Goal: Task Accomplishment & Management: Manage account settings

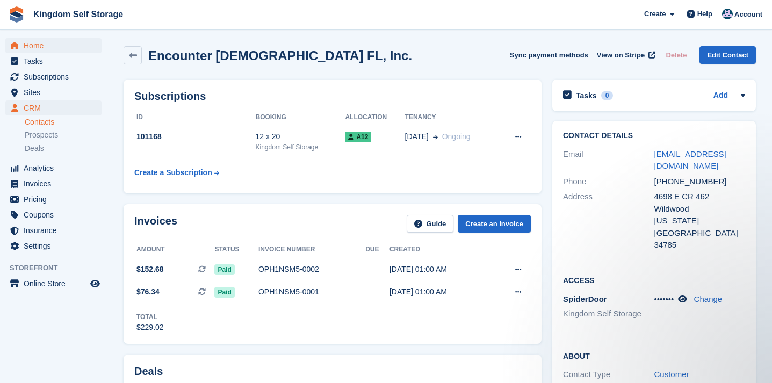
click at [38, 46] on span "Home" at bounding box center [56, 45] width 65 height 15
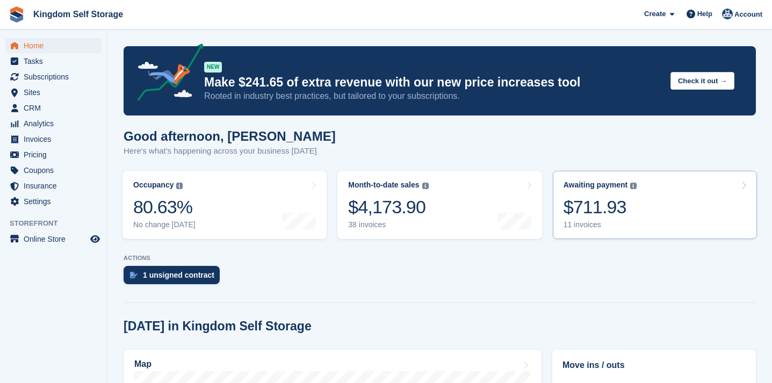
click at [614, 211] on div "$711.93" at bounding box center [601, 207] width 74 height 22
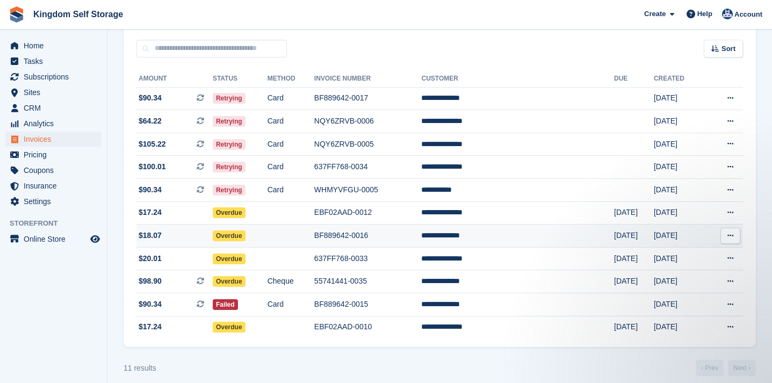
scroll to position [94, 0]
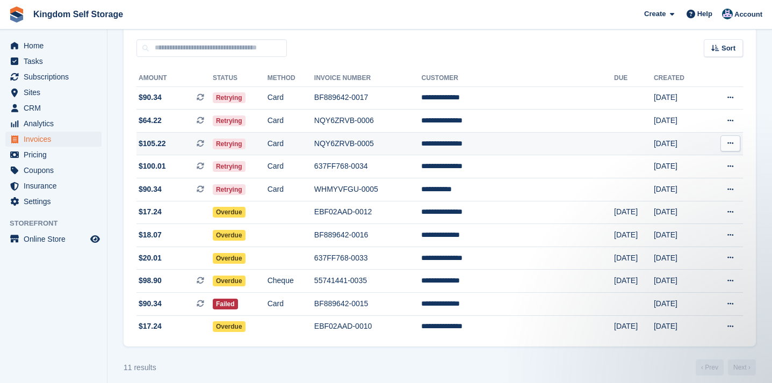
click at [498, 149] on td "**********" at bounding box center [517, 143] width 193 height 23
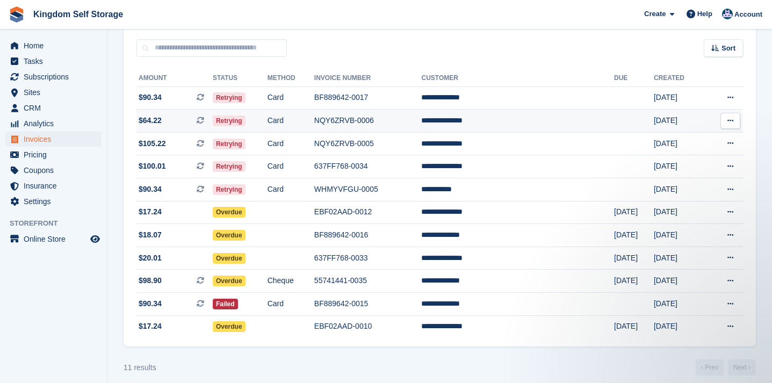
click at [489, 119] on td "**********" at bounding box center [517, 121] width 193 height 23
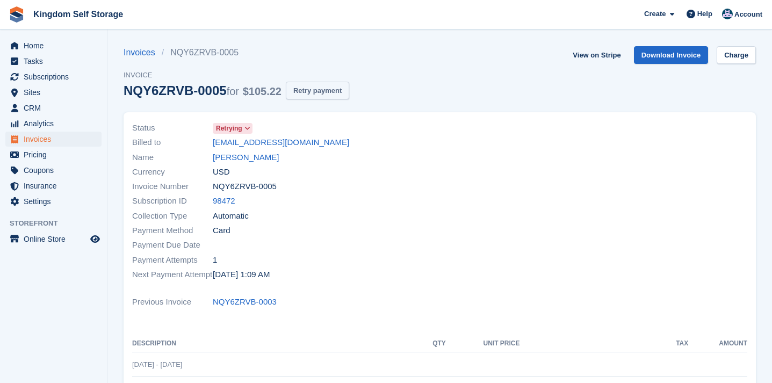
click at [321, 94] on button "Retry payment" at bounding box center [317, 91] width 63 height 18
click at [328, 91] on button "Retry payment" at bounding box center [311, 91] width 63 height 18
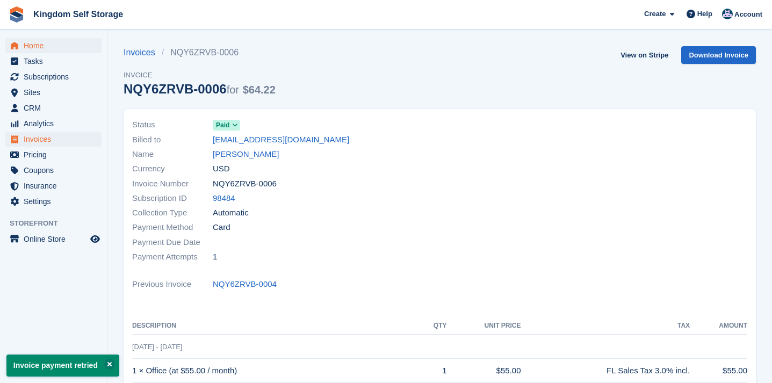
click at [37, 46] on span "Home" at bounding box center [56, 45] width 65 height 15
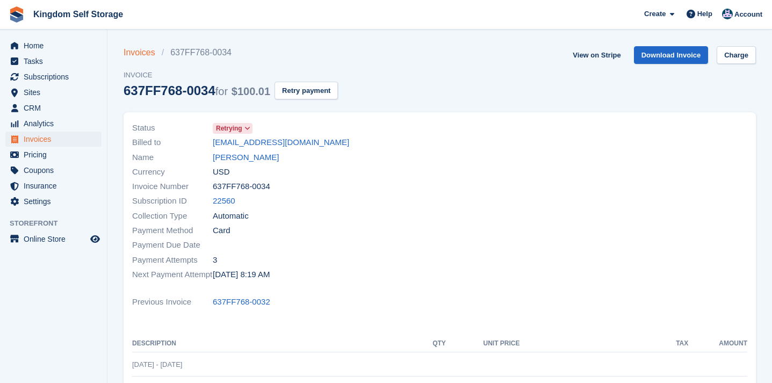
click at [128, 50] on link "Invoices" at bounding box center [143, 52] width 38 height 13
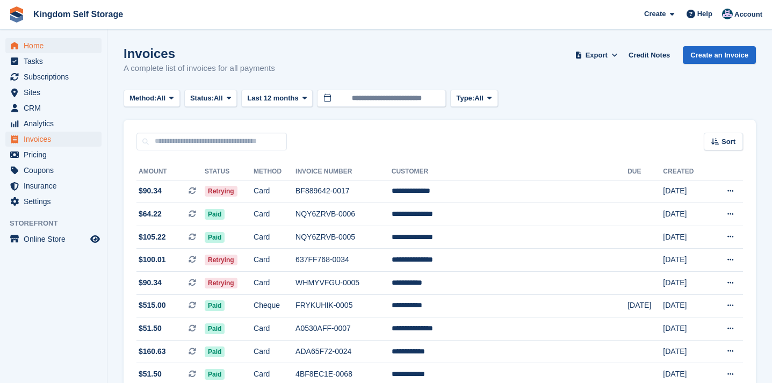
click at [40, 49] on span "Home" at bounding box center [56, 45] width 65 height 15
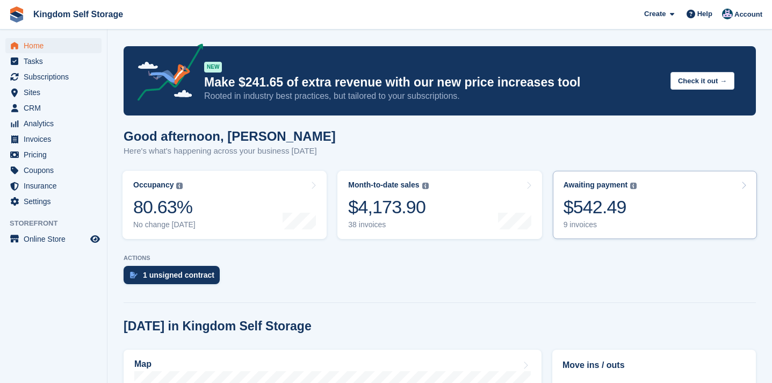
click at [605, 210] on div "$542.49" at bounding box center [601, 207] width 74 height 22
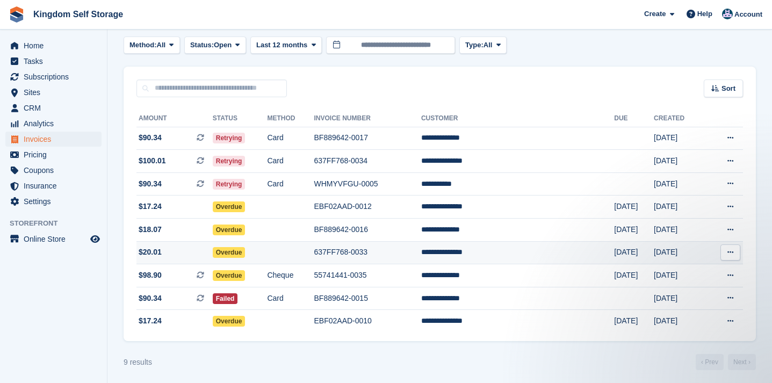
click at [498, 256] on td "**********" at bounding box center [517, 252] width 193 height 23
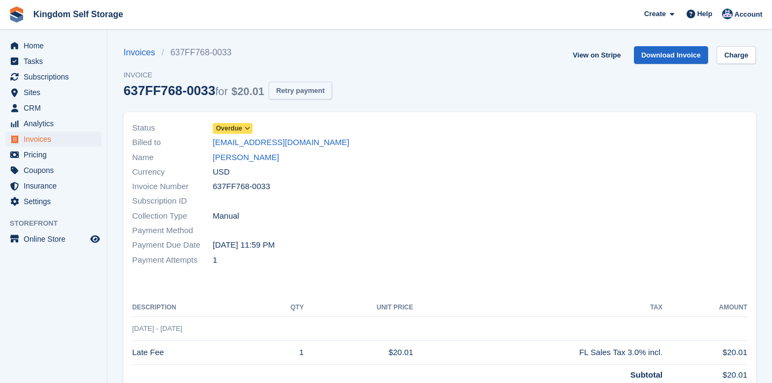
click at [306, 91] on button "Retry payment" at bounding box center [300, 91] width 63 height 18
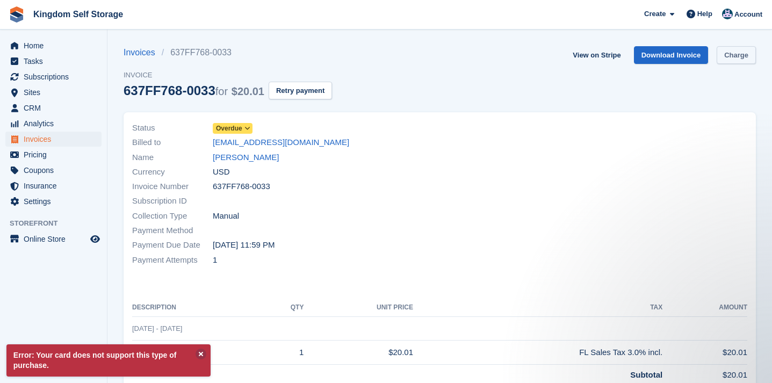
click at [747, 48] on link "Charge" at bounding box center [736, 55] width 39 height 18
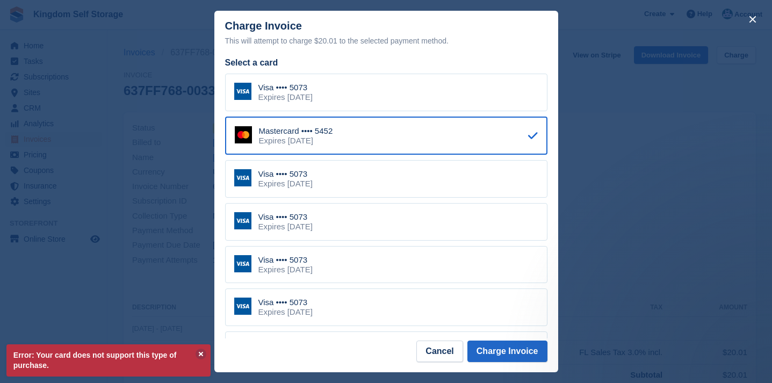
click at [421, 92] on div "Visa •••• 5073 Expires January 2028" at bounding box center [386, 93] width 323 height 38
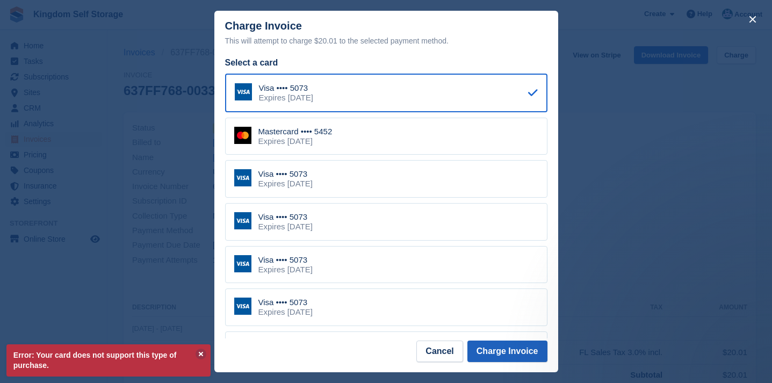
click at [506, 350] on button "Charge Invoice" at bounding box center [508, 352] width 80 height 22
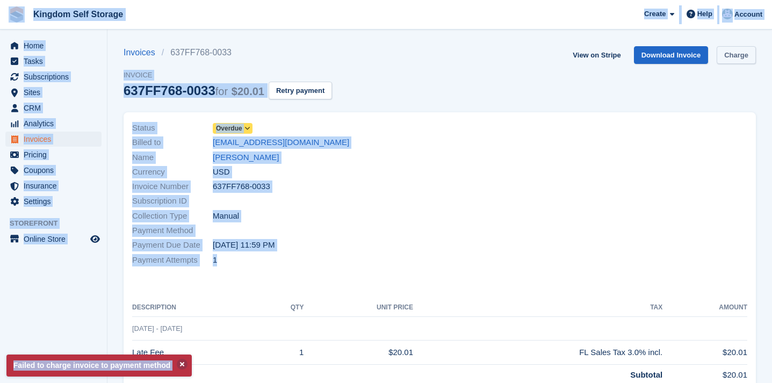
click at [745, 59] on link "Charge" at bounding box center [736, 55] width 39 height 18
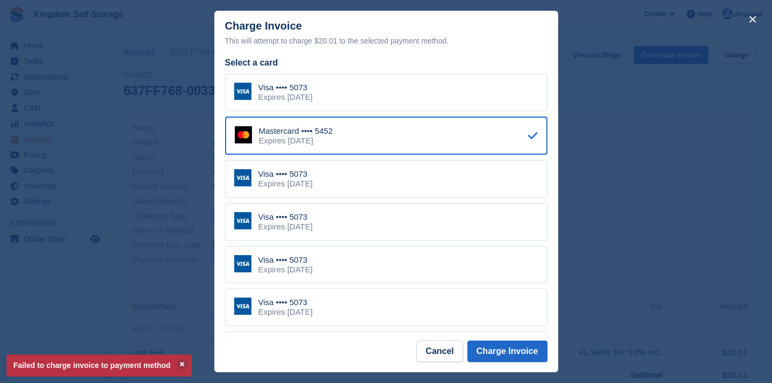
click at [419, 137] on div "Mastercard •••• 5452 Expires March 2027" at bounding box center [386, 136] width 323 height 39
click at [500, 347] on button "Charge Invoice" at bounding box center [508, 352] width 80 height 22
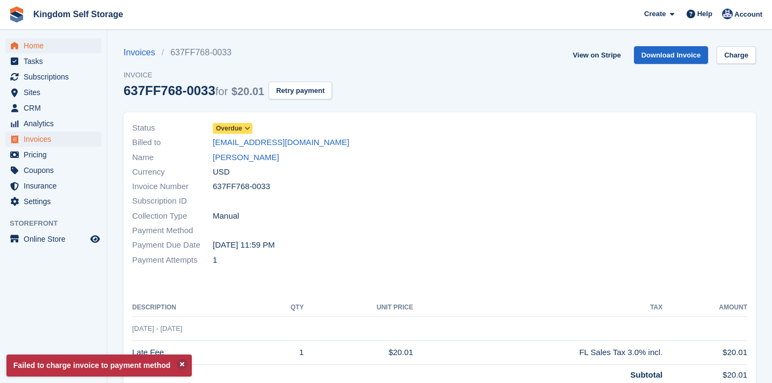
click at [34, 45] on span "Home" at bounding box center [56, 45] width 65 height 15
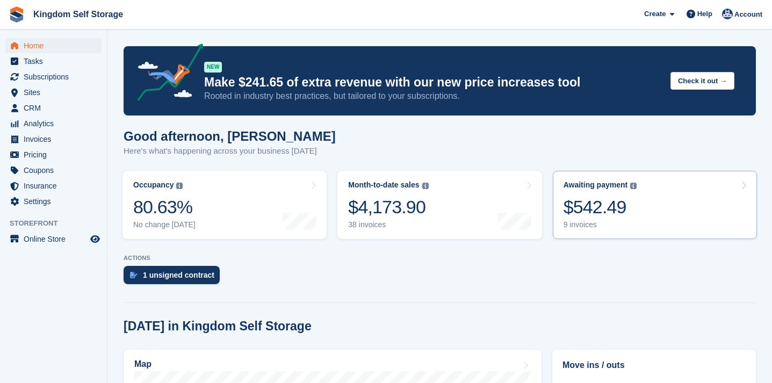
click at [647, 227] on link "Awaiting payment The total outstanding balance on all open invoices. $542.49 9 …" at bounding box center [655, 205] width 204 height 68
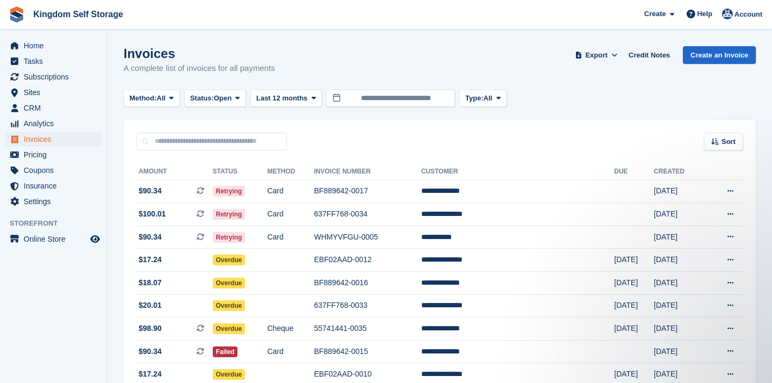
click at [300, 89] on turbo-frame "Invoices A complete list of invoices for all payments Export Export Invoices Ex…" at bounding box center [440, 234] width 633 height 377
click at [300, 97] on span "Last 12 months" at bounding box center [281, 98] width 51 height 11
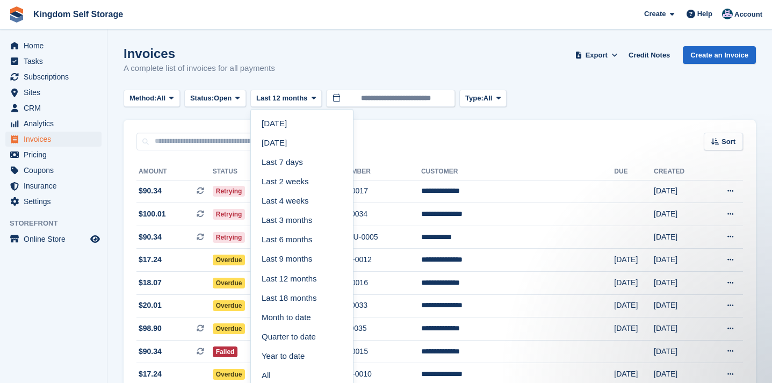
click at [331, 45] on section "Invoices A complete list of invoices for all payments Export Export Invoices Ex…" at bounding box center [440, 220] width 665 height 440
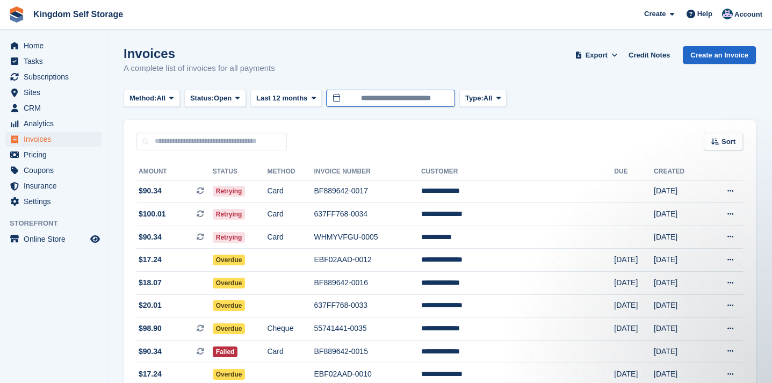
click at [392, 101] on input "**********" at bounding box center [390, 99] width 129 height 18
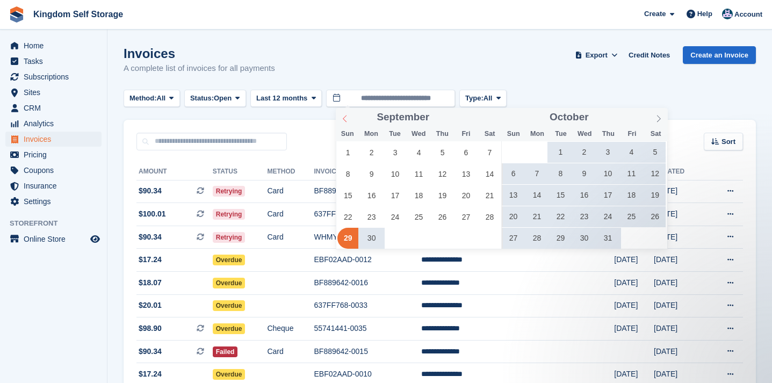
click at [346, 120] on icon at bounding box center [345, 119] width 8 height 8
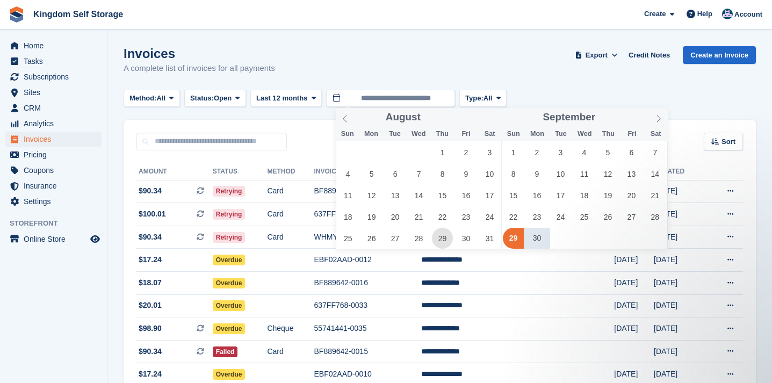
click at [435, 241] on span "29" at bounding box center [442, 238] width 21 height 21
type input "**********"
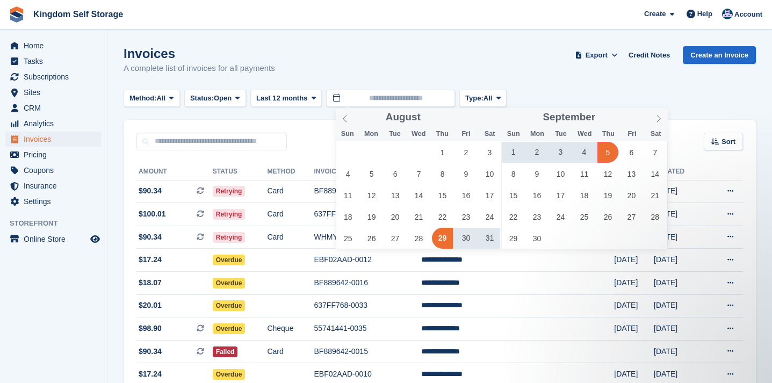
click at [560, 79] on div "Invoices A complete list of invoices for all payments Export Export Invoices Ex…" at bounding box center [440, 66] width 633 height 41
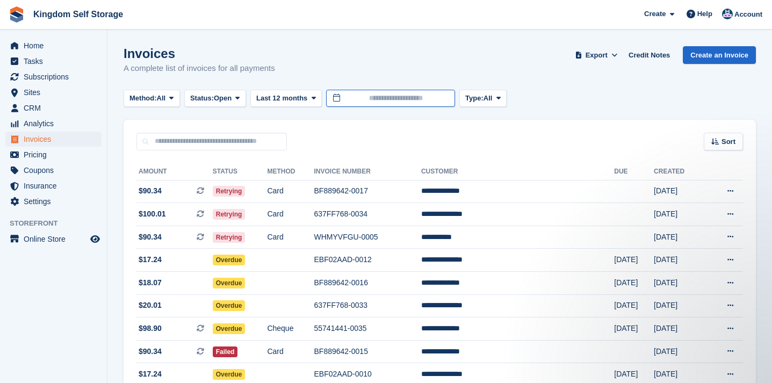
click at [401, 98] on input "text" at bounding box center [390, 99] width 129 height 18
click at [317, 58] on div "Invoices A complete list of invoices for all payments Export Export Invoices Ex…" at bounding box center [440, 66] width 633 height 41
click at [307, 93] on span "Last 12 months" at bounding box center [281, 98] width 51 height 11
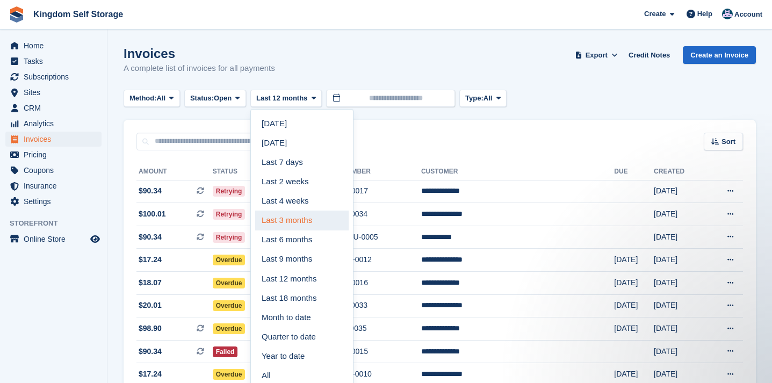
click at [305, 217] on link "Last 3 months" at bounding box center [302, 220] width 94 height 19
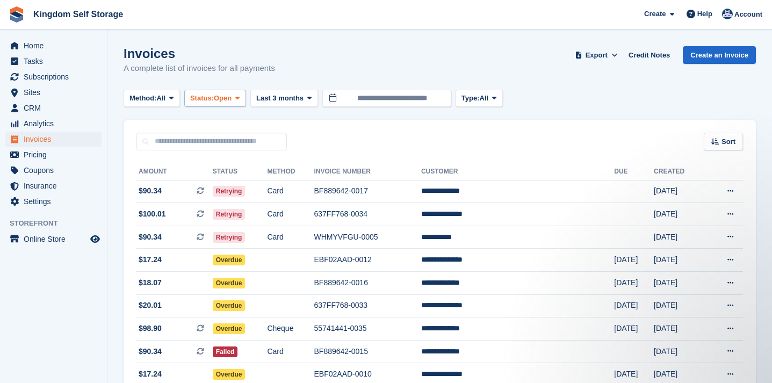
click at [225, 96] on span "Open" at bounding box center [223, 98] width 18 height 11
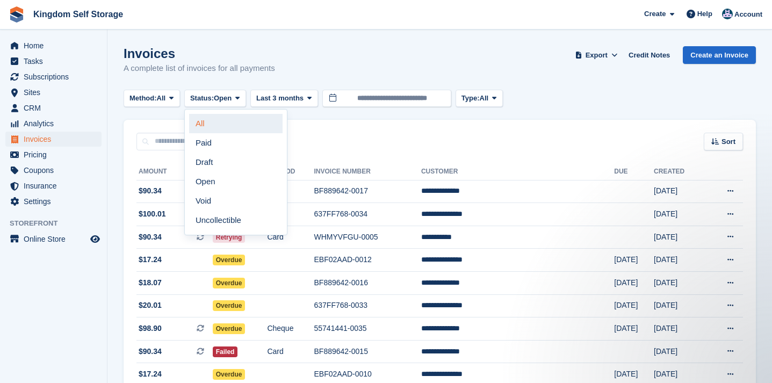
click at [207, 125] on link "All" at bounding box center [236, 123] width 94 height 19
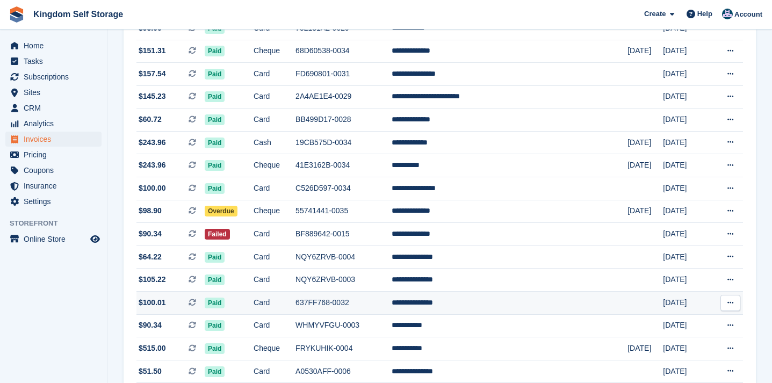
scroll to position [827, 0]
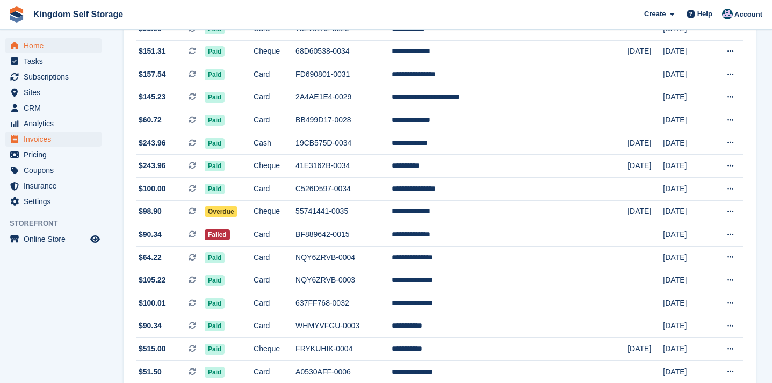
click at [41, 46] on span "Home" at bounding box center [56, 45] width 65 height 15
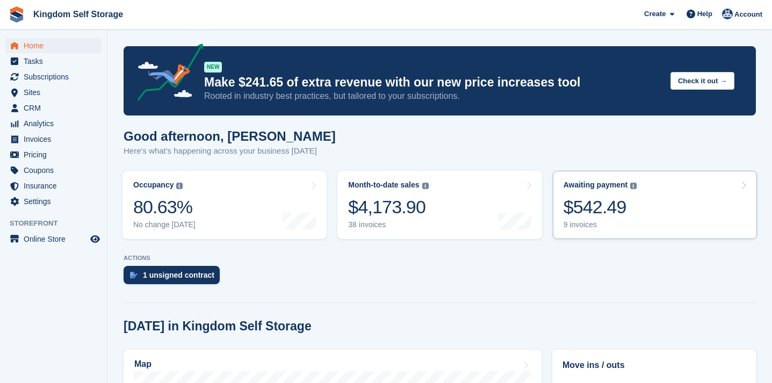
click at [597, 212] on div "$542.49" at bounding box center [601, 207] width 74 height 22
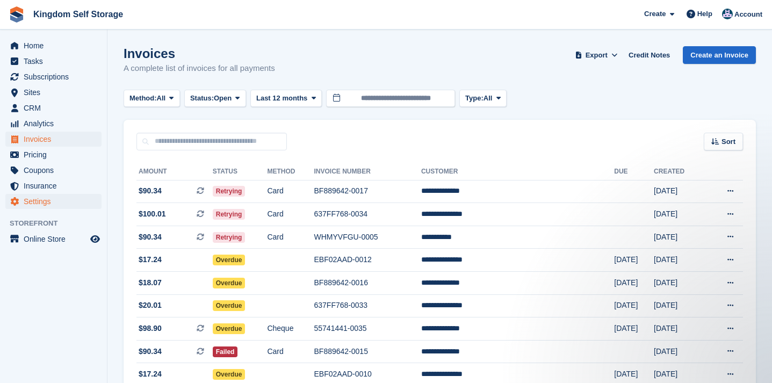
click at [39, 201] on span "Settings" at bounding box center [56, 201] width 65 height 15
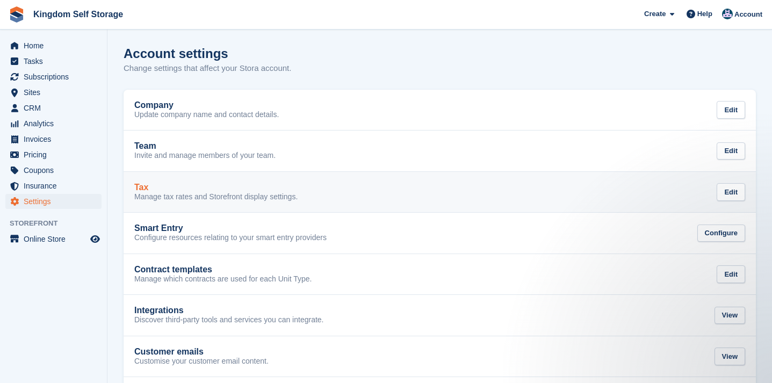
click at [563, 184] on div "Tax Manage tax rates and Storefront display settings. Edit" at bounding box center [439, 192] width 611 height 19
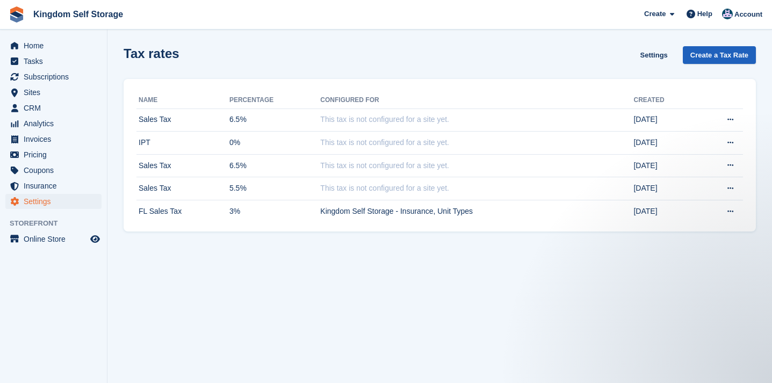
click at [718, 53] on link "Create a Tax Rate" at bounding box center [719, 55] width 73 height 18
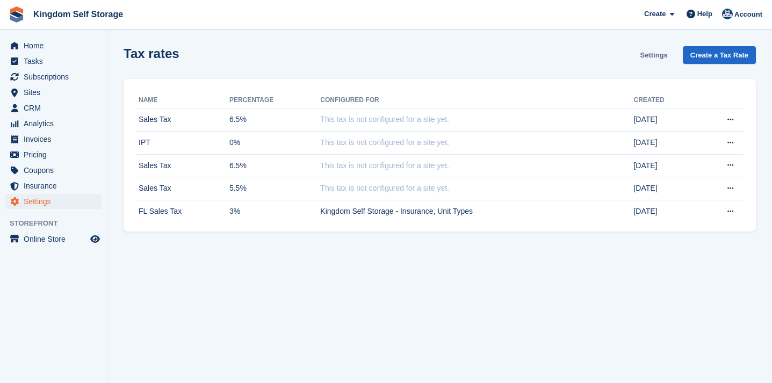
click at [657, 52] on link "Settings" at bounding box center [654, 55] width 36 height 18
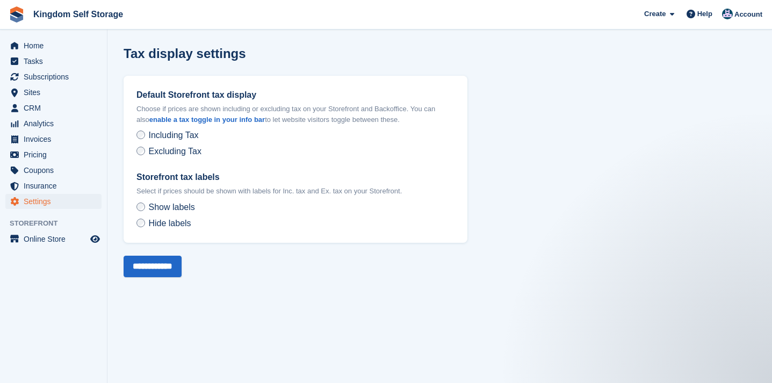
click at [45, 202] on span "Settings" at bounding box center [56, 201] width 65 height 15
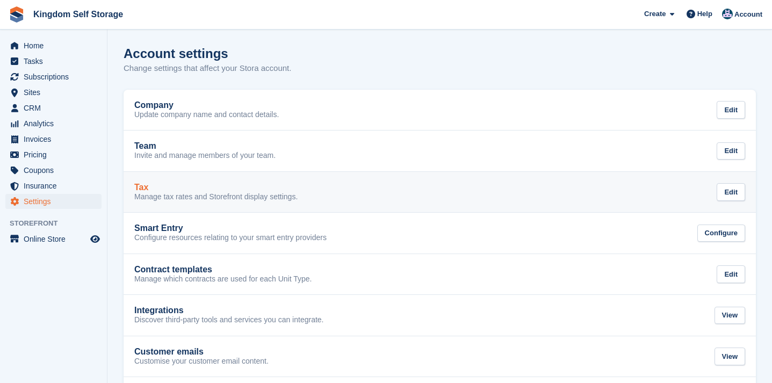
click at [289, 200] on p "Manage tax rates and Storefront display settings." at bounding box center [215, 197] width 163 height 10
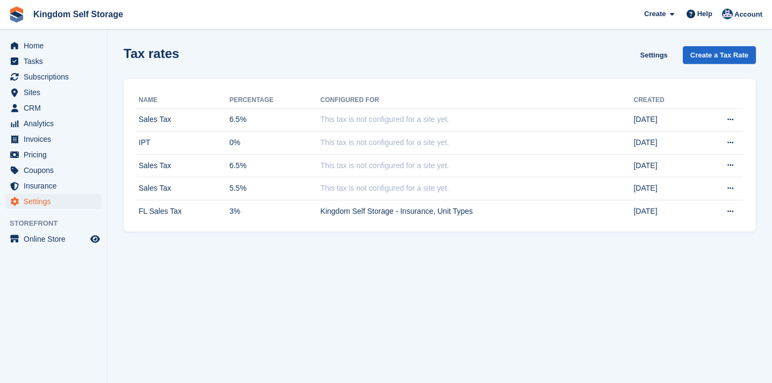
click at [35, 203] on span "Settings" at bounding box center [56, 201] width 65 height 15
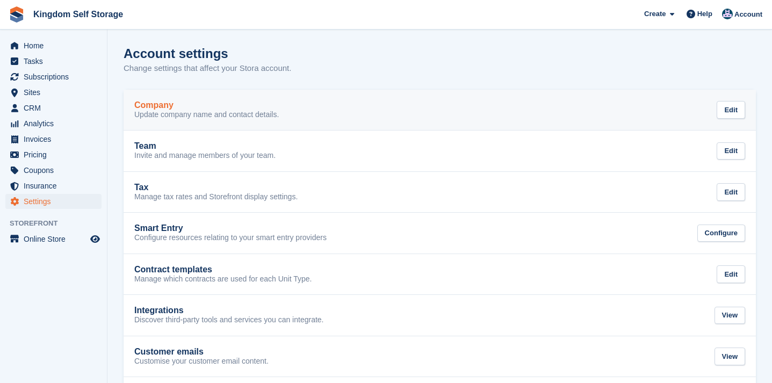
click at [176, 105] on div "Company" at bounding box center [206, 106] width 145 height 10
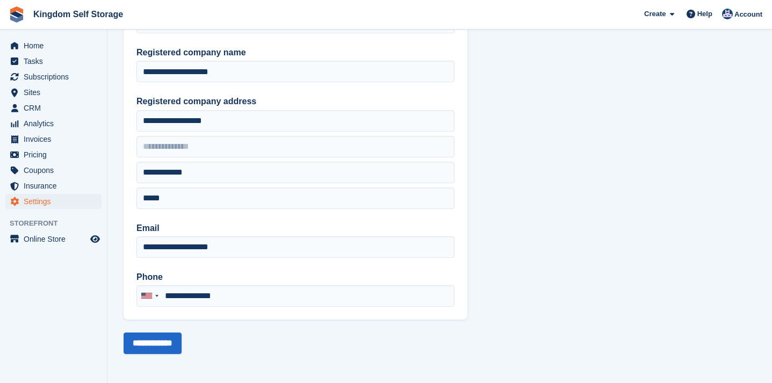
scroll to position [91, 0]
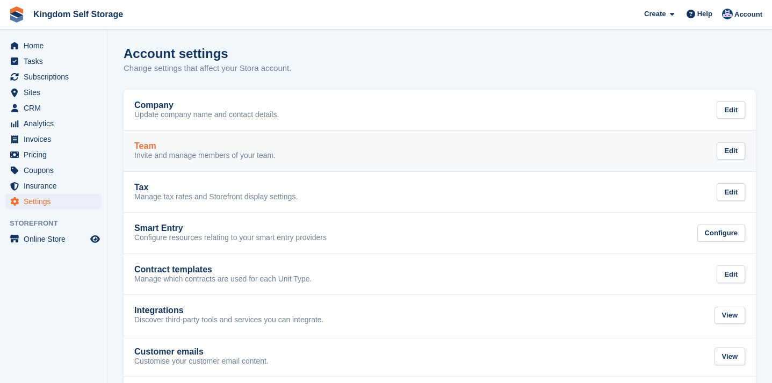
click at [199, 152] on p "Invite and manage members of your team." at bounding box center [204, 156] width 141 height 10
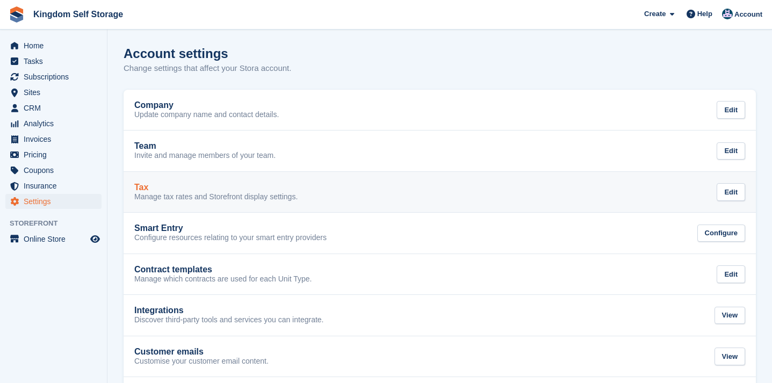
click at [168, 196] on p "Manage tax rates and Storefront display settings." at bounding box center [215, 197] width 163 height 10
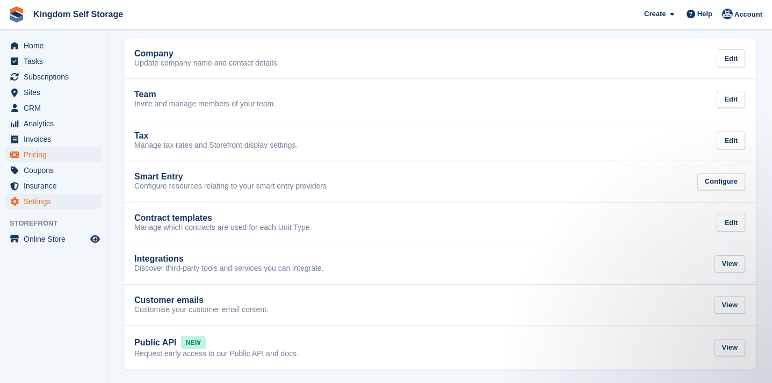
click at [40, 154] on span "Pricing" at bounding box center [56, 154] width 65 height 15
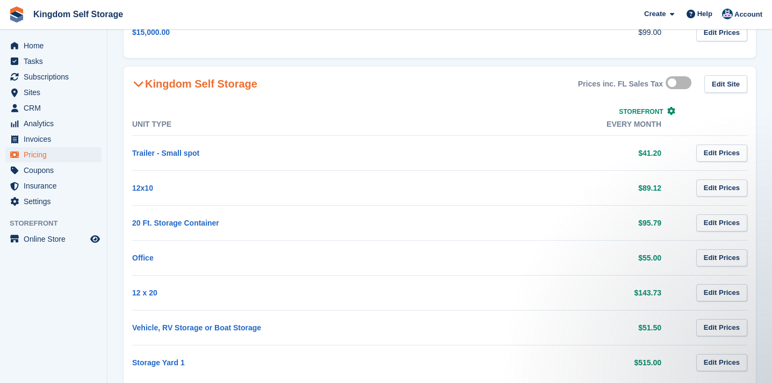
scroll to position [284, 0]
click at [674, 82] on label at bounding box center [681, 82] width 30 height 9
click at [682, 83] on label at bounding box center [681, 82] width 30 height 9
click at [671, 110] on icon at bounding box center [672, 110] width 8 height 8
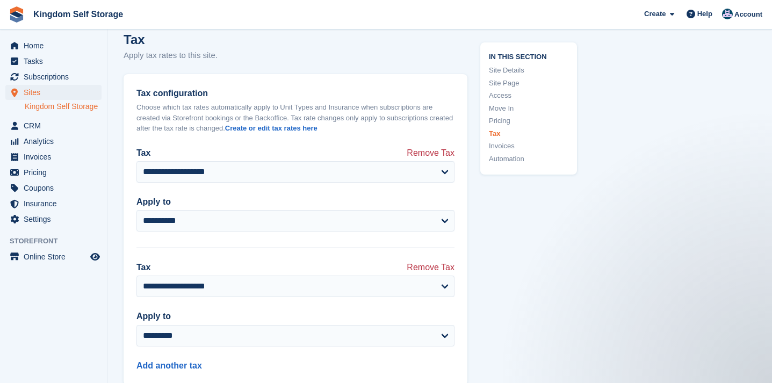
scroll to position [3928, 0]
click at [438, 148] on span "Remove Tax" at bounding box center [431, 153] width 48 height 11
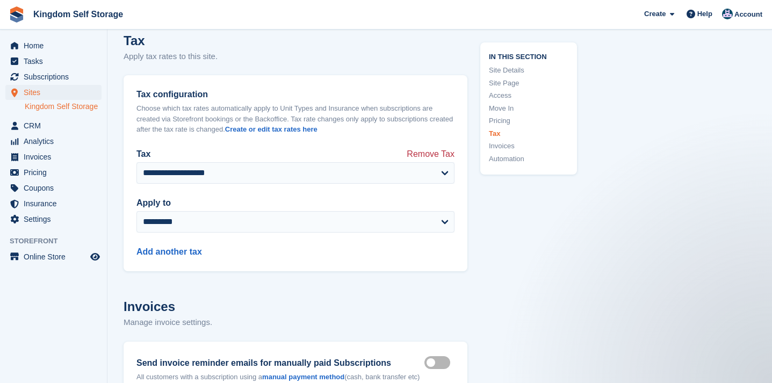
click at [438, 148] on span "Remove Tax" at bounding box center [431, 153] width 48 height 11
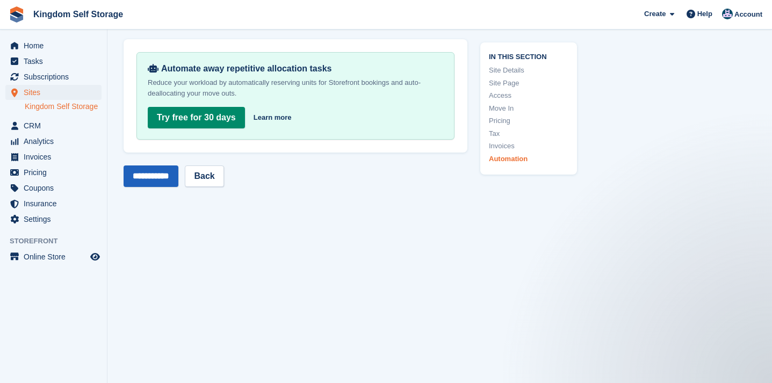
scroll to position [4287, 0]
click at [166, 166] on input "**********" at bounding box center [151, 177] width 55 height 22
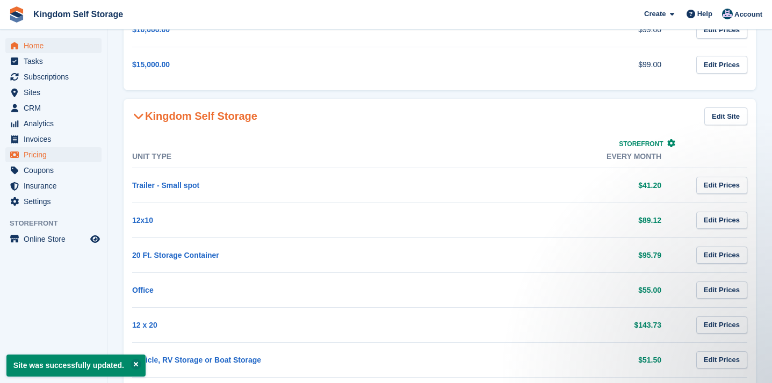
click at [41, 47] on span "Home" at bounding box center [56, 45] width 65 height 15
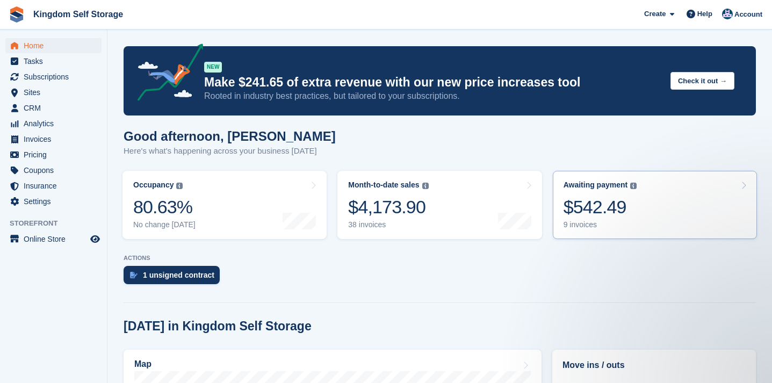
click at [617, 212] on div "$542.49" at bounding box center [601, 207] width 74 height 22
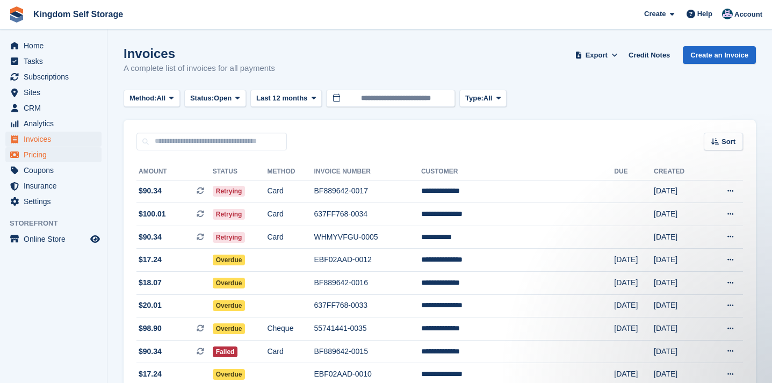
click at [37, 152] on span "Pricing" at bounding box center [56, 154] width 65 height 15
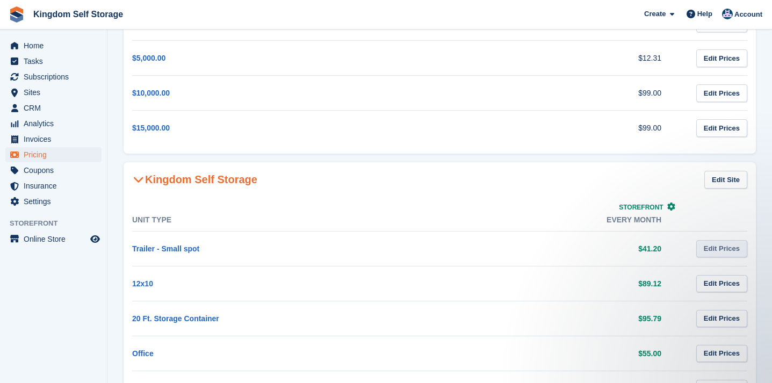
click at [718, 245] on link "Edit Prices" at bounding box center [722, 249] width 51 height 18
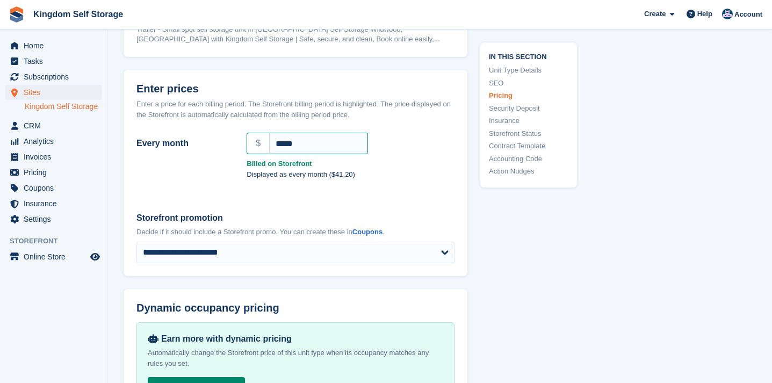
scroll to position [809, 0]
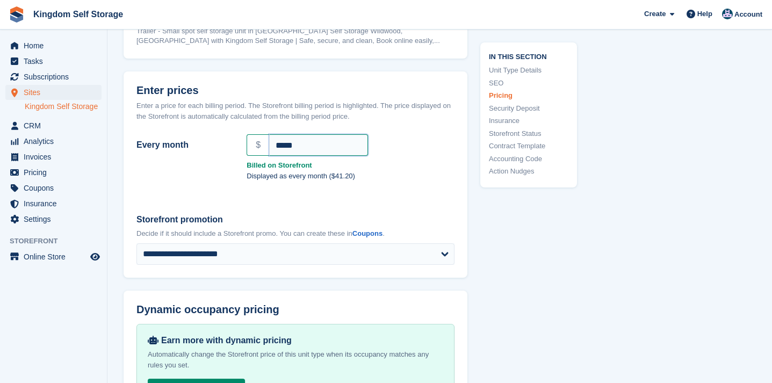
click at [321, 137] on input "*****" at bounding box center [318, 145] width 99 height 22
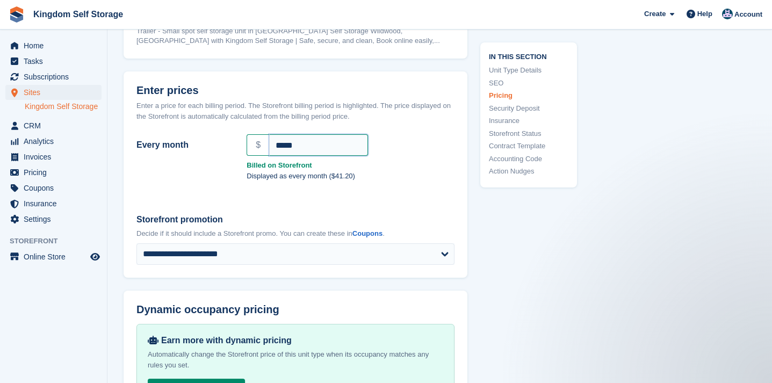
scroll to position [0, 0]
click at [350, 190] on div "Every month $ ***** Billed on Storefront Displayed as every month ($41.20)" at bounding box center [296, 165] width 344 height 70
click at [41, 46] on span "Home" at bounding box center [56, 45] width 65 height 15
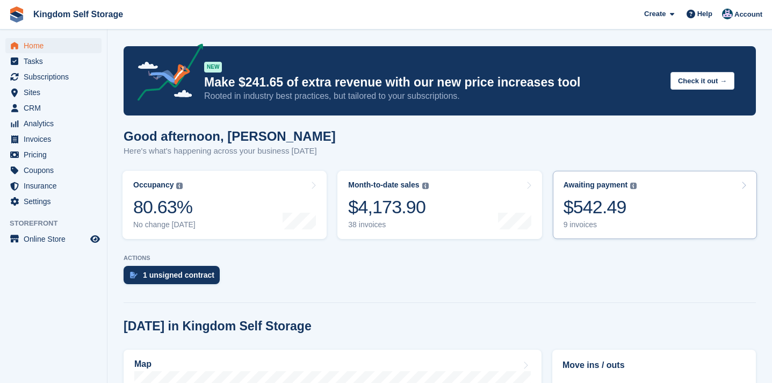
click at [625, 200] on div "$542.49" at bounding box center [601, 207] width 74 height 22
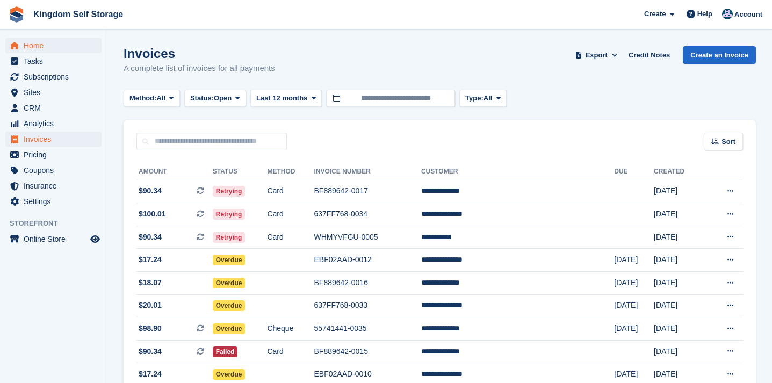
click at [39, 46] on span "Home" at bounding box center [56, 45] width 65 height 15
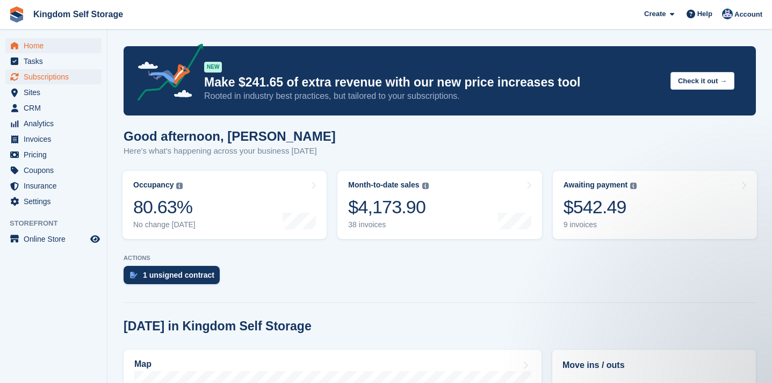
click at [48, 75] on span "Subscriptions" at bounding box center [56, 76] width 65 height 15
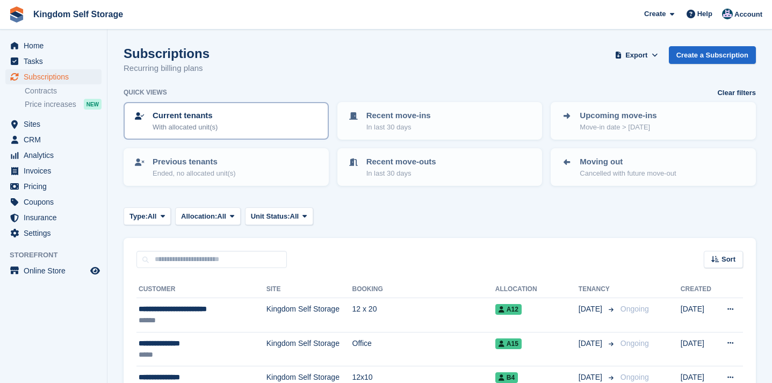
click at [231, 113] on div "Current tenants With allocated unit(s)" at bounding box center [226, 121] width 186 height 23
click at [206, 117] on p "Current tenants" at bounding box center [185, 116] width 65 height 12
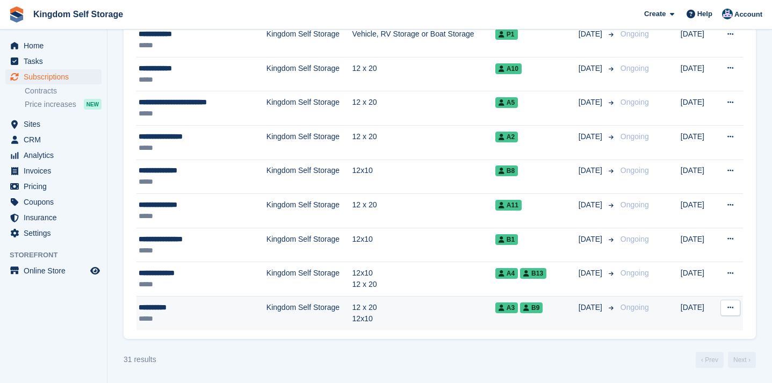
scroll to position [1027, 0]
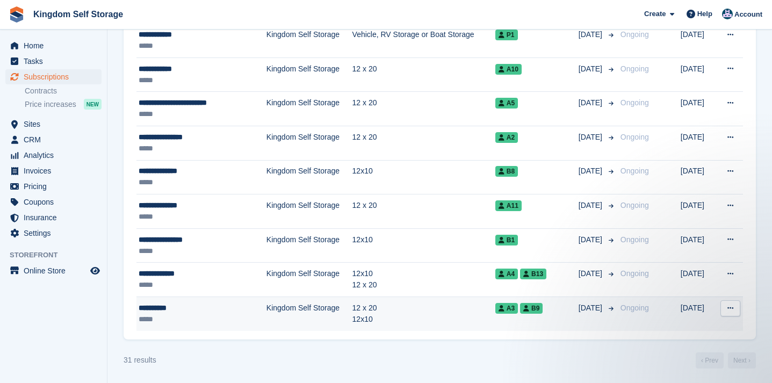
click at [285, 309] on td "Kingdom Self Storage" at bounding box center [310, 314] width 86 height 34
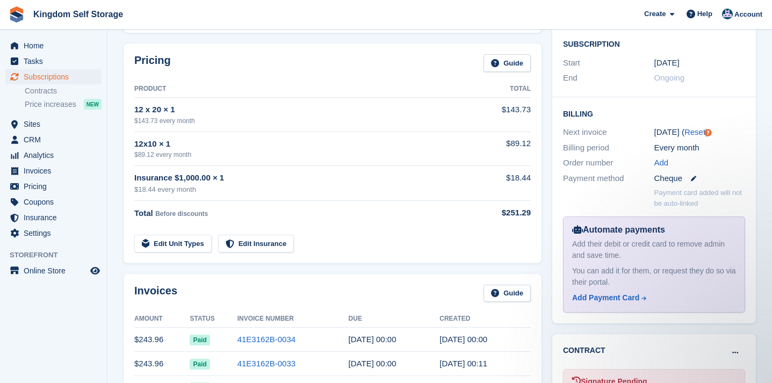
scroll to position [182, 0]
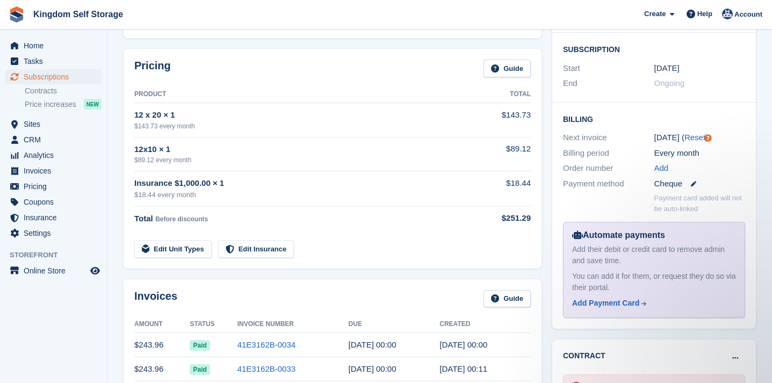
click at [355, 123] on div "$143.73 every month" at bounding box center [301, 126] width 335 height 10
click at [174, 252] on link "Edit Unit Types" at bounding box center [172, 249] width 77 height 18
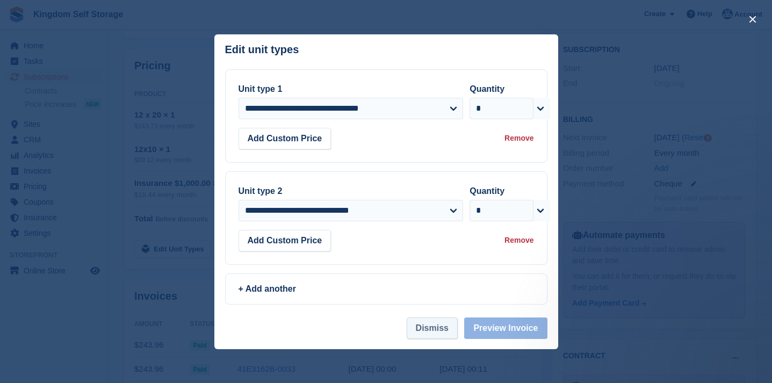
click at [443, 332] on button "Dismiss" at bounding box center [432, 329] width 51 height 22
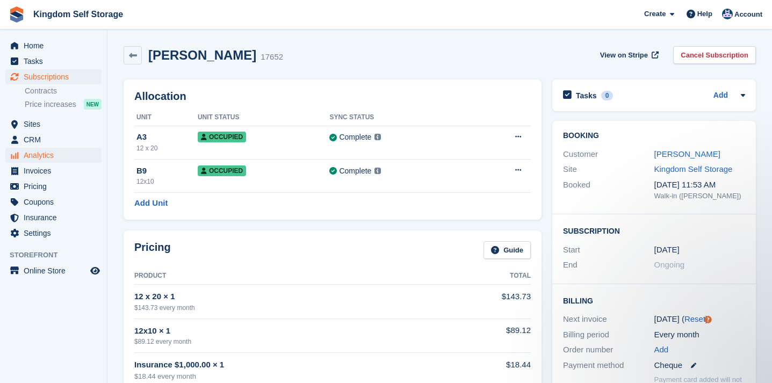
scroll to position [0, 0]
click at [41, 217] on span "Insurance" at bounding box center [56, 217] width 65 height 15
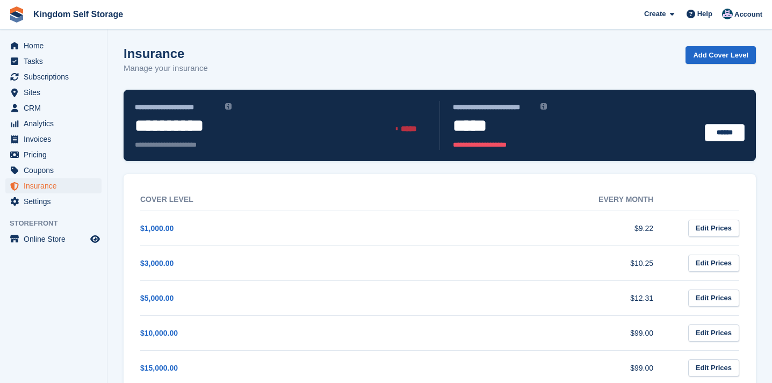
click at [40, 232] on span "Online Store" at bounding box center [56, 239] width 65 height 15
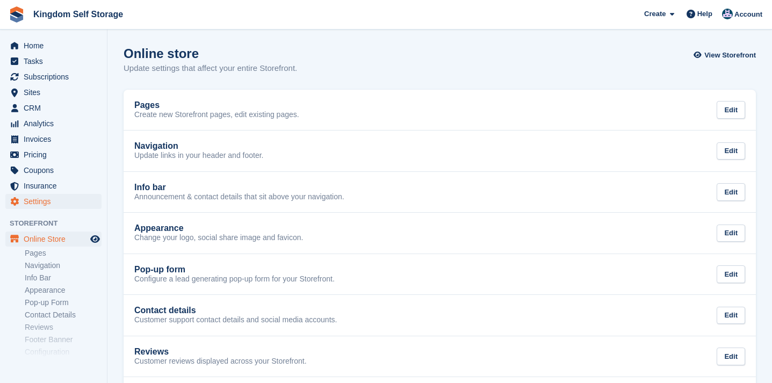
click at [47, 198] on span "Settings" at bounding box center [56, 201] width 65 height 15
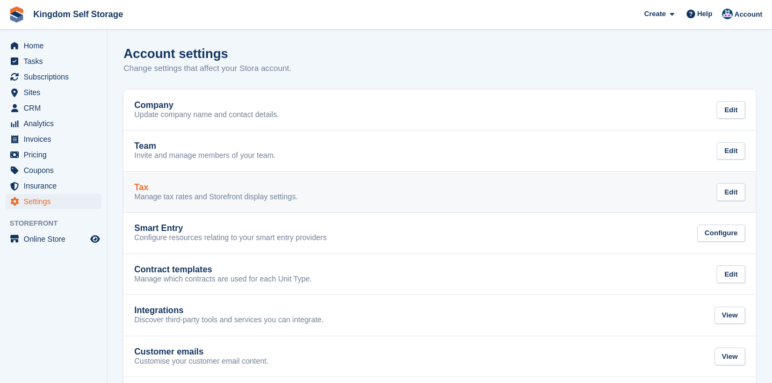
click at [160, 188] on div "Tax" at bounding box center [215, 188] width 163 height 10
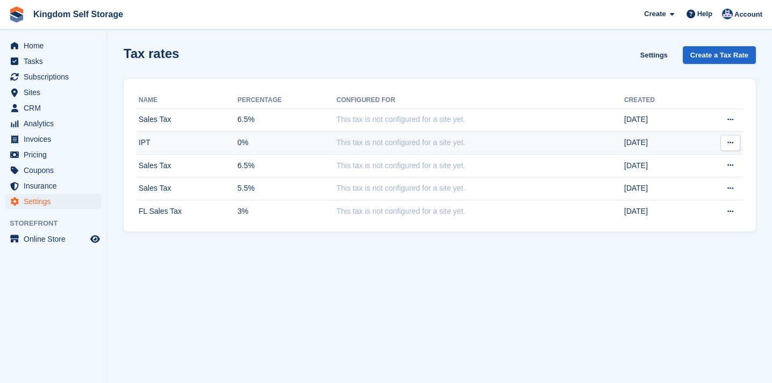
click at [244, 145] on td "0%" at bounding box center [287, 143] width 99 height 23
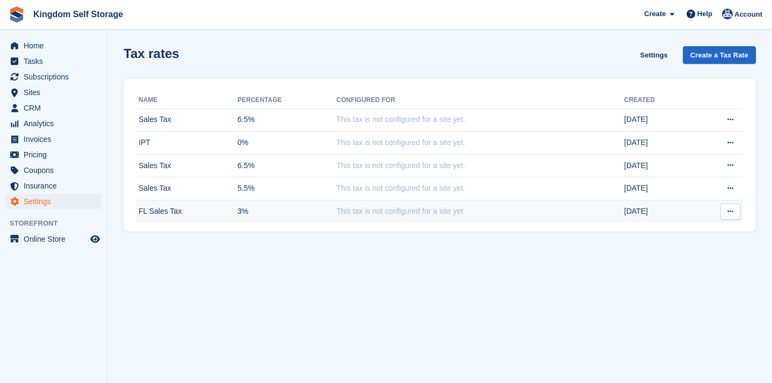
click at [736, 214] on button at bounding box center [731, 212] width 20 height 16
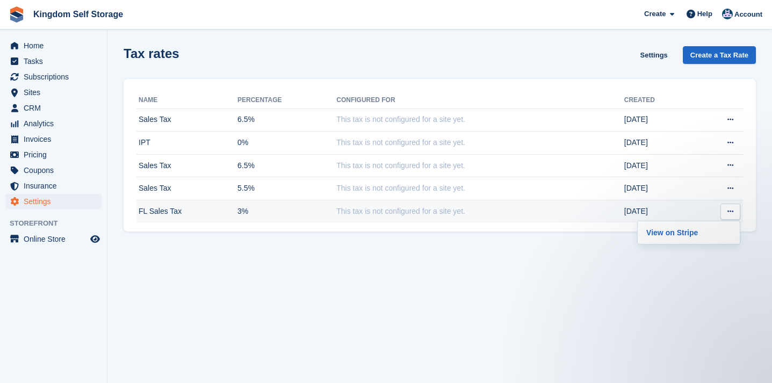
click at [511, 210] on td "This tax is not configured for a site yet." at bounding box center [480, 211] width 288 height 23
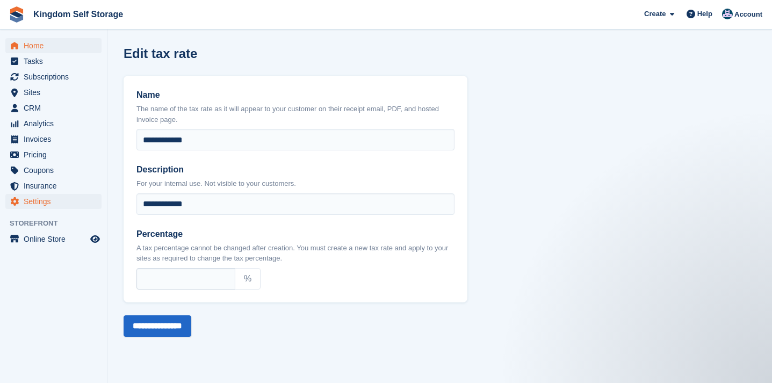
click at [37, 45] on span "Home" at bounding box center [56, 45] width 65 height 15
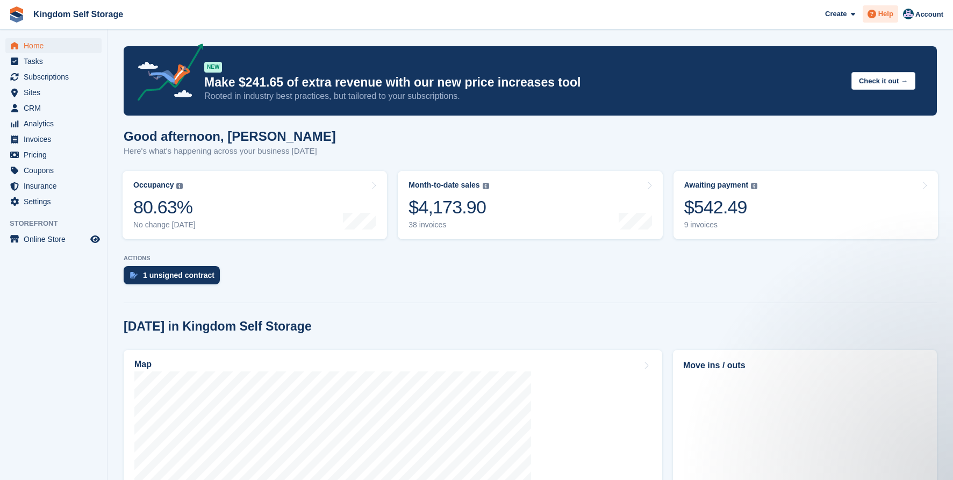
click at [772, 16] on span "Help" at bounding box center [885, 14] width 15 height 11
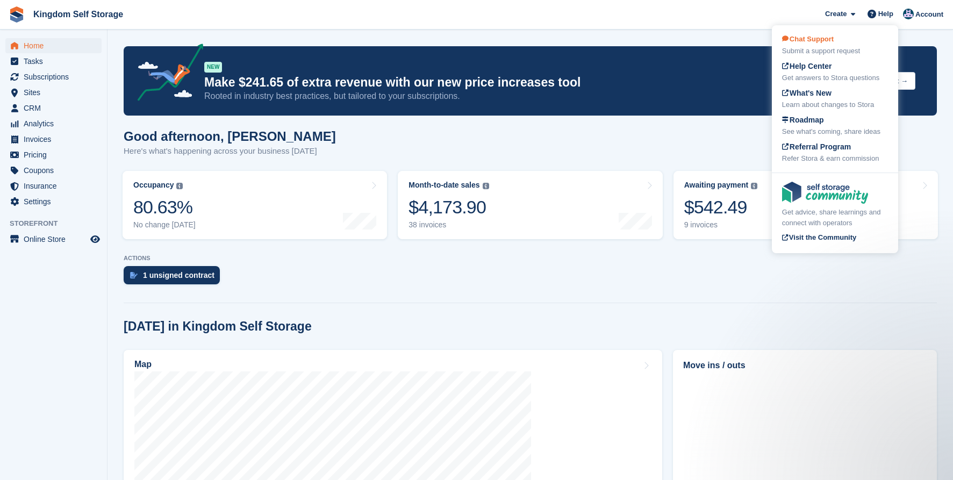
click at [772, 38] on span "Chat Support" at bounding box center [808, 39] width 52 height 8
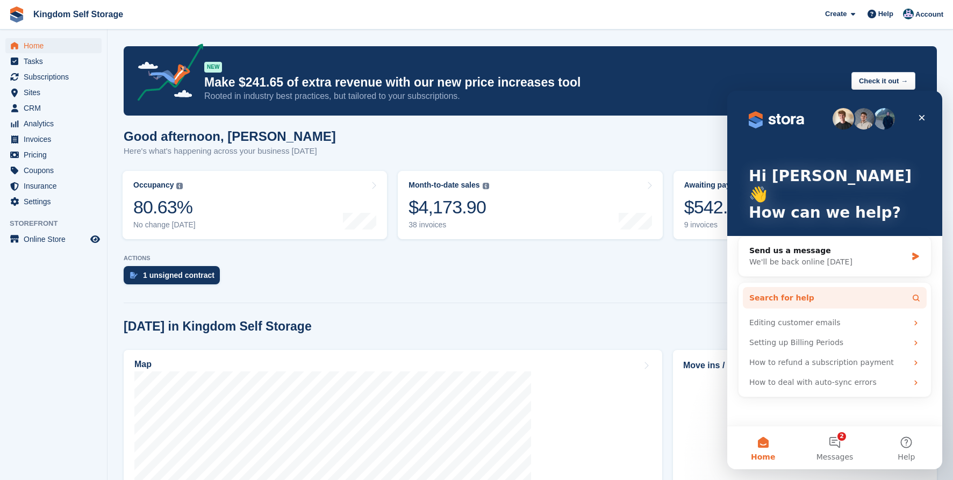
click at [772, 287] on button "Search for help" at bounding box center [835, 298] width 184 height 22
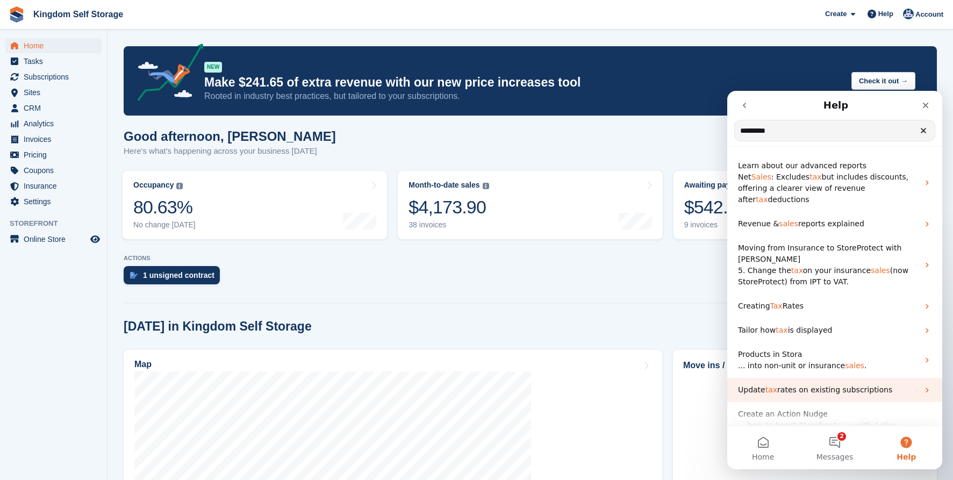
type input "*********"
click at [772, 383] on span "rates on existing subscriptions" at bounding box center [834, 389] width 115 height 9
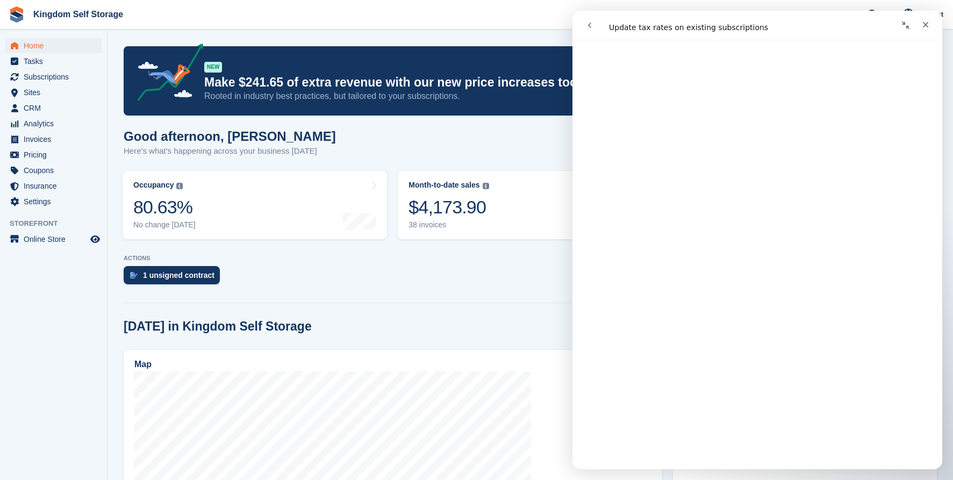
scroll to position [269, 0]
click at [546, 34] on section "NEW Make $241.65 of extra revenue with our new price increases tool Rooted in i…" at bounding box center [531, 478] width 846 height 956
click at [35, 139] on span "Invoices" at bounding box center [56, 139] width 65 height 15
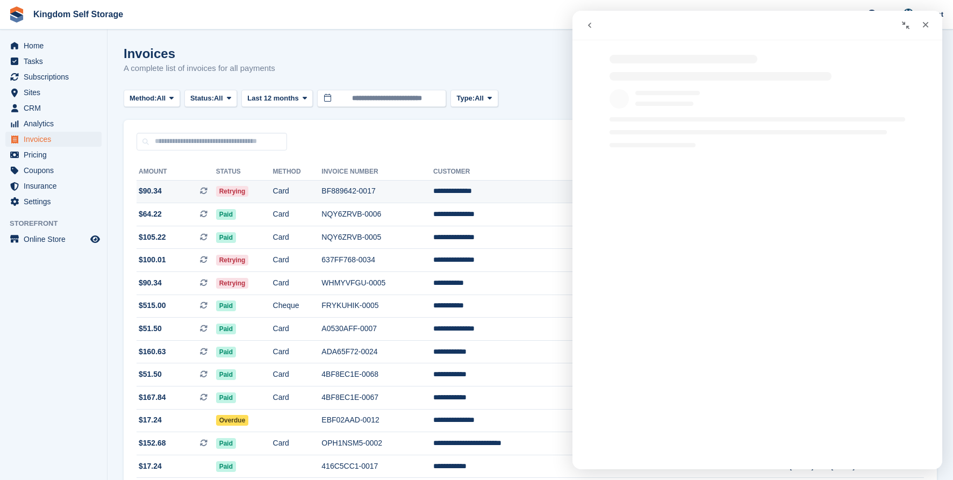
click at [322, 193] on td "Card" at bounding box center [297, 191] width 49 height 23
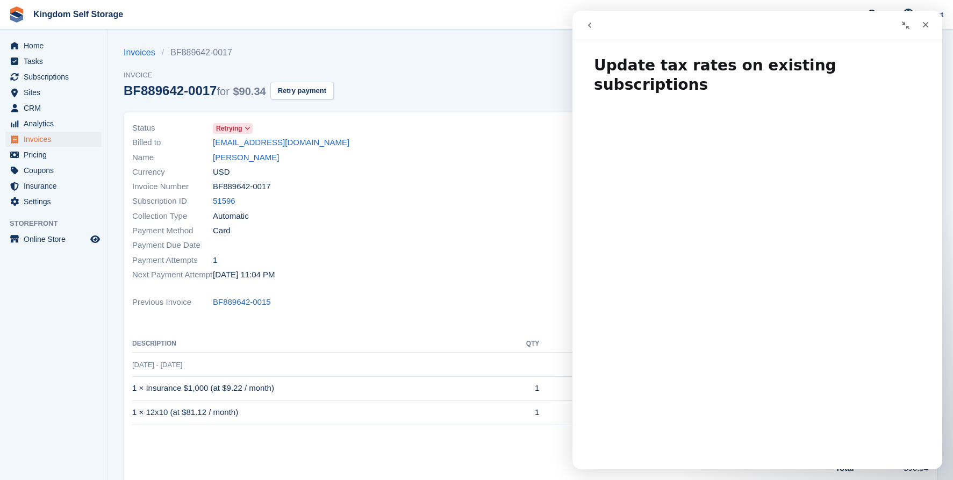
click at [557, 58] on div "Invoices BF889642-0017 Invoice BF889642-0017 for $90.34 Retry payment View on S…" at bounding box center [530, 79] width 813 height 66
click at [591, 28] on icon "go back" at bounding box center [589, 25] width 9 height 9
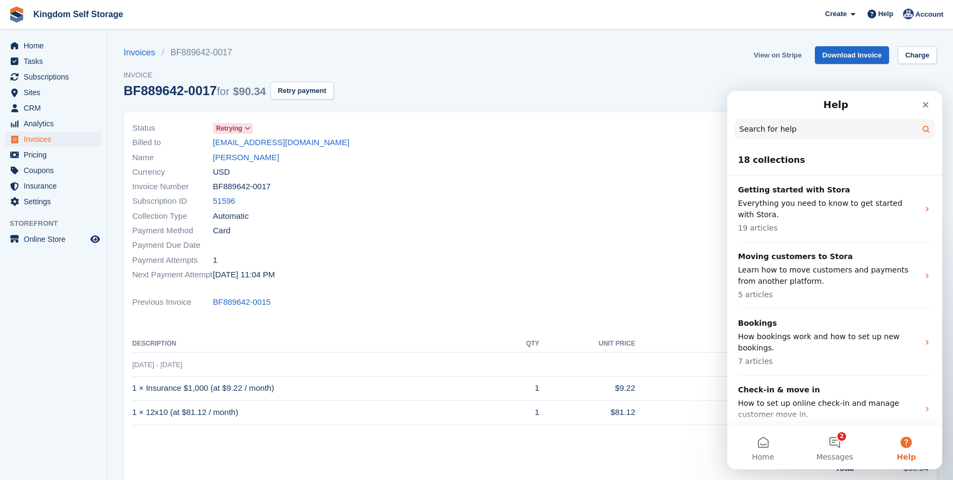
click at [782, 54] on link "View on Stripe" at bounding box center [777, 55] width 56 height 18
click at [928, 104] on icon "Close" at bounding box center [925, 105] width 9 height 9
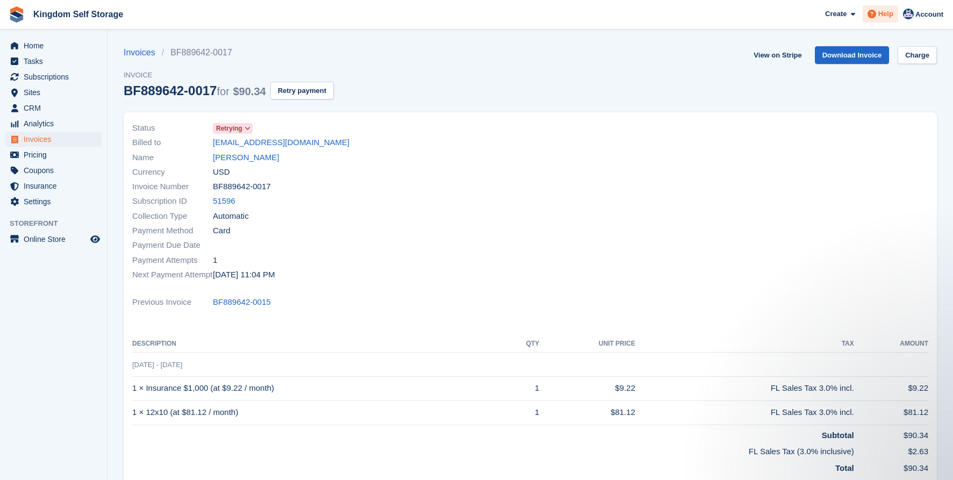
click at [885, 14] on span "Help" at bounding box center [885, 14] width 15 height 11
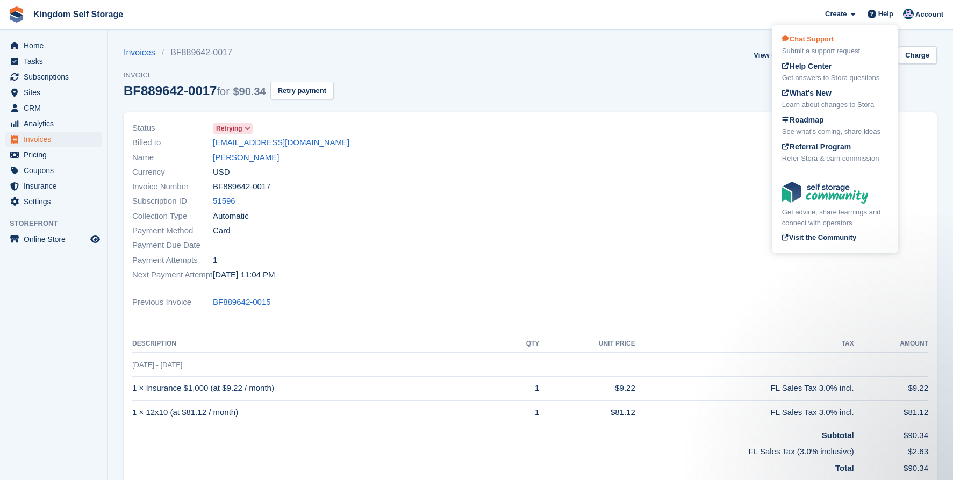
click at [830, 46] on div "Submit a support request" at bounding box center [835, 51] width 106 height 11
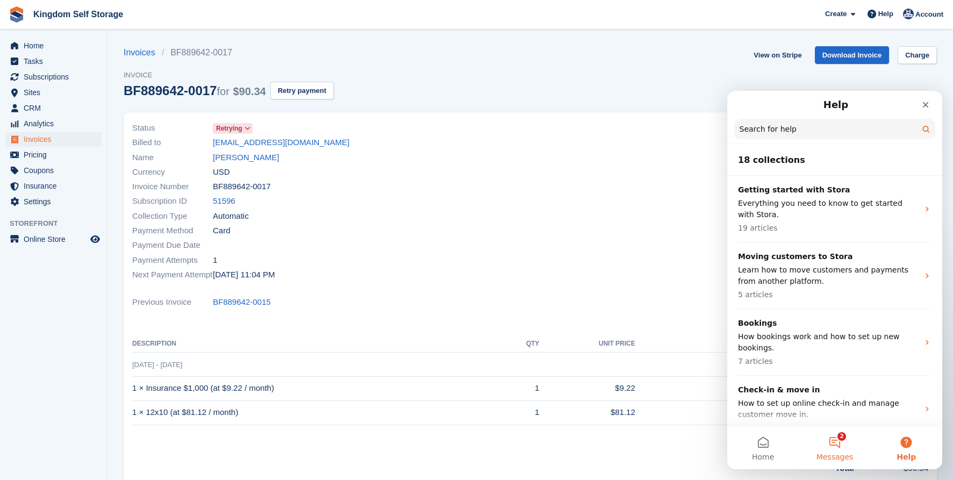
click at [841, 437] on button "2 Messages" at bounding box center [834, 447] width 71 height 43
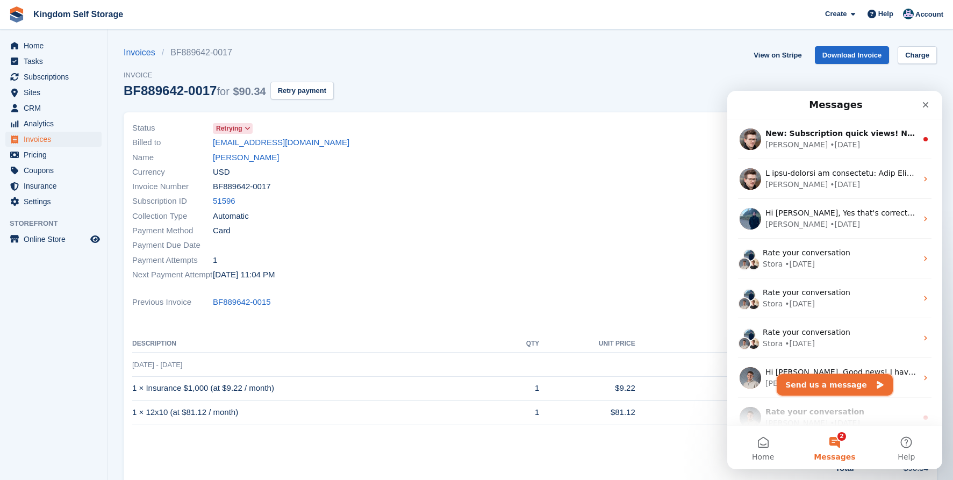
click at [839, 390] on button "Send us a message" at bounding box center [835, 385] width 116 height 22
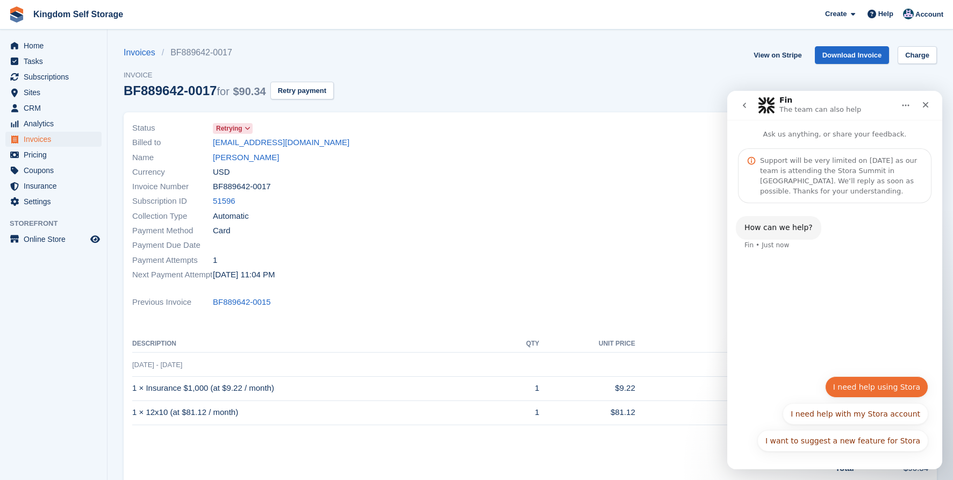
click at [852, 389] on button "I need help using Stora" at bounding box center [876, 387] width 103 height 22
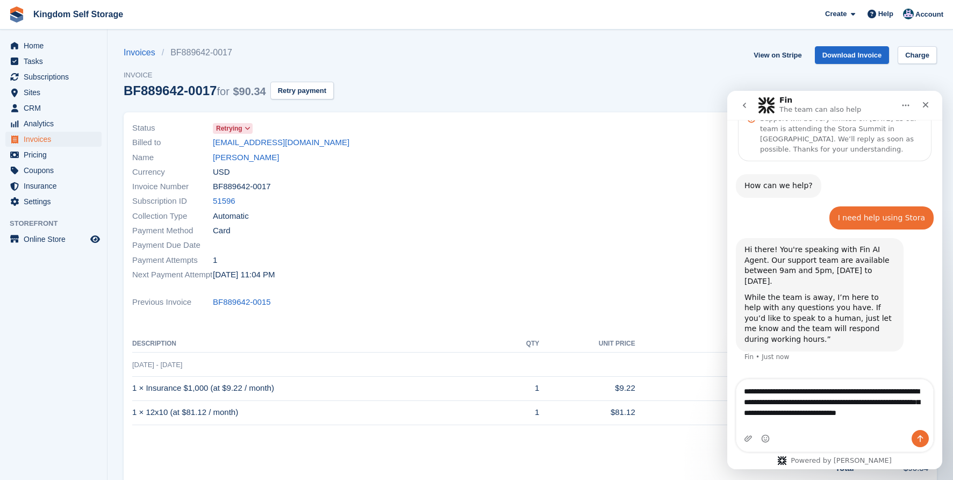
scroll to position [53, 0]
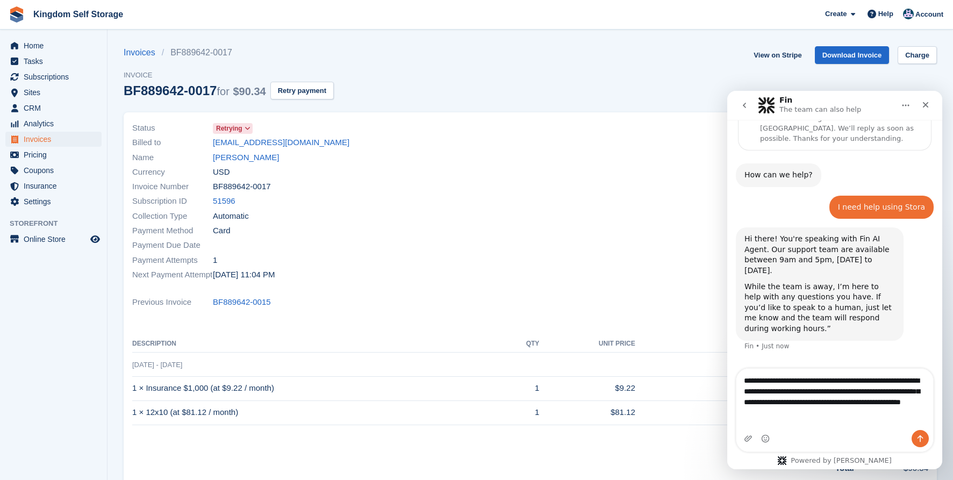
type textarea "**********"
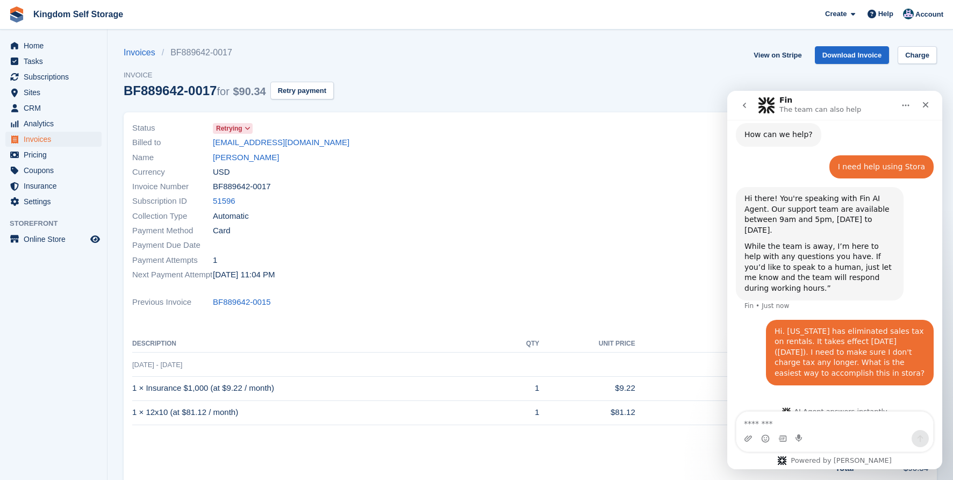
scroll to position [88, 0]
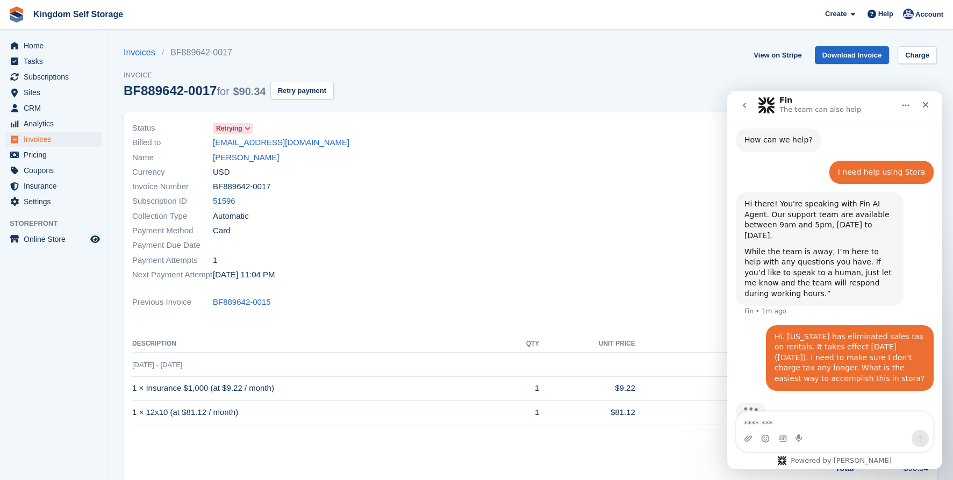
click at [462, 104] on div "Invoices BF889642-0017 Invoice BF889642-0017 for $90.34 Retry payment View on S…" at bounding box center [530, 79] width 813 height 66
click at [41, 159] on span "Pricing" at bounding box center [56, 154] width 65 height 15
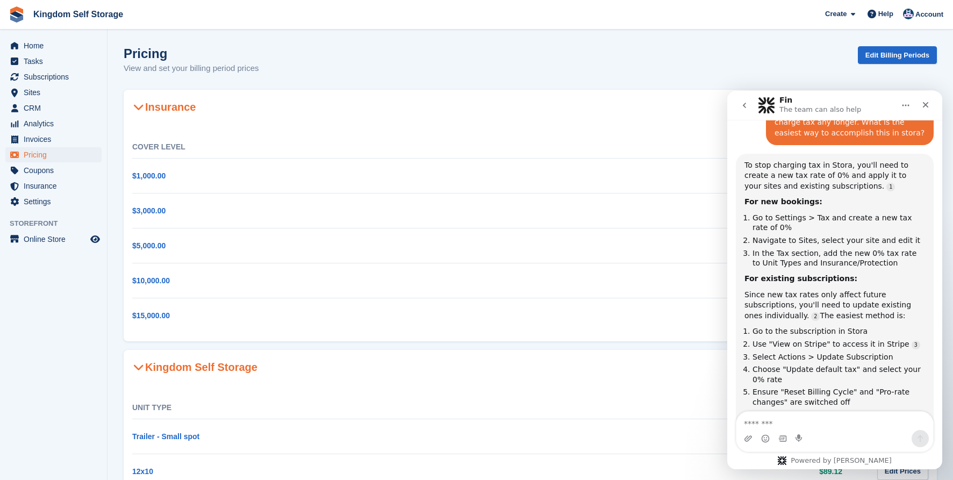
scroll to position [324, 0]
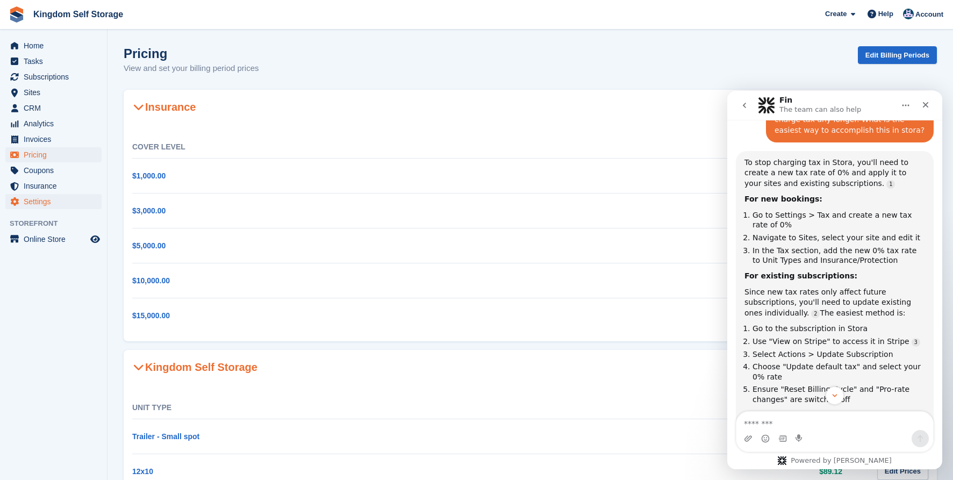
click at [33, 198] on span "Settings" at bounding box center [56, 201] width 65 height 15
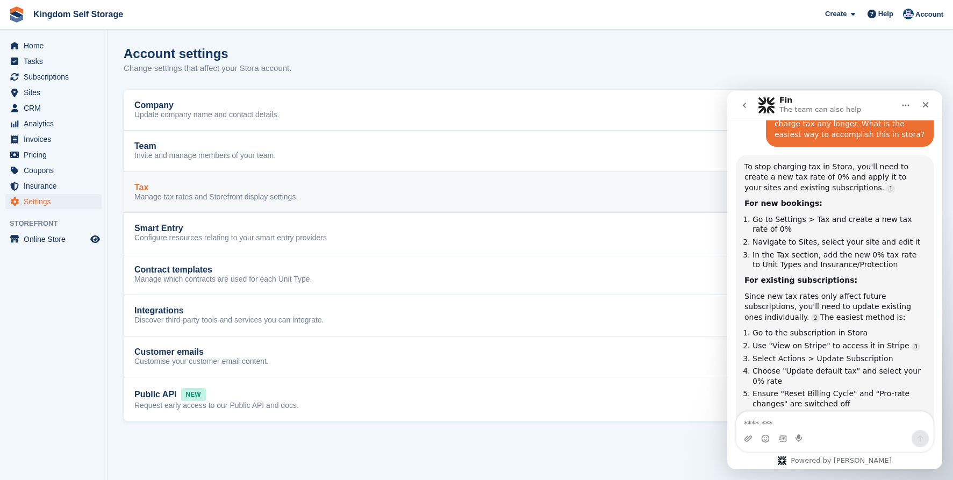
scroll to position [368, 0]
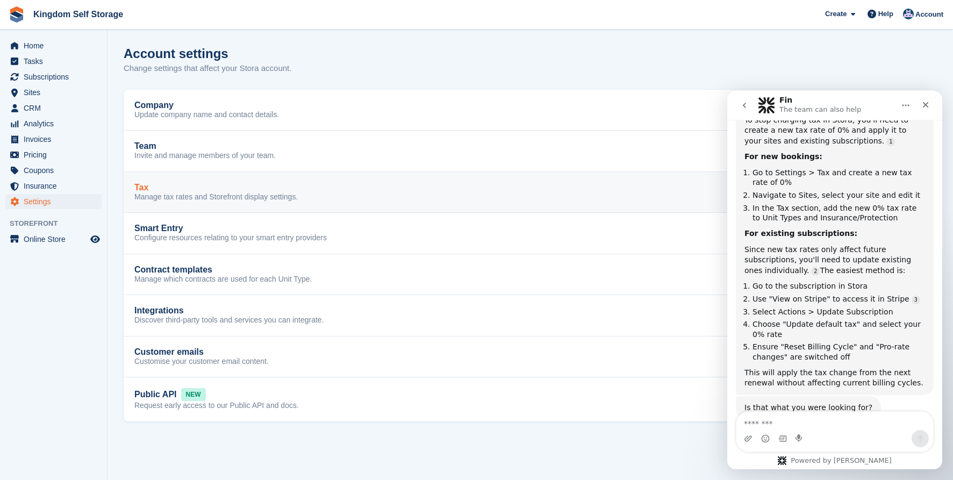
click at [380, 197] on div "Tax Manage tax rates and Storefront display settings. Edit" at bounding box center [530, 192] width 792 height 19
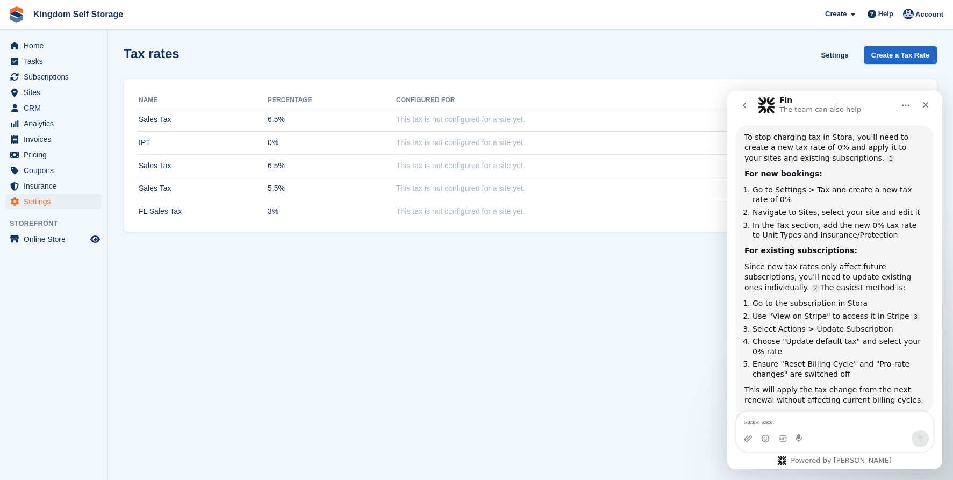
scroll to position [368, 0]
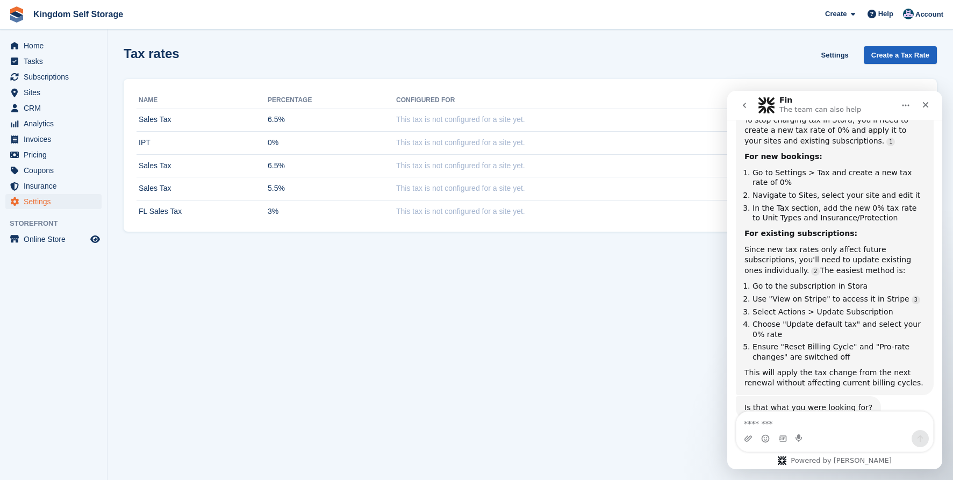
click at [908, 53] on link "Create a Tax Rate" at bounding box center [900, 55] width 73 height 18
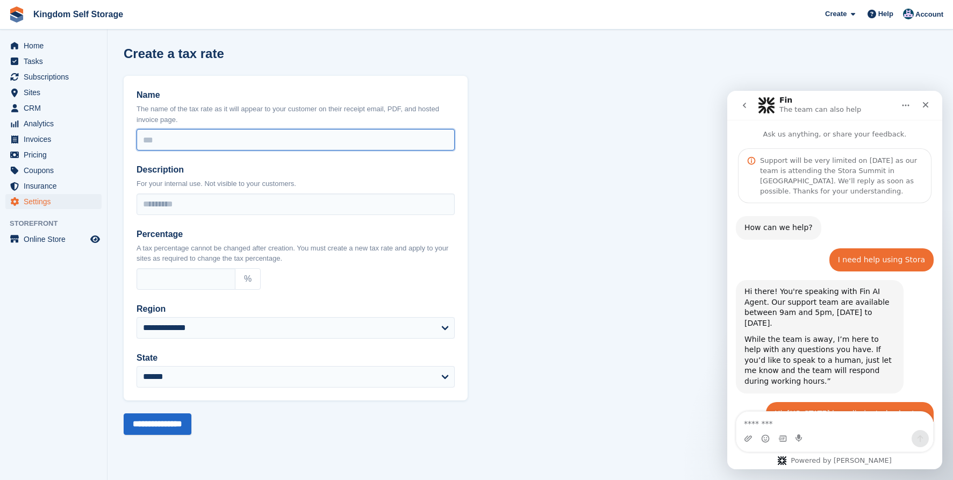
scroll to position [368, 0]
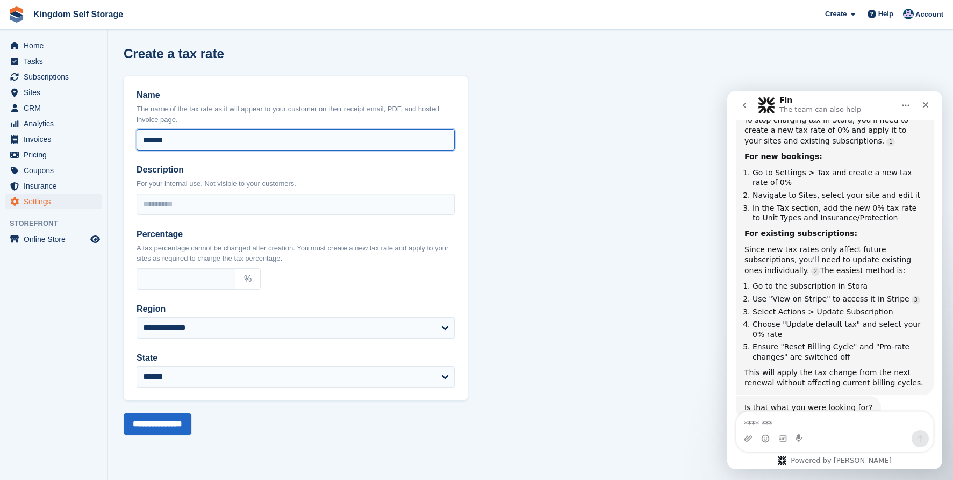
type input "******"
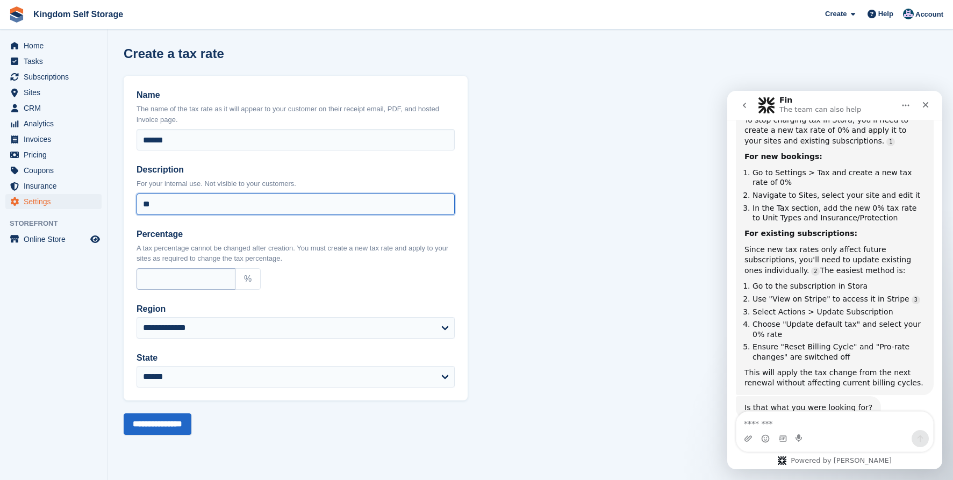
type input "**"
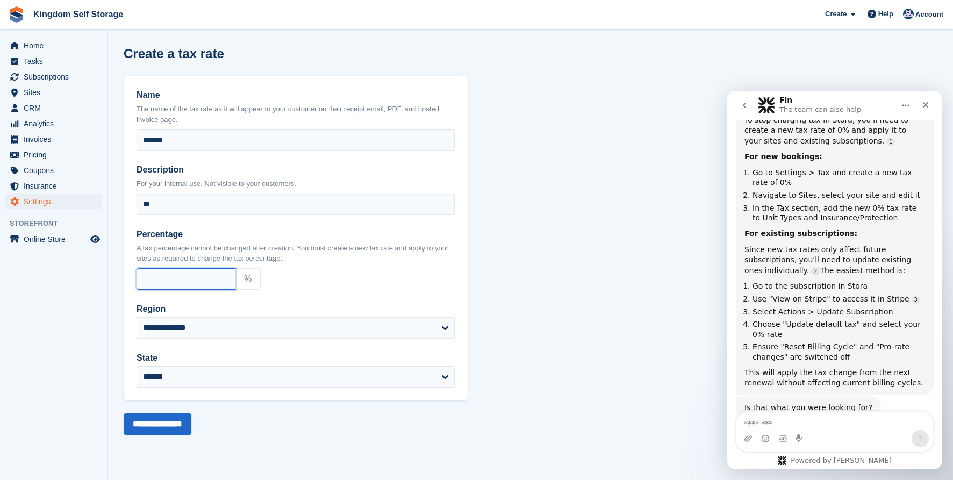
click at [188, 275] on input "Percentage" at bounding box center [186, 279] width 99 height 22
type input "*"
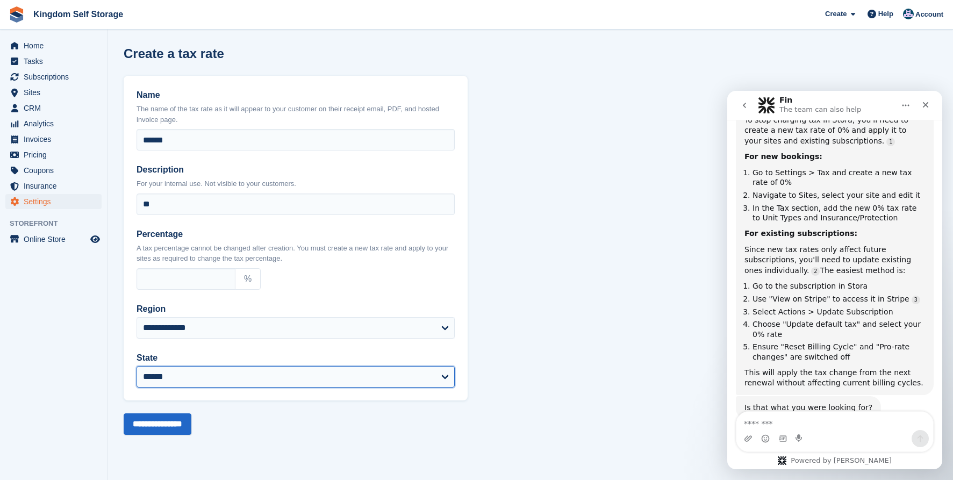
select select "**"
click at [175, 427] on input "**********" at bounding box center [158, 424] width 68 height 22
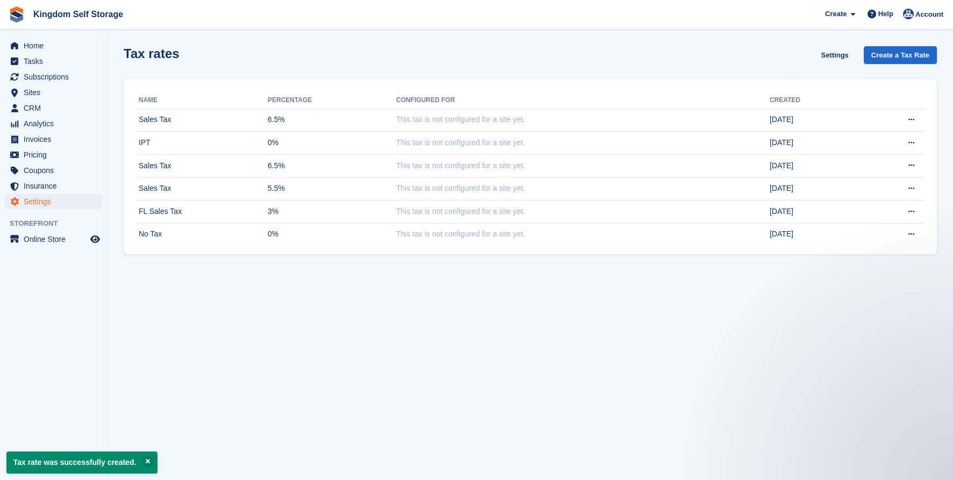
click at [314, 58] on div "Tax rates Settings Create a Tax Rate" at bounding box center [530, 61] width 813 height 31
click at [56, 79] on span "Subscriptions" at bounding box center [56, 76] width 65 height 15
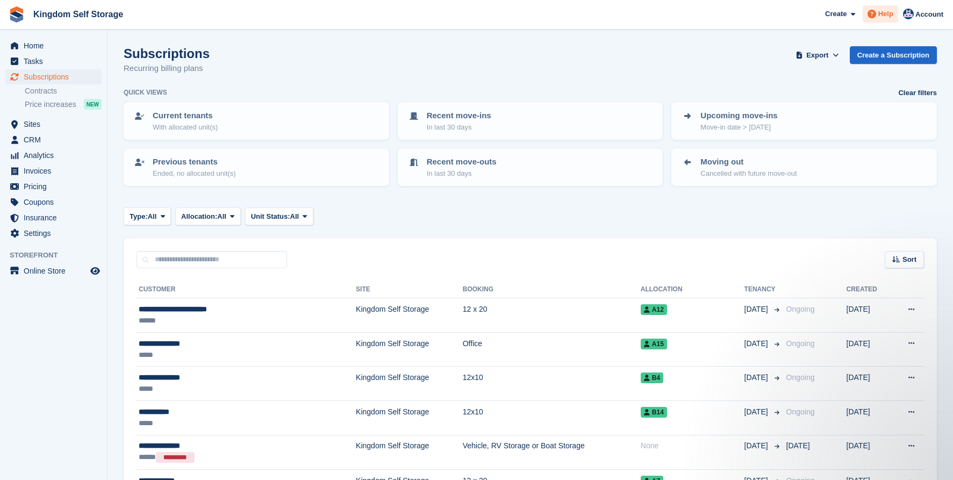
click at [884, 14] on span "Help" at bounding box center [885, 14] width 15 height 11
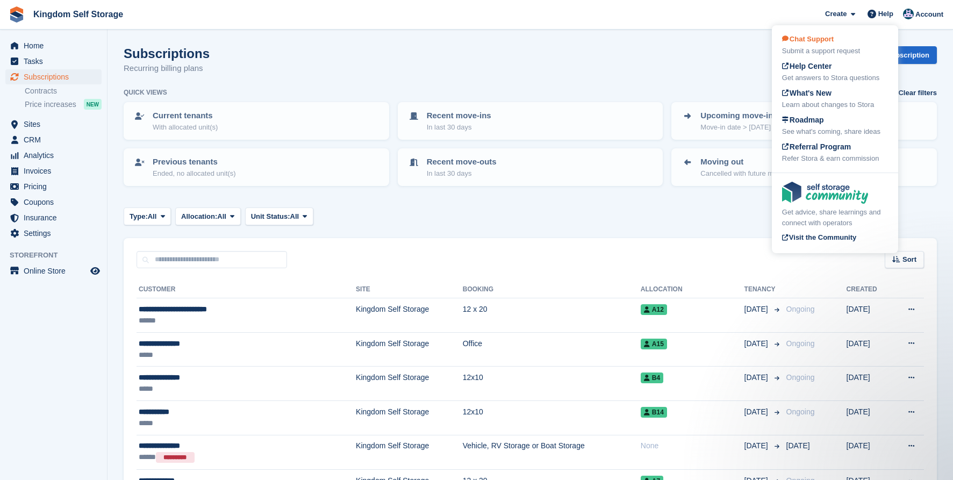
click at [826, 43] on span "Chat Support" at bounding box center [808, 39] width 52 height 8
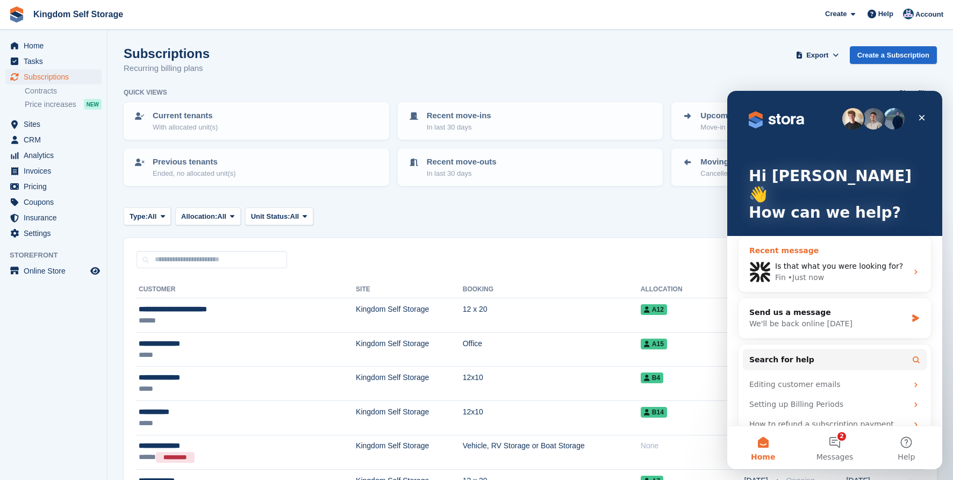
click at [846, 272] on div "Fin • Just now" at bounding box center [841, 277] width 132 height 11
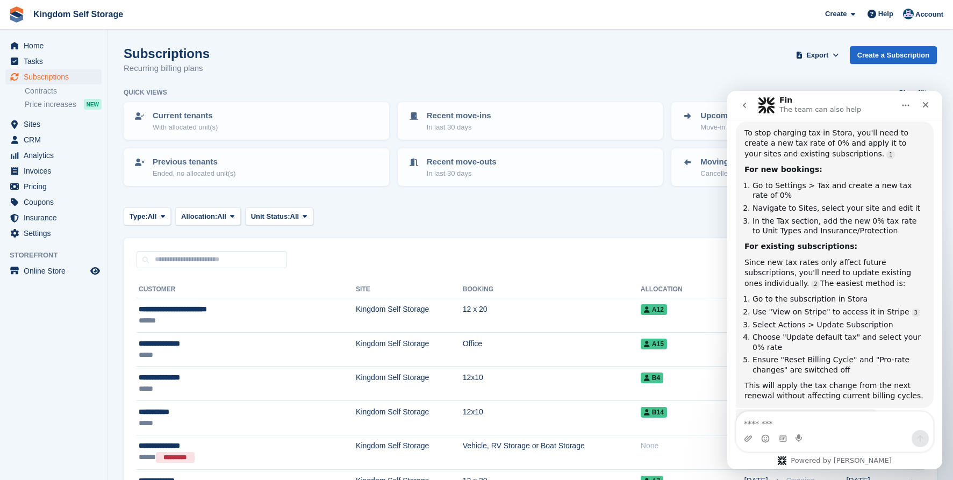
scroll to position [348, 0]
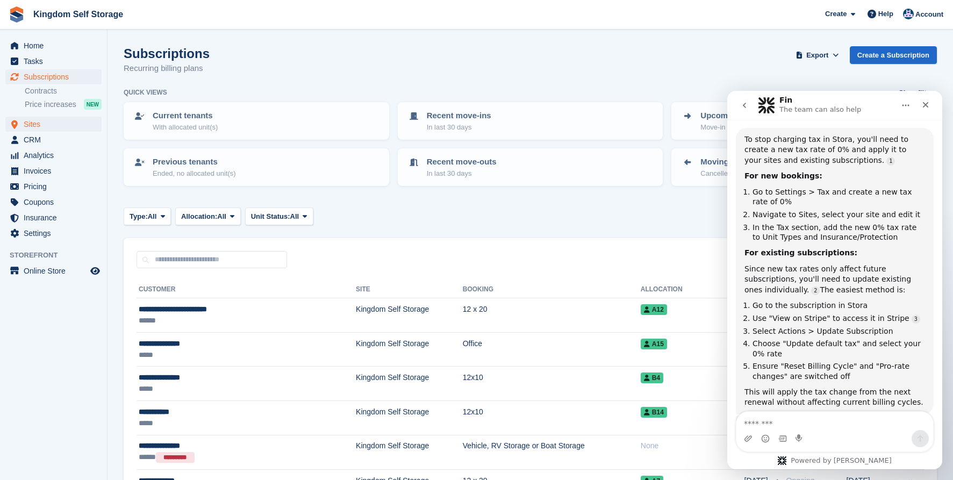
click at [31, 126] on span "Sites" at bounding box center [56, 124] width 65 height 15
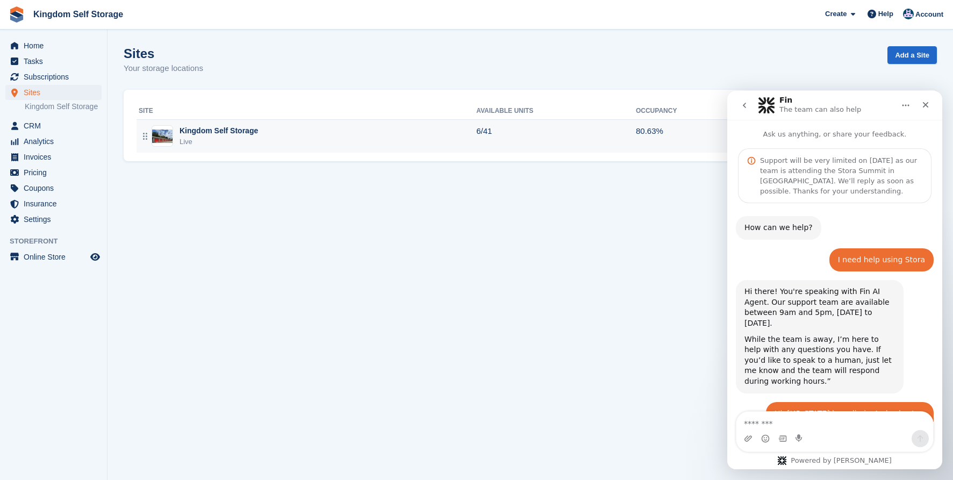
scroll to position [368, 0]
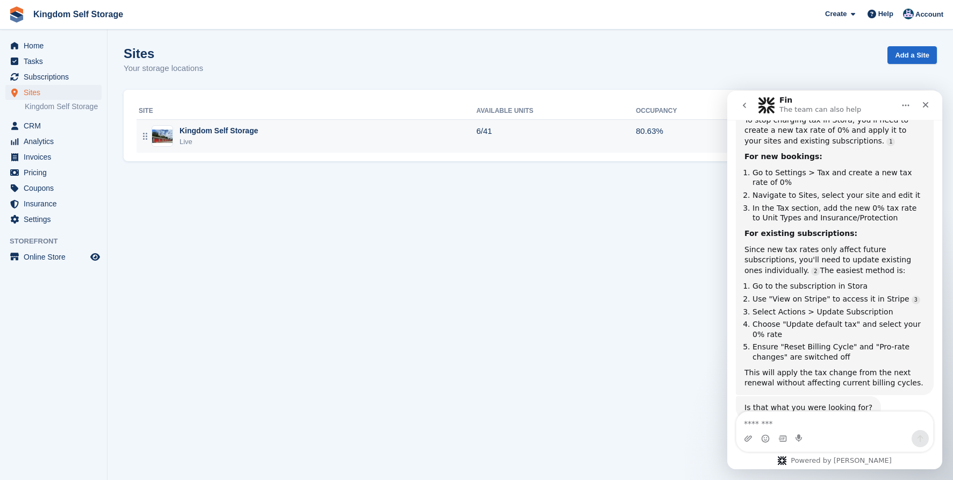
click at [363, 144] on div "Kingdom Self Storage Live" at bounding box center [308, 136] width 338 height 22
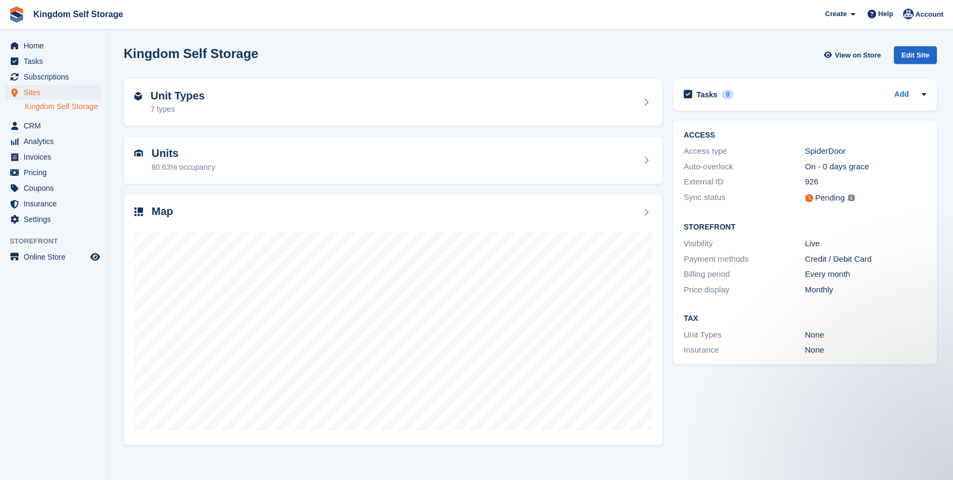
click at [64, 105] on link "Kingdom Self Storage" at bounding box center [63, 107] width 77 height 10
click at [915, 60] on div "Edit Site" at bounding box center [915, 55] width 43 height 18
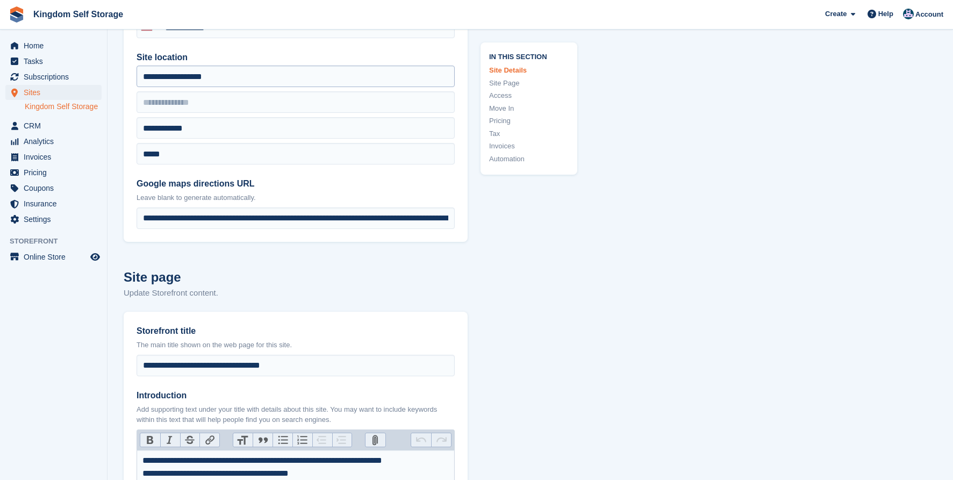
type input "**********"
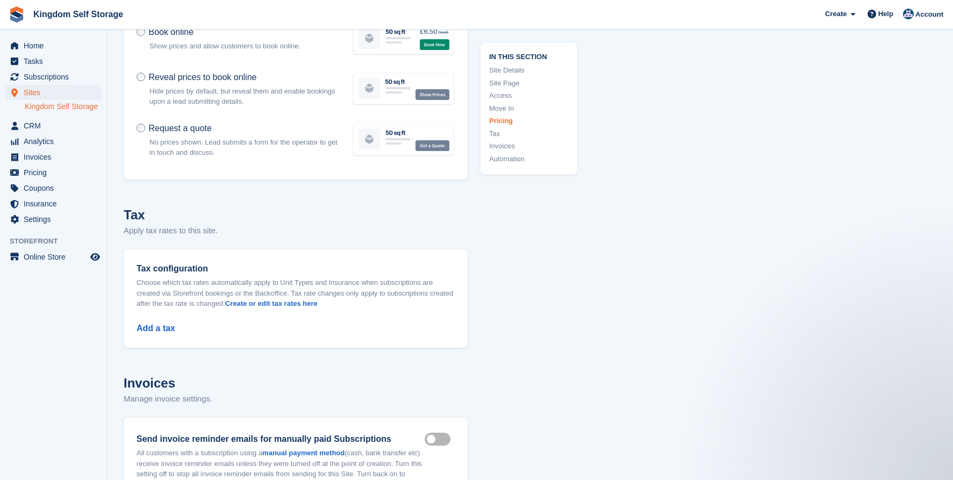
scroll to position [3756, 0]
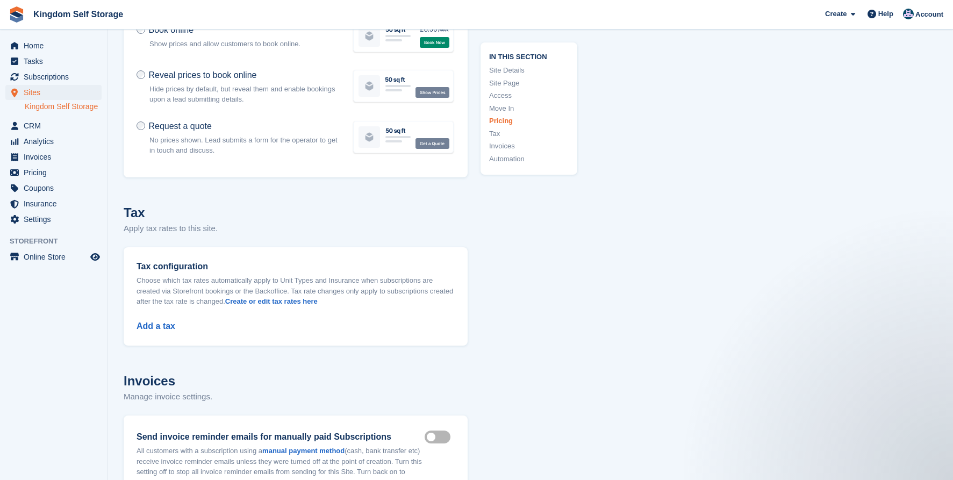
click at [168, 310] on div "Add a tax" at bounding box center [296, 320] width 318 height 26
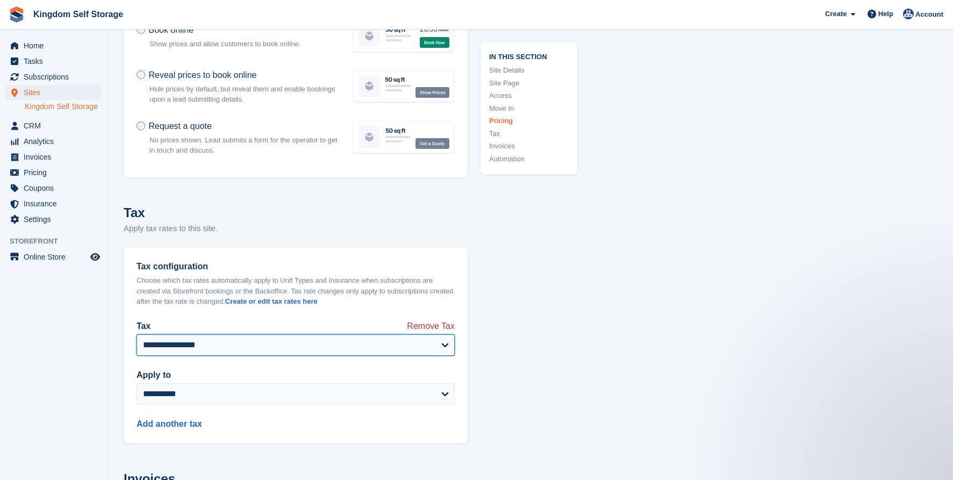
select select "****"
click at [175, 409] on div "Add another tax" at bounding box center [296, 418] width 318 height 26
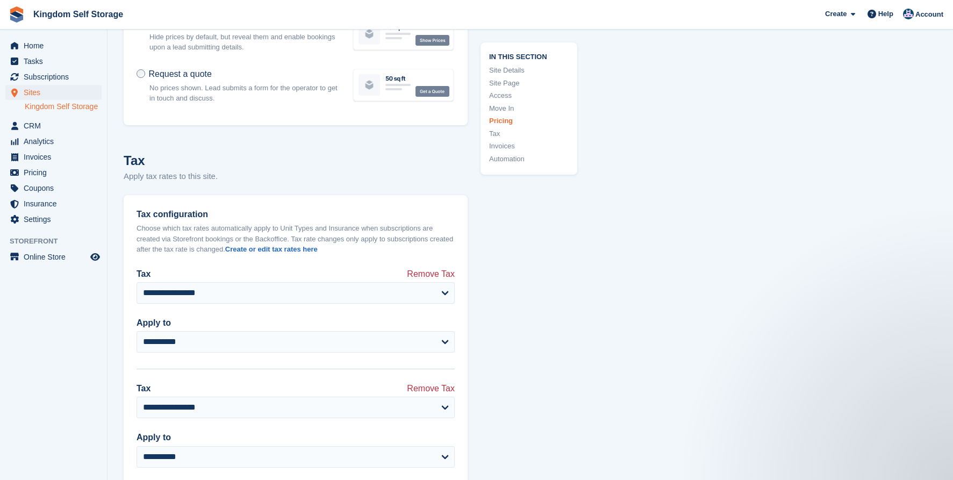
scroll to position [3811, 0]
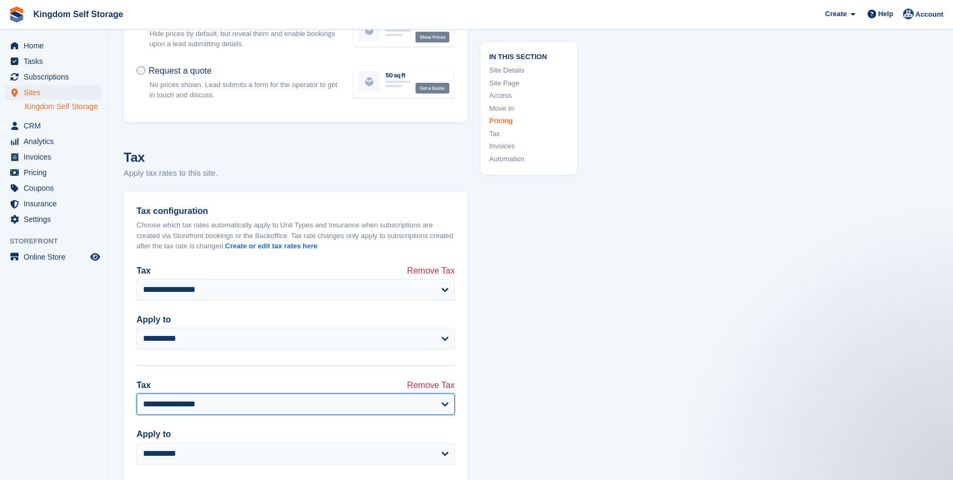
select select "****"
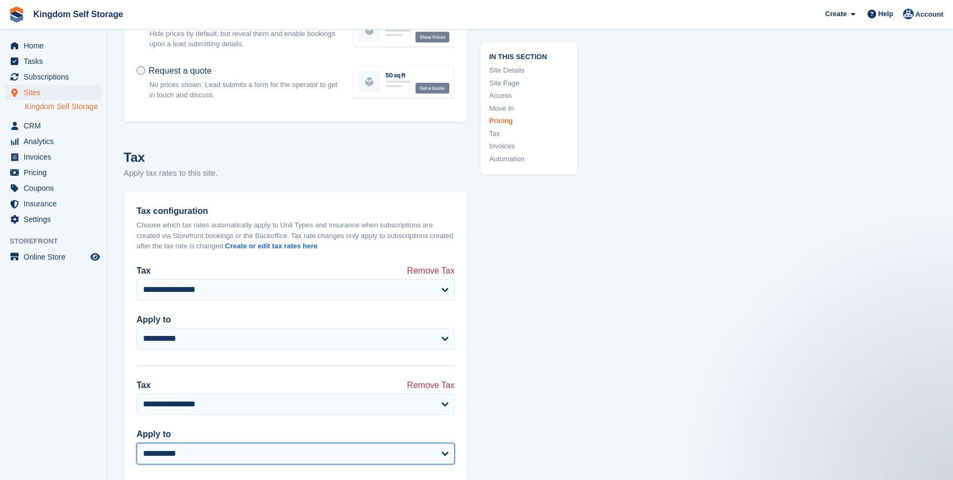
select select "*********"
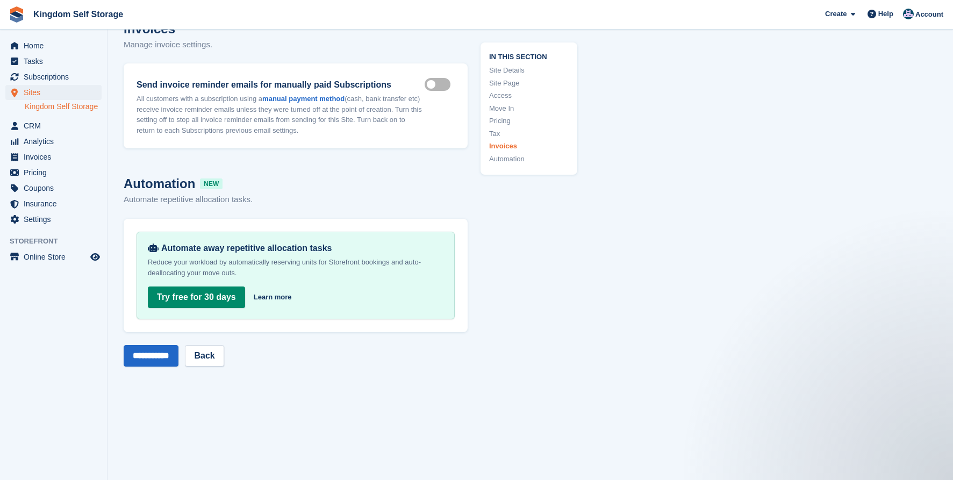
scroll to position [4329, 0]
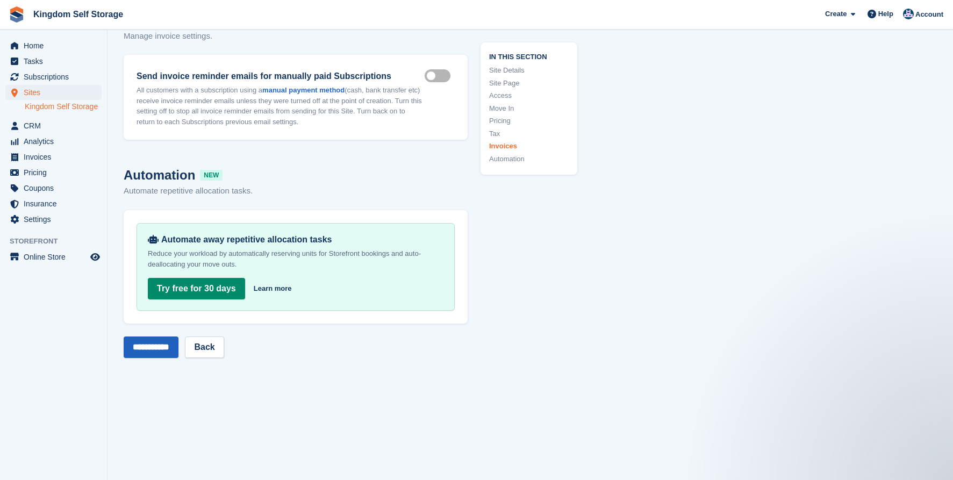
click at [147, 336] on input "**********" at bounding box center [151, 347] width 55 height 22
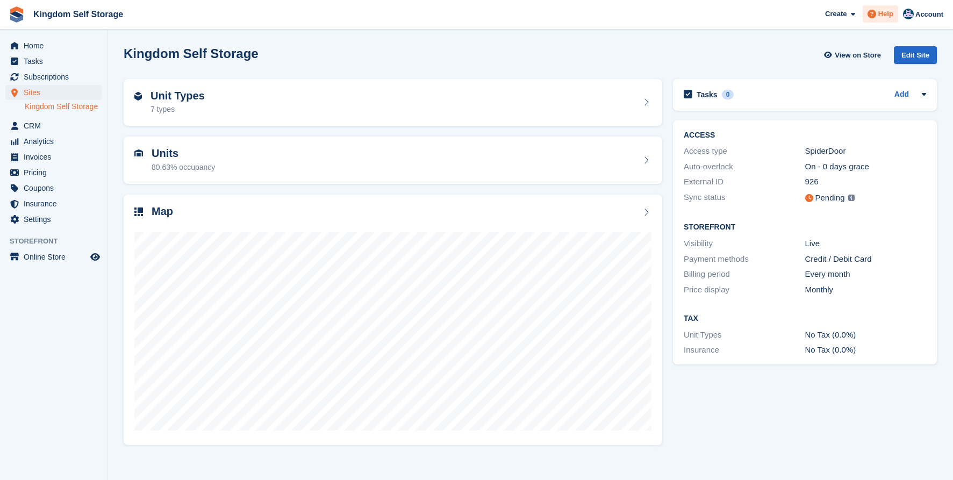
click at [883, 13] on span "Help" at bounding box center [885, 14] width 15 height 11
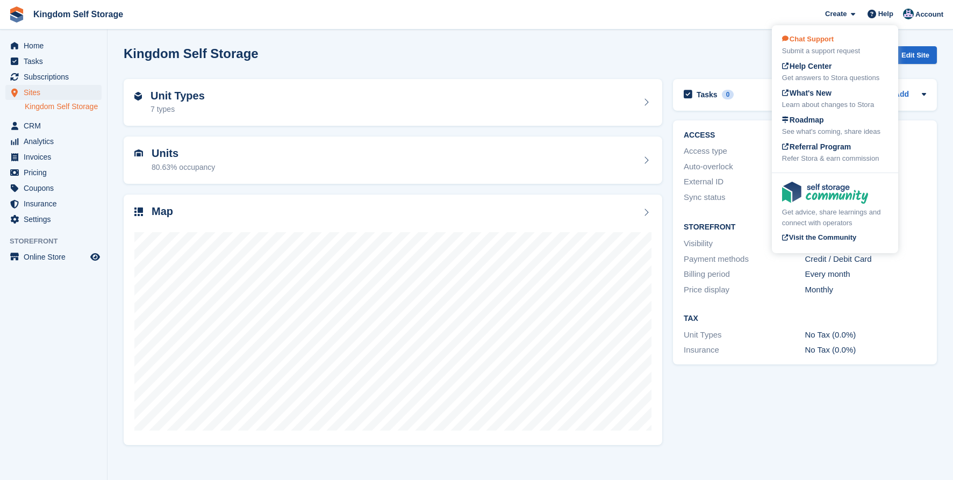
click at [840, 44] on div "Chat Support Submit a support request" at bounding box center [835, 45] width 106 height 23
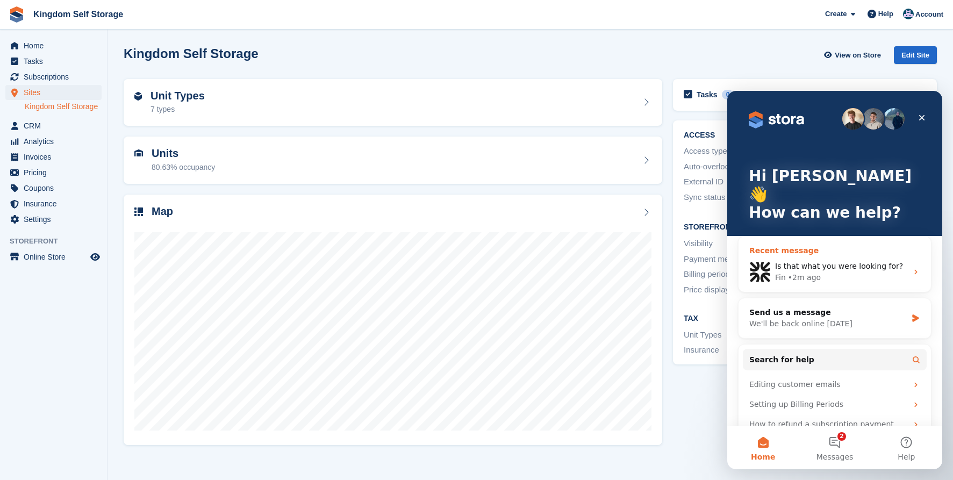
click at [799, 252] on div "Is that what you were looking for? Fin • 2m ago" at bounding box center [835, 272] width 192 height 40
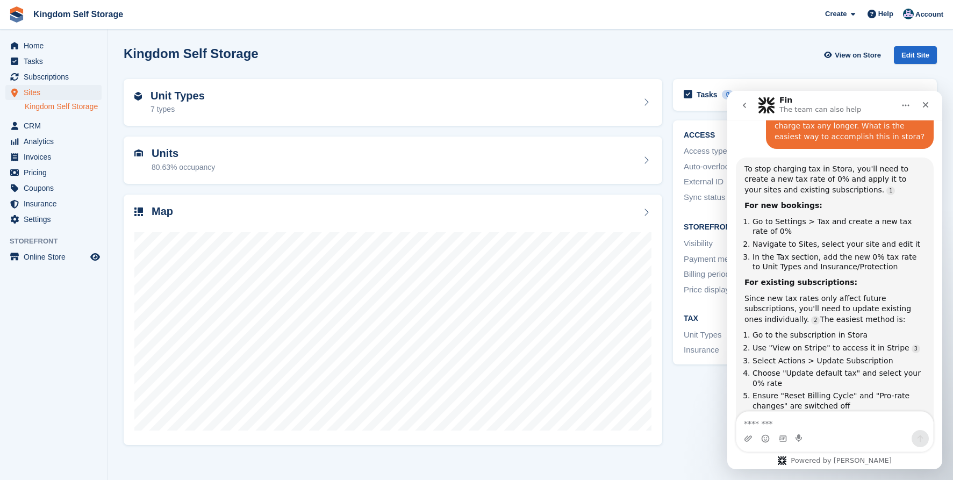
scroll to position [368, 0]
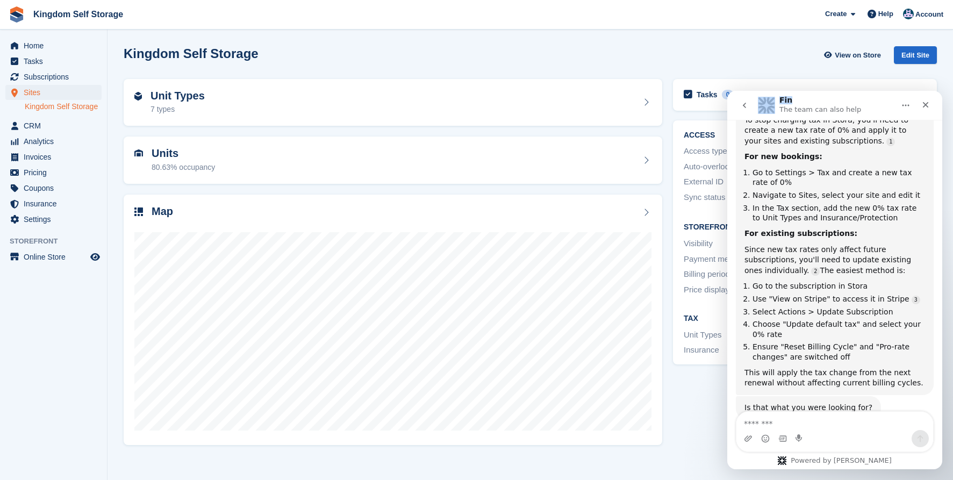
drag, startPoint x: 878, startPoint y: 102, endPoint x: 539, endPoint y: 53, distance: 343.1
click at [727, 91] on html "Fin The team can also help Ask us anything, or share your feedback. Support wil…" at bounding box center [834, 280] width 215 height 378
click at [74, 78] on span "Subscriptions" at bounding box center [56, 76] width 65 height 15
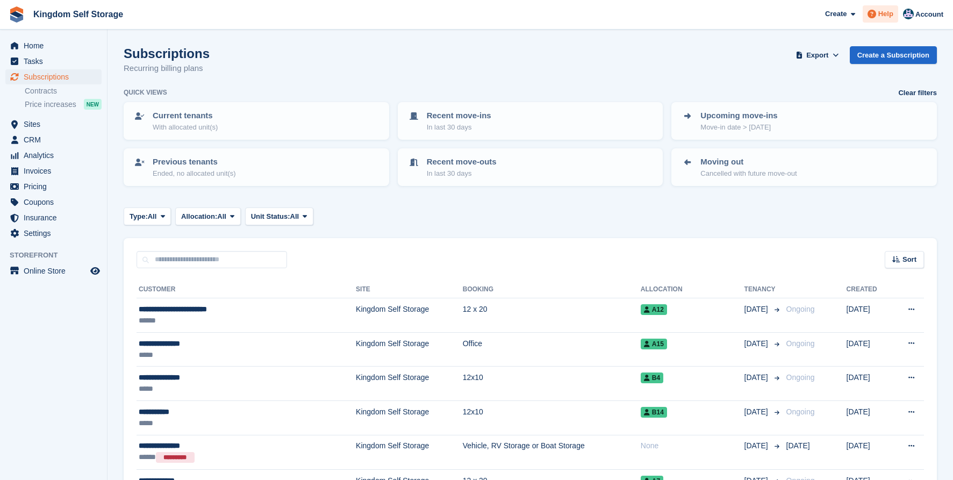
click at [882, 23] on div "Help" at bounding box center [880, 13] width 35 height 17
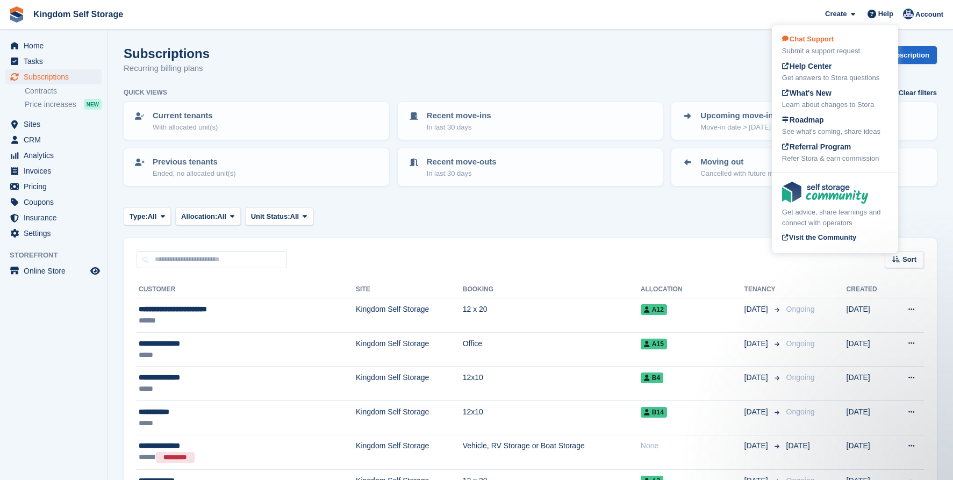
click at [833, 47] on div "Submit a support request" at bounding box center [835, 51] width 106 height 11
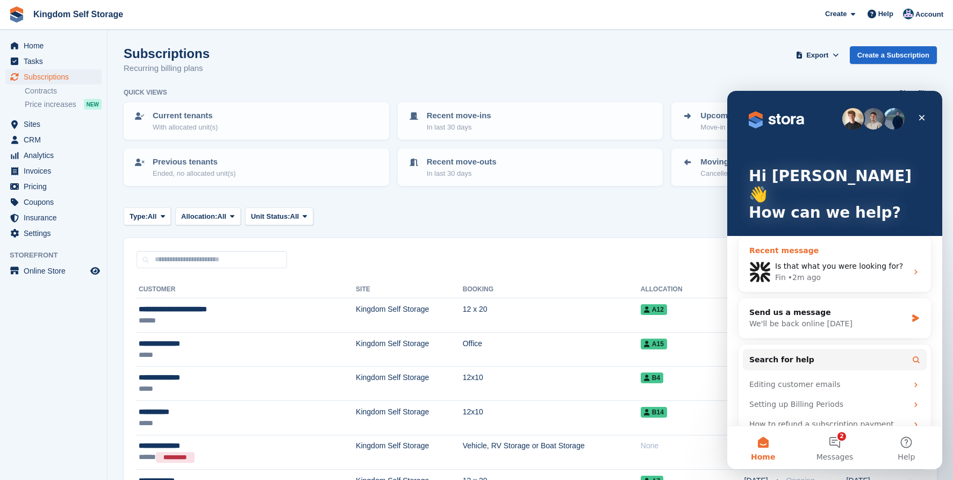
click at [834, 261] on div "Is that what you were looking for?" at bounding box center [841, 266] width 132 height 11
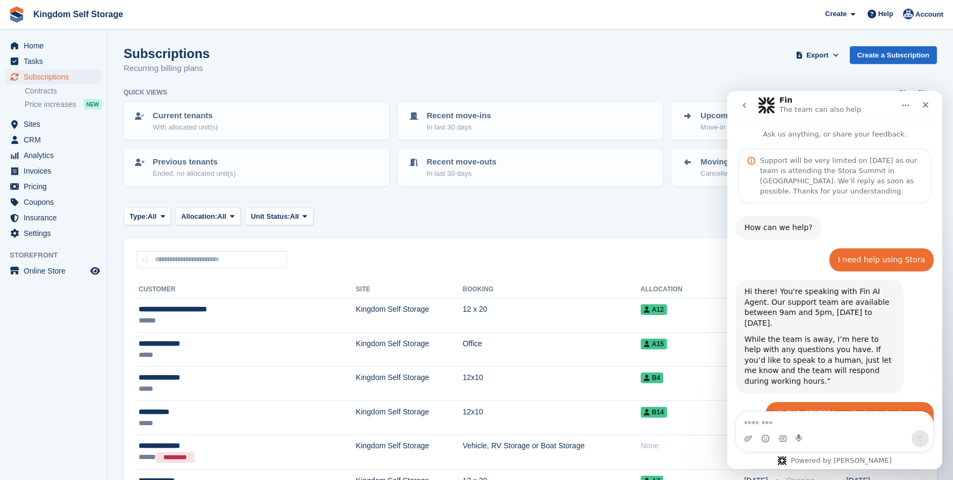
scroll to position [368, 0]
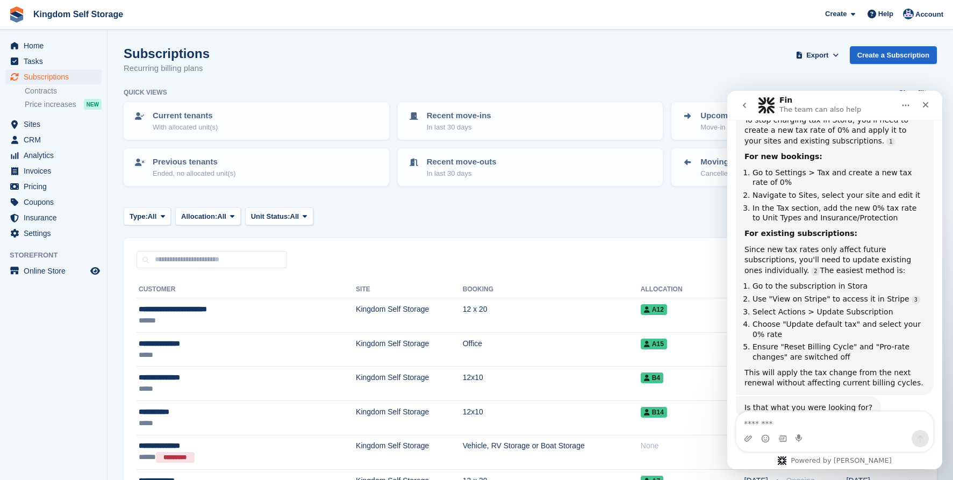
click at [753, 103] on button "go back" at bounding box center [744, 105] width 20 height 20
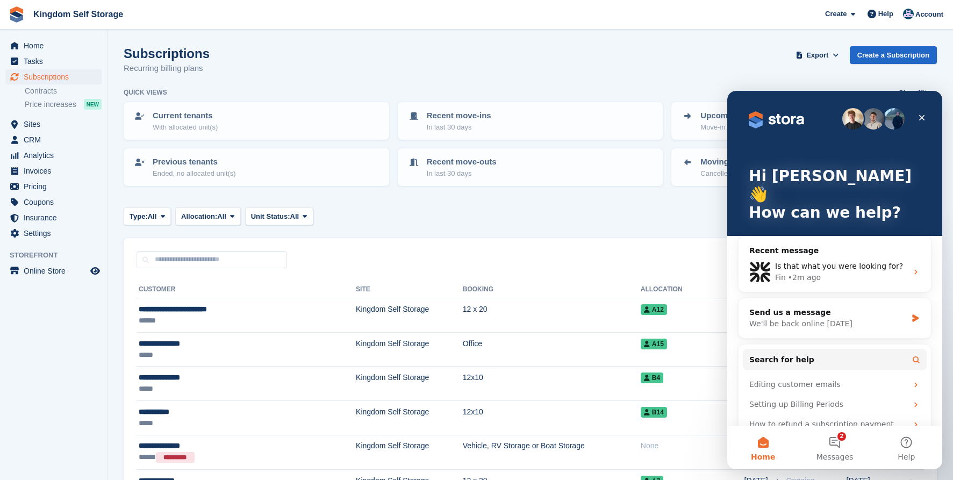
scroll to position [0, 0]
click at [925, 122] on div "Close" at bounding box center [921, 117] width 19 height 19
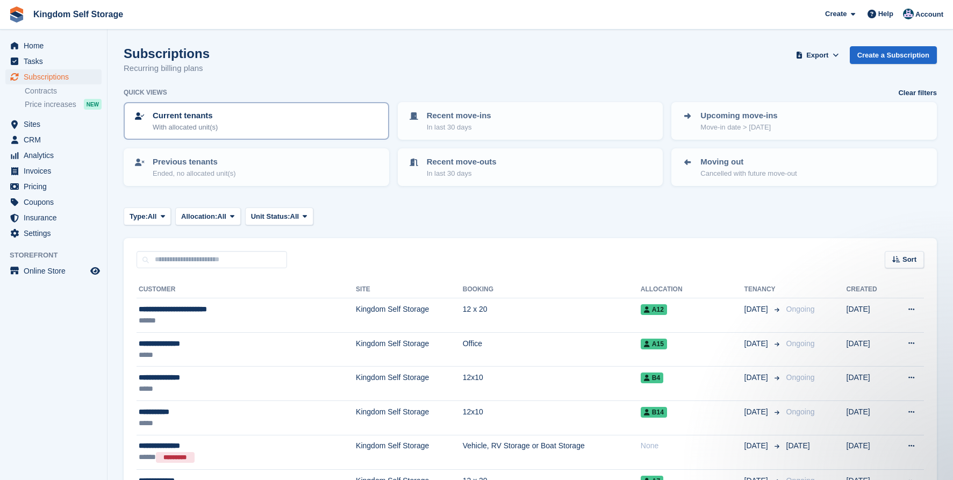
click at [288, 114] on div "Current tenants With allocated unit(s)" at bounding box center [256, 121] width 246 height 23
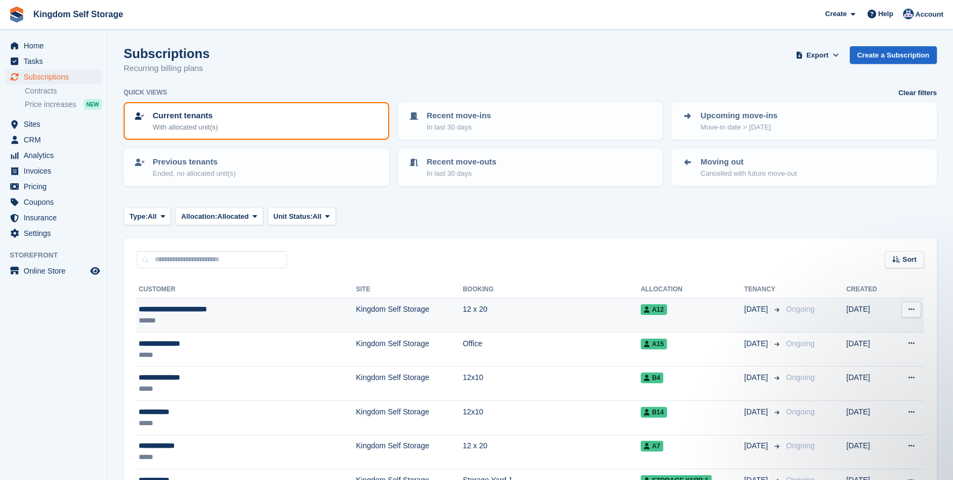
click at [356, 309] on td "Kingdom Self Storage" at bounding box center [409, 315] width 107 height 34
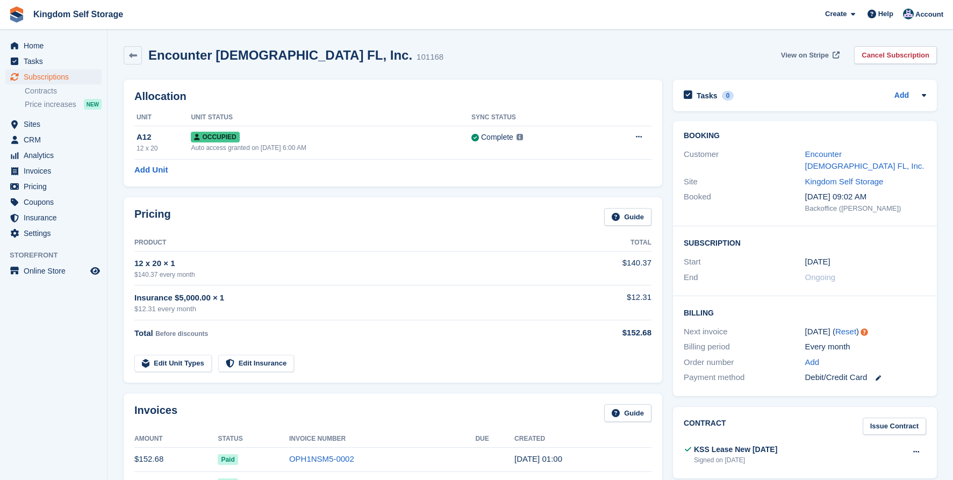
click at [789, 55] on span "View on Stripe" at bounding box center [805, 55] width 48 height 11
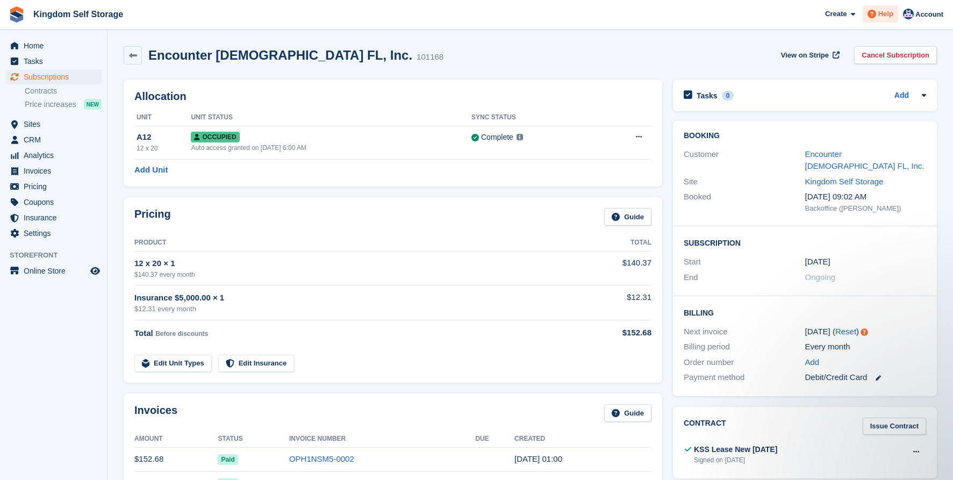
click at [878, 16] on span "Help" at bounding box center [885, 14] width 15 height 11
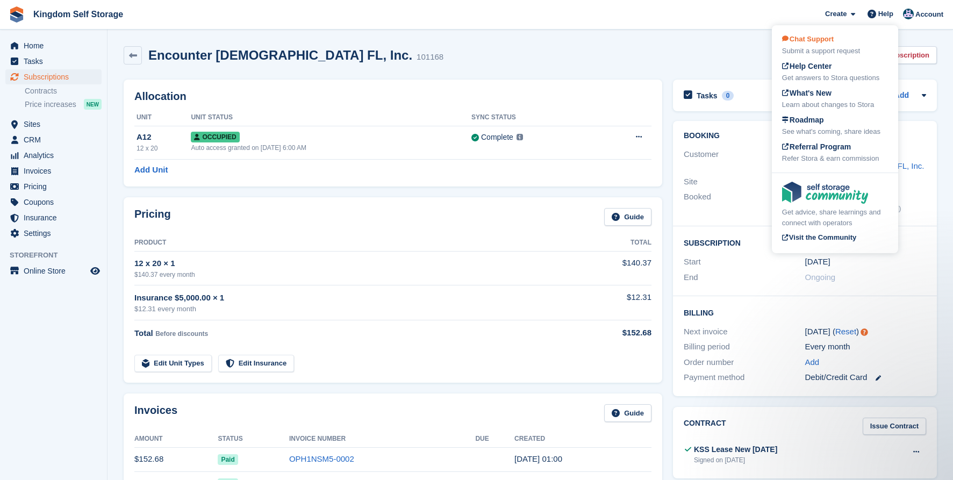
click at [858, 50] on div "Submit a support request" at bounding box center [835, 51] width 106 height 11
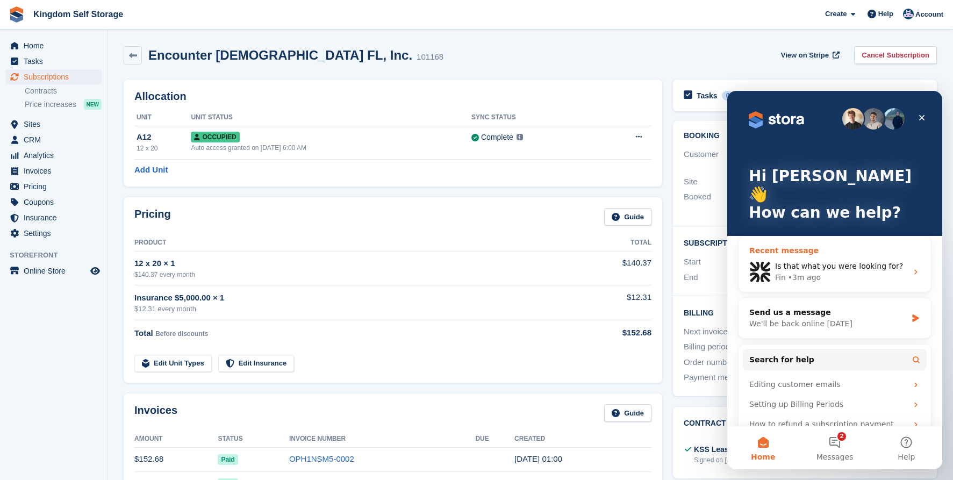
click at [808, 262] on span "Is that what you were looking for?" at bounding box center [839, 266] width 128 height 9
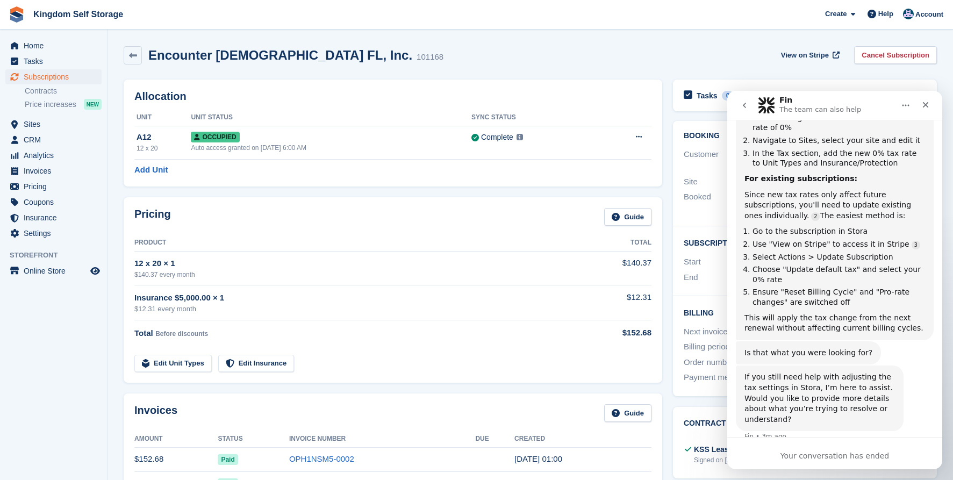
scroll to position [407, 0]
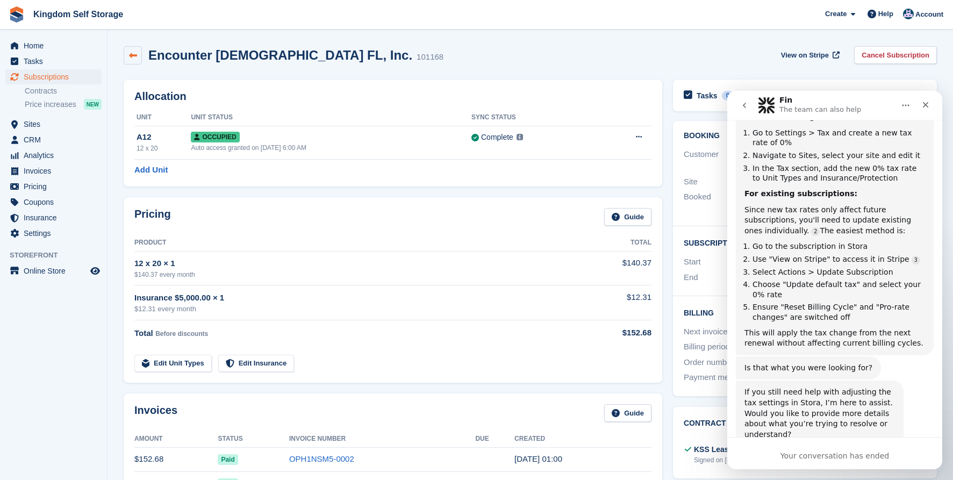
click at [138, 53] on link at bounding box center [133, 55] width 18 height 18
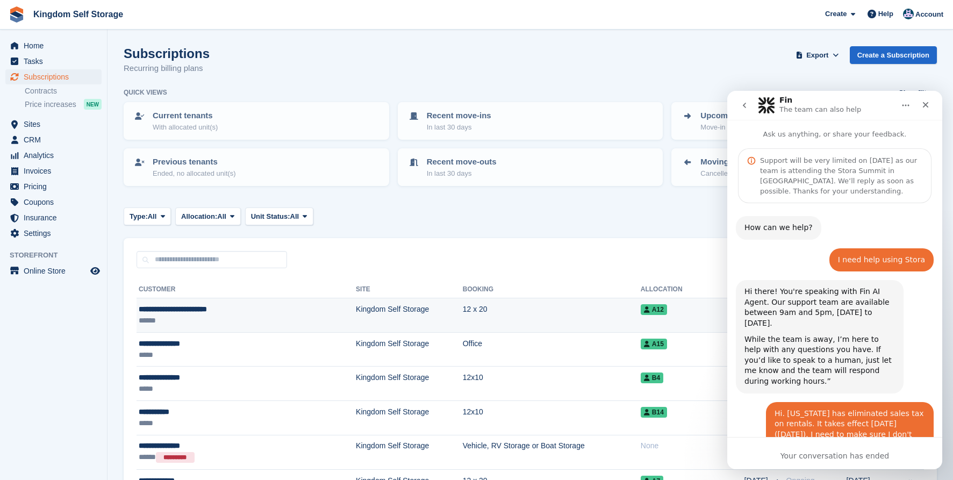
scroll to position [407, 0]
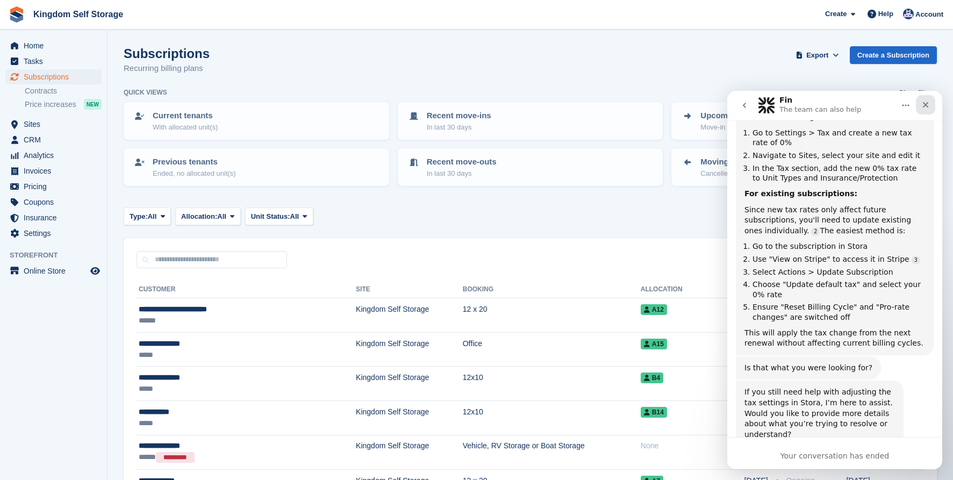
click at [927, 106] on icon "Close" at bounding box center [926, 105] width 6 height 6
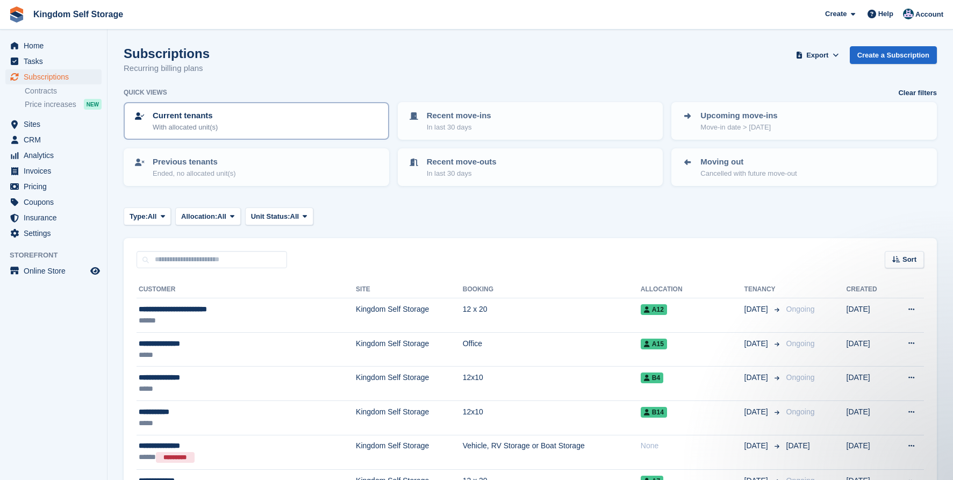
scroll to position [0, 0]
click at [213, 120] on p "Current tenants" at bounding box center [185, 116] width 65 height 12
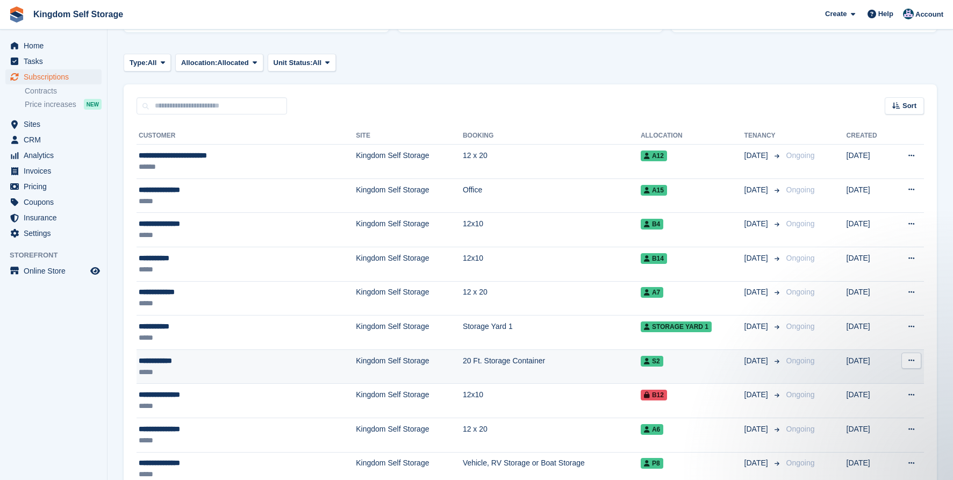
scroll to position [146, 0]
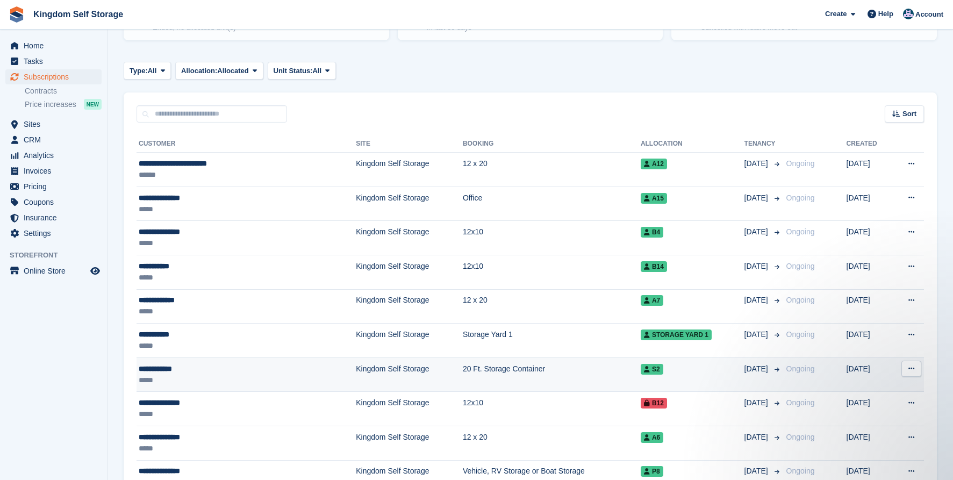
click at [162, 365] on div "**********" at bounding box center [213, 368] width 148 height 11
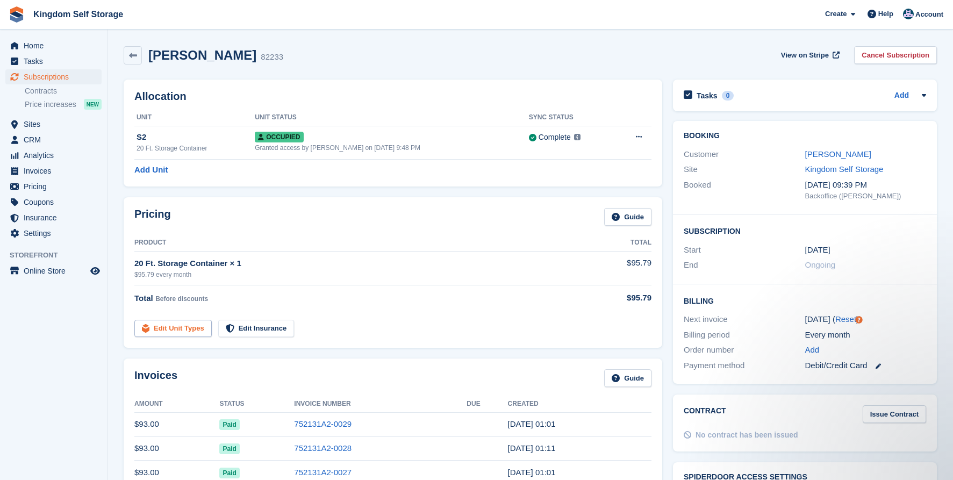
click at [182, 329] on link "Edit Unit Types" at bounding box center [172, 329] width 77 height 18
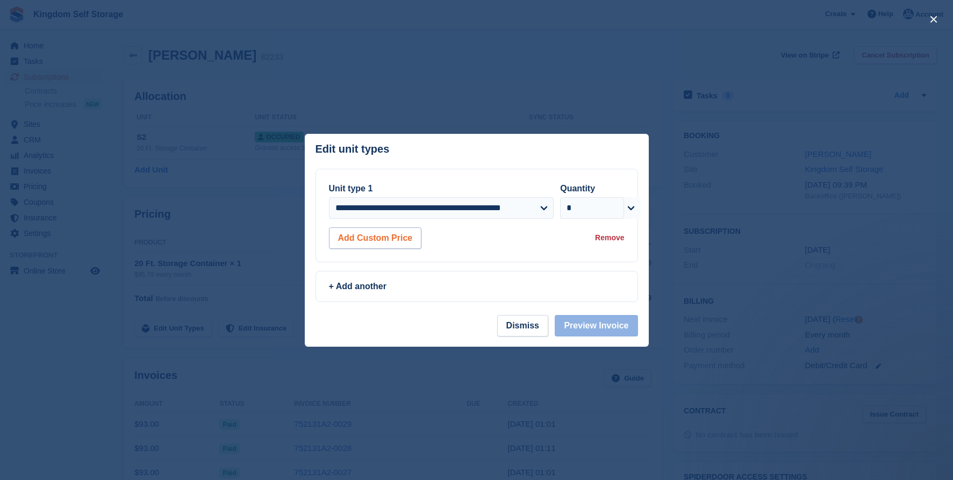
click at [399, 240] on button "Add Custom Price" at bounding box center [375, 238] width 93 height 22
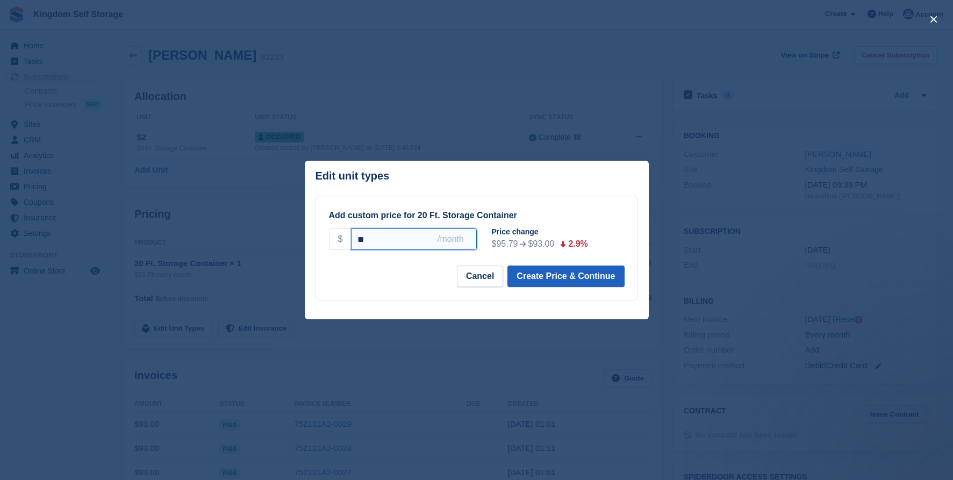
type input "**"
click at [563, 277] on button "Create Price & Continue" at bounding box center [565, 277] width 117 height 22
select select "*****"
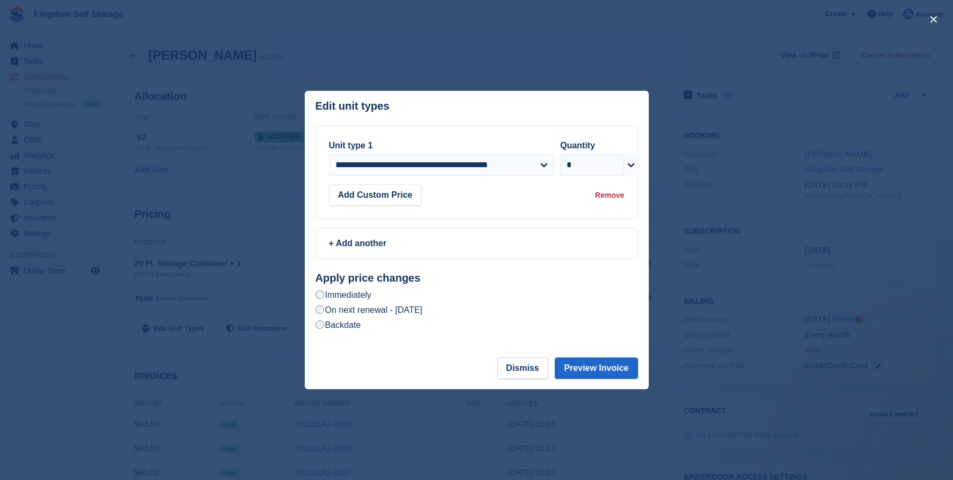
click at [422, 311] on label "On next renewal - Wednesday, October 1st, 2025" at bounding box center [369, 309] width 107 height 11
click at [604, 374] on button "Preview Invoice" at bounding box center [596, 368] width 83 height 22
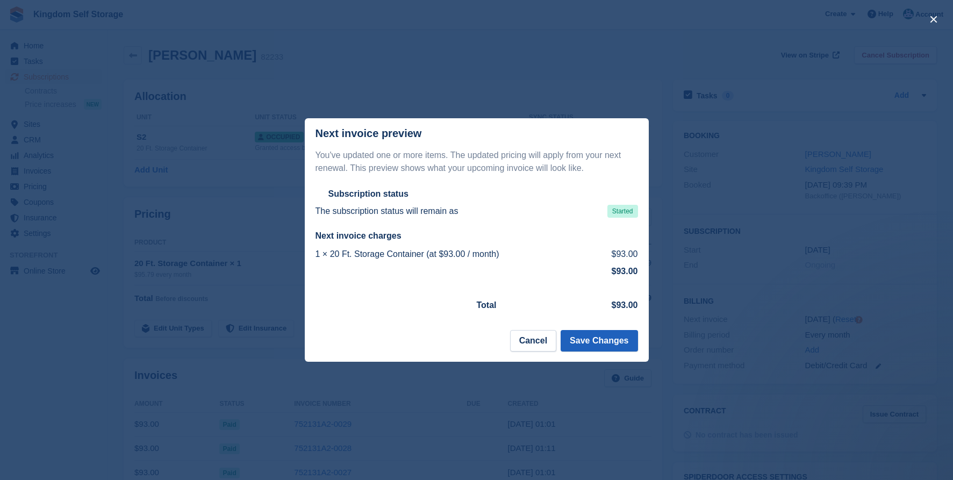
click at [607, 340] on button "Save Changes" at bounding box center [599, 341] width 77 height 22
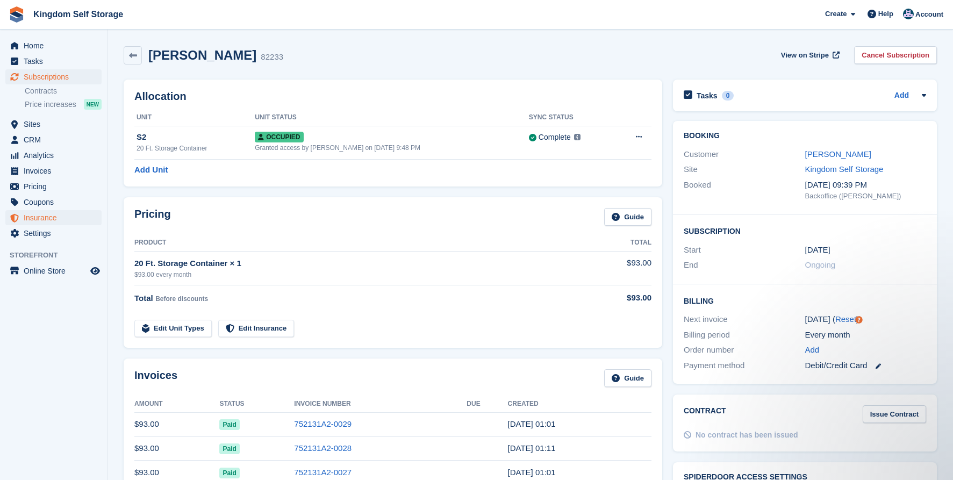
click at [46, 220] on span "Insurance" at bounding box center [56, 217] width 65 height 15
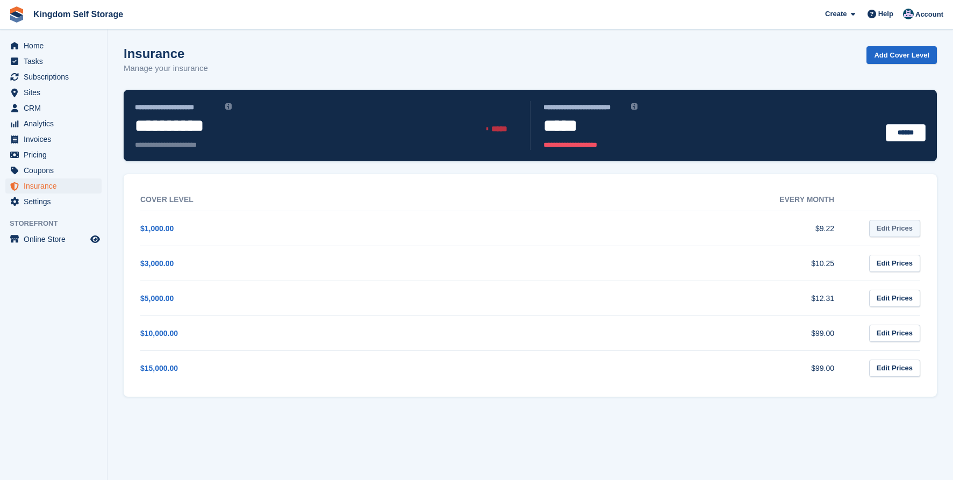
click at [899, 230] on link "Edit Prices" at bounding box center [894, 229] width 51 height 18
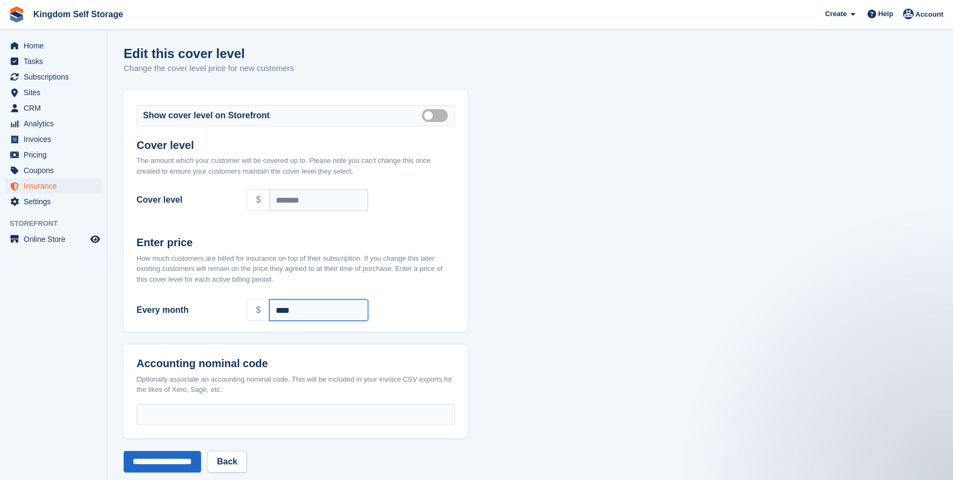
click at [255, 299] on div "$ ****" at bounding box center [351, 310] width 208 height 22
type input "****"
click at [175, 465] on input "**********" at bounding box center [162, 462] width 77 height 22
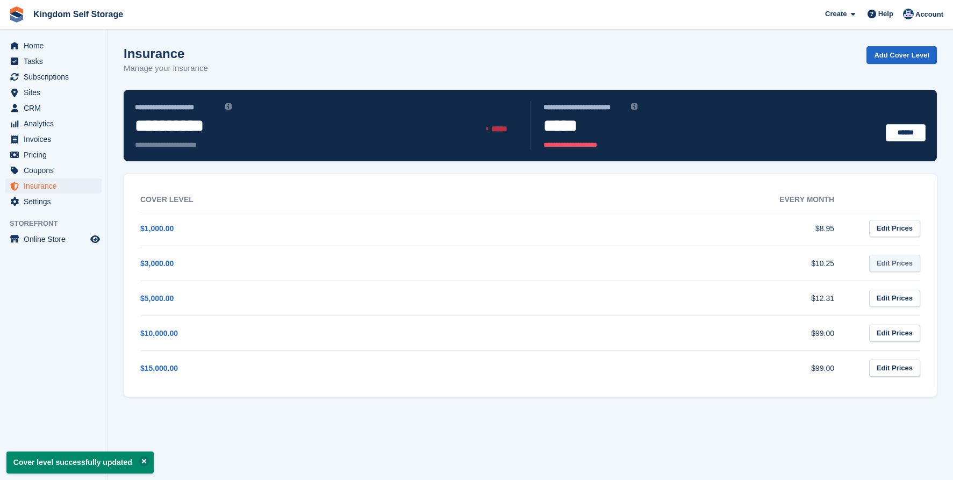
click at [901, 263] on link "Edit Prices" at bounding box center [894, 264] width 51 height 18
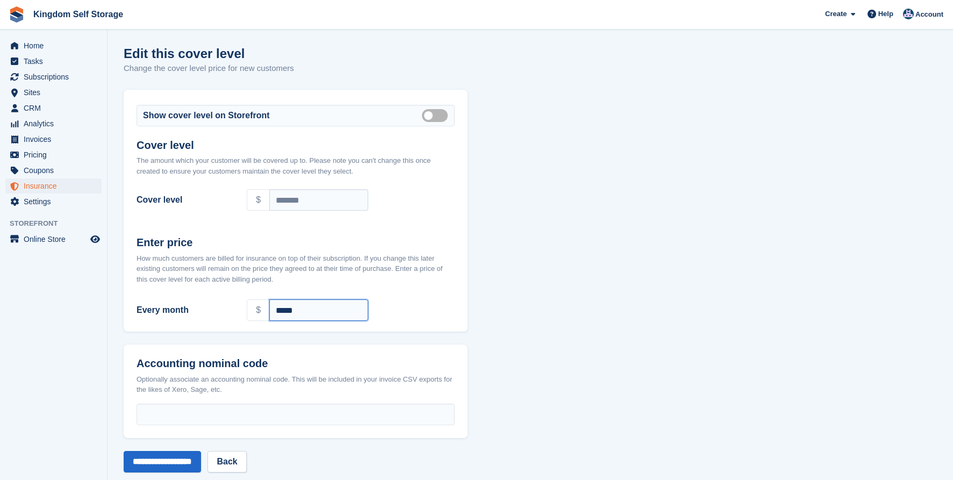
drag, startPoint x: 309, startPoint y: 310, endPoint x: 250, endPoint y: 310, distance: 58.6
click at [250, 310] on div "$ *****" at bounding box center [351, 310] width 208 height 22
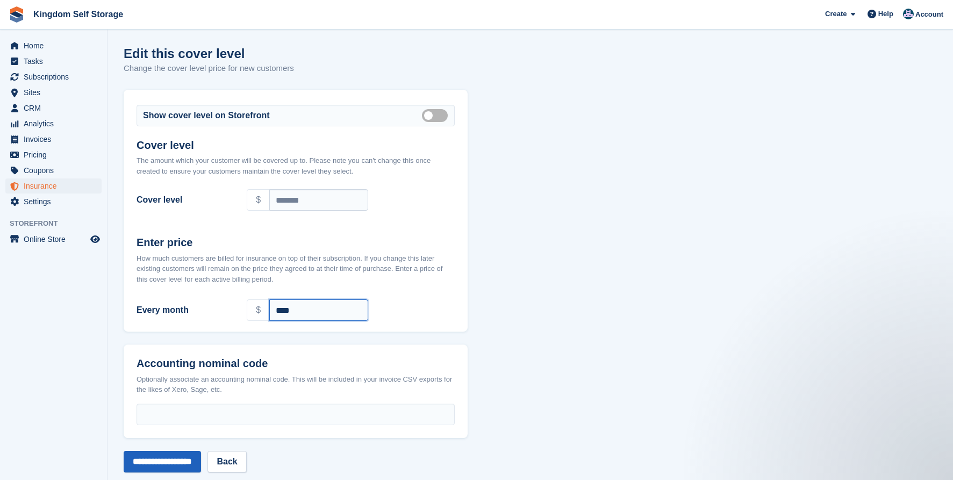
type input "****"
click at [157, 451] on input "**********" at bounding box center [162, 462] width 77 height 22
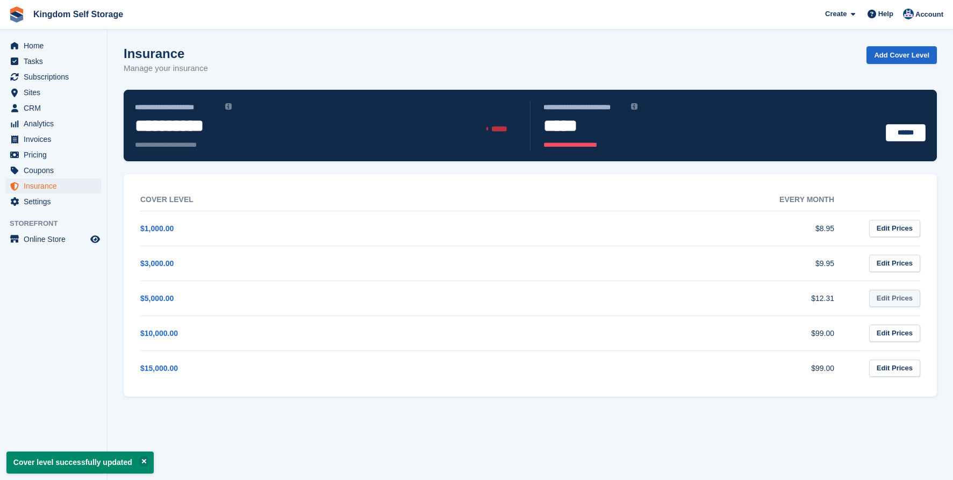
click at [905, 303] on link "Edit Prices" at bounding box center [894, 299] width 51 height 18
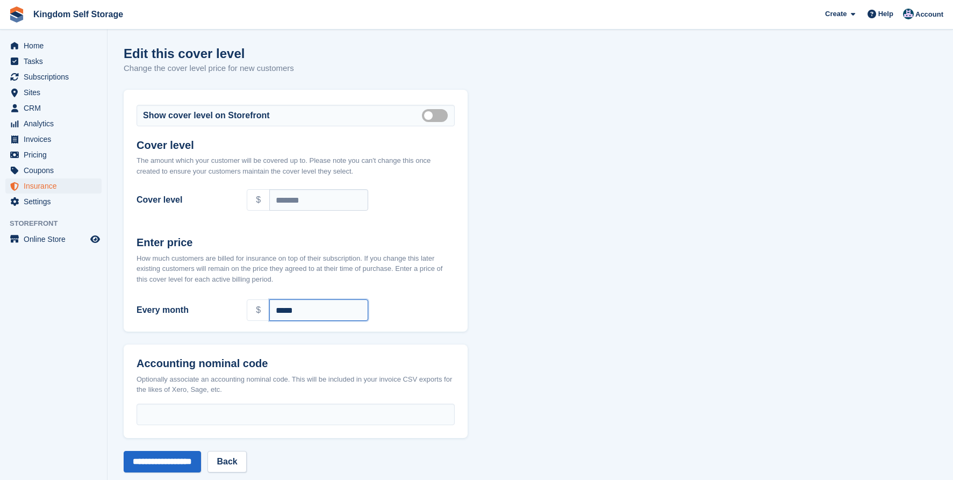
drag, startPoint x: 323, startPoint y: 312, endPoint x: 250, endPoint y: 303, distance: 73.1
click at [250, 303] on div "$ *****" at bounding box center [351, 310] width 208 height 22
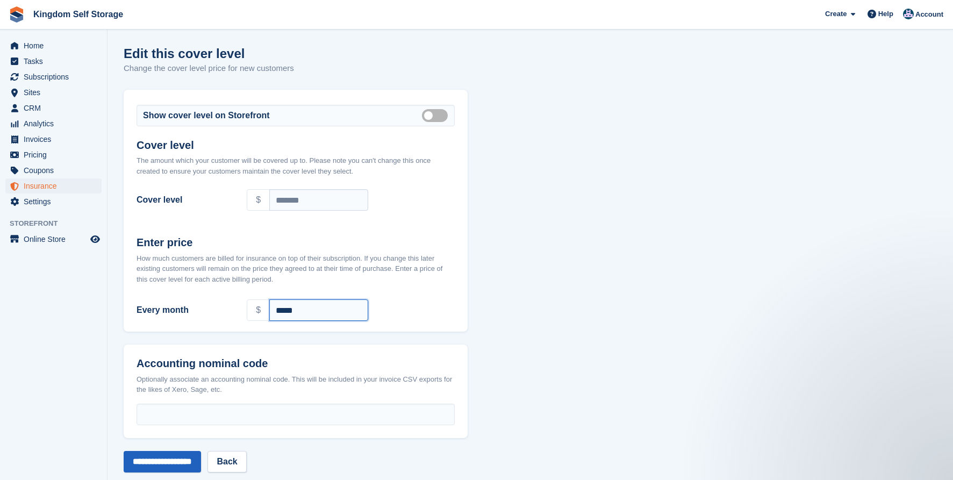
type input "*****"
click at [183, 454] on input "**********" at bounding box center [162, 462] width 77 height 22
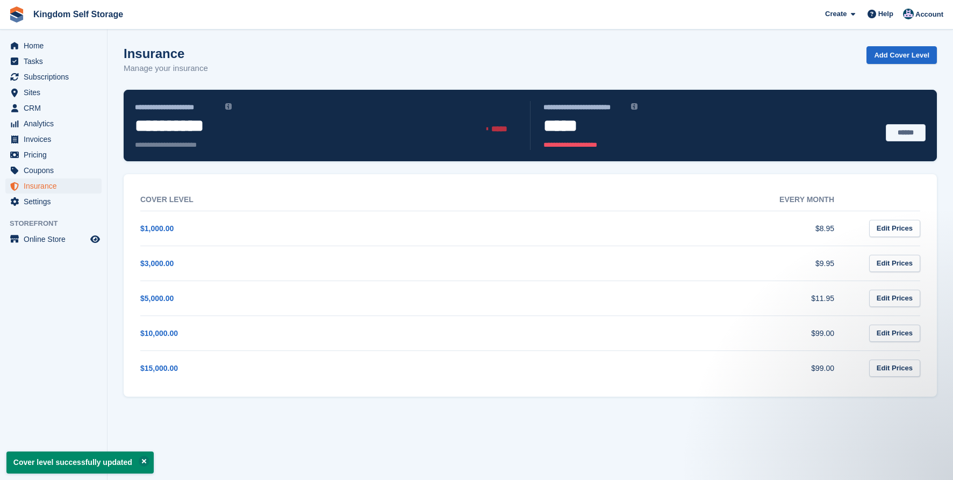
click at [908, 140] on link "******" at bounding box center [906, 133] width 40 height 18
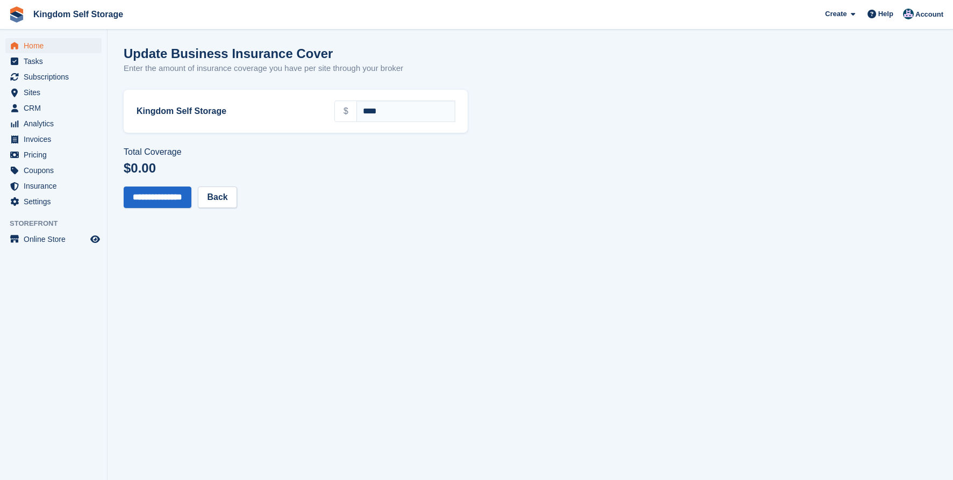
click at [34, 46] on span "Home" at bounding box center [56, 45] width 65 height 15
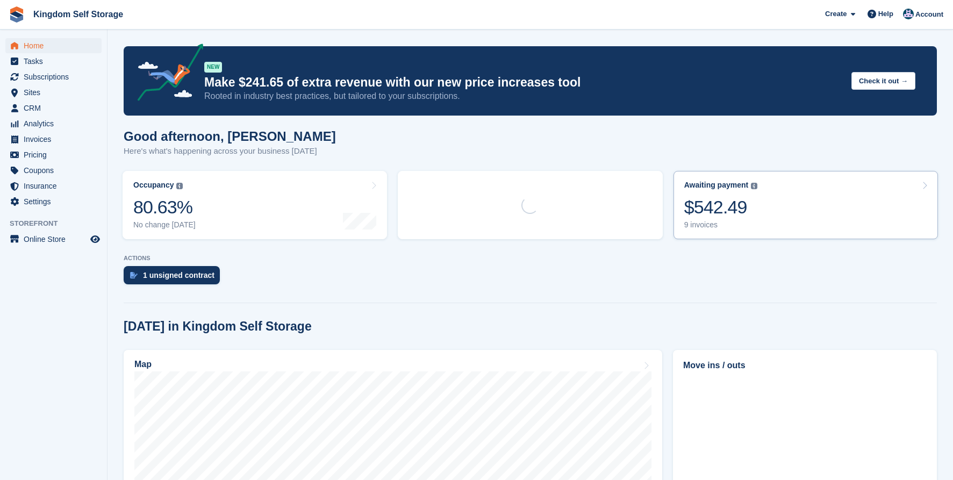
click at [710, 219] on div "Awaiting payment The total outstanding balance on all open invoices. $542.49 9 …" at bounding box center [721, 205] width 74 height 49
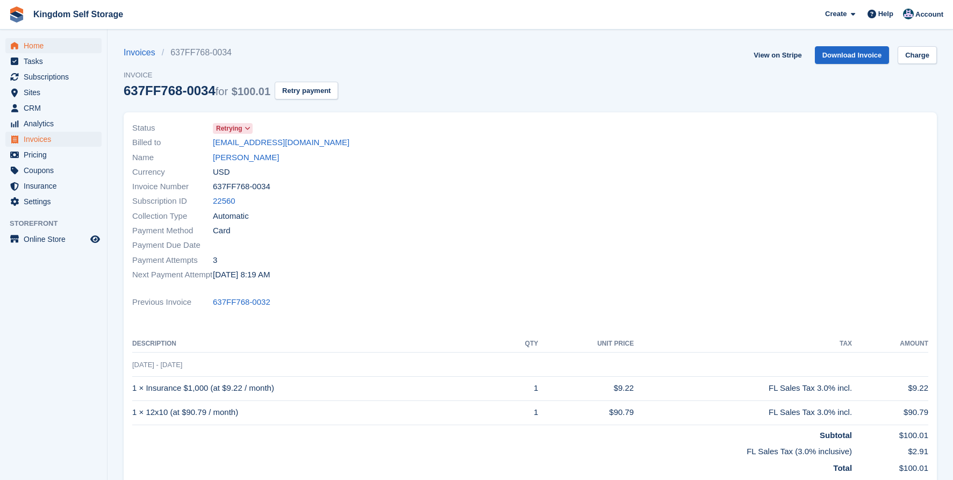
scroll to position [-5, 0]
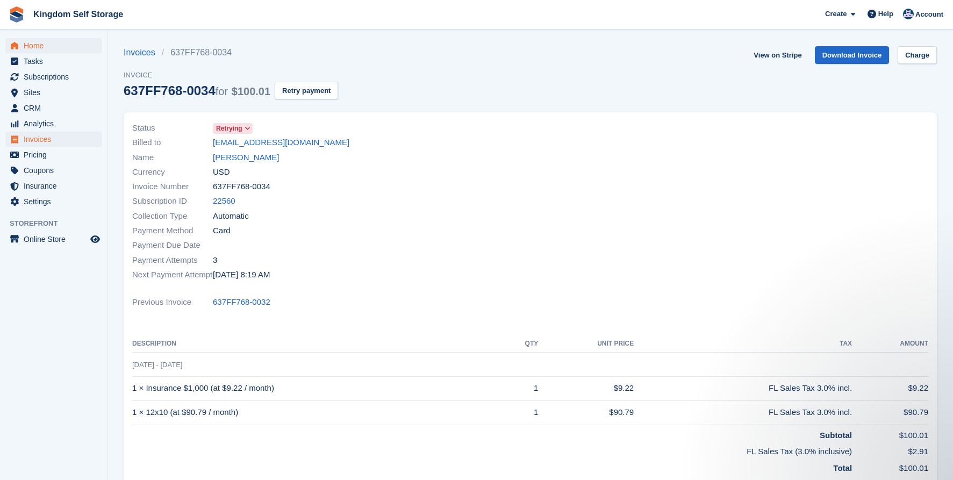
click at [43, 46] on span "Home" at bounding box center [56, 45] width 65 height 15
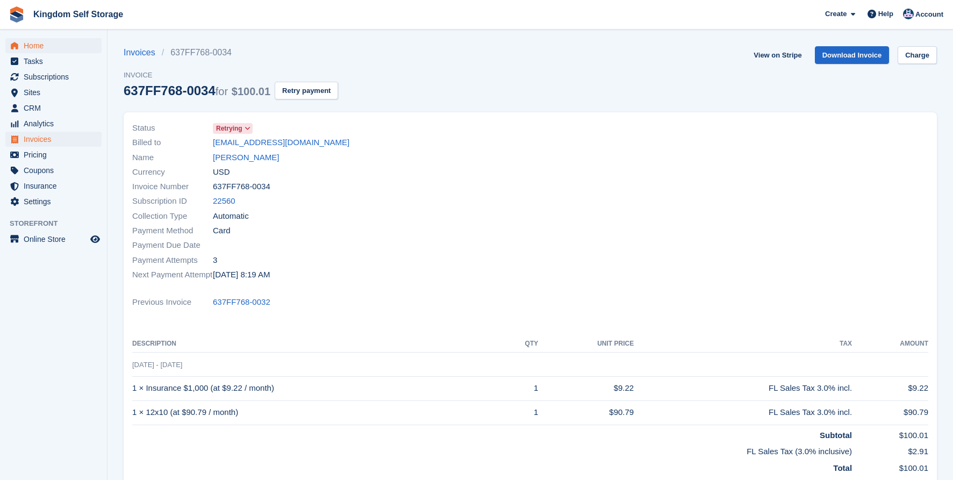
click at [40, 46] on span "Home" at bounding box center [56, 45] width 65 height 15
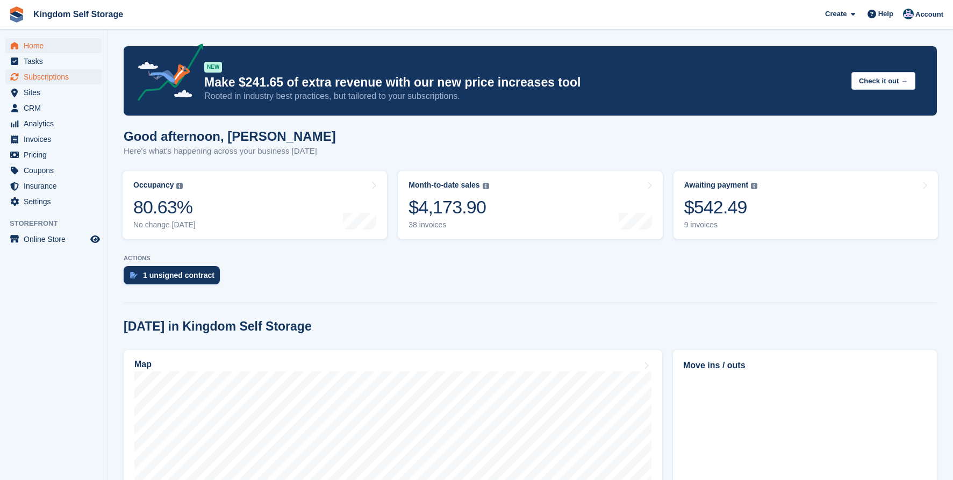
click at [39, 78] on span "Subscriptions" at bounding box center [56, 76] width 65 height 15
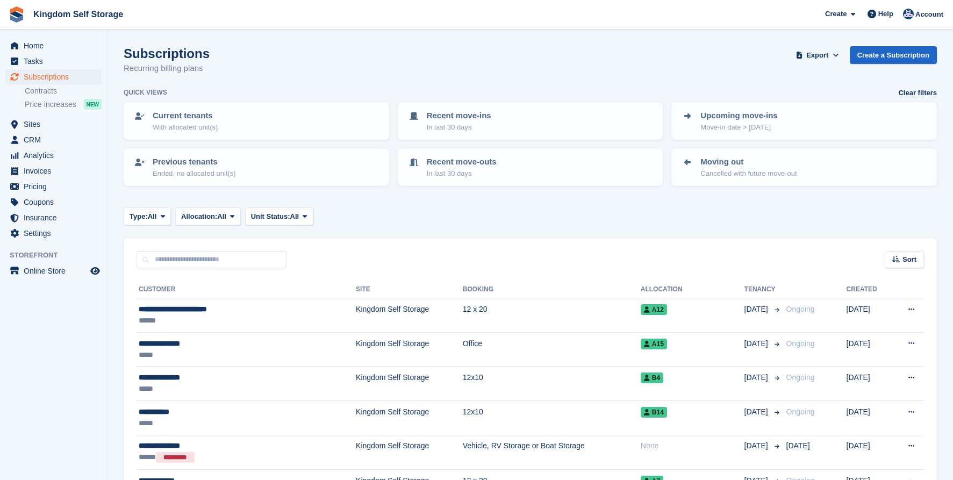
click at [197, 100] on div "Current tenants With allocated unit(s)" at bounding box center [256, 121] width 274 height 46
click at [191, 116] on p "Current tenants" at bounding box center [185, 116] width 65 height 12
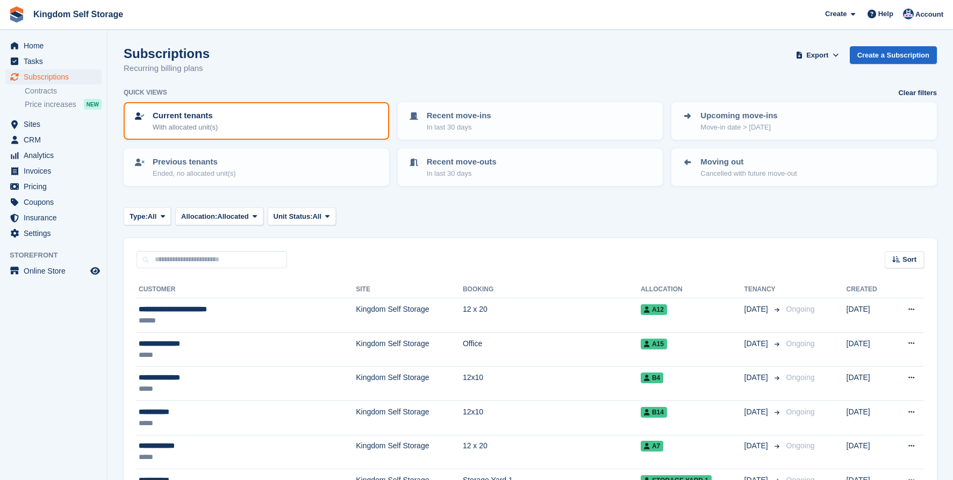
click at [218, 124] on p "With allocated unit(s)" at bounding box center [185, 127] width 65 height 11
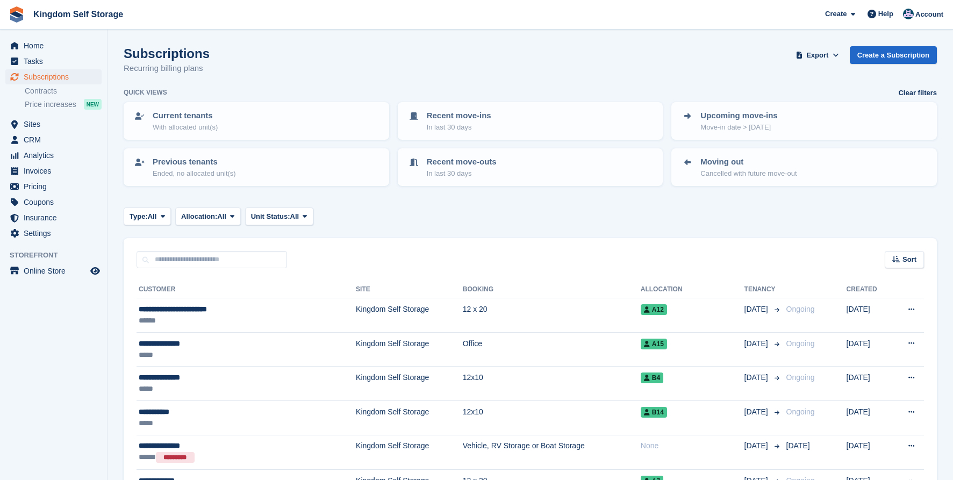
click at [226, 128] on div "Current tenants With allocated unit(s)" at bounding box center [256, 121] width 246 height 23
click at [242, 67] on div "Subscriptions Recurring billing plans Export Export Subscriptions Export a CSV …" at bounding box center [530, 66] width 813 height 41
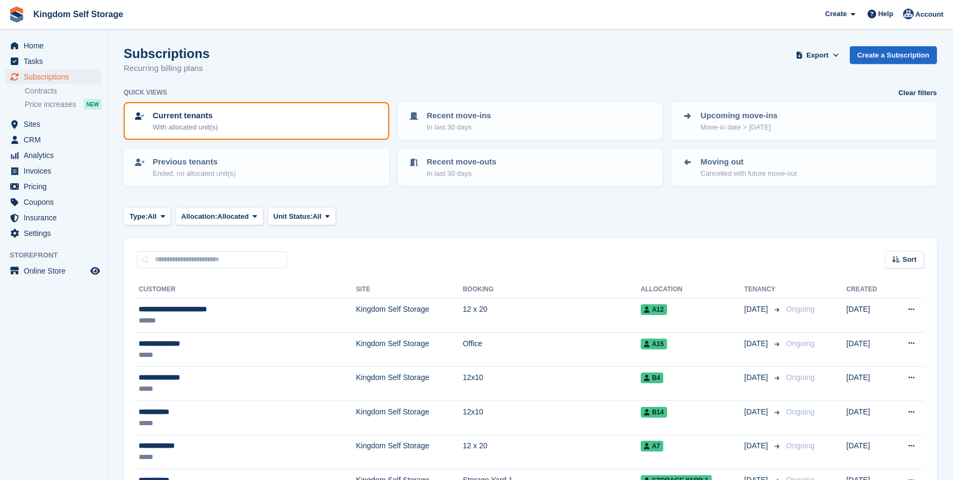
click at [218, 119] on p "Current tenants" at bounding box center [185, 116] width 65 height 12
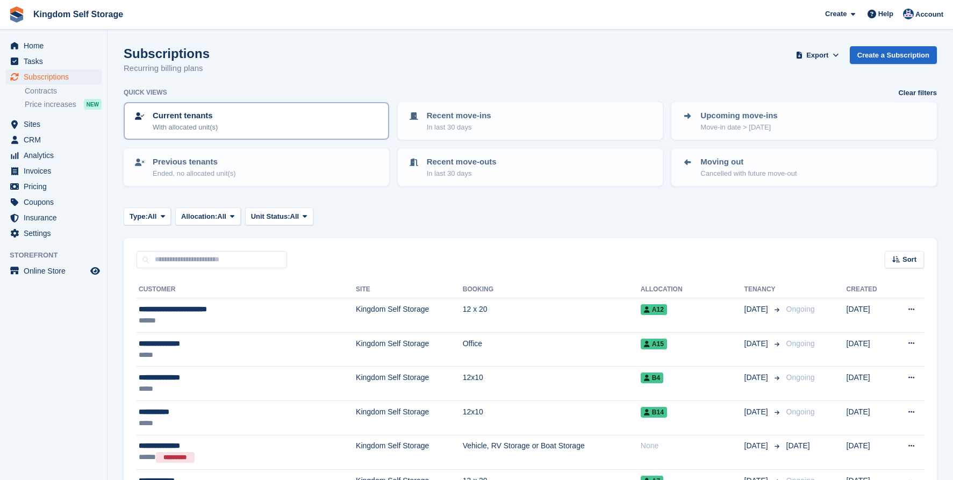
click at [252, 128] on div "Current tenants With allocated unit(s)" at bounding box center [256, 121] width 246 height 23
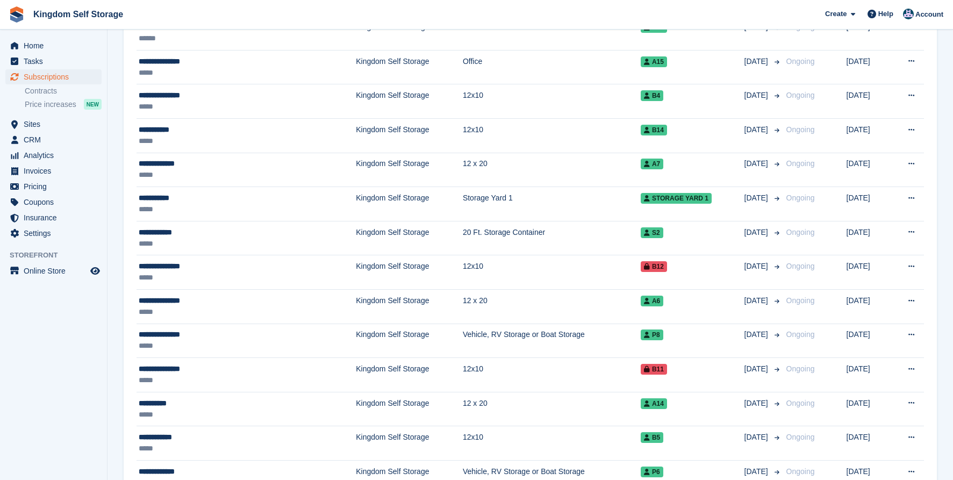
scroll to position [279, 0]
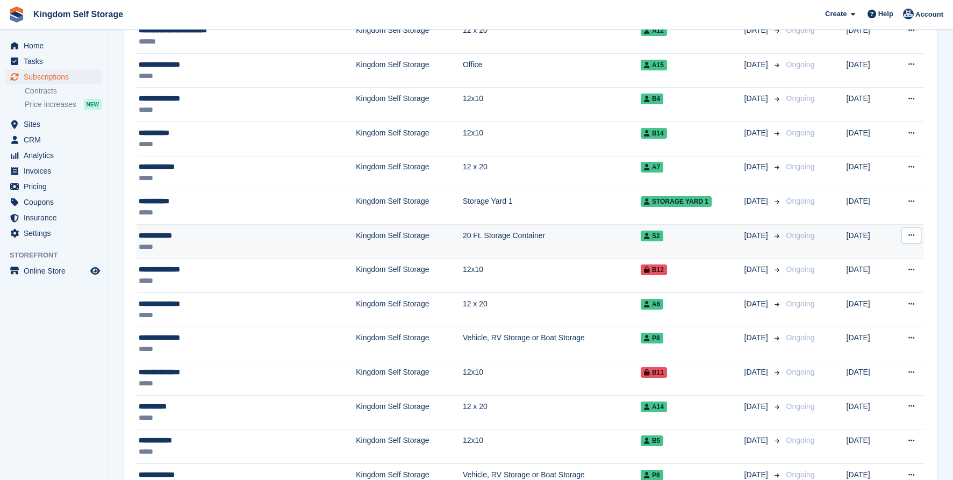
click at [174, 241] on div "*****" at bounding box center [213, 246] width 148 height 11
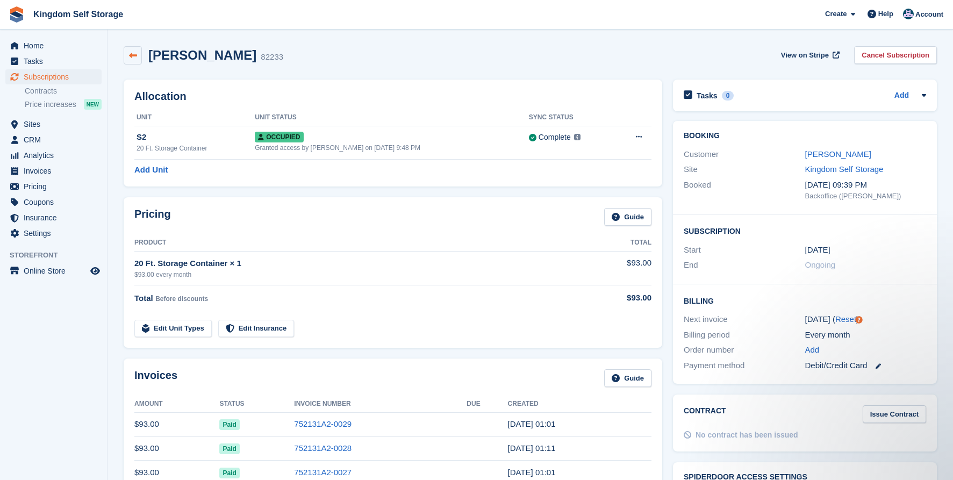
click at [134, 54] on icon at bounding box center [133, 56] width 8 height 8
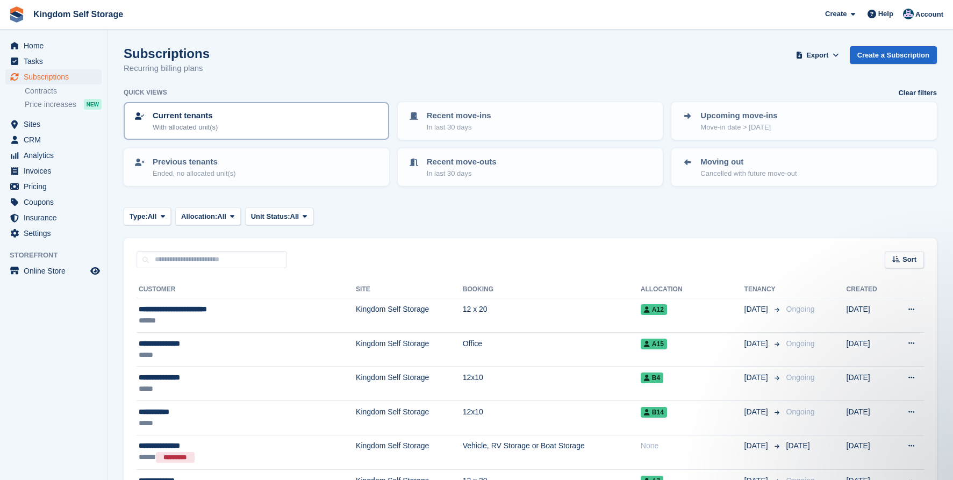
click at [294, 126] on div "Current tenants With allocated unit(s)" at bounding box center [256, 121] width 246 height 23
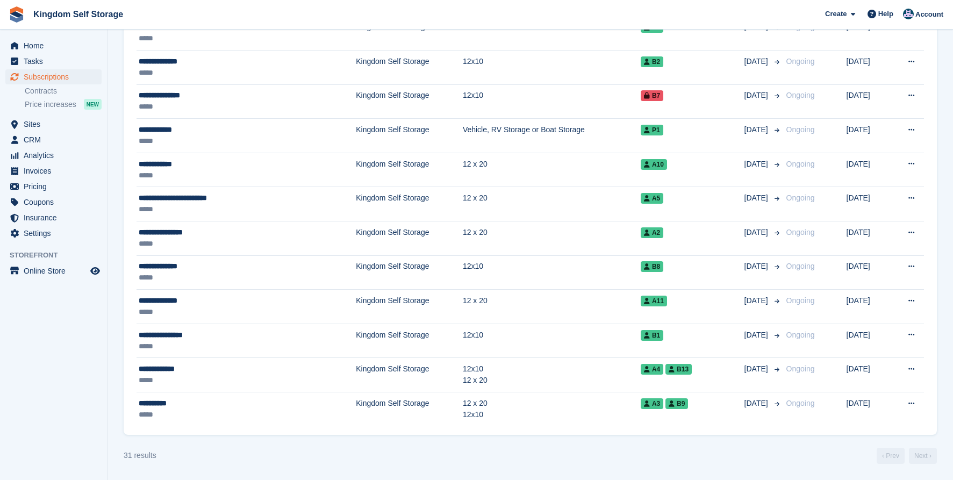
scroll to position [939, 0]
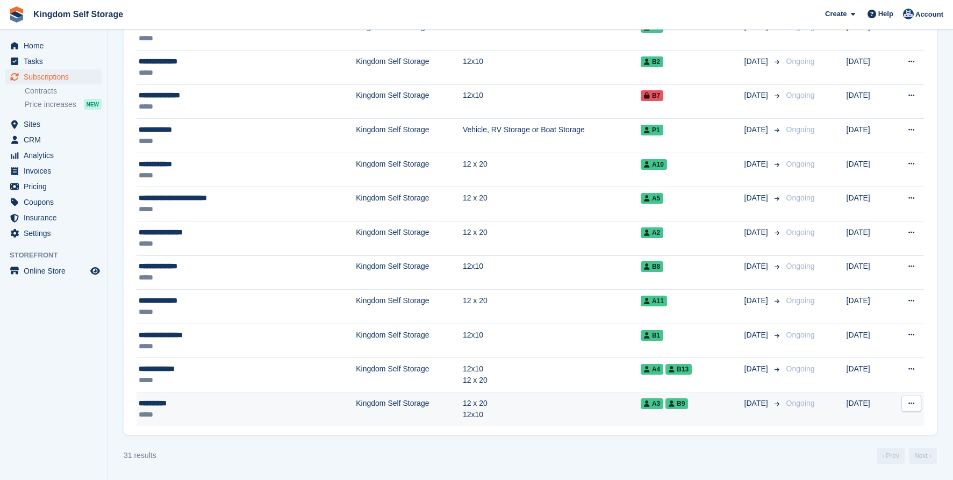
click at [282, 415] on div "*****" at bounding box center [213, 414] width 148 height 11
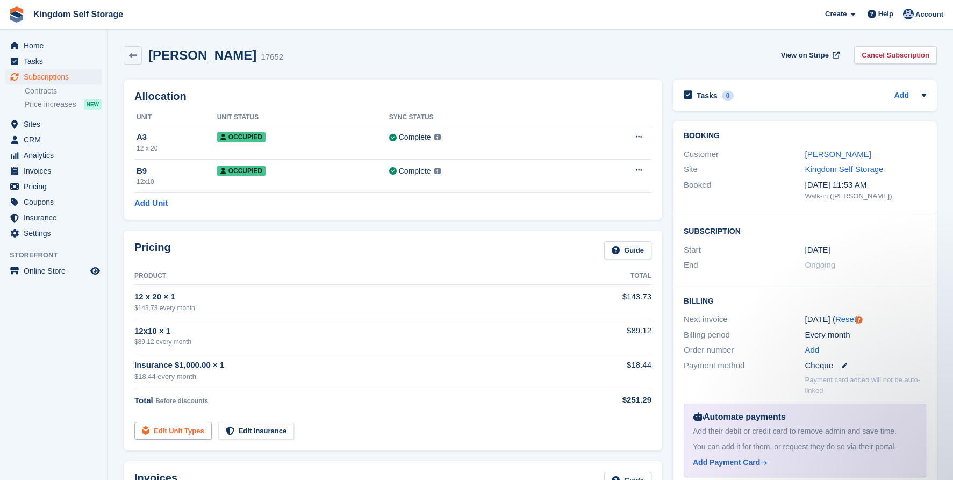
click at [189, 433] on link "Edit Unit Types" at bounding box center [172, 431] width 77 height 18
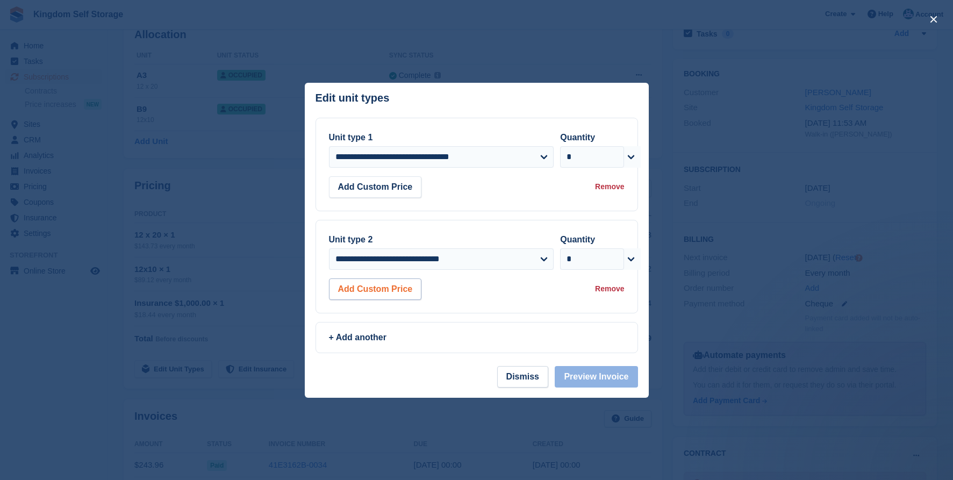
scroll to position [61, 0]
click at [534, 383] on button "Dismiss" at bounding box center [522, 377] width 51 height 22
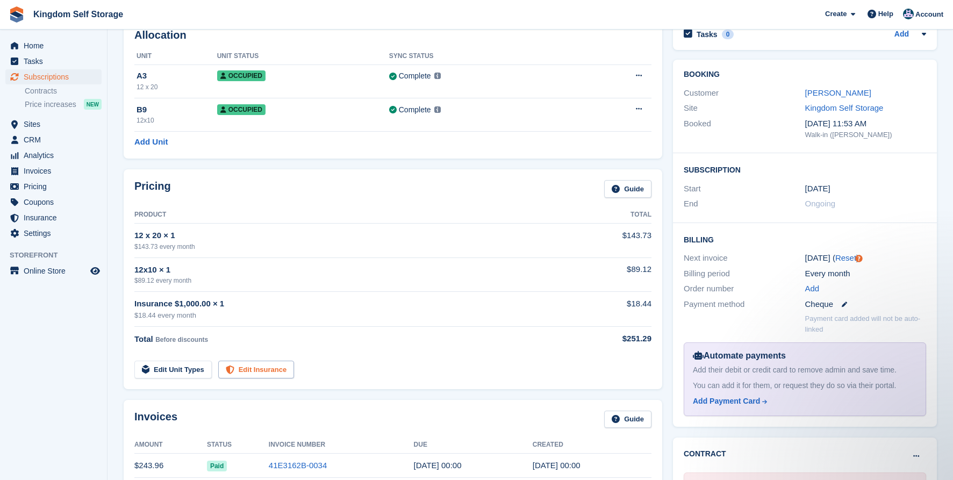
click at [270, 367] on link "Edit Insurance" at bounding box center [256, 370] width 76 height 18
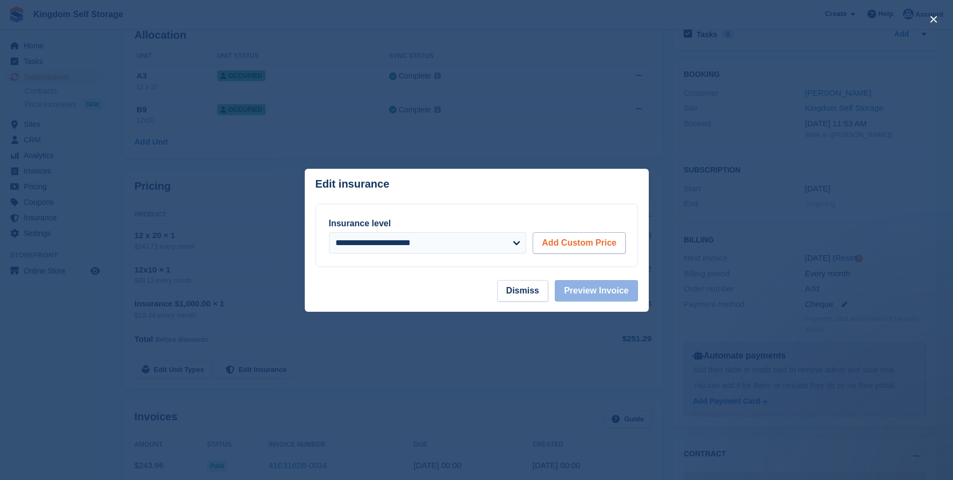
click at [567, 243] on button "Add Custom Price" at bounding box center [579, 243] width 93 height 22
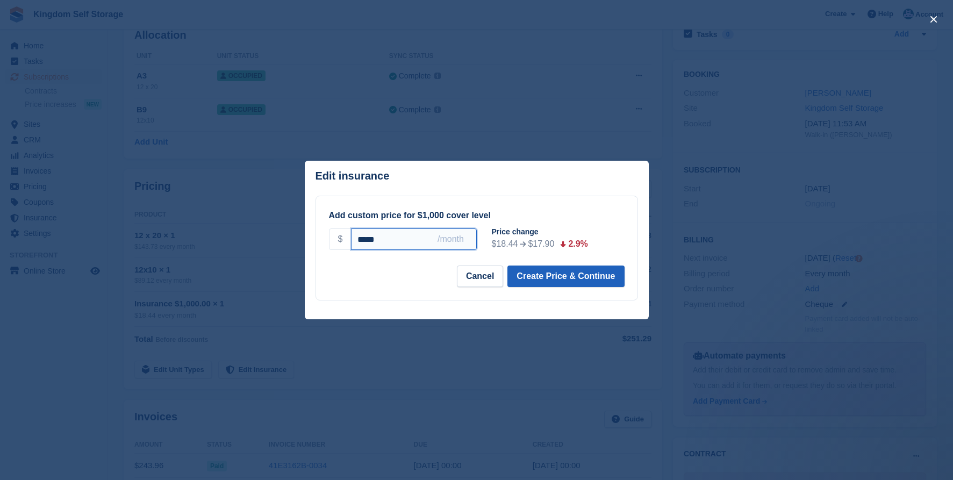
type input "*****"
click at [567, 277] on button "Create Price & Continue" at bounding box center [565, 277] width 117 height 22
select select "*****"
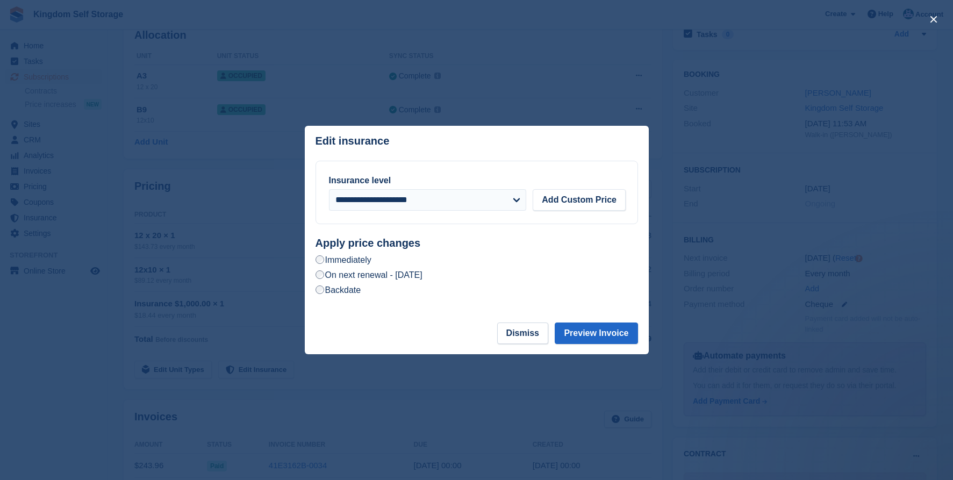
click at [422, 275] on label "On next renewal - Wednesday, October 1st, 2025" at bounding box center [369, 274] width 107 height 11
click at [600, 333] on button "Preview Invoice" at bounding box center [596, 334] width 83 height 22
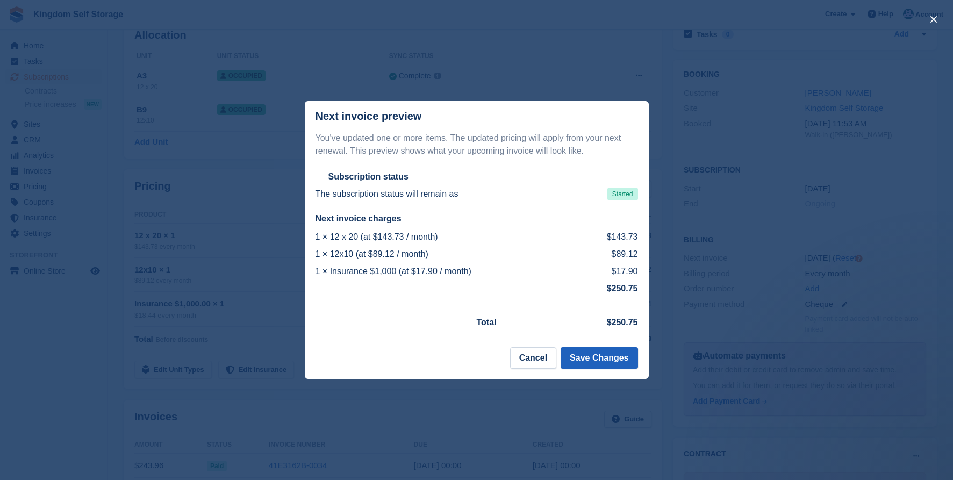
click at [599, 363] on button "Save Changes" at bounding box center [599, 358] width 77 height 22
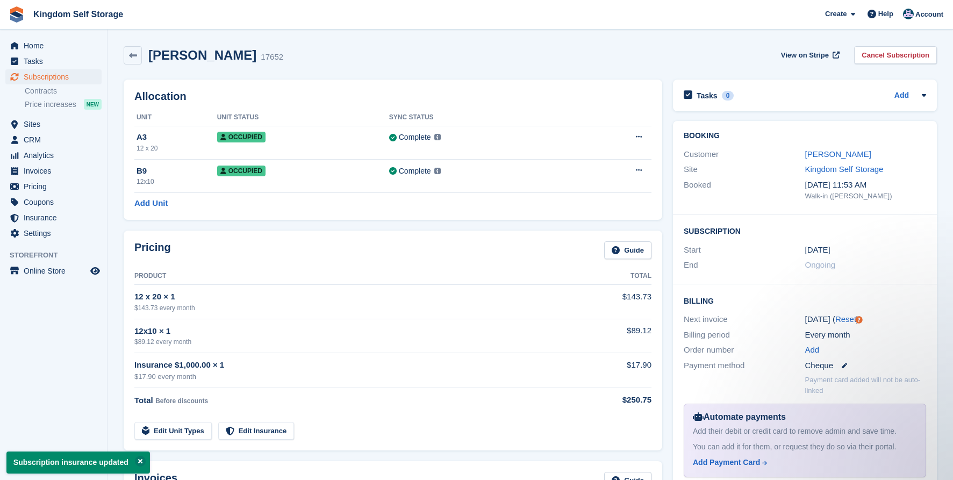
scroll to position [0, 0]
click at [182, 431] on link "Edit Unit Types" at bounding box center [172, 431] width 77 height 18
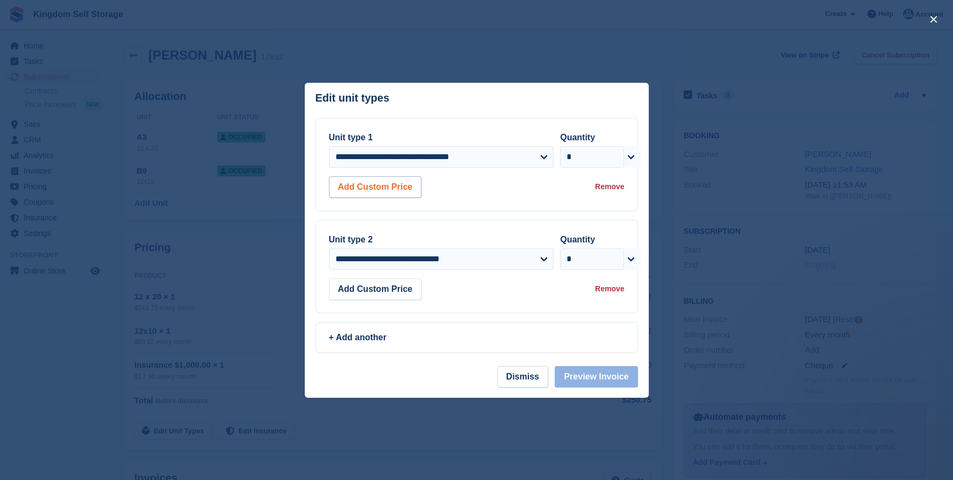
click at [396, 191] on button "Add Custom Price" at bounding box center [375, 187] width 93 height 22
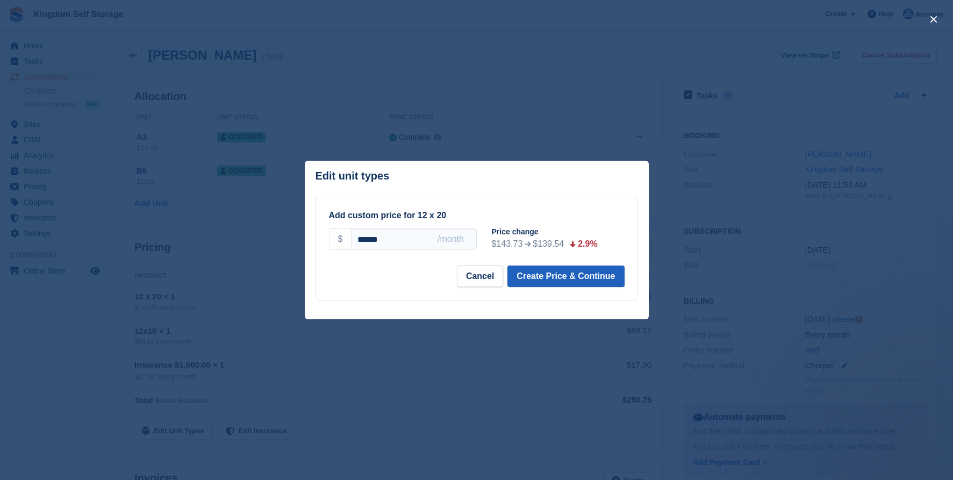
type input "******"
click at [548, 273] on button "Create Price & Continue" at bounding box center [565, 277] width 117 height 22
select select "*****"
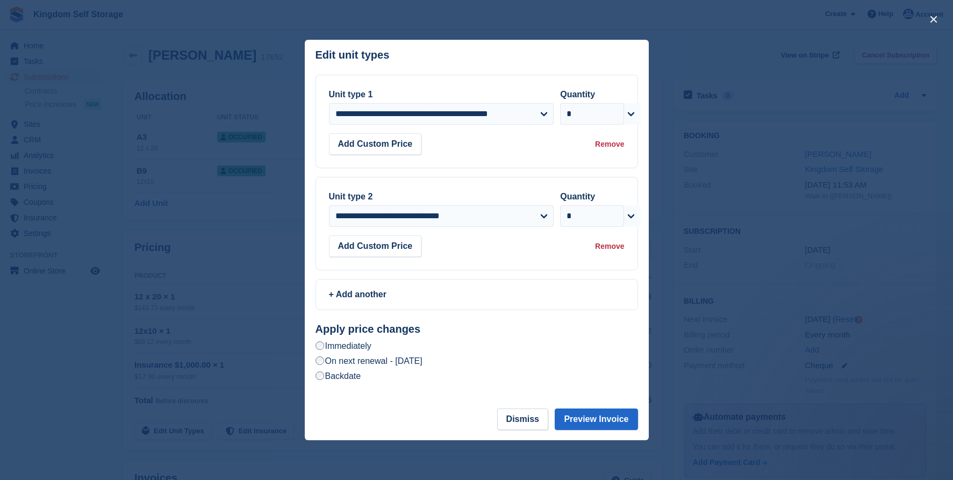
click at [363, 364] on label "On next renewal - Wednesday, October 1st, 2025" at bounding box center [369, 360] width 107 height 11
click at [598, 422] on button "Preview Invoice" at bounding box center [596, 420] width 83 height 22
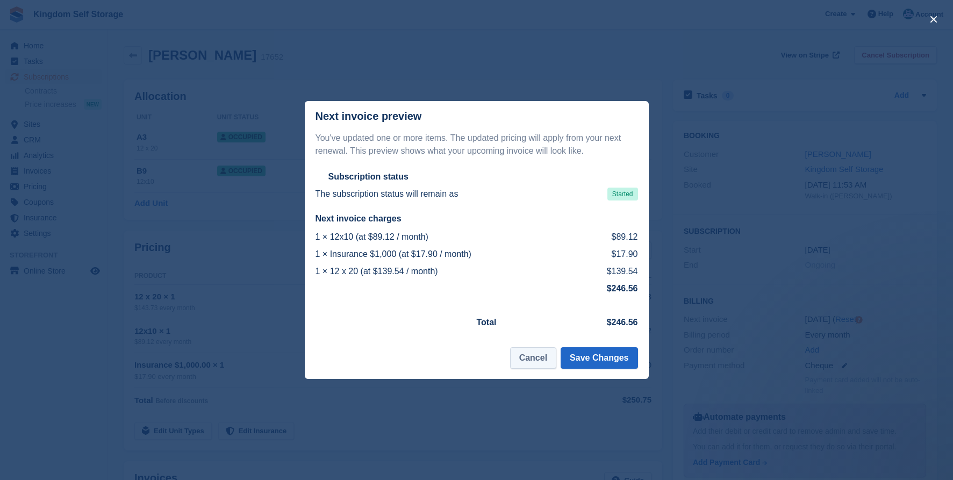
click at [536, 359] on button "Cancel" at bounding box center [533, 358] width 46 height 22
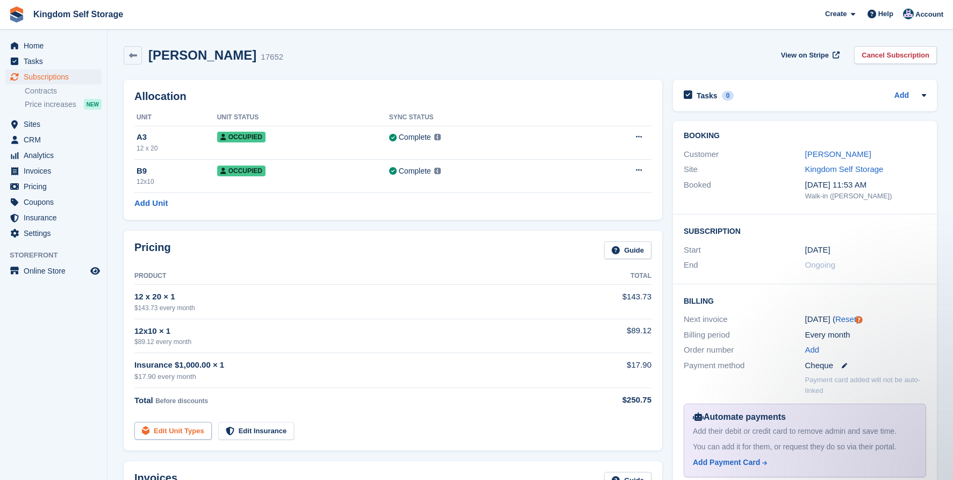
click at [188, 429] on link "Edit Unit Types" at bounding box center [172, 431] width 77 height 18
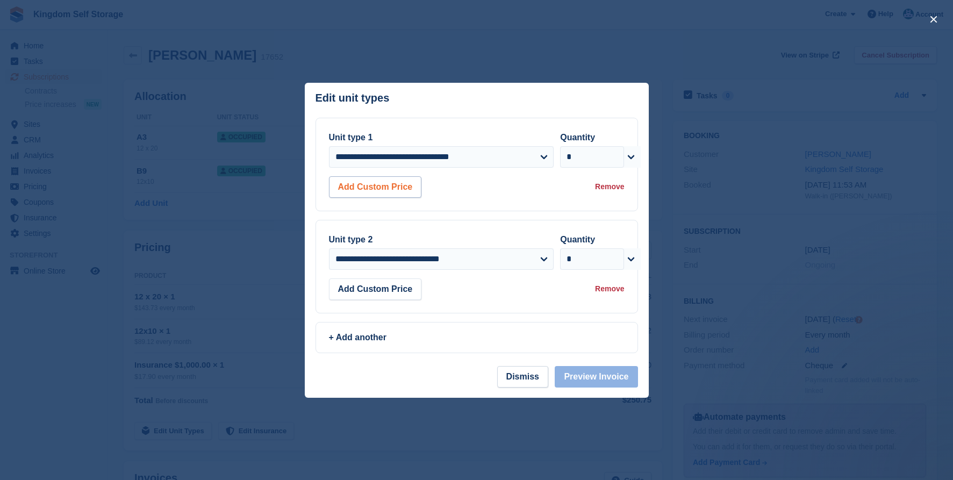
click at [399, 188] on button "Add Custom Price" at bounding box center [375, 187] width 93 height 22
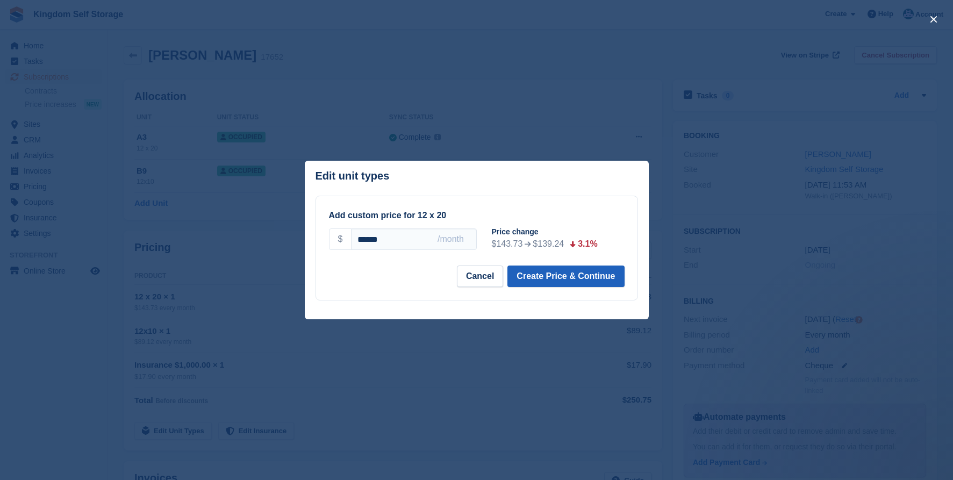
type input "******"
click at [539, 276] on button "Create Price & Continue" at bounding box center [565, 277] width 117 height 22
select select "*****"
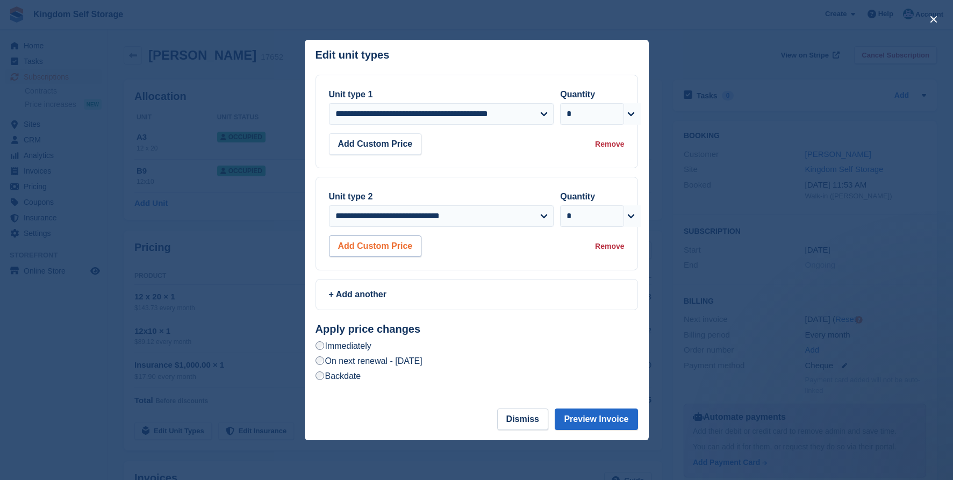
click at [392, 242] on button "Add Custom Price" at bounding box center [375, 246] width 93 height 22
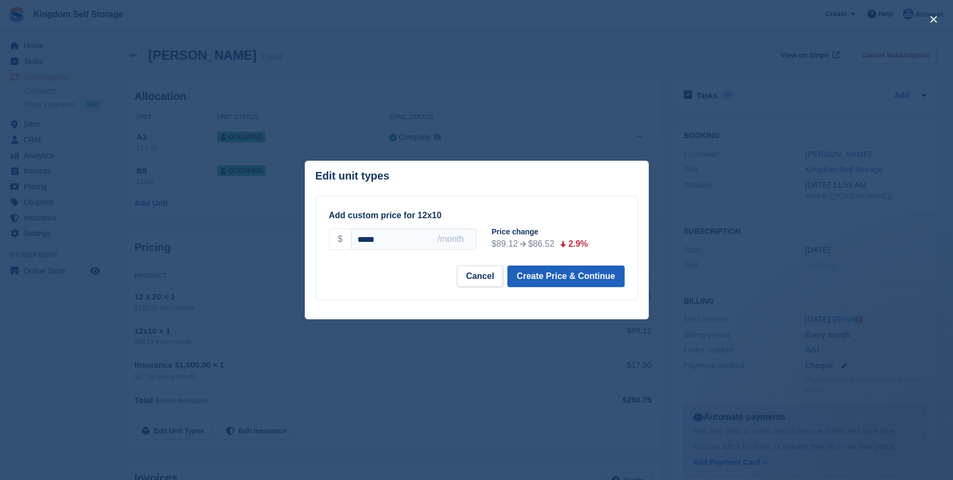
type input "*****"
click at [548, 281] on button "Create Price & Continue" at bounding box center [565, 277] width 117 height 22
select select "*****"
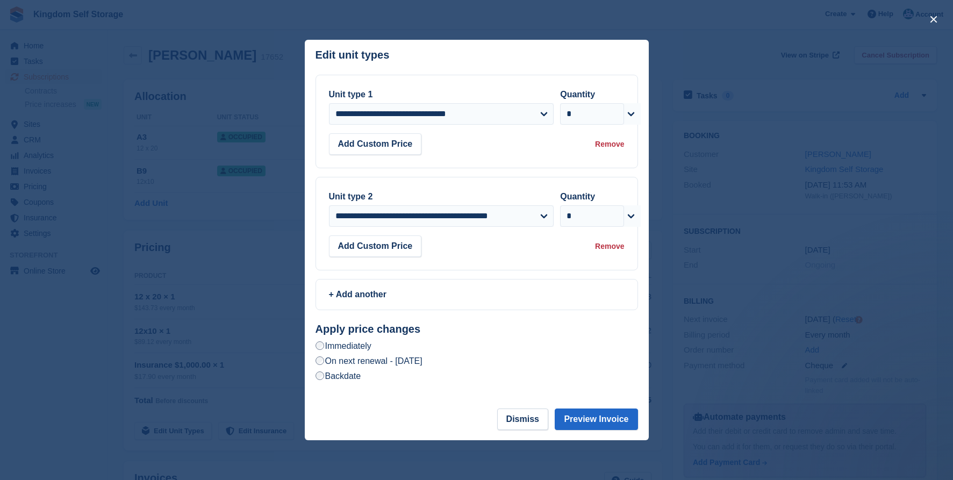
click at [396, 360] on label "On next renewal - [DATE]" at bounding box center [369, 360] width 107 height 11
click at [583, 418] on button "Preview Invoice" at bounding box center [596, 420] width 83 height 22
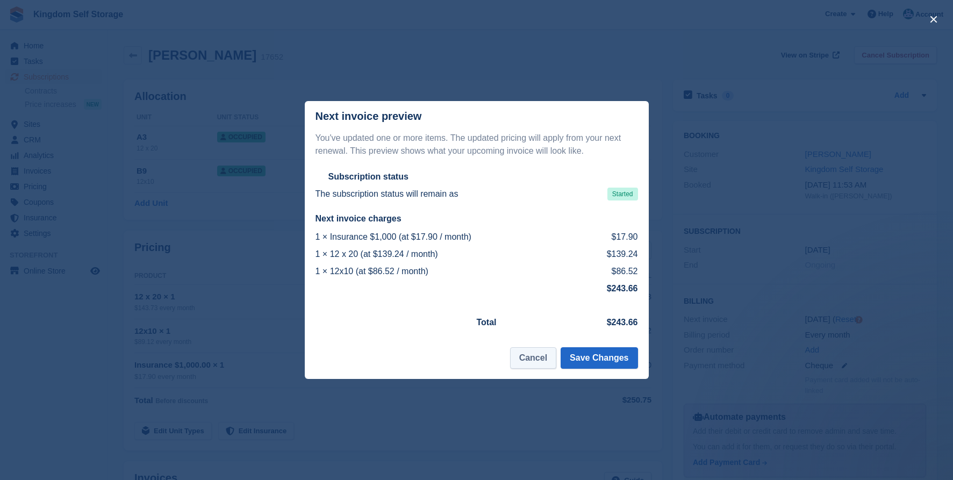
click at [546, 361] on button "Cancel" at bounding box center [533, 358] width 46 height 22
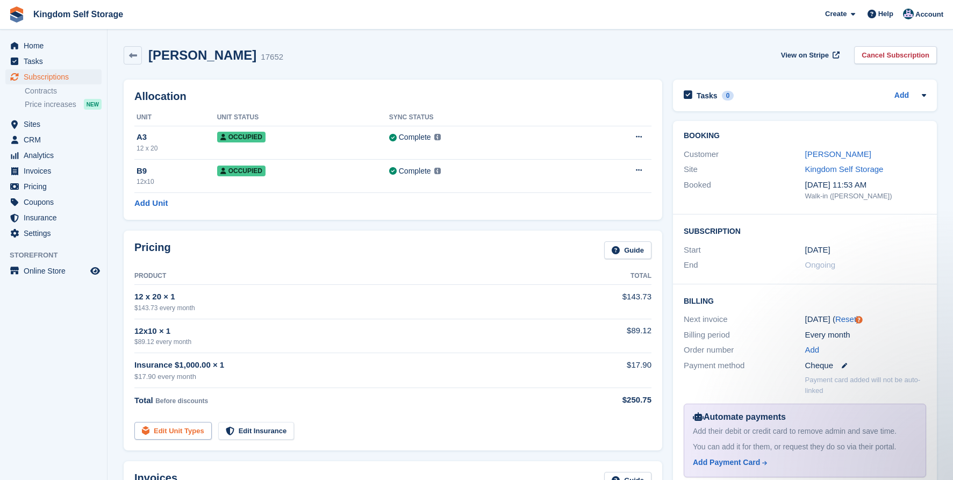
click at [187, 434] on link "Edit Unit Types" at bounding box center [172, 431] width 77 height 18
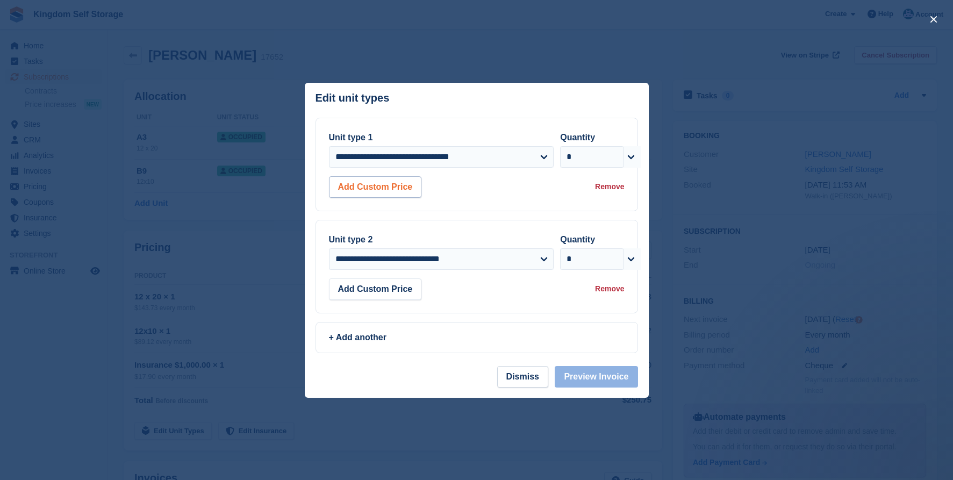
click at [400, 185] on button "Add Custom Price" at bounding box center [375, 187] width 93 height 22
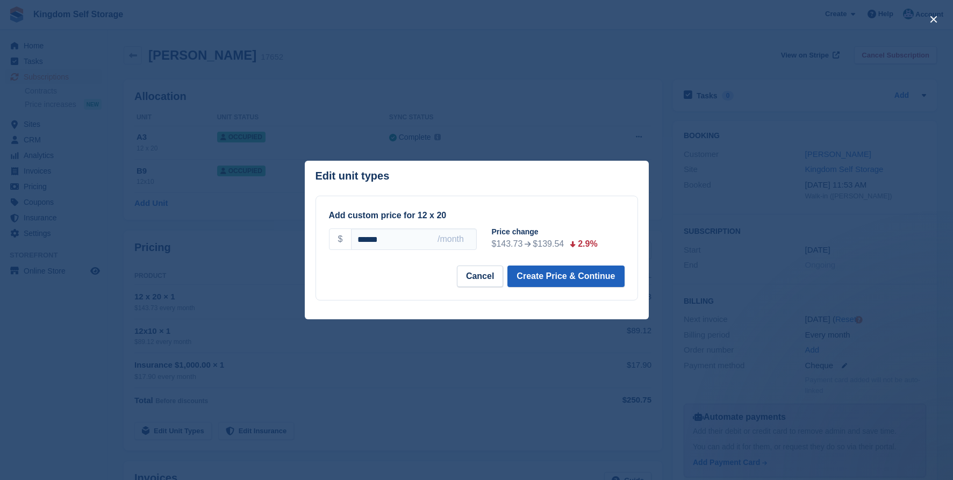
type input "******"
click at [560, 277] on button "Create Price & Continue" at bounding box center [565, 277] width 117 height 22
select select "*****"
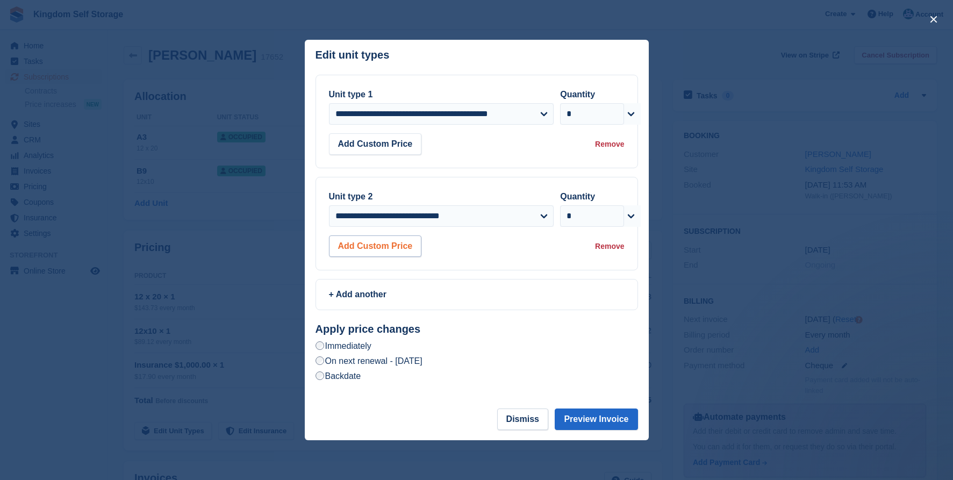
click at [389, 245] on button "Add Custom Price" at bounding box center [375, 246] width 93 height 22
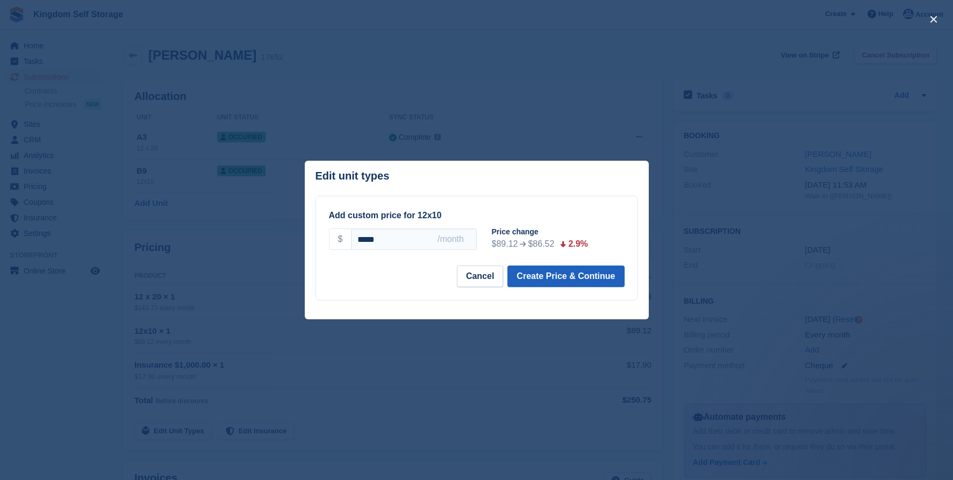
type input "*****"
click at [557, 282] on button "Create Price & Continue" at bounding box center [565, 277] width 117 height 22
select select "*****"
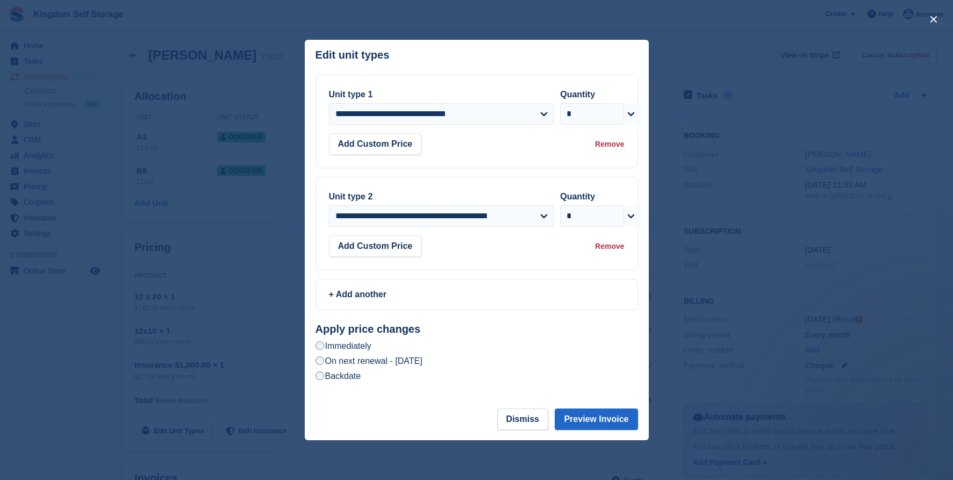
click at [422, 362] on label "On next renewal - Wednesday, October 1st, 2025" at bounding box center [369, 360] width 107 height 11
click at [583, 421] on button "Preview Invoice" at bounding box center [596, 420] width 83 height 22
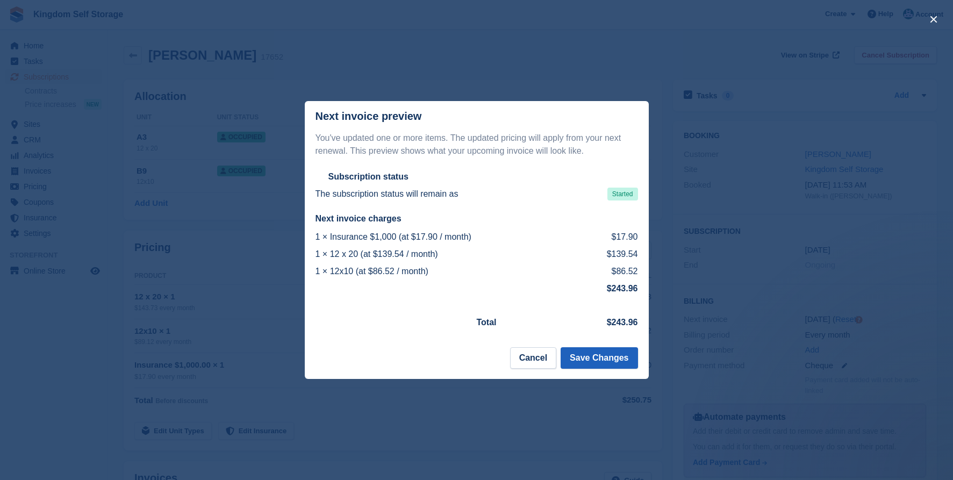
click at [610, 360] on button "Save Changes" at bounding box center [599, 358] width 77 height 22
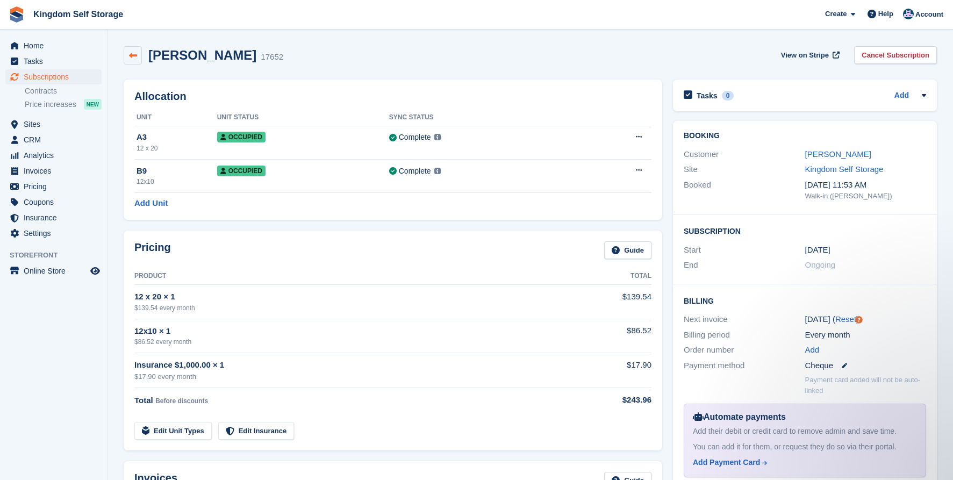
click at [139, 53] on link at bounding box center [133, 55] width 18 height 18
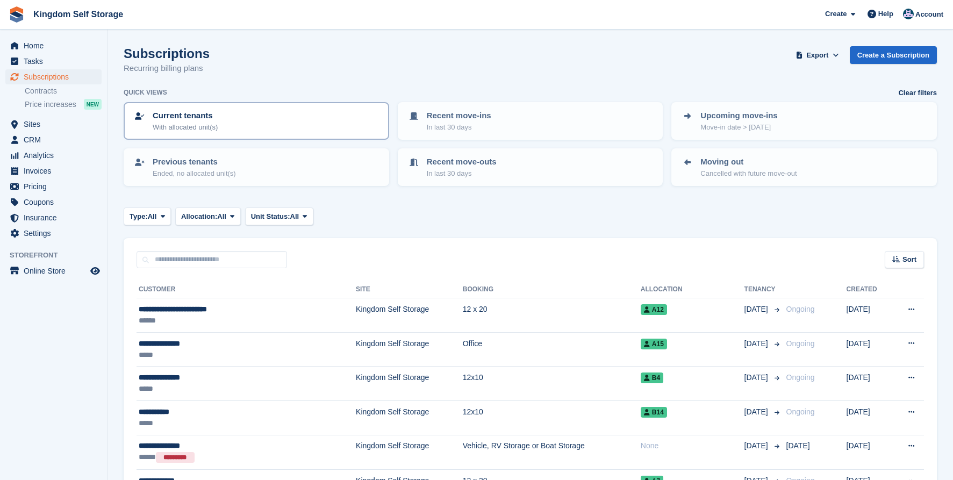
click at [210, 126] on p "With allocated unit(s)" at bounding box center [185, 127] width 65 height 11
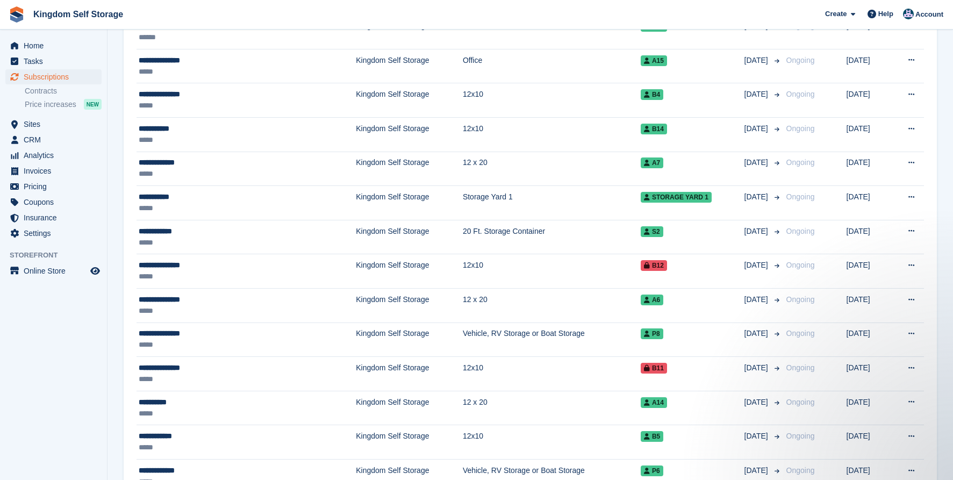
scroll to position [276, 0]
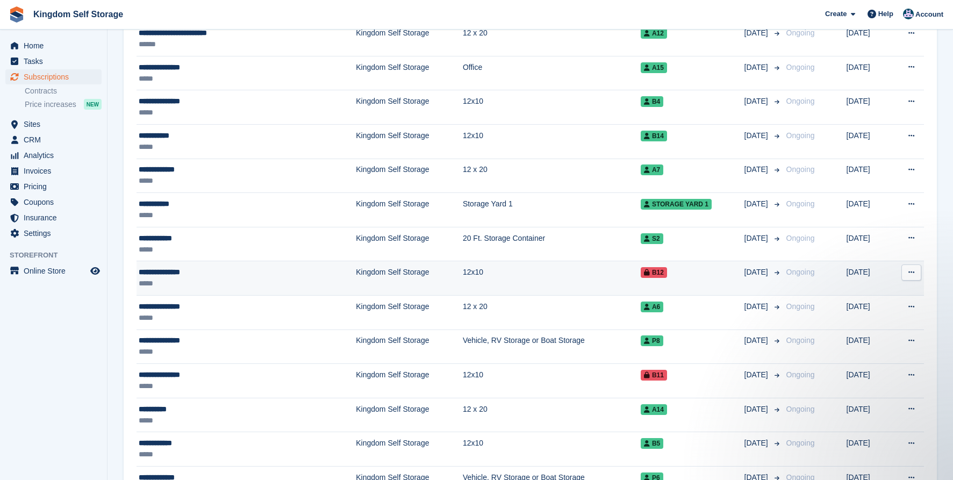
click at [255, 273] on div "**********" at bounding box center [213, 272] width 148 height 11
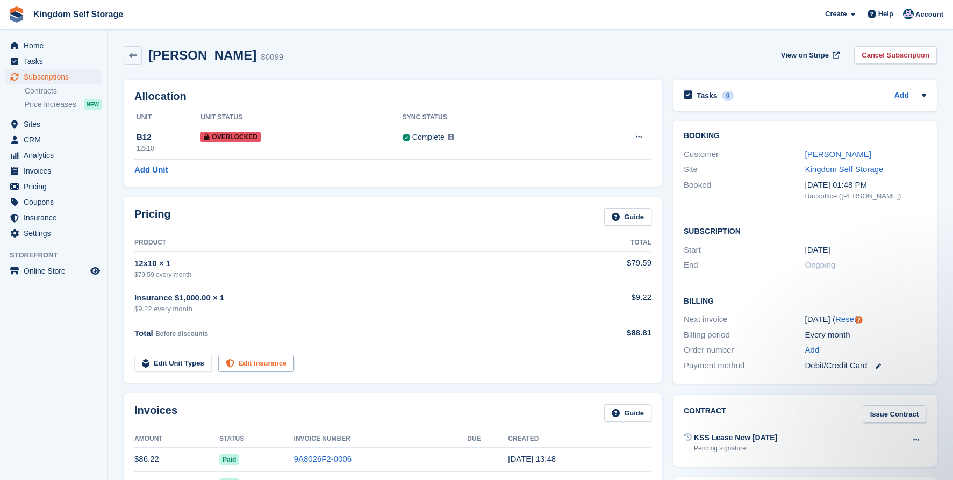
click at [245, 365] on link "Edit Insurance" at bounding box center [256, 364] width 76 height 18
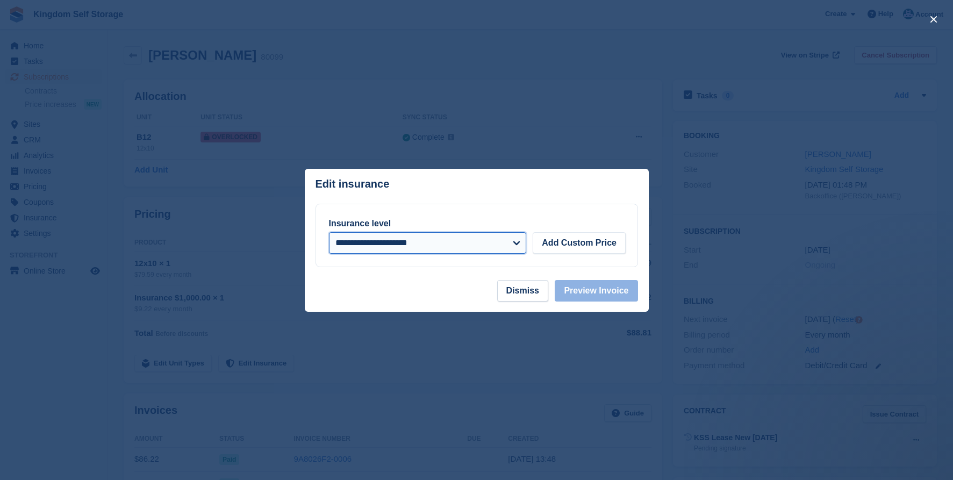
select select "*****"
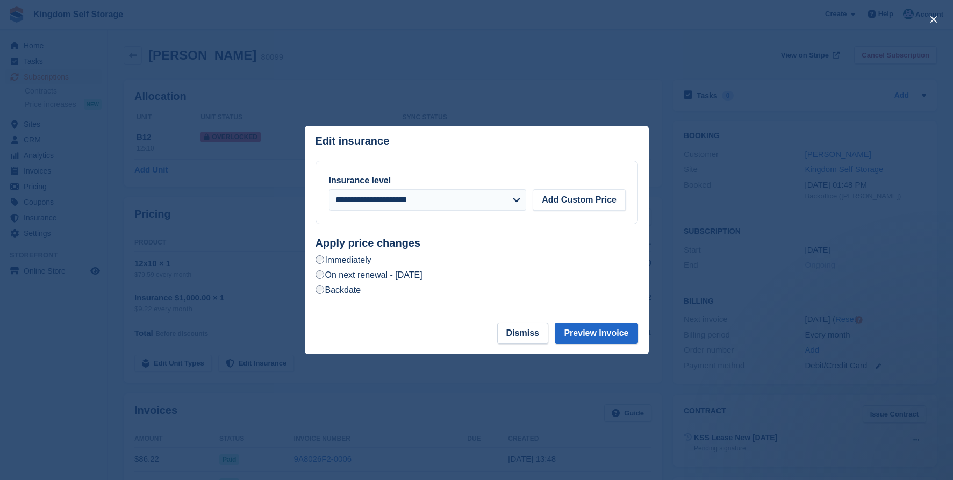
click at [421, 276] on label "On next renewal - [DATE]" at bounding box center [369, 274] width 107 height 11
click at [617, 335] on button "Preview Invoice" at bounding box center [596, 334] width 83 height 22
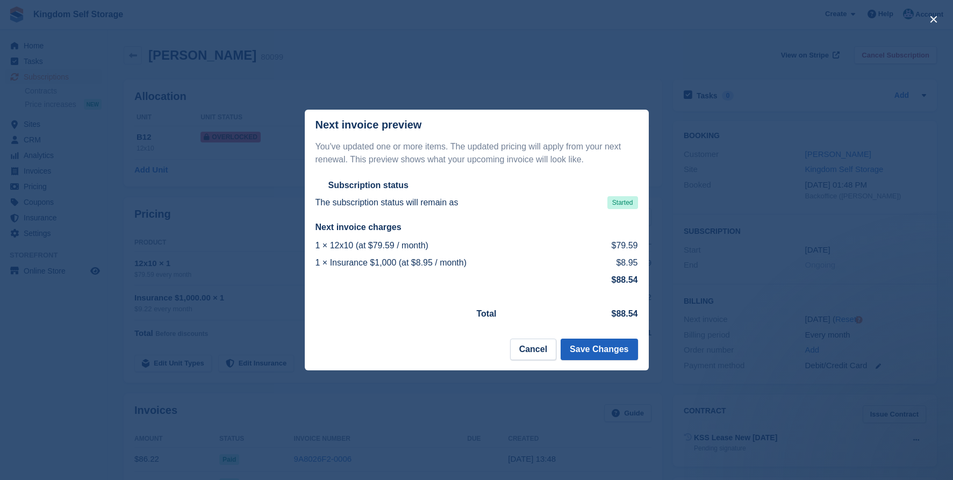
click at [608, 347] on button "Save Changes" at bounding box center [599, 350] width 77 height 22
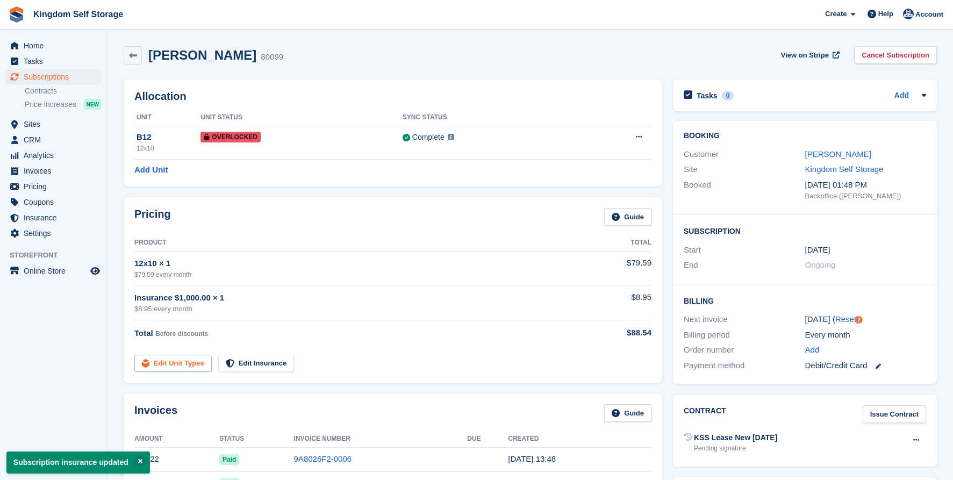
click at [203, 359] on link "Edit Unit Types" at bounding box center [172, 364] width 77 height 18
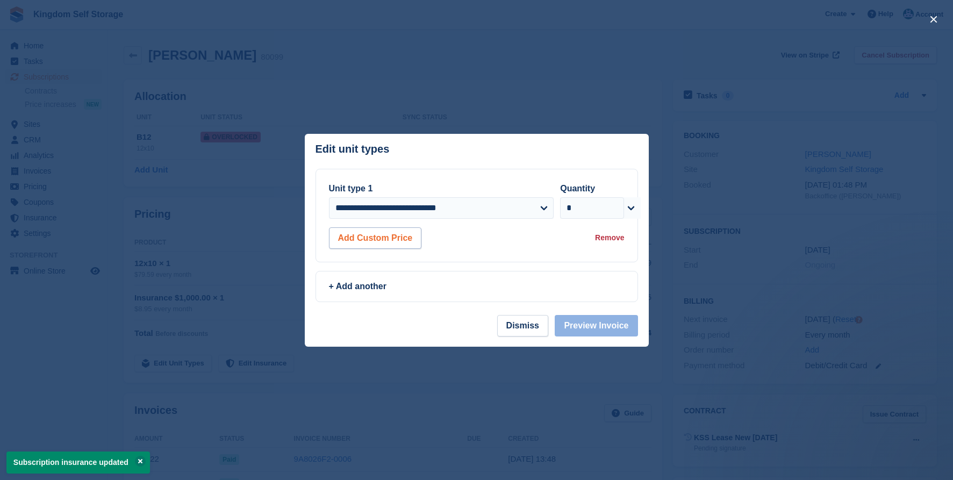
click at [404, 239] on button "Add Custom Price" at bounding box center [375, 238] width 93 height 22
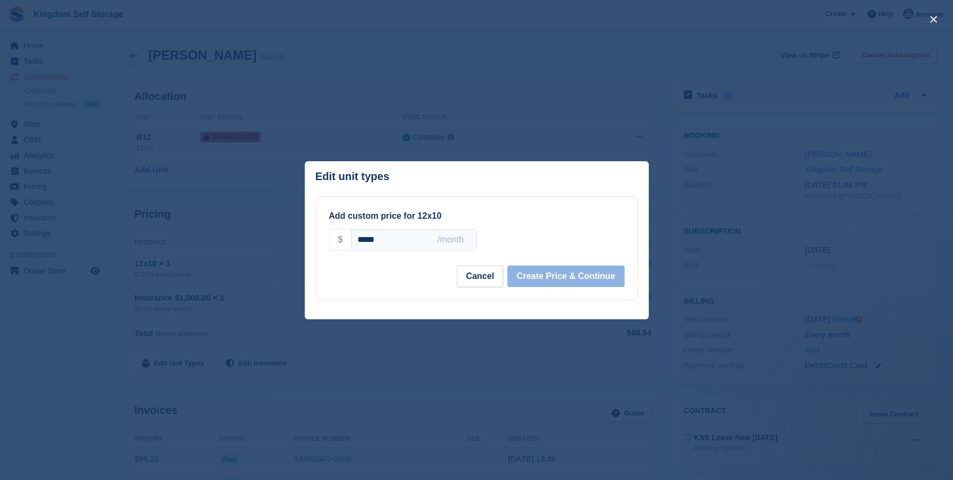
click at [397, 240] on input "*****" at bounding box center [413, 240] width 125 height 22
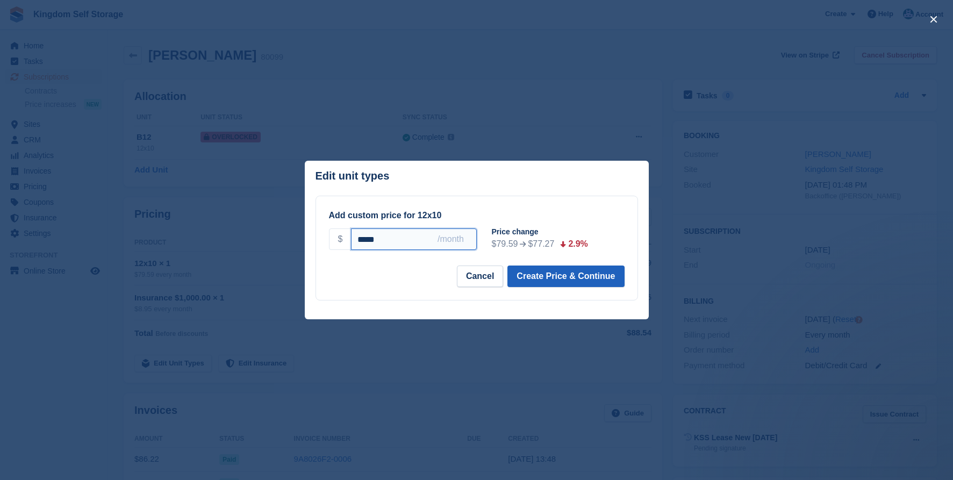
type input "*****"
click at [532, 279] on button "Create Price & Continue" at bounding box center [565, 277] width 117 height 22
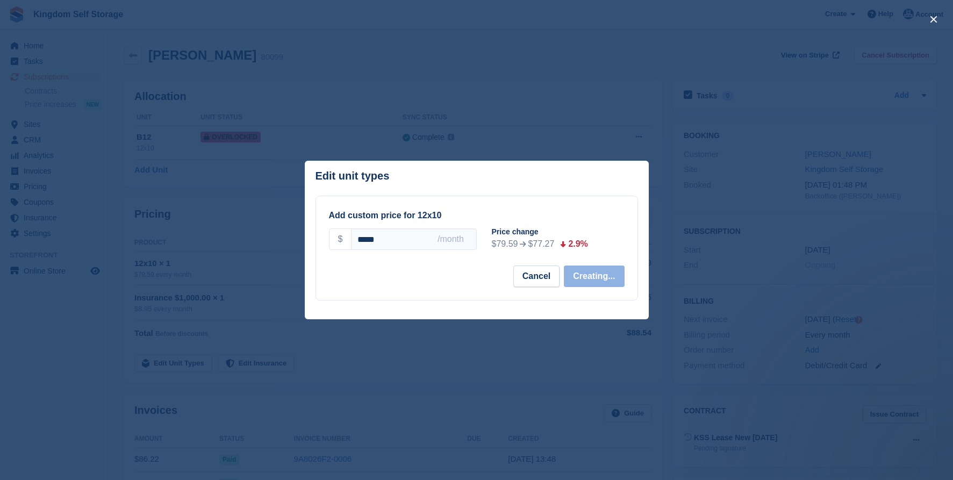
select select "*****"
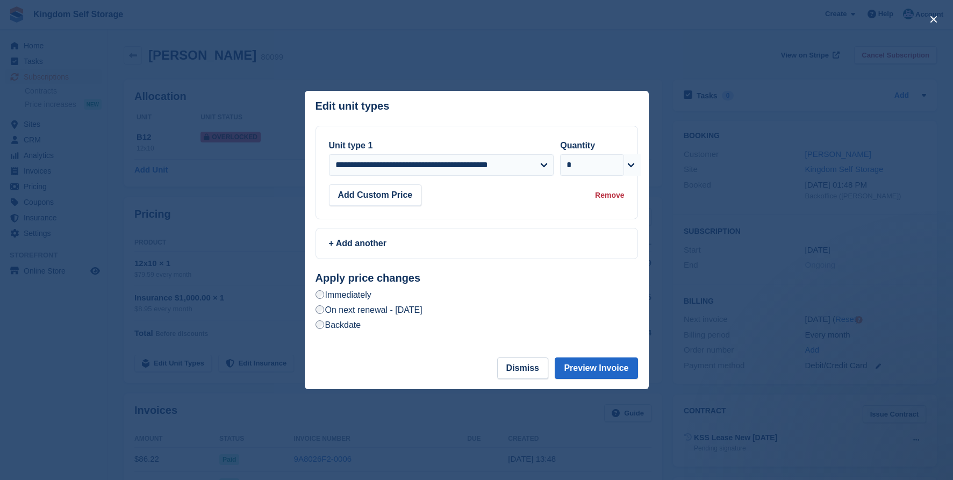
click at [422, 310] on label "On next renewal - [DATE]" at bounding box center [369, 309] width 107 height 11
click at [594, 365] on button "Preview Invoice" at bounding box center [596, 368] width 83 height 22
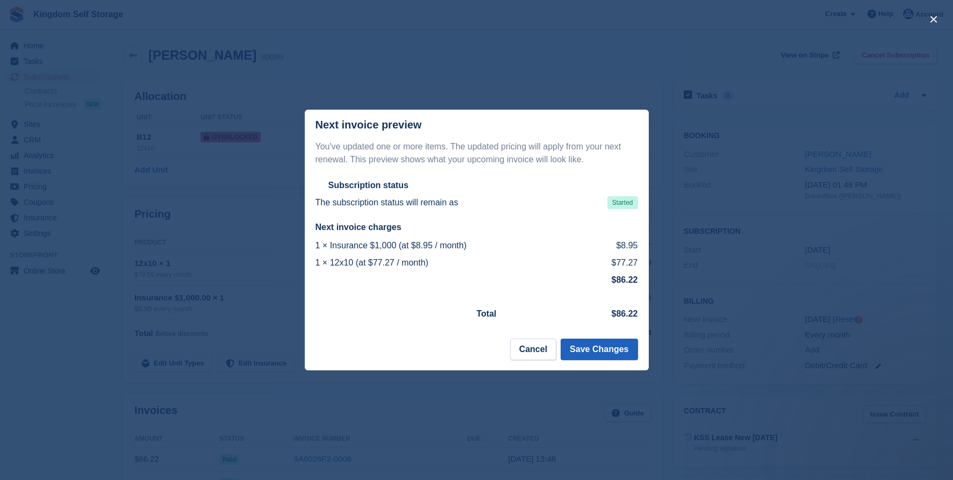
click at [599, 348] on button "Save Changes" at bounding box center [599, 350] width 77 height 22
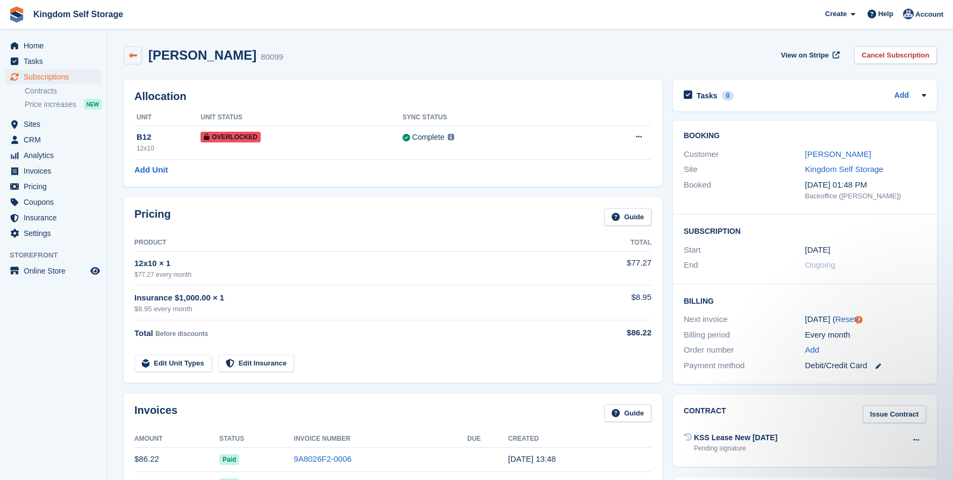
click at [138, 56] on link at bounding box center [133, 55] width 18 height 18
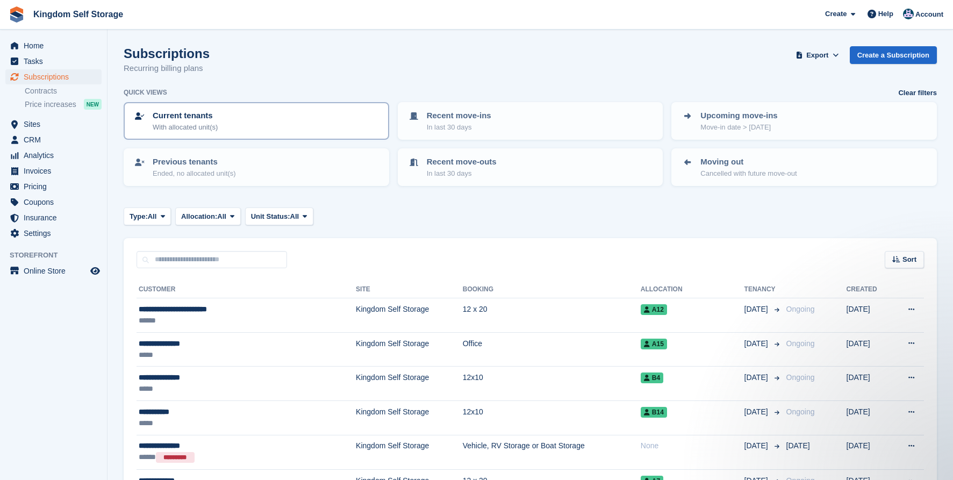
click at [291, 125] on div "Current tenants With allocated unit(s)" at bounding box center [256, 121] width 246 height 23
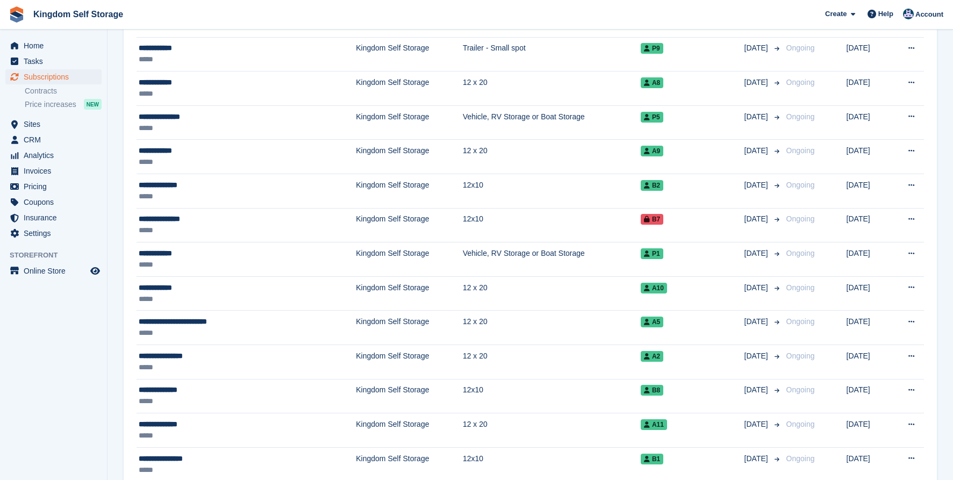
scroll to position [930, 0]
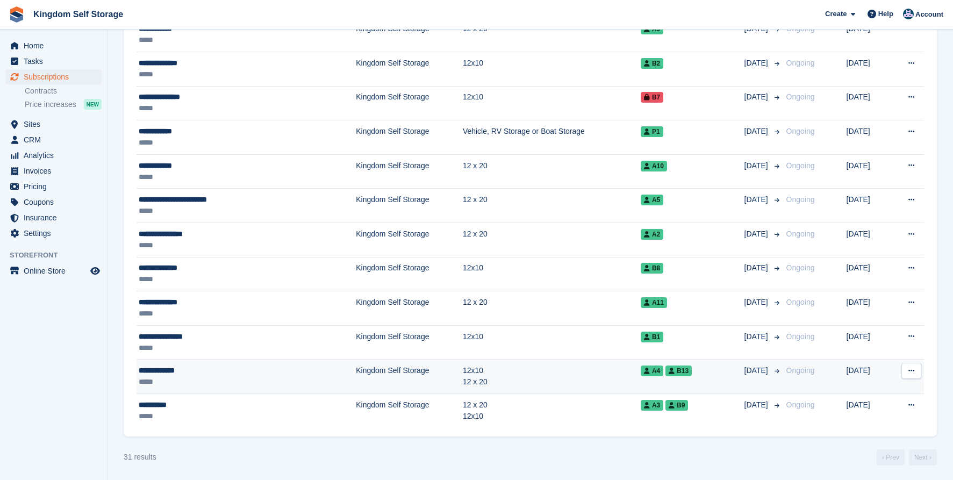
click at [282, 371] on div "**********" at bounding box center [213, 370] width 148 height 11
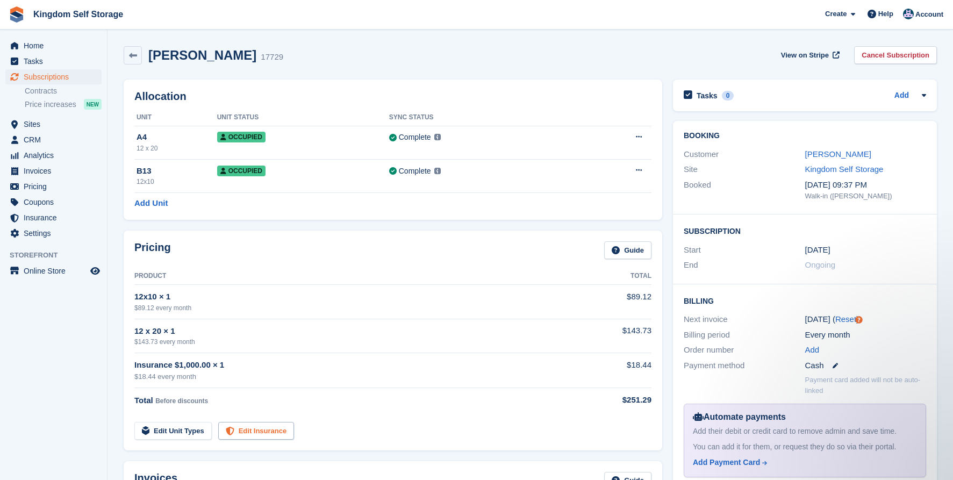
click at [269, 432] on link "Edit Insurance" at bounding box center [256, 431] width 76 height 18
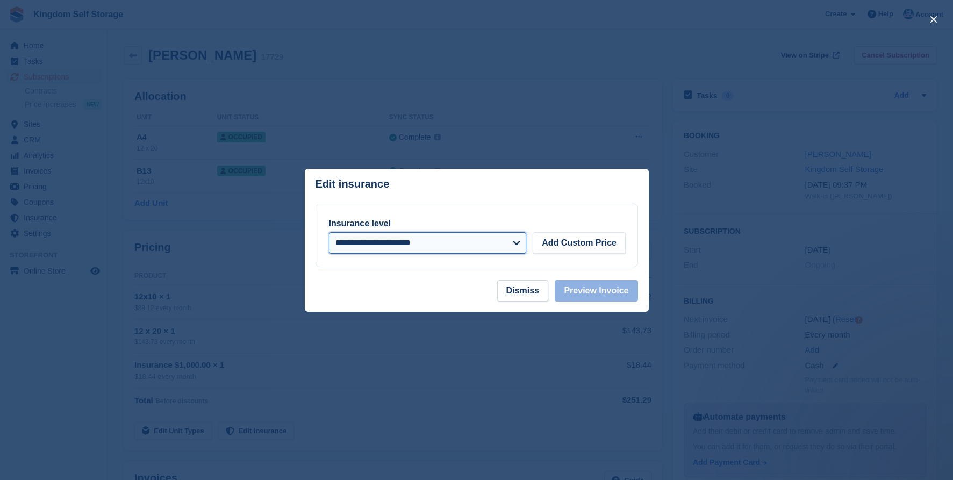
select select "*****"
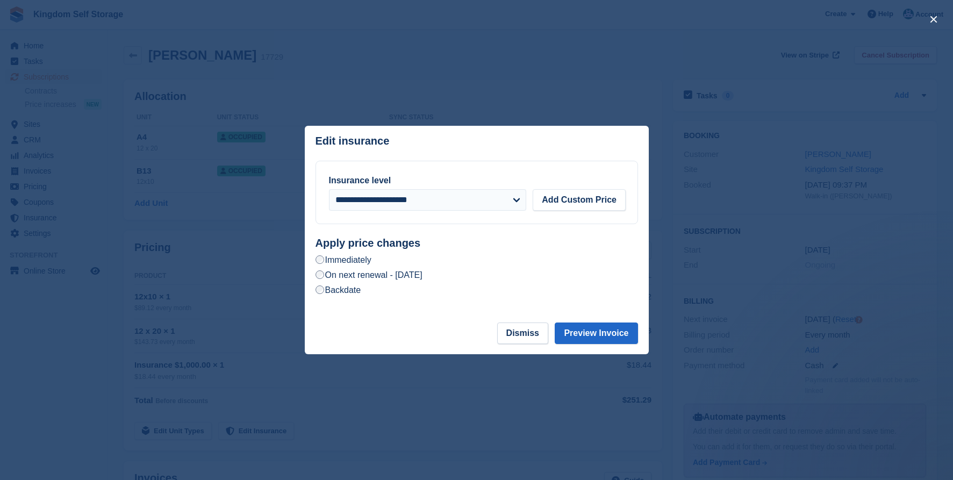
click at [386, 274] on label "On next renewal - [DATE]" at bounding box center [369, 274] width 107 height 11
click at [601, 338] on button "Preview Invoice" at bounding box center [596, 334] width 83 height 22
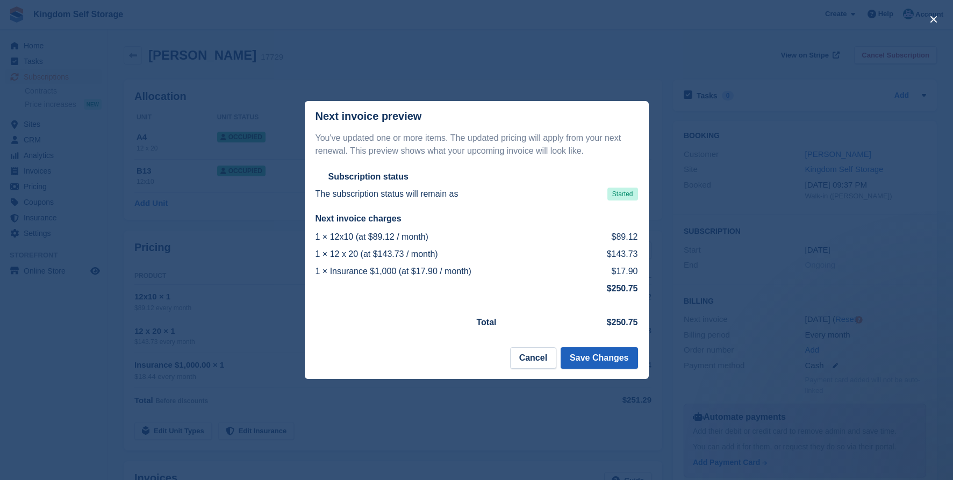
click at [613, 360] on button "Save Changes" at bounding box center [599, 358] width 77 height 22
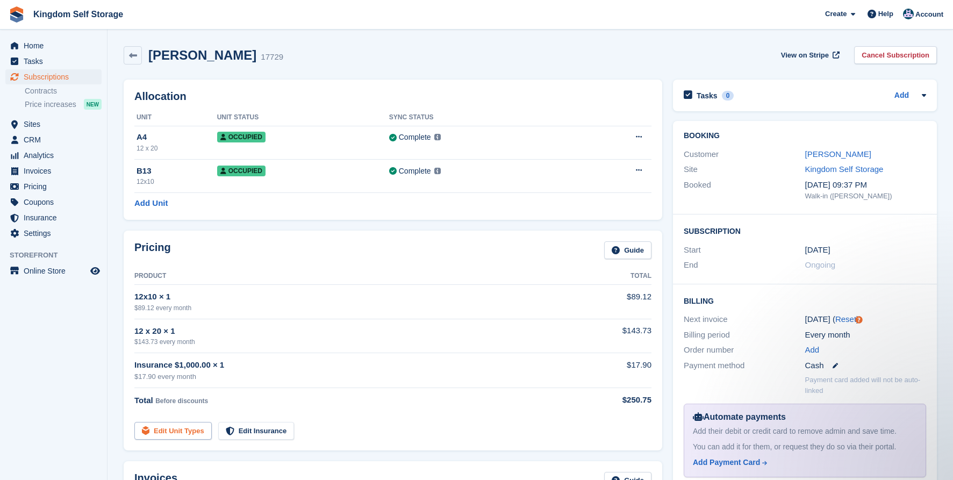
click at [187, 428] on link "Edit Unit Types" at bounding box center [172, 431] width 77 height 18
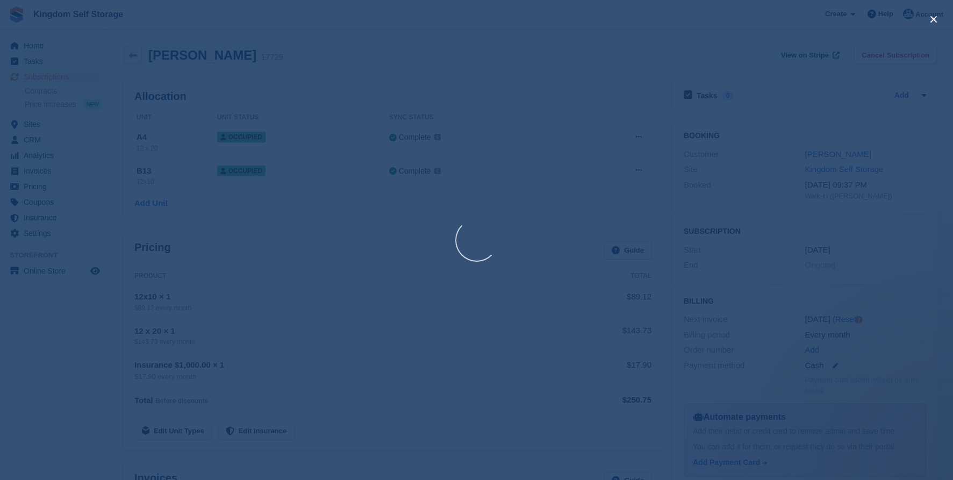
click at [179, 434] on div at bounding box center [476, 240] width 953 height 480
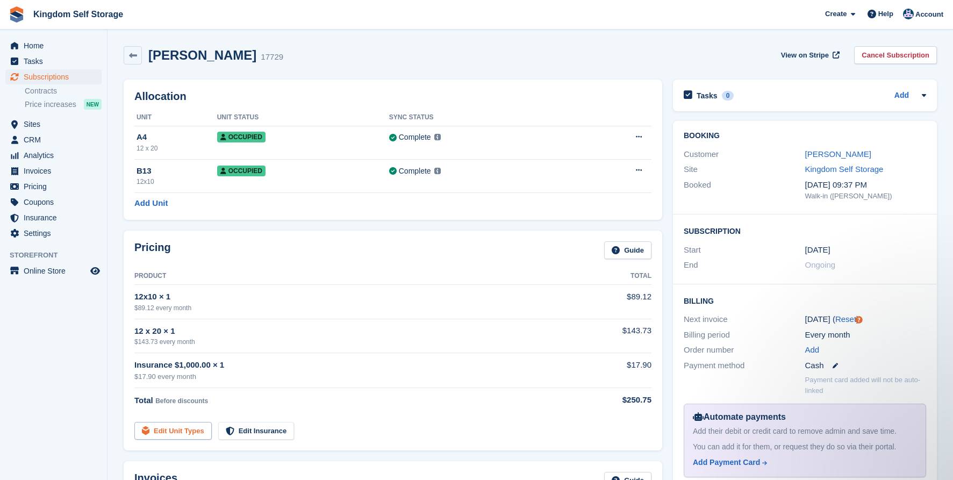
click at [173, 429] on link "Edit Unit Types" at bounding box center [172, 431] width 77 height 18
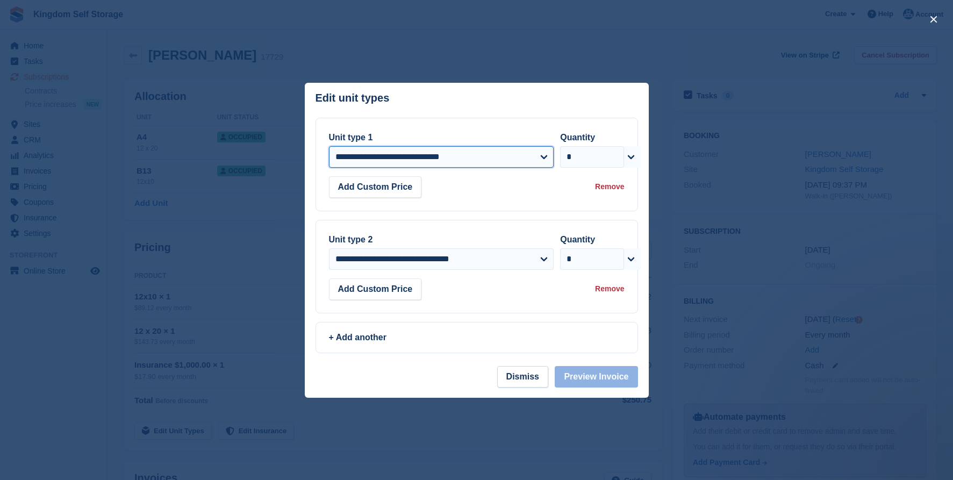
select select "*****"
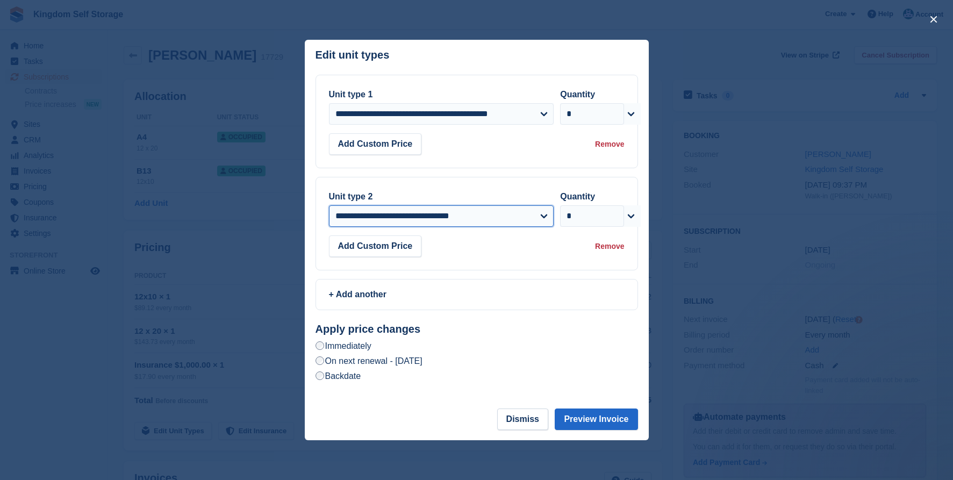
select select "*****"
click at [364, 363] on label "On next renewal - [DATE]" at bounding box center [369, 360] width 107 height 11
click at [595, 420] on button "Preview Invoice" at bounding box center [596, 420] width 83 height 22
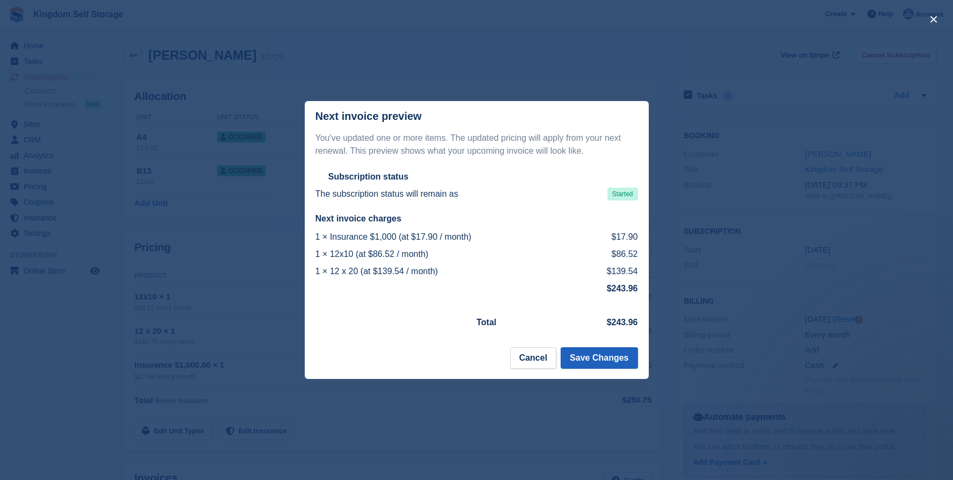
click at [591, 356] on button "Save Changes" at bounding box center [599, 358] width 77 height 22
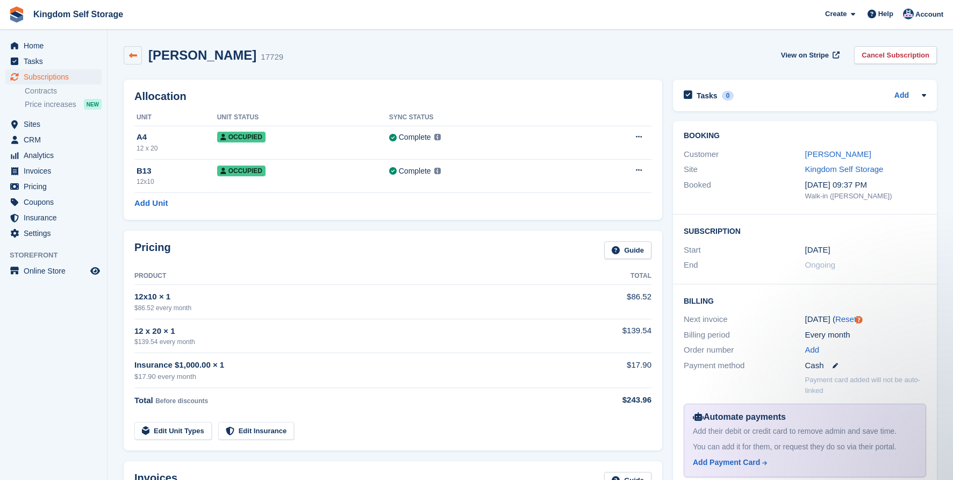
click at [134, 61] on link at bounding box center [133, 55] width 18 height 18
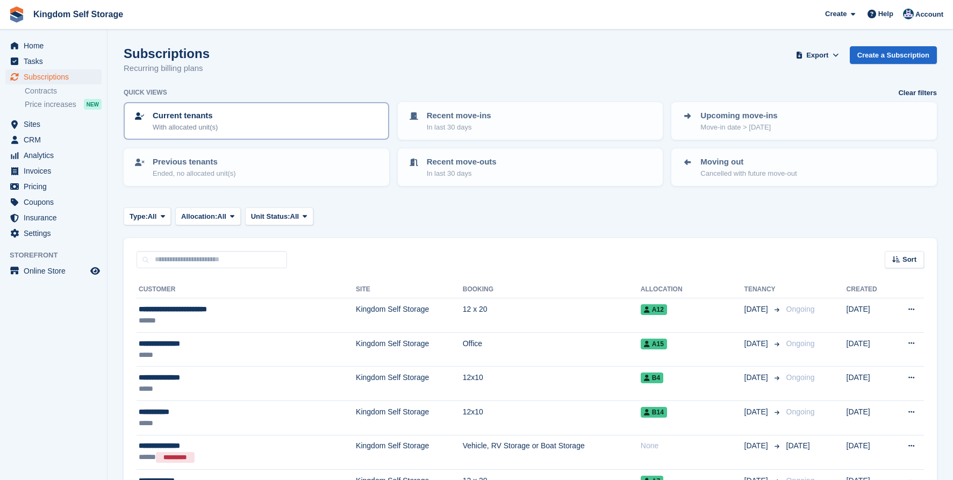
click at [259, 116] on div "Current tenants With allocated unit(s)" at bounding box center [256, 121] width 246 height 23
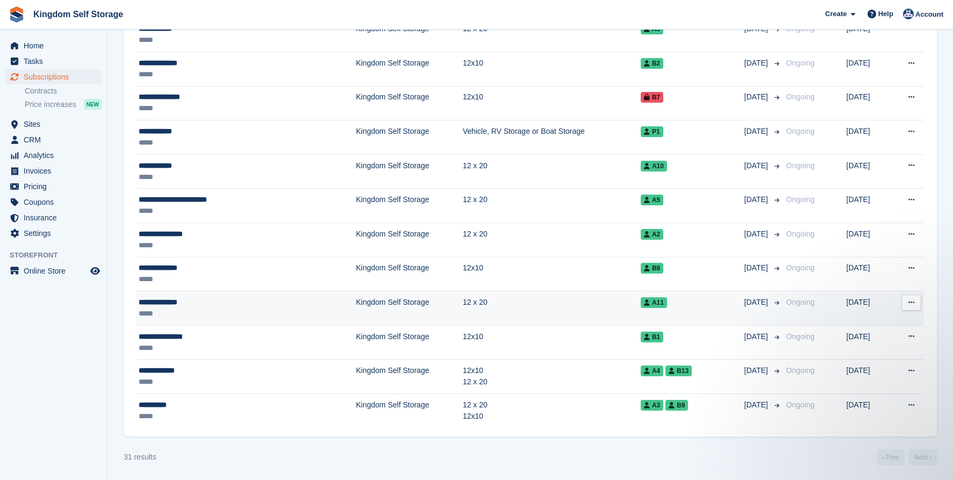
click at [202, 302] on div "**********" at bounding box center [213, 302] width 148 height 11
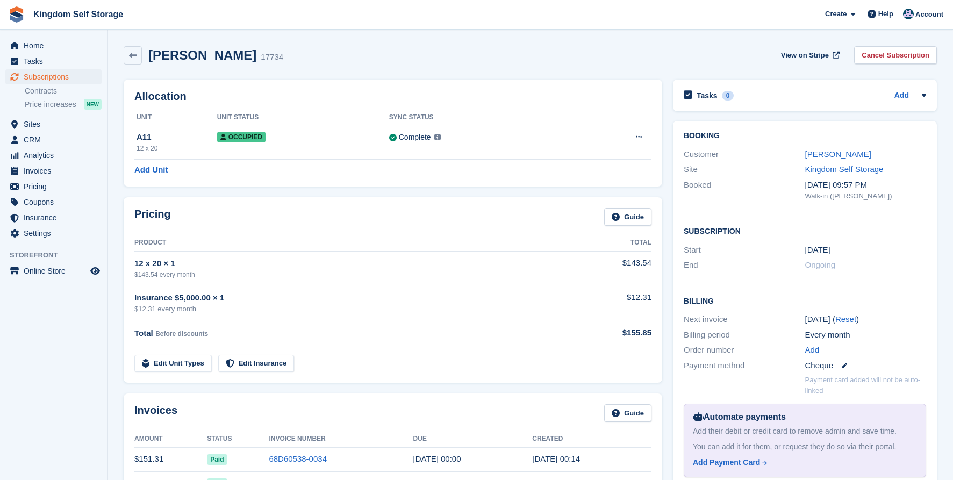
scroll to position [13, 0]
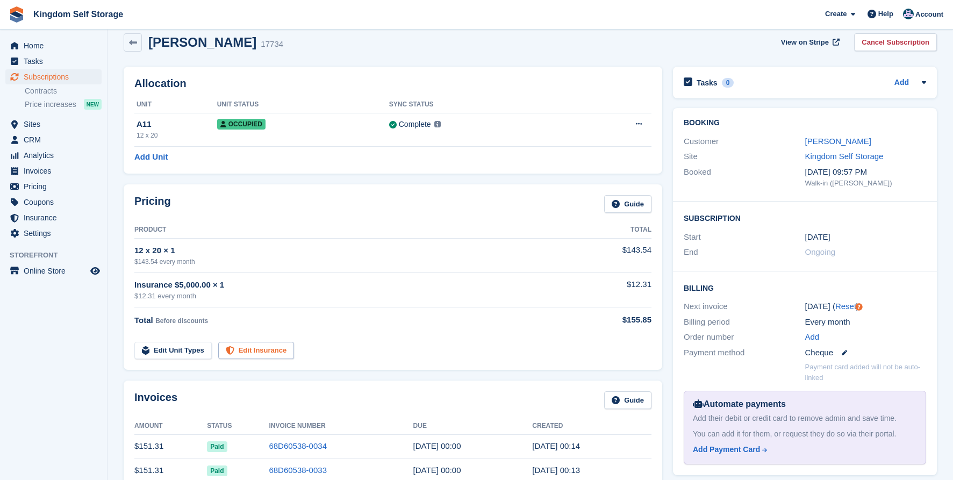
click at [256, 343] on link "Edit Insurance" at bounding box center [256, 351] width 76 height 18
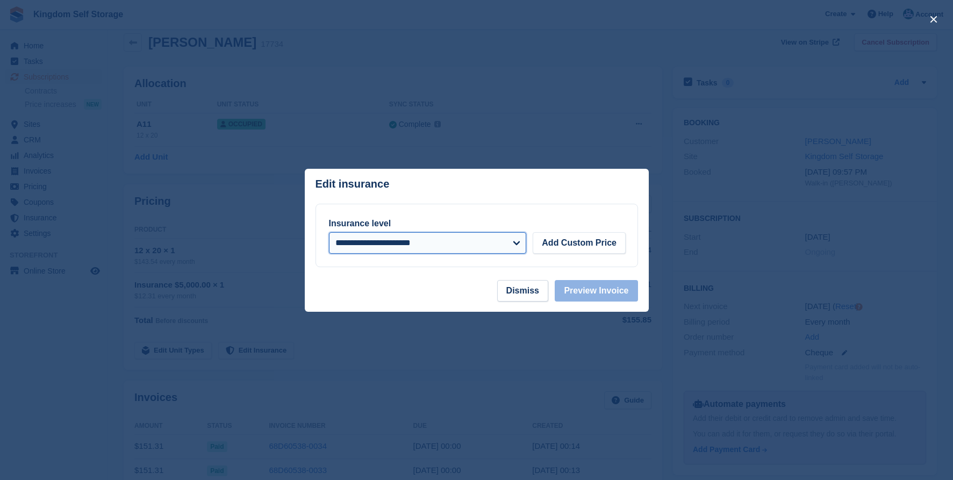
click at [407, 247] on select "**********" at bounding box center [428, 243] width 198 height 22
select select "*****"
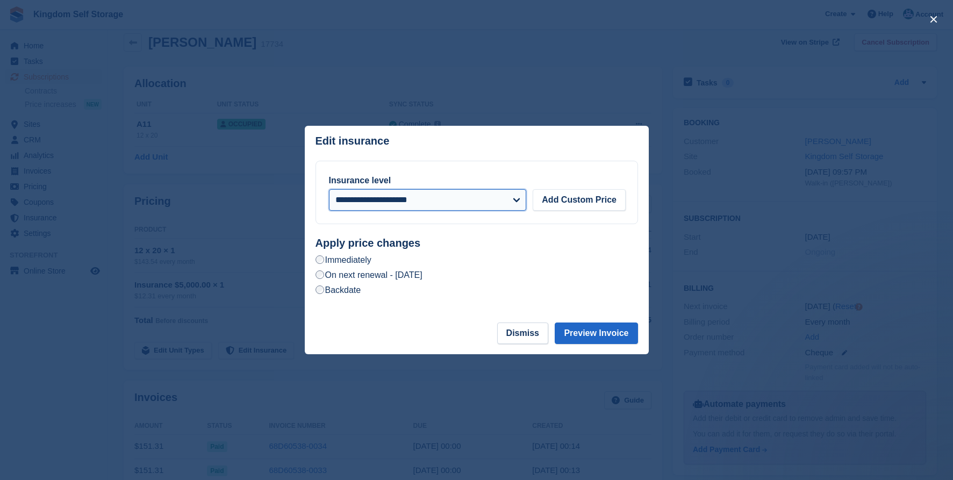
scroll to position [0, 0]
click at [405, 274] on label "On next renewal - [DATE]" at bounding box center [369, 274] width 107 height 11
click at [584, 329] on button "Preview Invoice" at bounding box center [596, 334] width 83 height 22
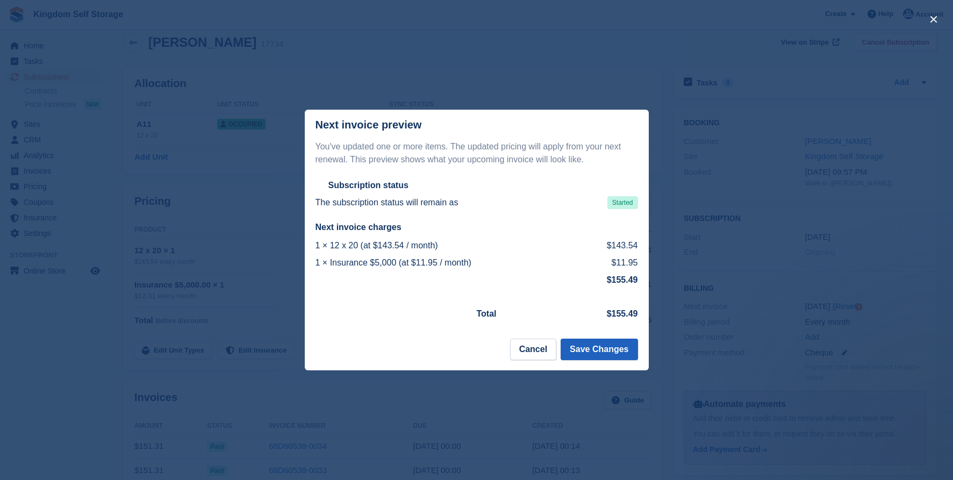
click at [596, 350] on button "Save Changes" at bounding box center [599, 350] width 77 height 22
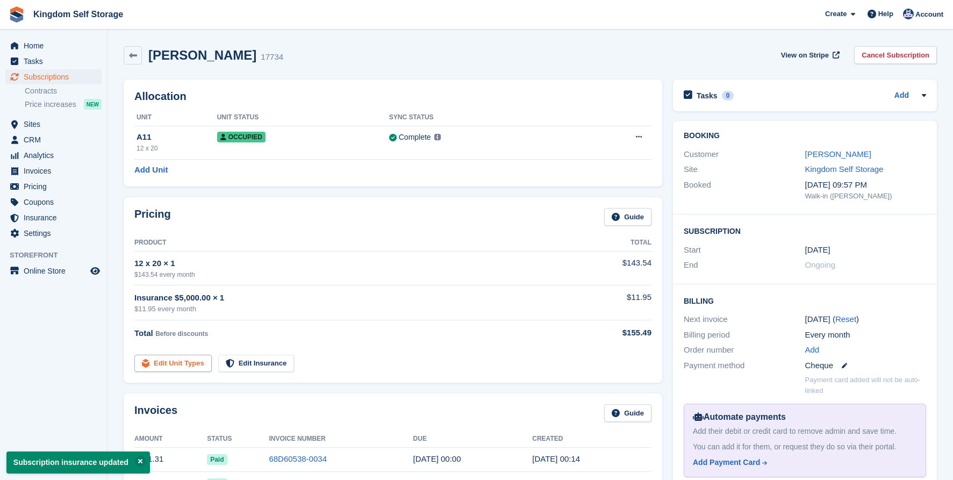
click at [202, 361] on link "Edit Unit Types" at bounding box center [172, 364] width 77 height 18
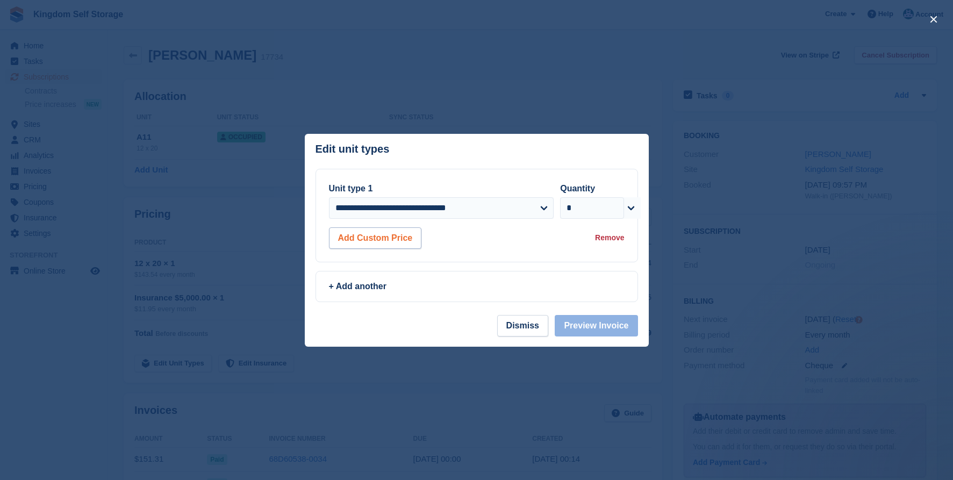
click at [396, 247] on button "Add Custom Price" at bounding box center [375, 238] width 93 height 22
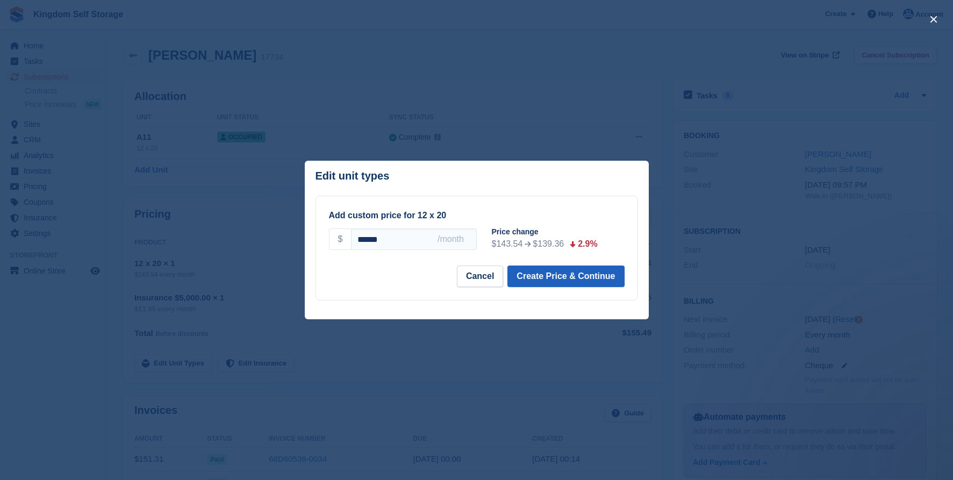
type input "******"
click at [594, 281] on button "Create Price & Continue" at bounding box center [565, 277] width 117 height 22
select select "*****"
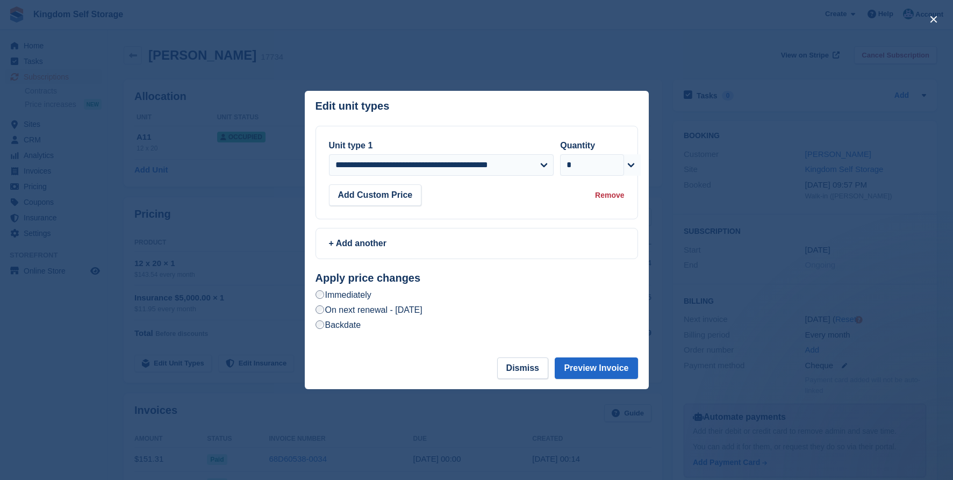
click at [422, 306] on label "On next renewal - [DATE]" at bounding box center [369, 309] width 107 height 11
click at [601, 366] on button "Preview Invoice" at bounding box center [596, 368] width 83 height 22
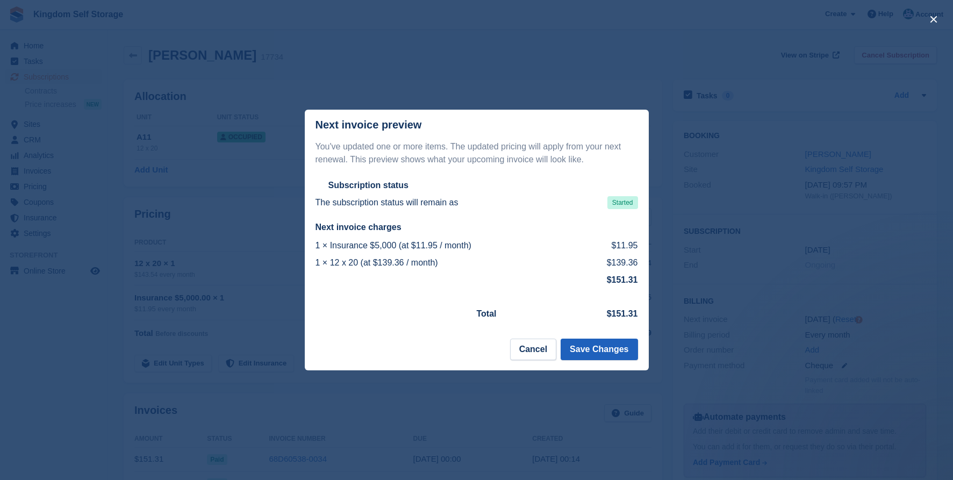
click at [589, 350] on button "Save Changes" at bounding box center [599, 350] width 77 height 22
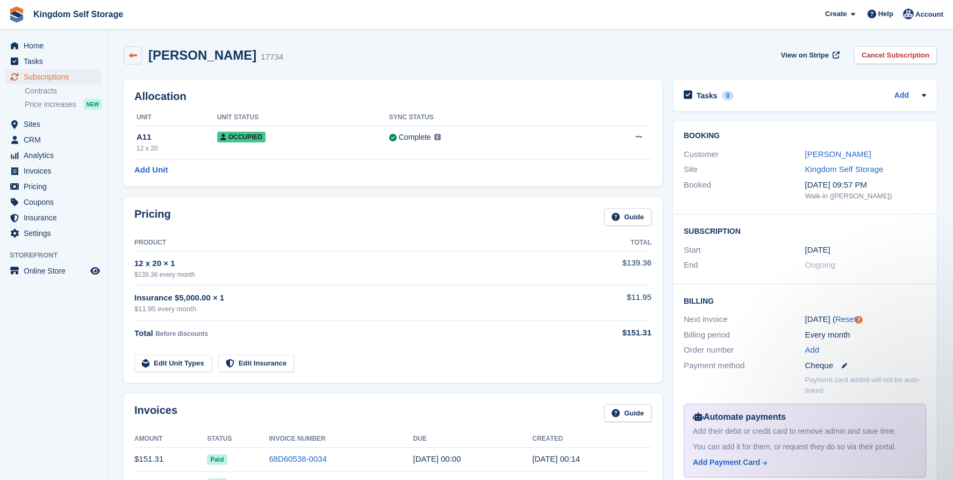
click at [135, 54] on icon at bounding box center [133, 56] width 8 height 8
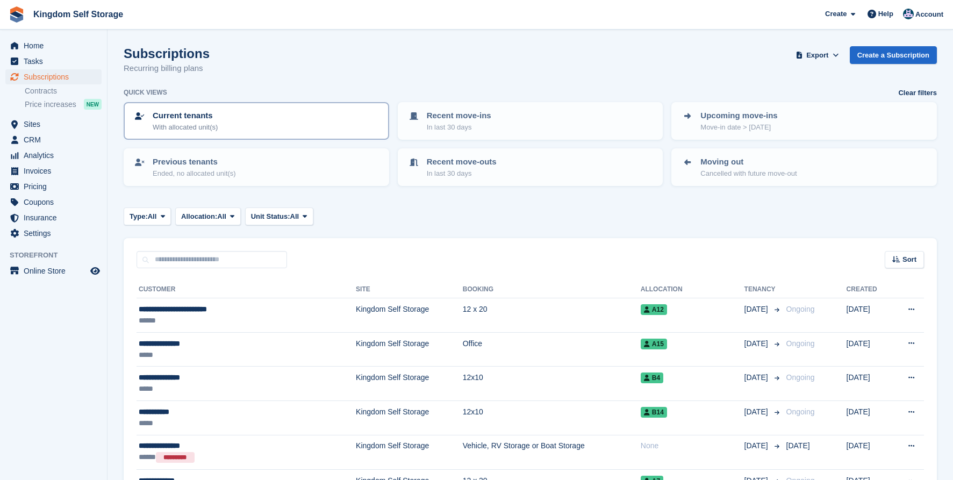
click at [209, 122] on p "With allocated unit(s)" at bounding box center [185, 127] width 65 height 11
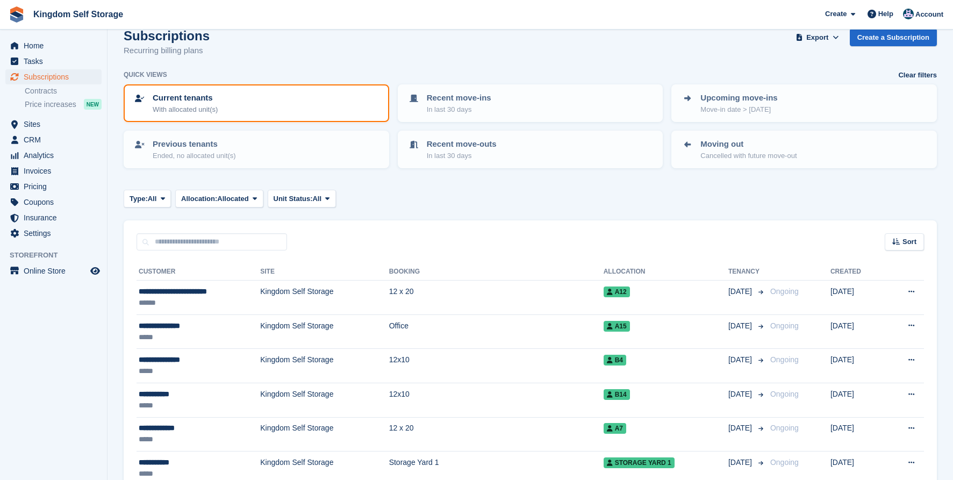
click at [235, 110] on div "Current tenants With allocated unit(s)" at bounding box center [256, 103] width 246 height 23
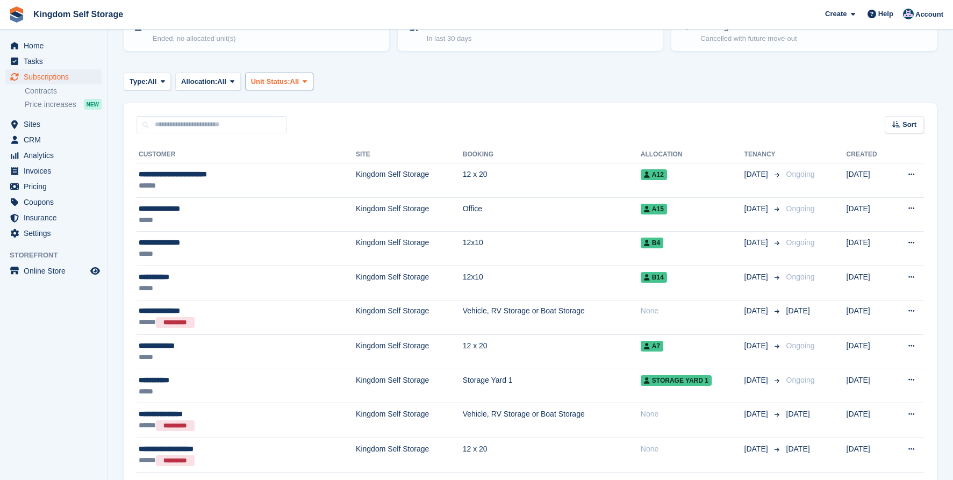
scroll to position [92, 0]
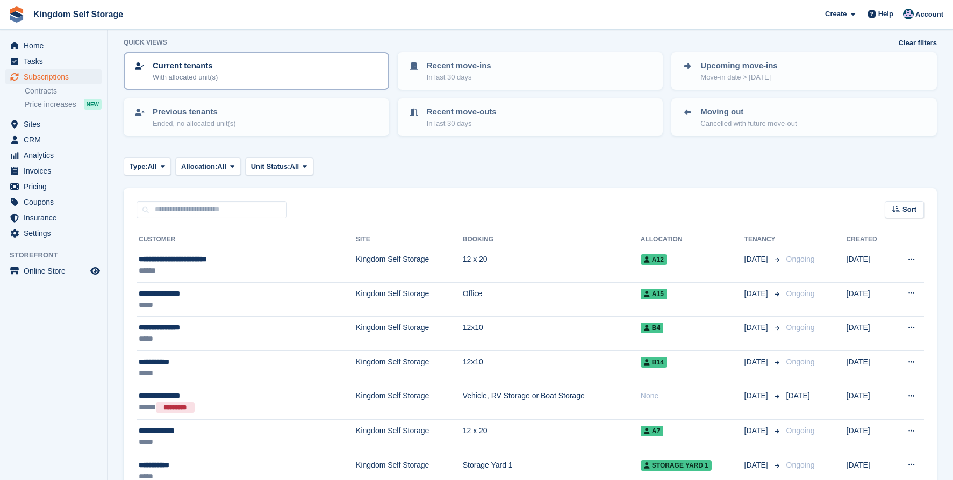
click at [257, 64] on div "Current tenants With allocated unit(s)" at bounding box center [256, 71] width 246 height 23
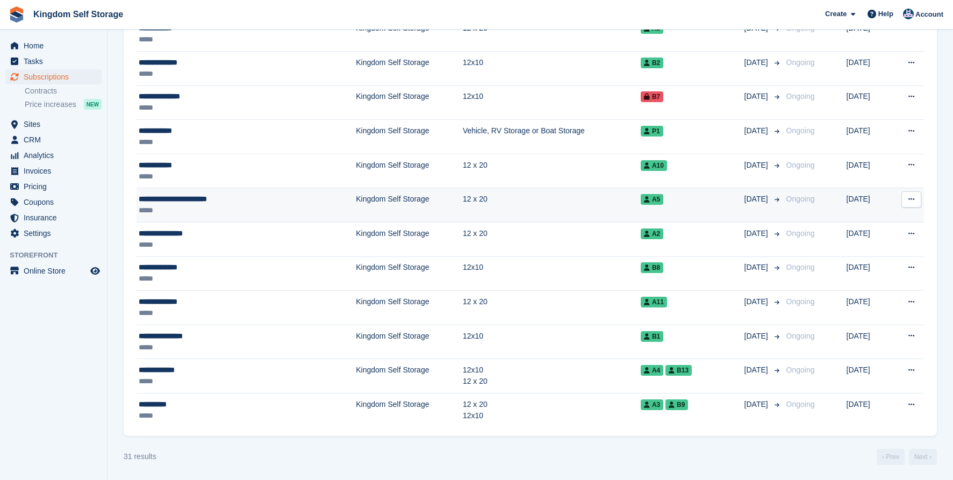
scroll to position [930, 0]
click at [237, 207] on div "*****" at bounding box center [213, 210] width 148 height 11
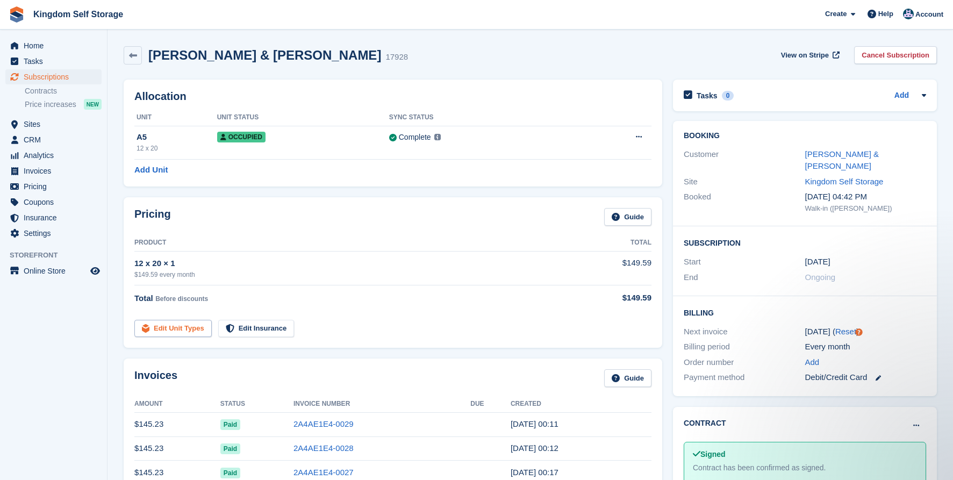
click at [195, 332] on link "Edit Unit Types" at bounding box center [172, 329] width 77 height 18
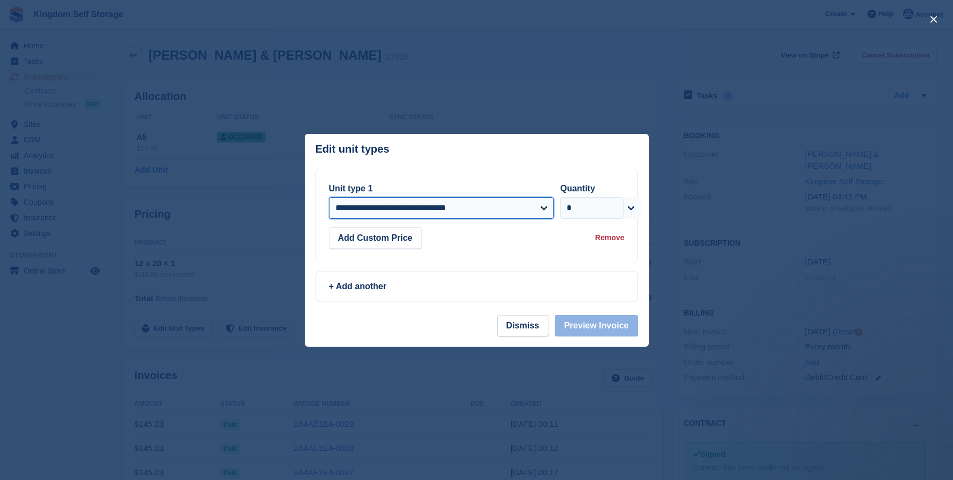
select select "*****"
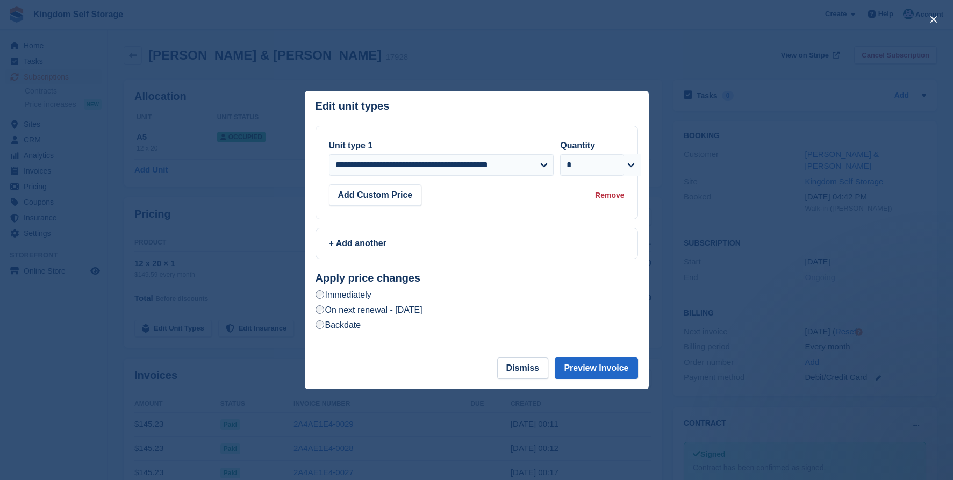
click at [356, 311] on label "On next renewal - [DATE]" at bounding box center [369, 309] width 107 height 11
click at [589, 372] on button "Preview Invoice" at bounding box center [596, 368] width 83 height 22
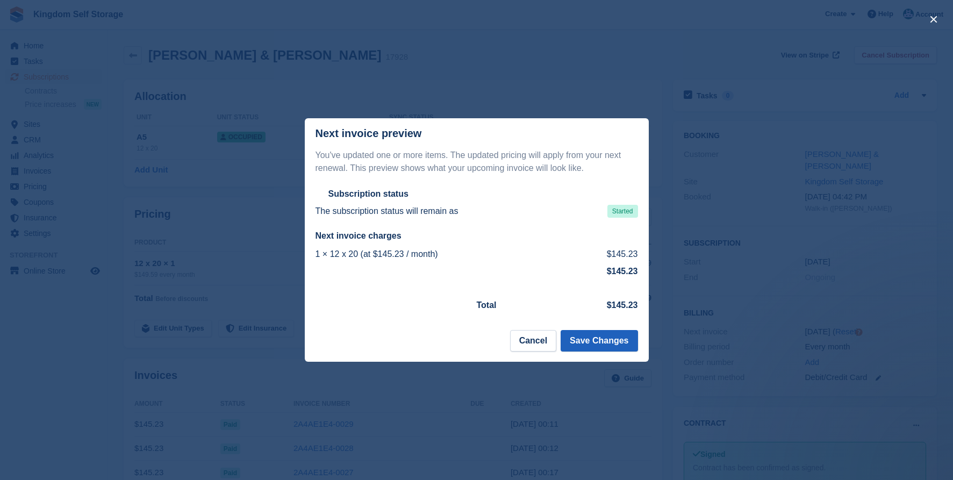
click at [617, 341] on button "Save Changes" at bounding box center [599, 341] width 77 height 22
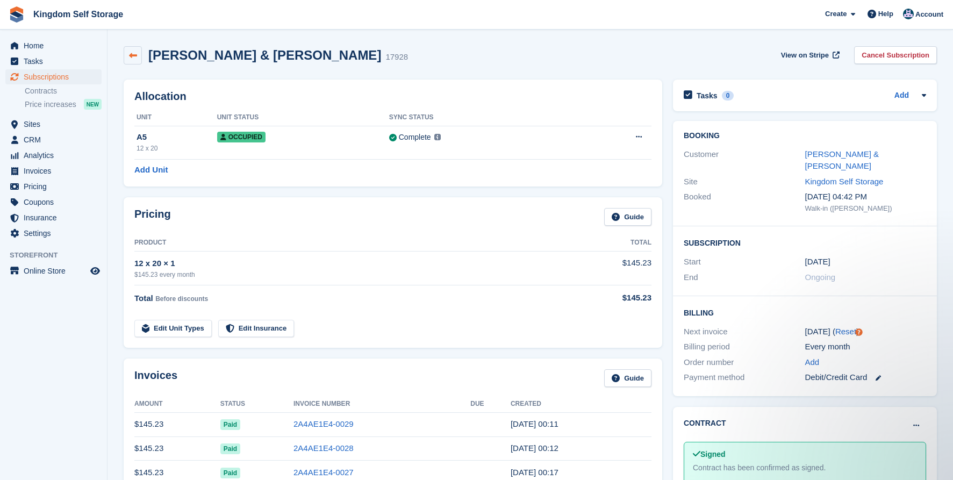
click at [133, 54] on icon at bounding box center [133, 56] width 8 height 8
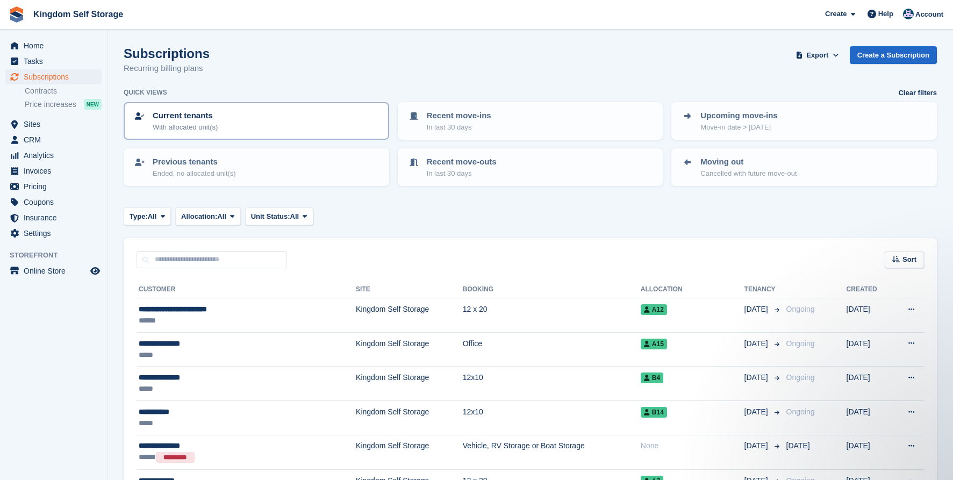
click at [213, 119] on p "Current tenants" at bounding box center [185, 116] width 65 height 12
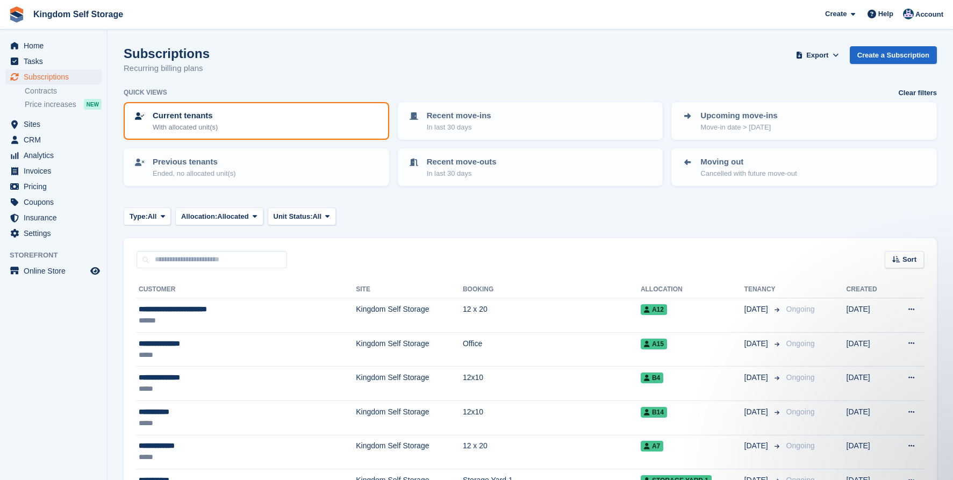
scroll to position [930, 0]
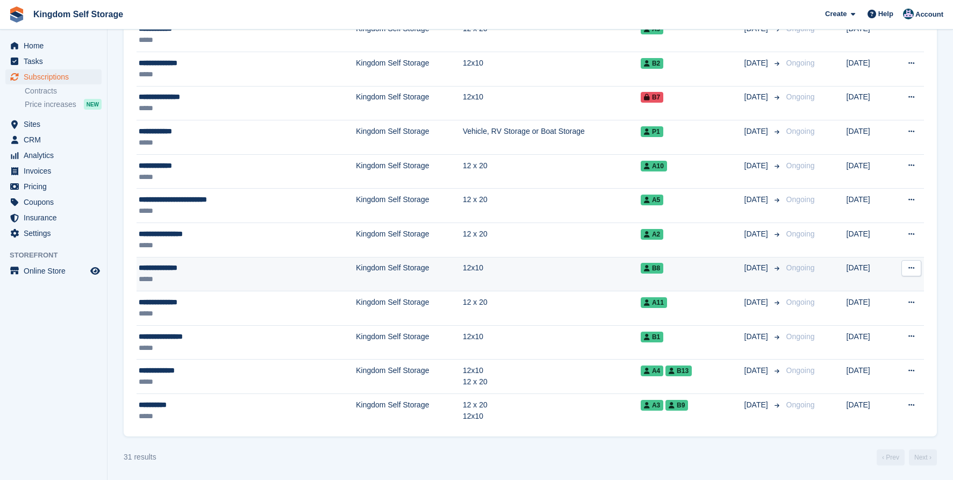
click at [177, 269] on div "**********" at bounding box center [213, 267] width 148 height 11
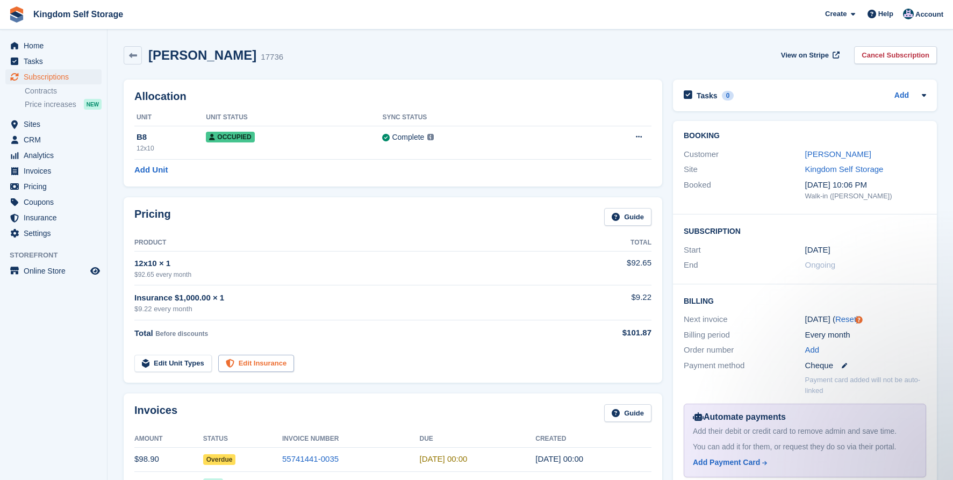
click at [263, 360] on link "Edit Insurance" at bounding box center [256, 364] width 76 height 18
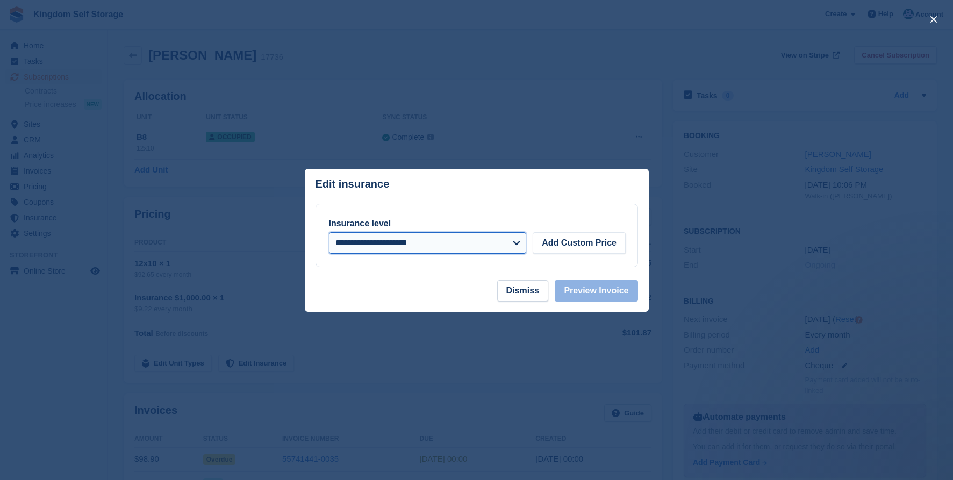
select select "*****"
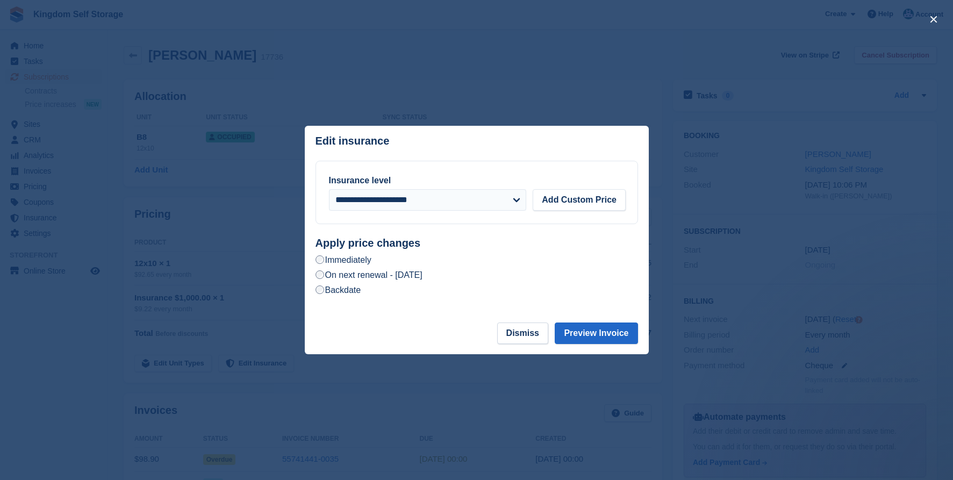
click at [404, 280] on label "On next renewal - [DATE]" at bounding box center [369, 274] width 107 height 11
click at [614, 334] on button "Preview Invoice" at bounding box center [596, 334] width 83 height 22
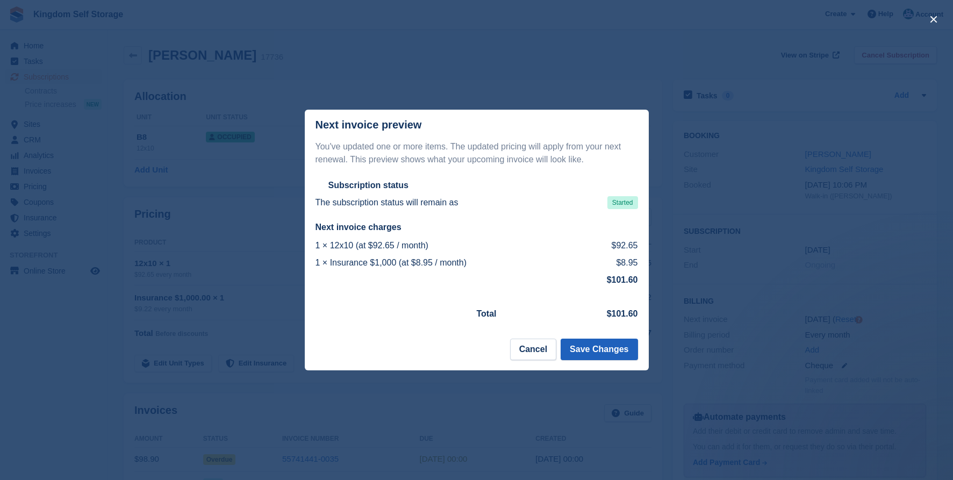
click at [605, 346] on button "Save Changes" at bounding box center [599, 350] width 77 height 22
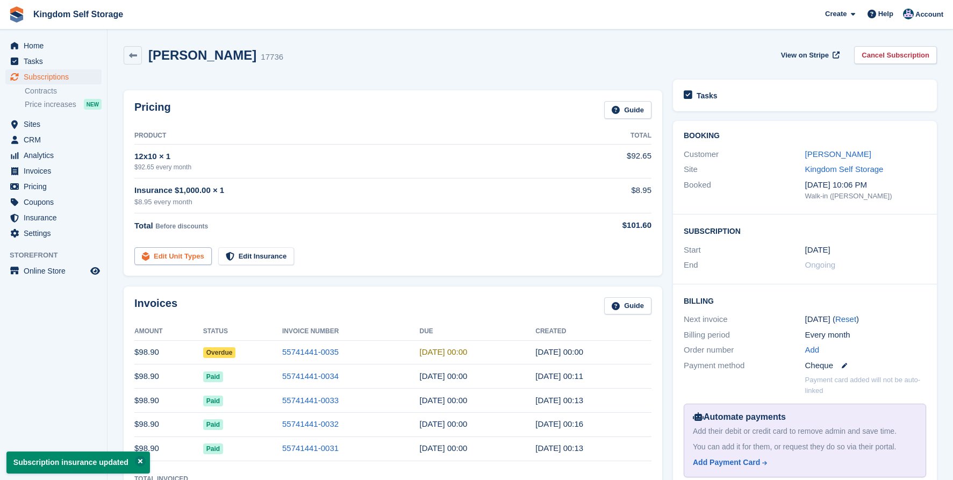
click at [187, 256] on tbody "12x10 × 1 $92.65 every month $92.65 Insurance $1,000.00 × 1 $8.95 every month $…" at bounding box center [392, 204] width 517 height 121
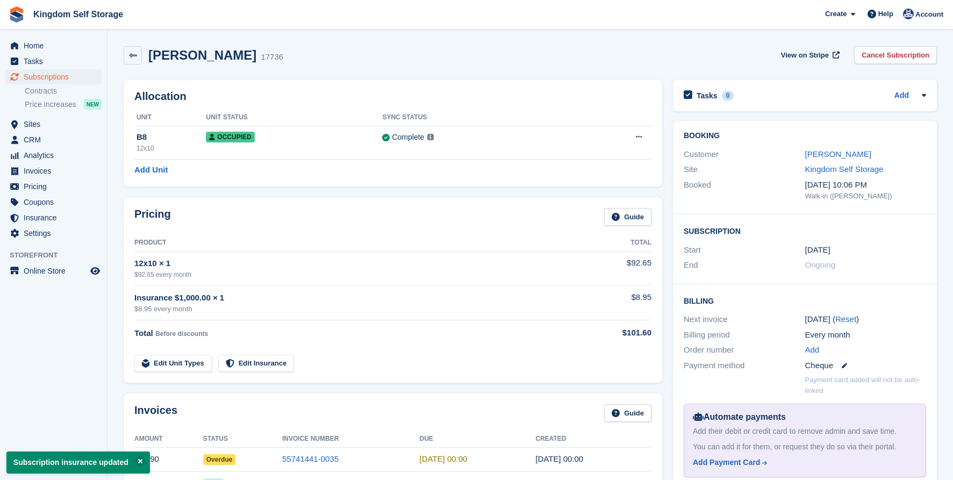
click at [178, 260] on div "12x10 × 1" at bounding box center [353, 263] width 438 height 12
click at [181, 363] on link "Edit Unit Types" at bounding box center [172, 364] width 77 height 18
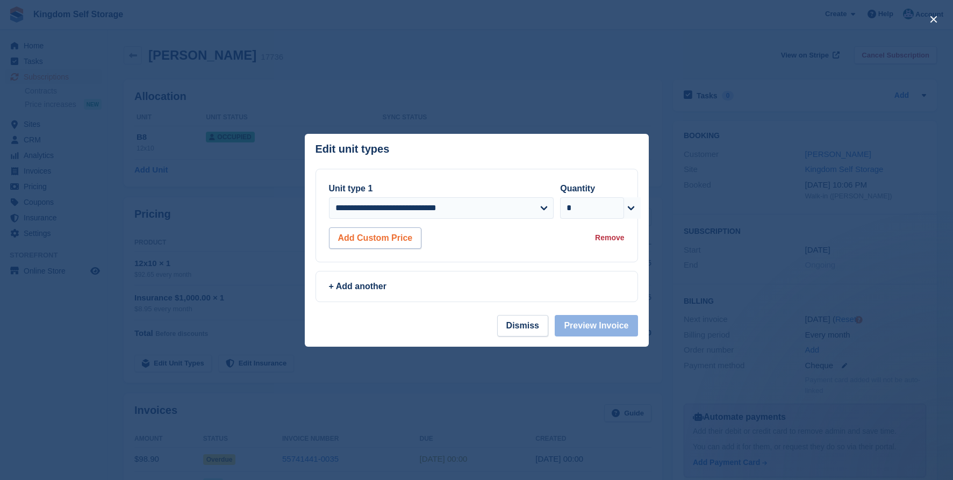
click at [398, 237] on button "Add Custom Price" at bounding box center [375, 238] width 93 height 22
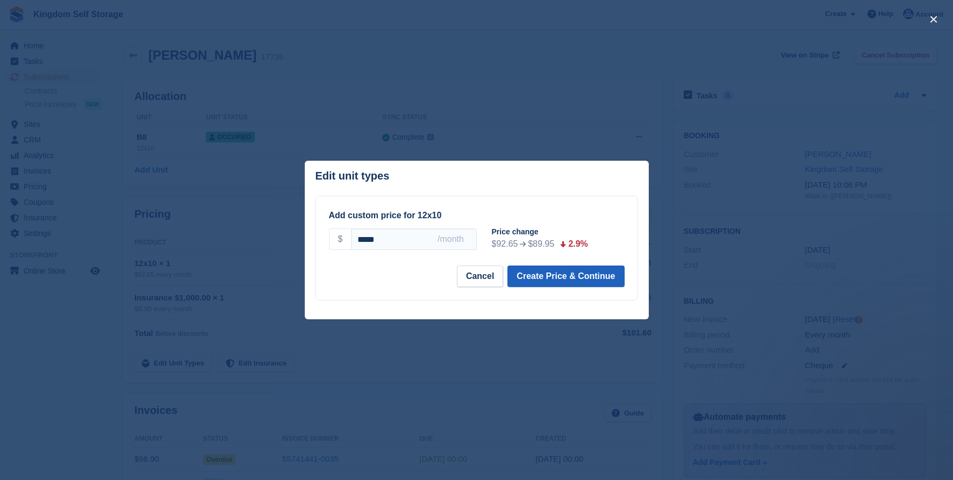
type input "*****"
click at [543, 280] on button "Create Price & Continue" at bounding box center [565, 277] width 117 height 22
select select "*****"
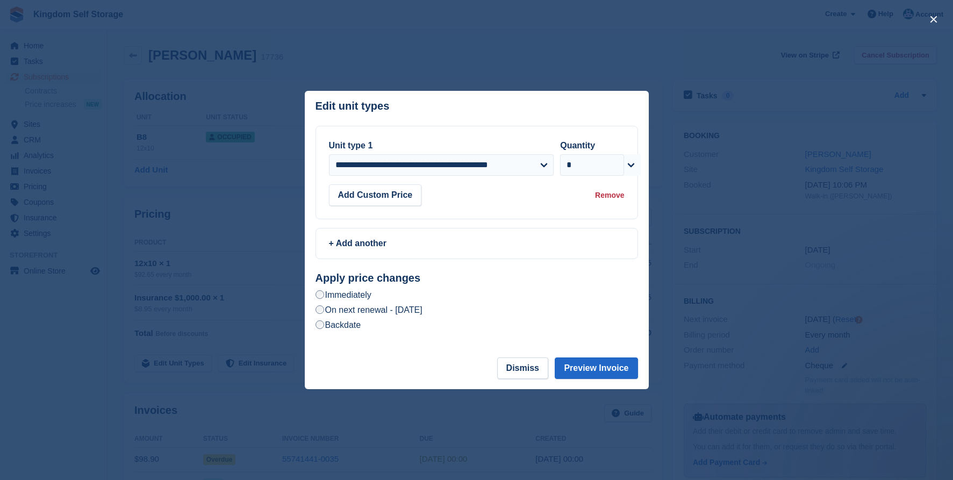
click at [422, 311] on label "On next renewal - Wednesday, October 1st, 2025" at bounding box center [369, 309] width 107 height 11
click at [590, 369] on button "Preview Invoice" at bounding box center [596, 368] width 83 height 22
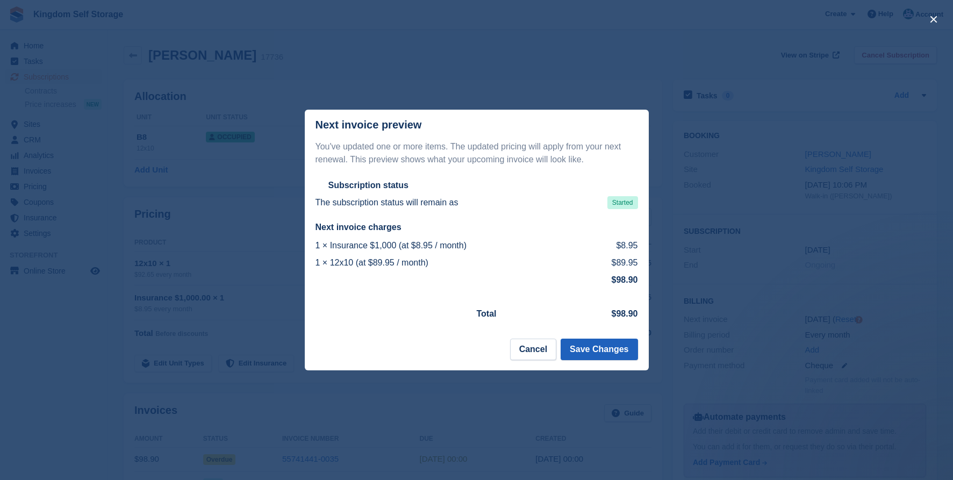
click at [608, 350] on button "Save Changes" at bounding box center [599, 350] width 77 height 22
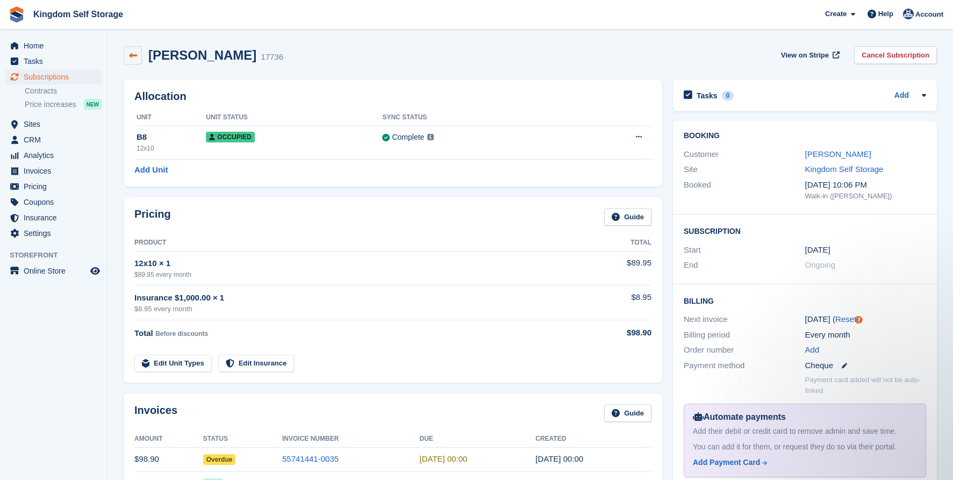
click at [130, 53] on icon at bounding box center [133, 56] width 8 height 8
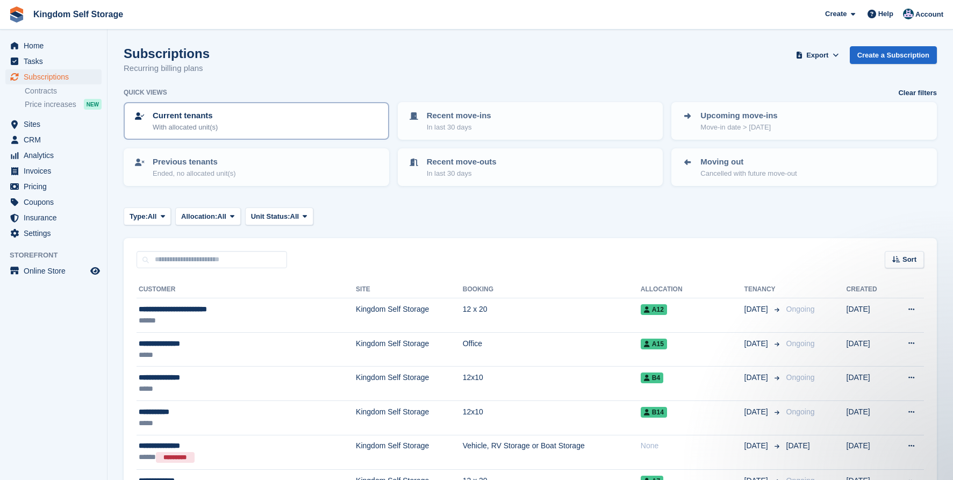
click at [163, 124] on p "With allocated unit(s)" at bounding box center [185, 127] width 65 height 11
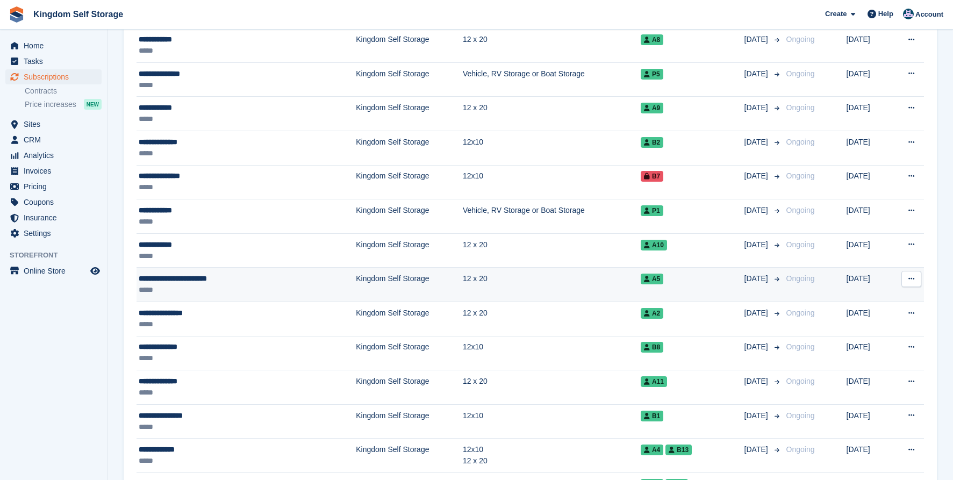
scroll to position [855, 0]
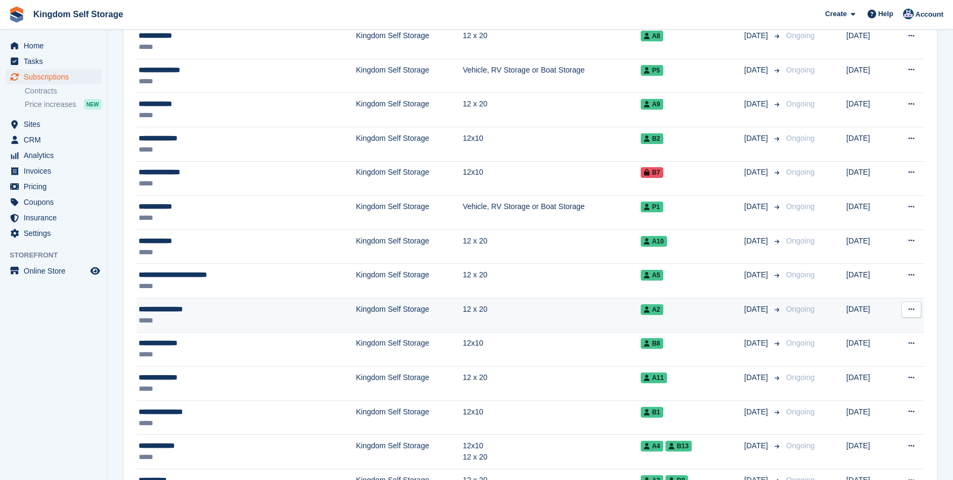
click at [235, 315] on div "*****" at bounding box center [213, 320] width 148 height 11
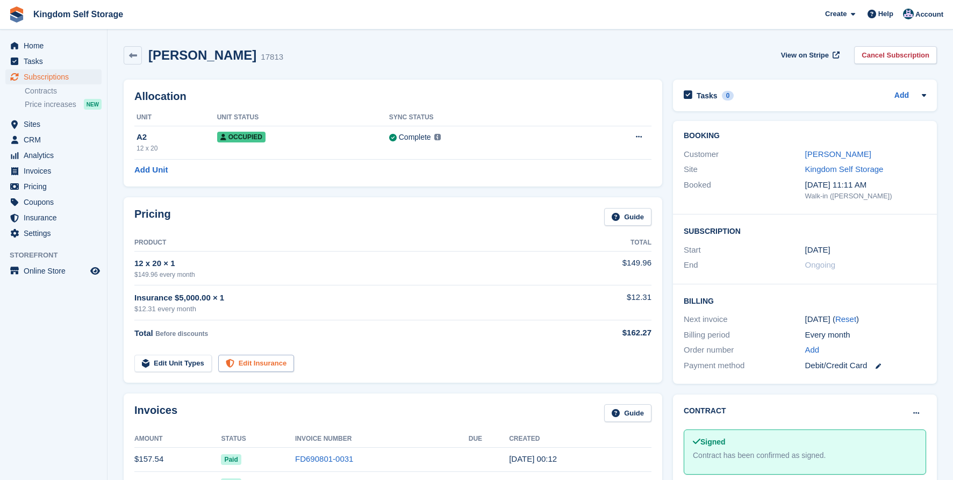
click at [247, 361] on link "Edit Insurance" at bounding box center [256, 364] width 76 height 18
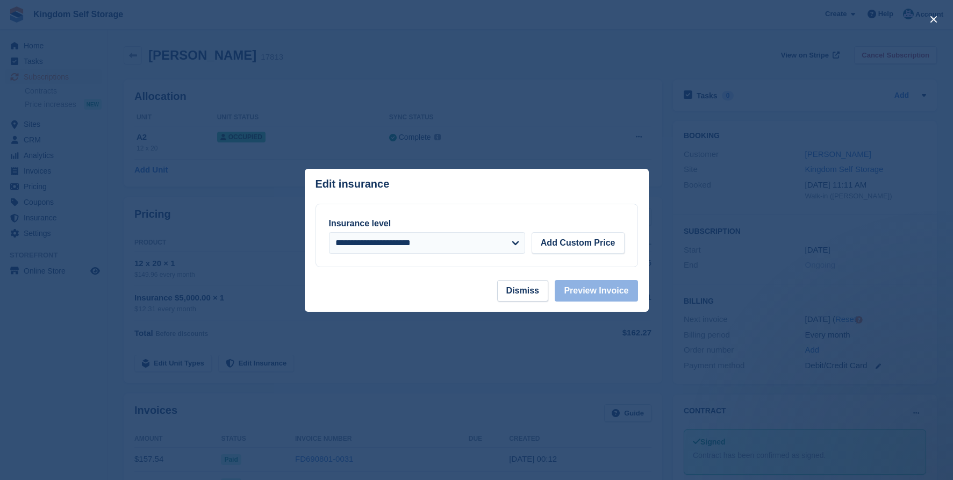
click at [386, 244] on select "**********" at bounding box center [427, 243] width 196 height 22
click at [517, 242] on select "**********" at bounding box center [428, 243] width 198 height 22
select select "*****"
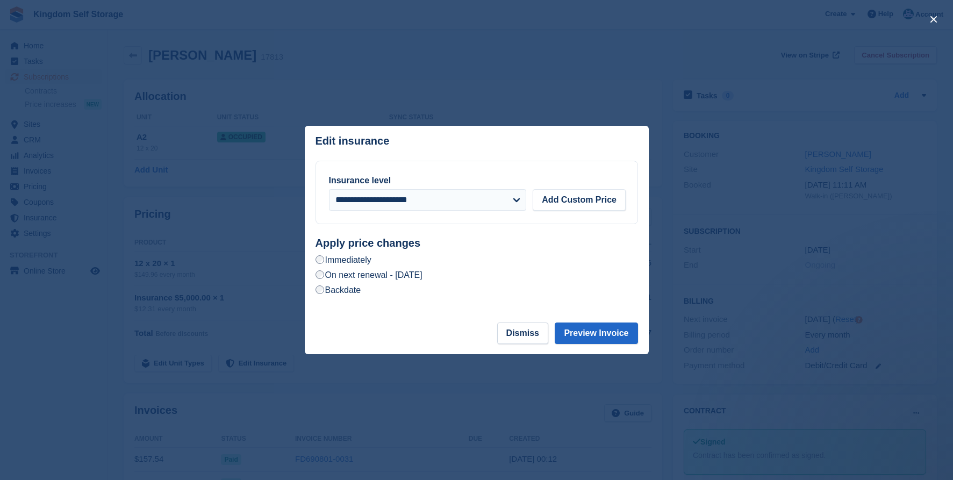
click at [413, 276] on label "On next renewal - Wednesday, October 1st, 2025" at bounding box center [369, 274] width 107 height 11
click at [599, 336] on button "Preview Invoice" at bounding box center [596, 334] width 83 height 22
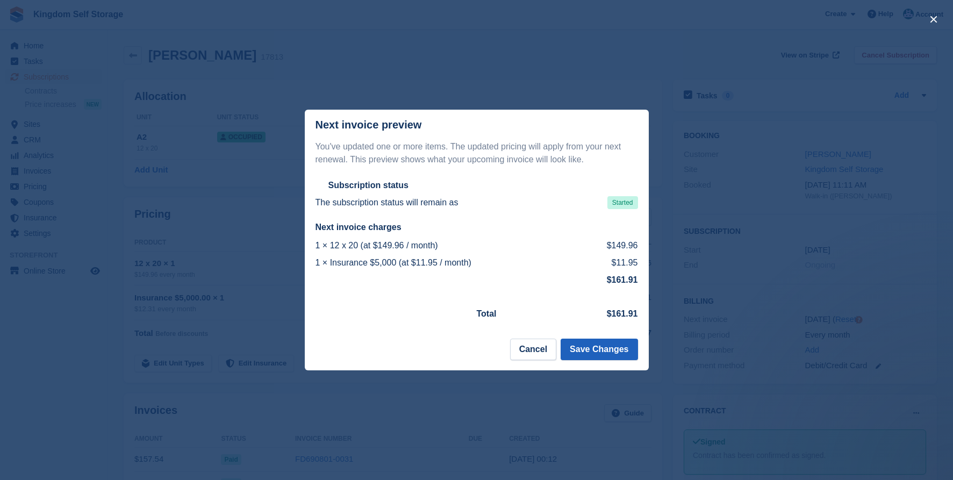
click at [596, 349] on button "Save Changes" at bounding box center [599, 350] width 77 height 22
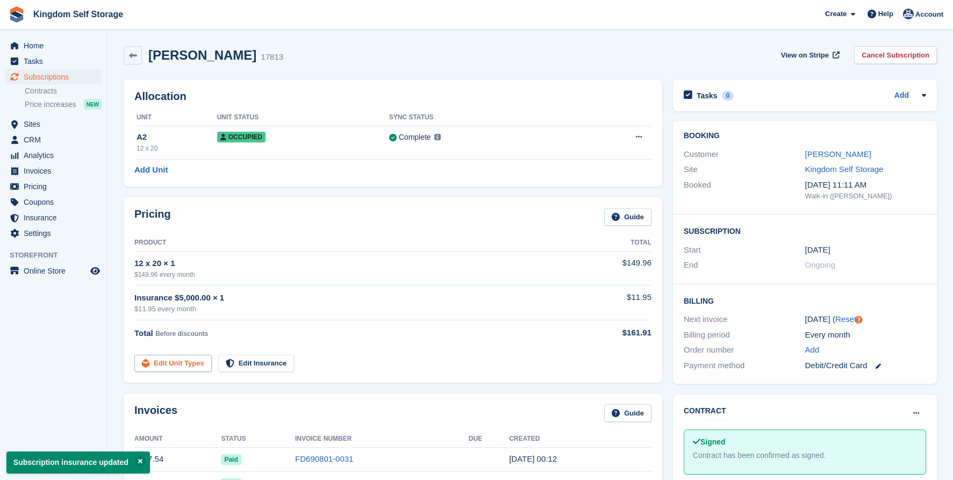
click at [191, 364] on link "Edit Unit Types" at bounding box center [172, 364] width 77 height 18
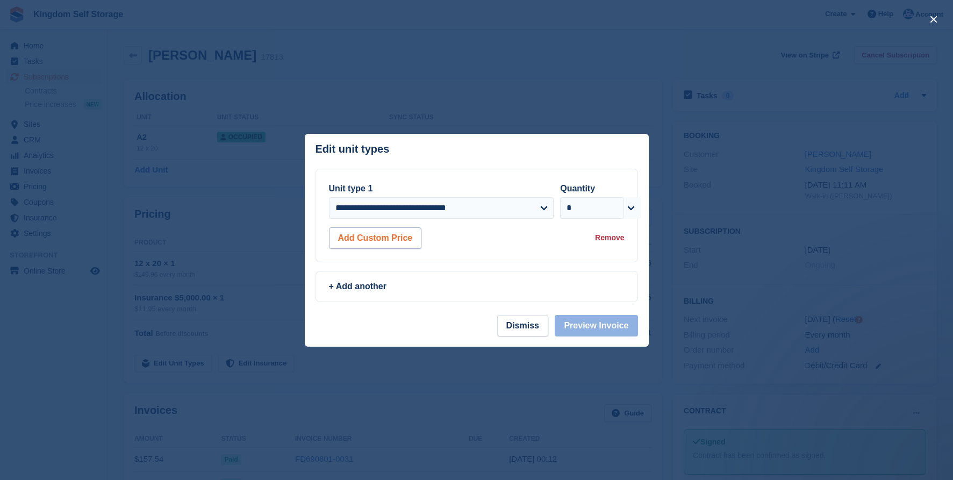
click at [392, 233] on button "Add Custom Price" at bounding box center [375, 238] width 93 height 22
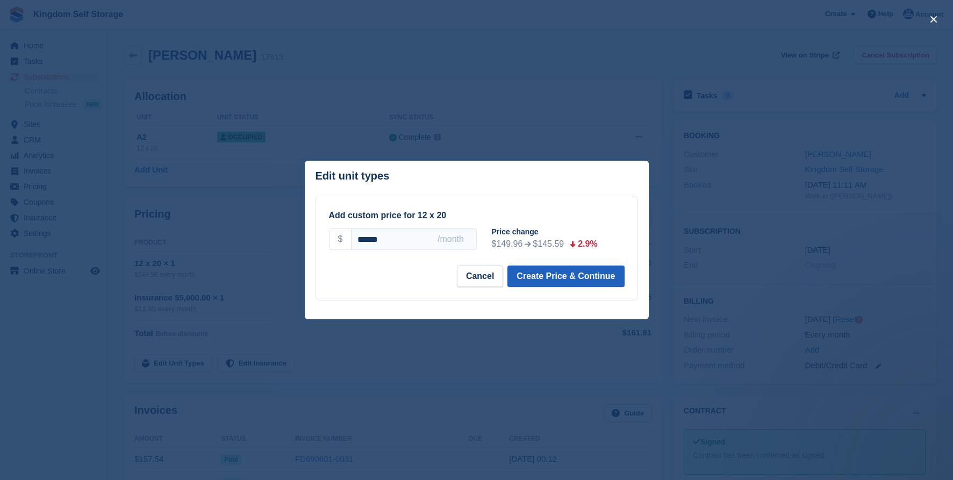
type input "******"
click at [532, 280] on button "Create Price & Continue" at bounding box center [565, 277] width 117 height 22
select select "*****"
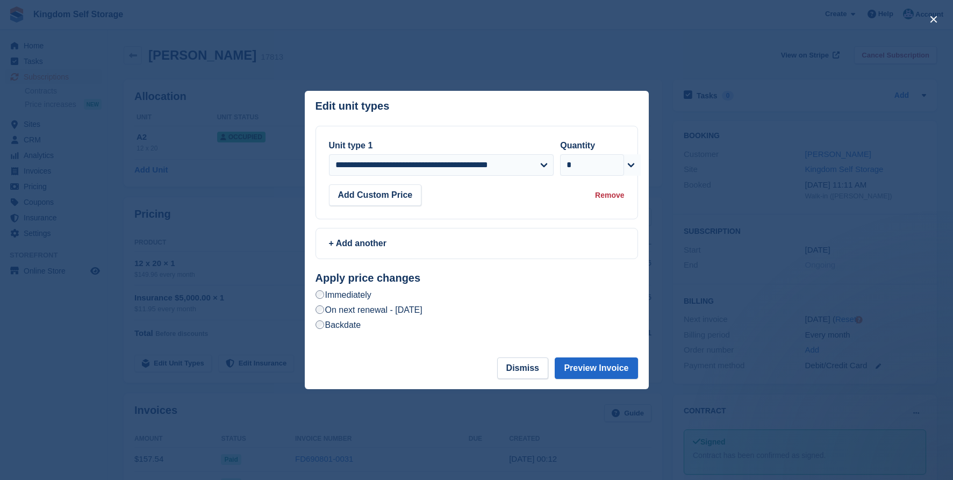
click at [422, 309] on label "On next renewal - Wednesday, October 1st, 2025" at bounding box center [369, 309] width 107 height 11
click at [605, 371] on button "Preview Invoice" at bounding box center [596, 368] width 83 height 22
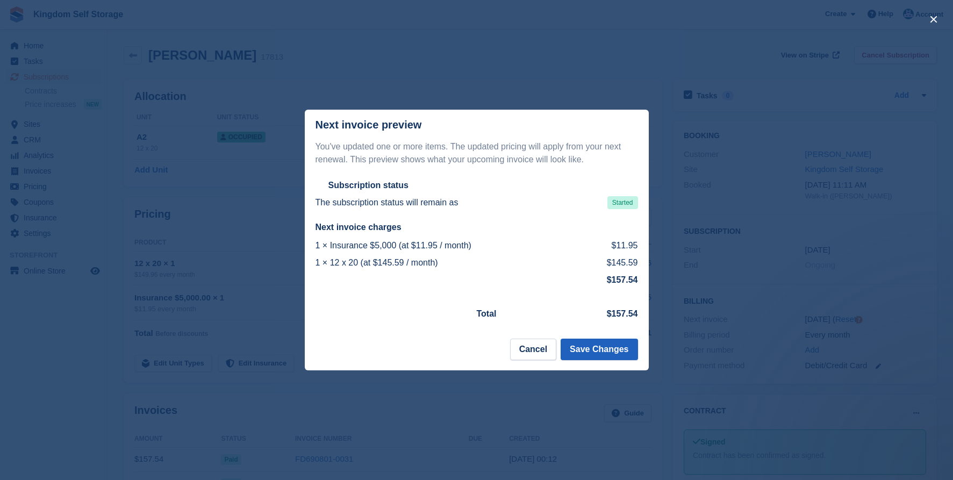
click at [589, 351] on button "Save Changes" at bounding box center [599, 350] width 77 height 22
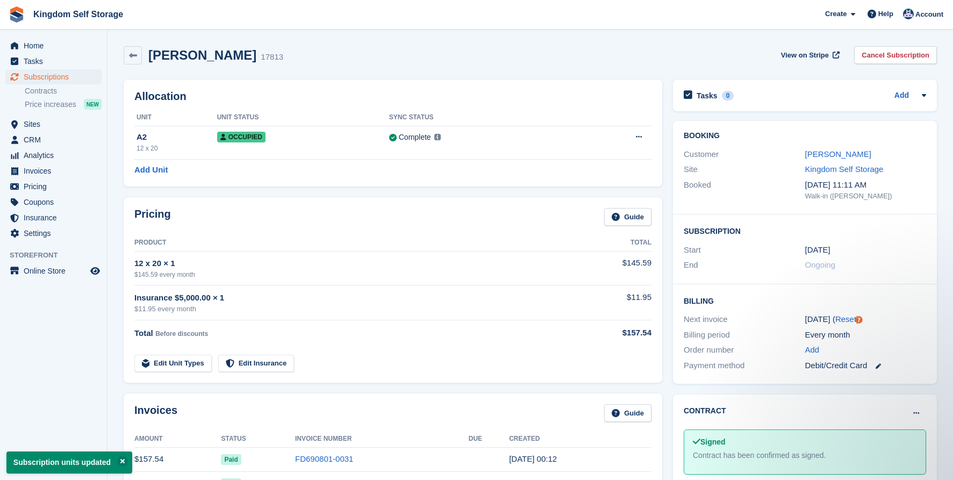
click at [223, 42] on div "Jonathan Gleason 17813 View on Stripe Cancel Subscription" at bounding box center [530, 57] width 824 height 33
click at [135, 56] on icon at bounding box center [133, 56] width 8 height 8
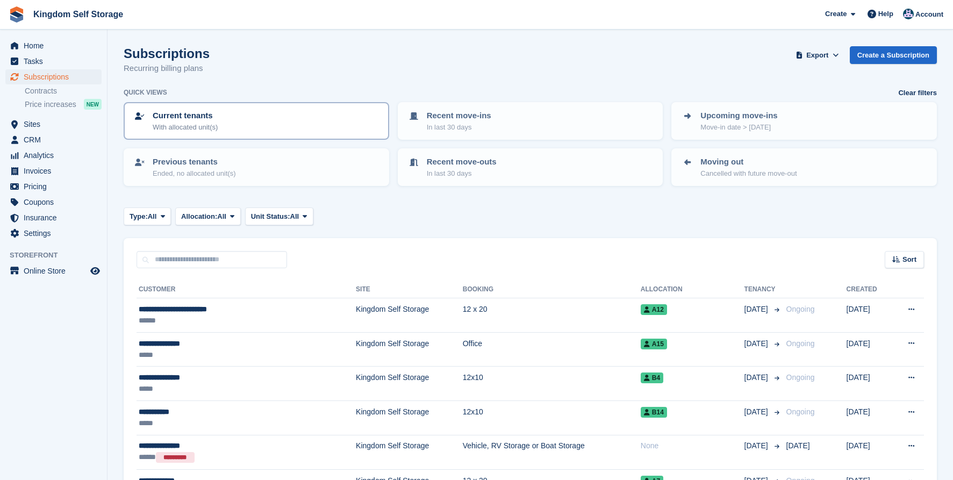
click at [257, 125] on div "Current tenants With allocated unit(s)" at bounding box center [256, 121] width 246 height 23
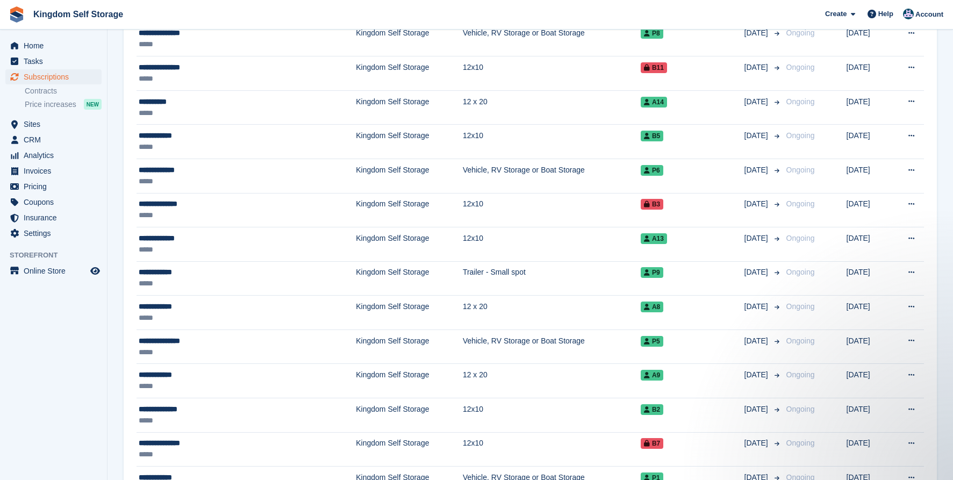
scroll to position [583, 0]
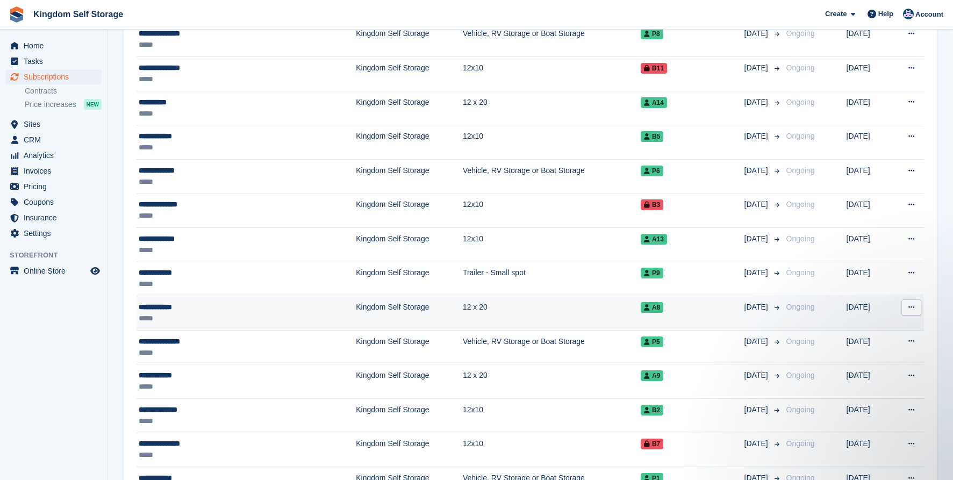
click at [356, 304] on td "Kingdom Self Storage" at bounding box center [409, 313] width 107 height 34
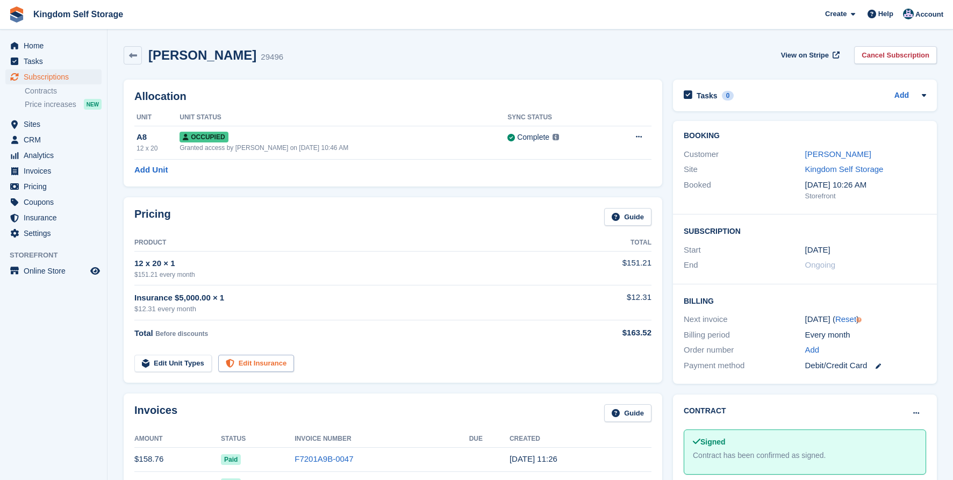
click at [260, 359] on link "Edit Insurance" at bounding box center [256, 364] width 76 height 18
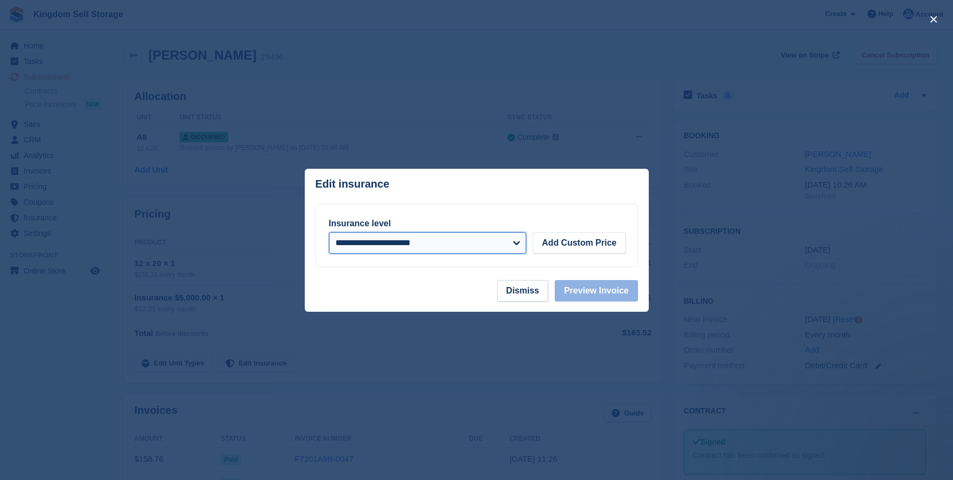
select select "*****"
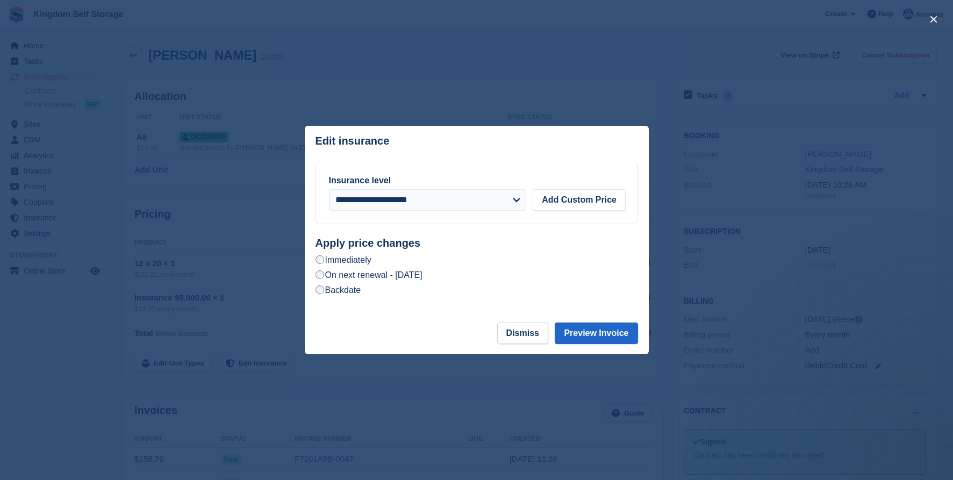
drag, startPoint x: 596, startPoint y: 330, endPoint x: 581, endPoint y: 260, distance: 71.0
click at [581, 260] on div "**********" at bounding box center [477, 240] width 344 height 228
click at [422, 276] on label "On next renewal - [DATE]" at bounding box center [369, 274] width 107 height 11
click at [591, 332] on button "Preview Invoice" at bounding box center [596, 334] width 83 height 22
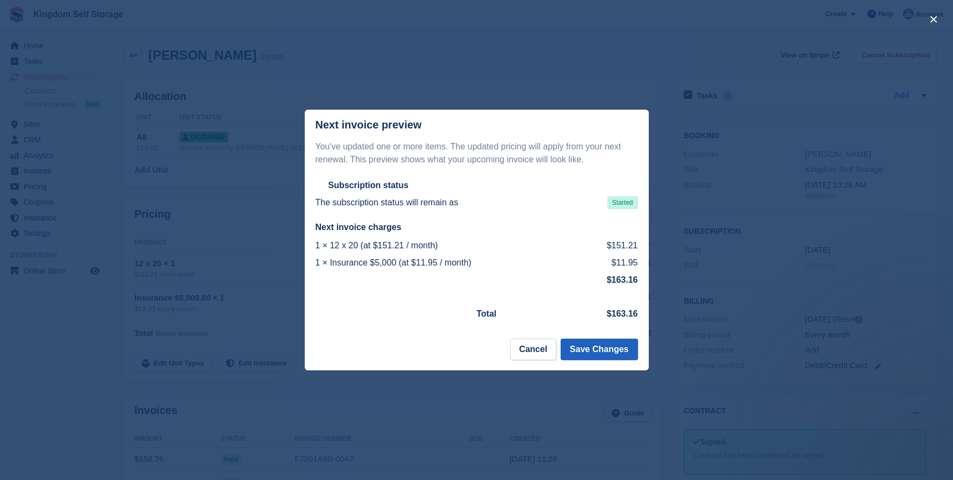
click at [593, 349] on button "Save Changes" at bounding box center [599, 350] width 77 height 22
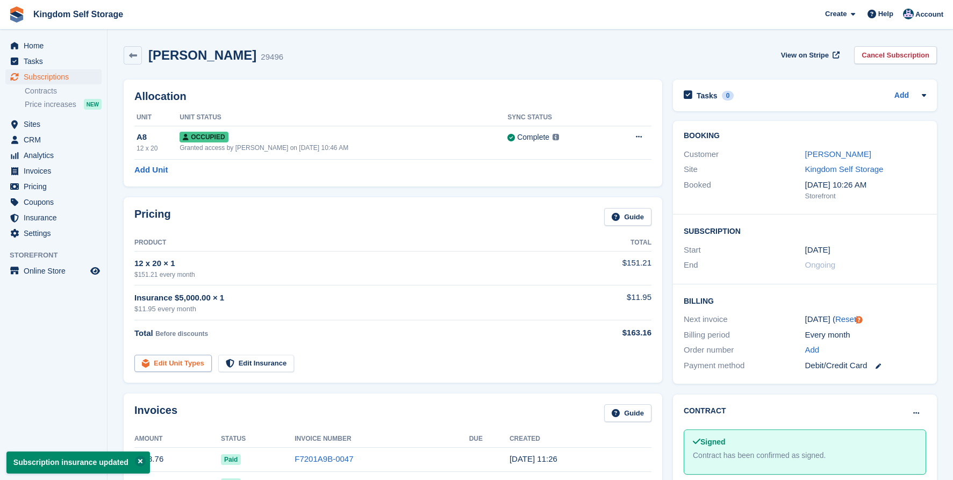
click at [194, 360] on link "Edit Unit Types" at bounding box center [172, 364] width 77 height 18
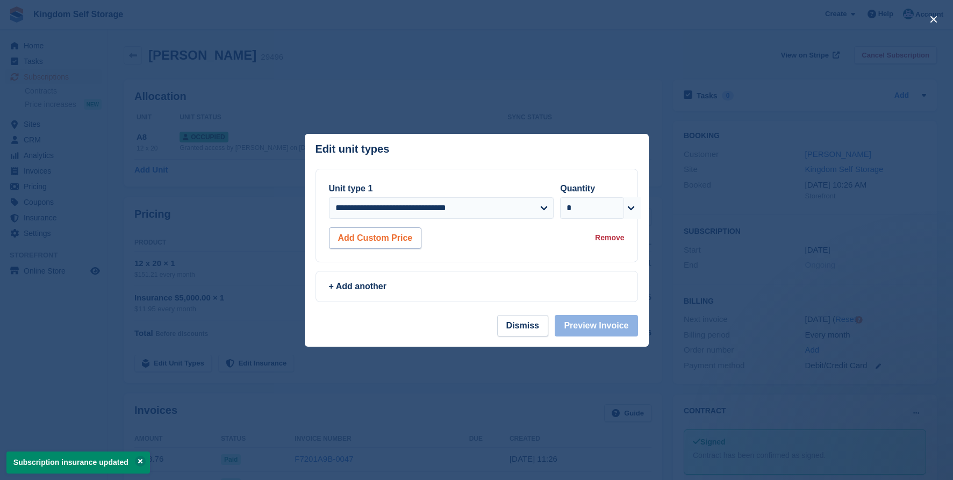
click at [405, 240] on button "Add Custom Price" at bounding box center [375, 238] width 93 height 22
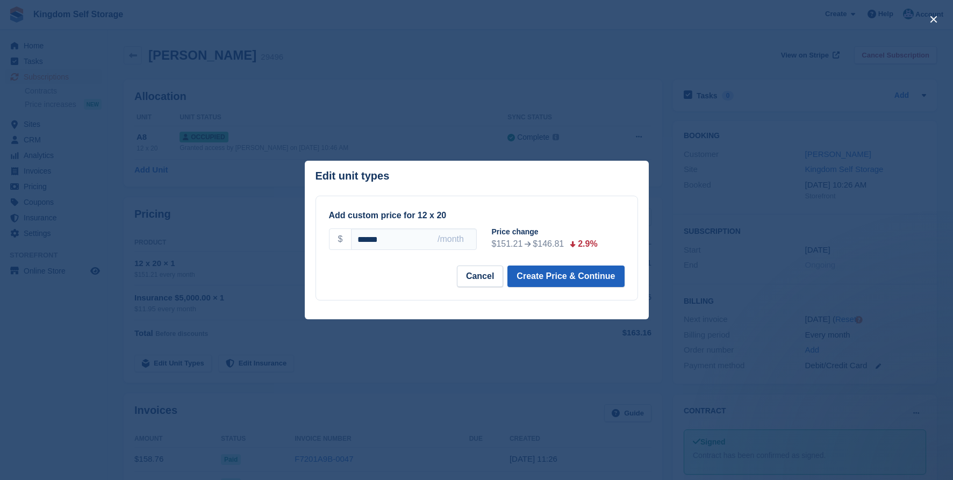
type input "******"
click at [554, 281] on button "Create Price & Continue" at bounding box center [565, 277] width 117 height 22
select select "*****"
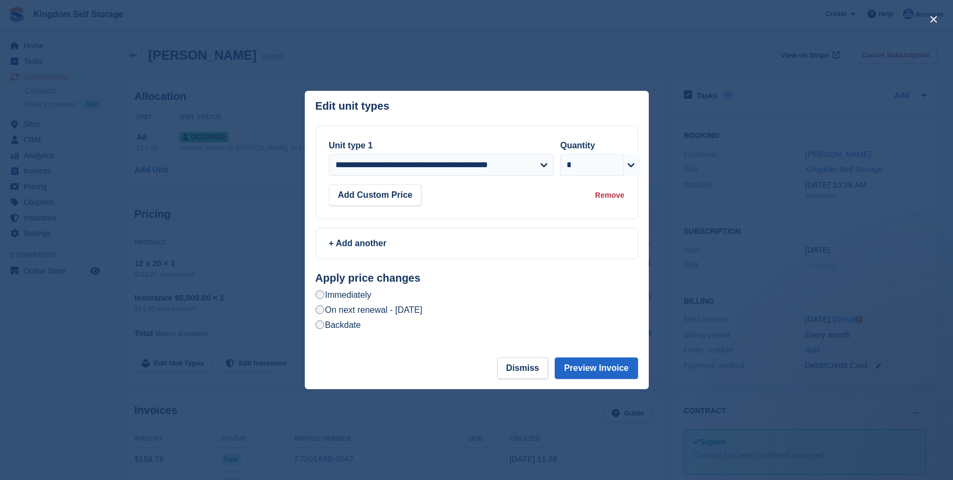
click at [422, 312] on label "On next renewal - Wednesday, October 1st, 2025" at bounding box center [369, 309] width 107 height 11
click at [584, 371] on button "Preview Invoice" at bounding box center [596, 368] width 83 height 22
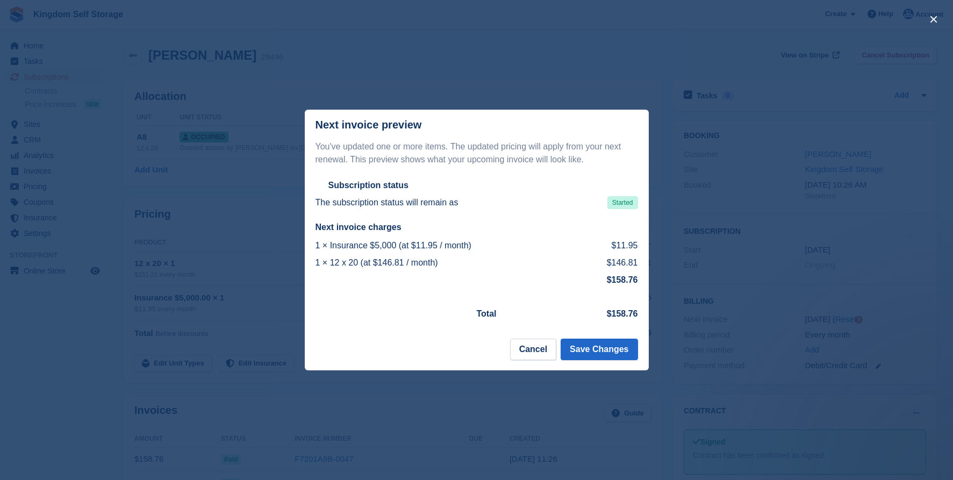
click at [574, 318] on td "$158.76" at bounding box center [589, 314] width 98 height 25
click at [586, 347] on button "Save Changes" at bounding box center [599, 350] width 77 height 22
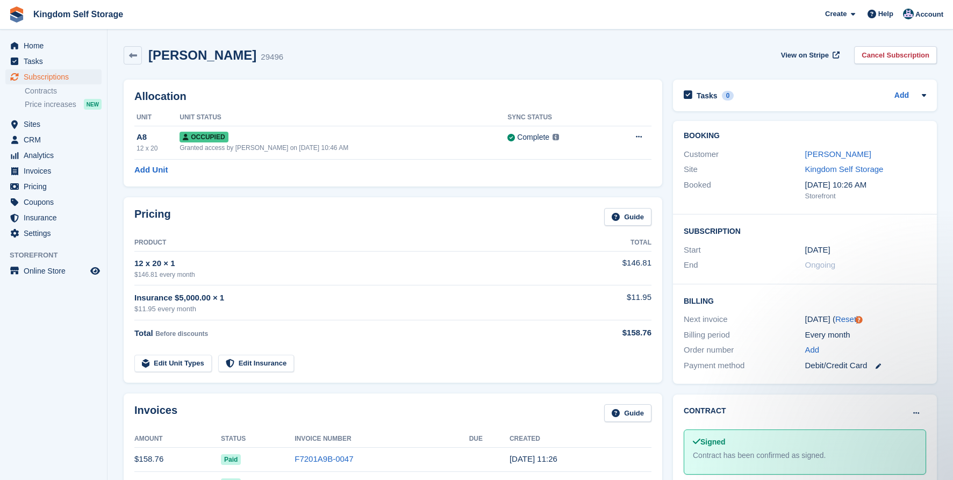
click at [572, 357] on td at bounding box center [612, 357] width 80 height 31
click at [139, 56] on link at bounding box center [133, 55] width 18 height 18
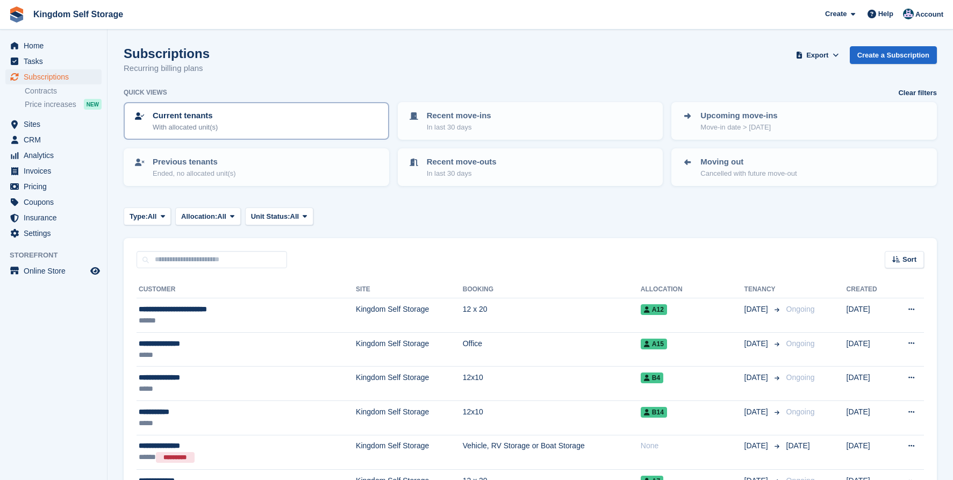
click at [173, 112] on p "Current tenants" at bounding box center [185, 116] width 65 height 12
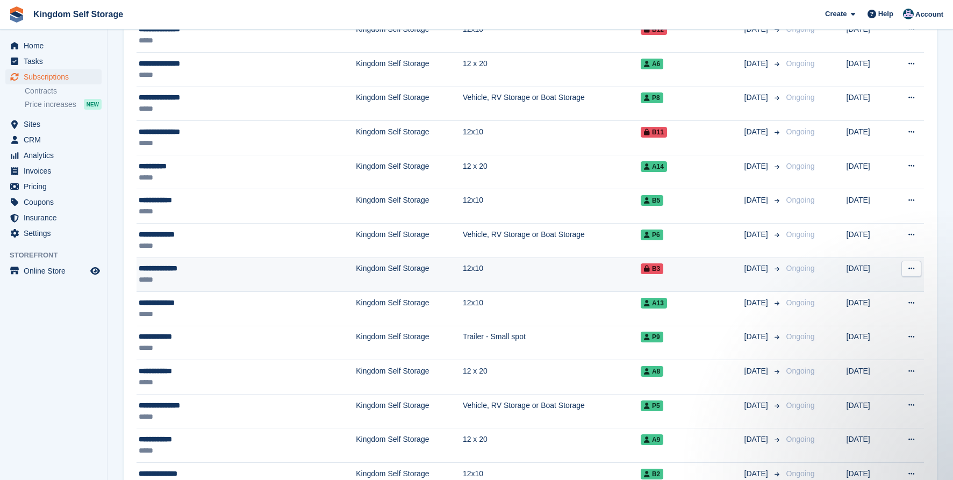
scroll to position [525, 0]
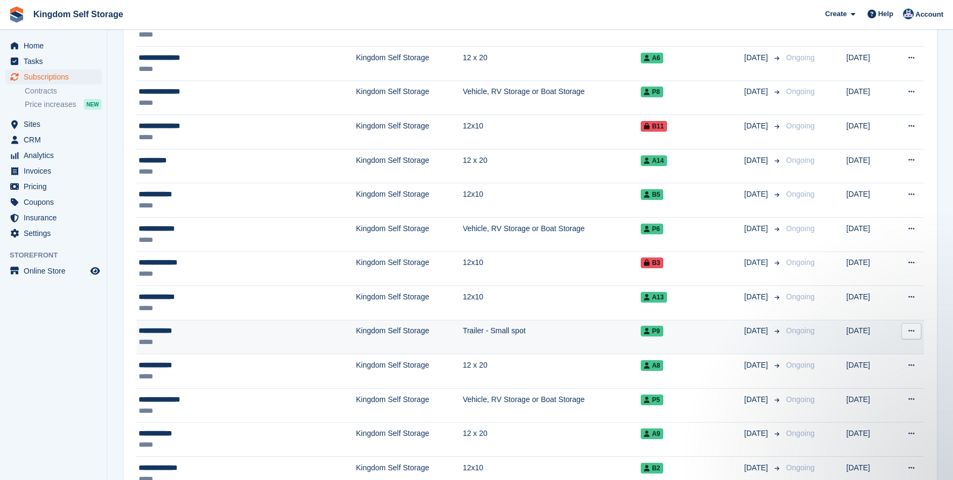
click at [239, 336] on div "*****" at bounding box center [213, 341] width 148 height 11
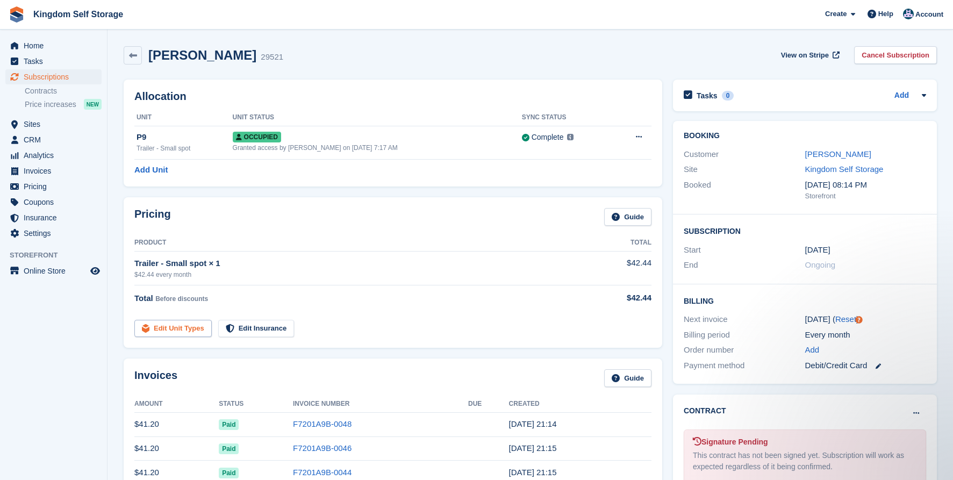
click at [192, 326] on link "Edit Unit Types" at bounding box center [172, 329] width 77 height 18
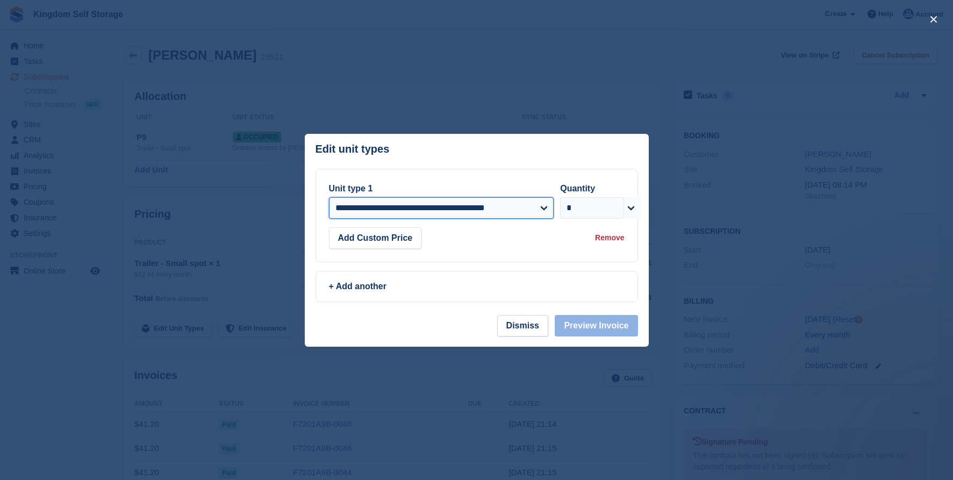
select select "*****"
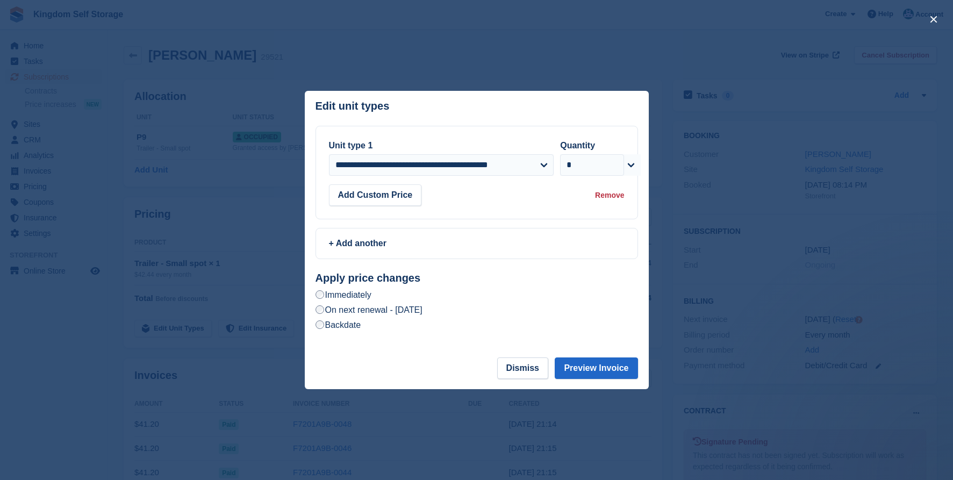
click at [414, 311] on label "On next renewal - [DATE]" at bounding box center [369, 309] width 107 height 11
click at [611, 369] on button "Preview Invoice" at bounding box center [596, 368] width 83 height 22
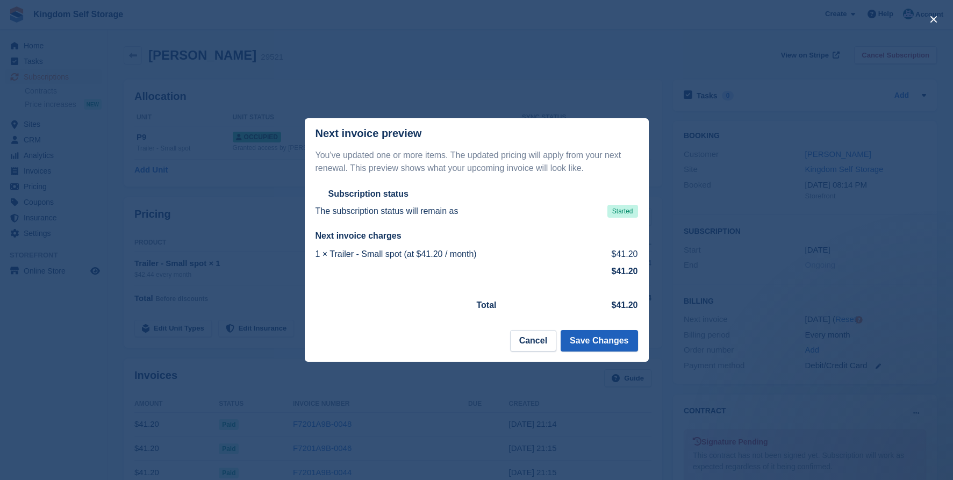
click at [617, 341] on button "Save Changes" at bounding box center [599, 341] width 77 height 22
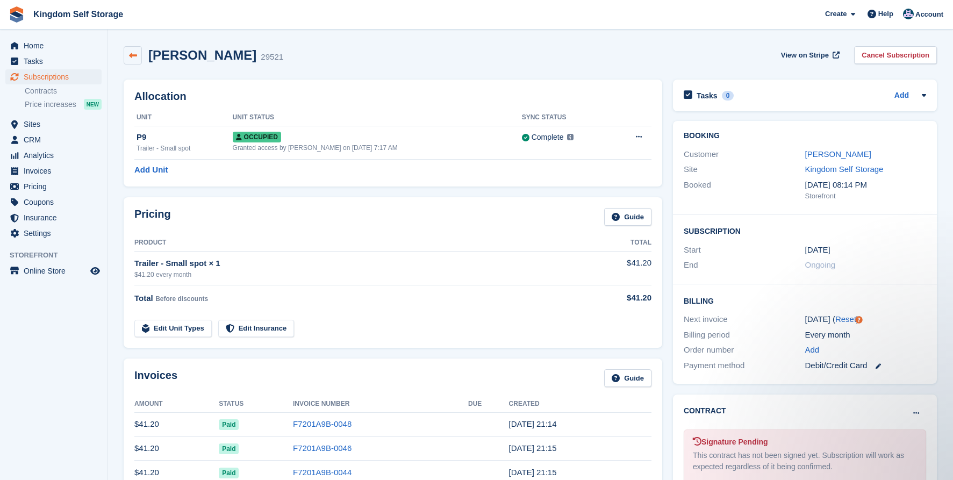
click at [133, 53] on icon at bounding box center [133, 56] width 8 height 8
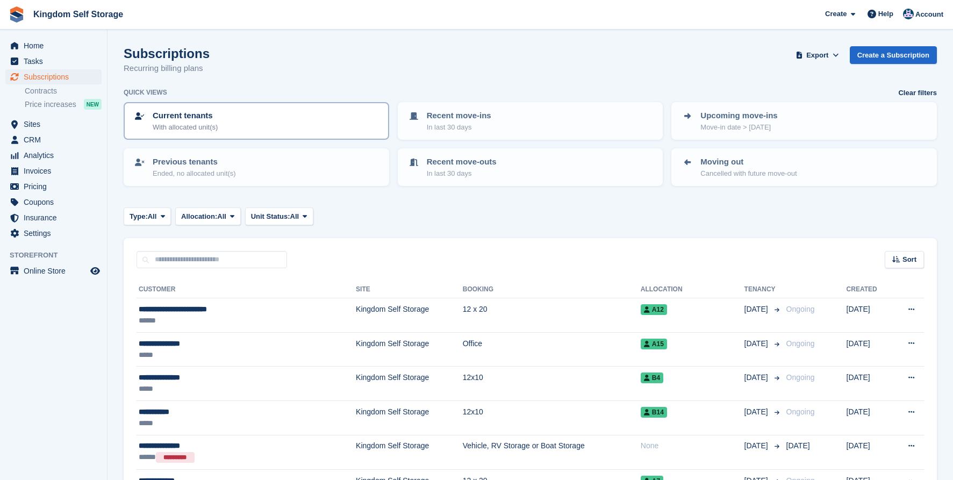
click at [283, 115] on div "Current tenants With allocated unit(s)" at bounding box center [256, 121] width 246 height 23
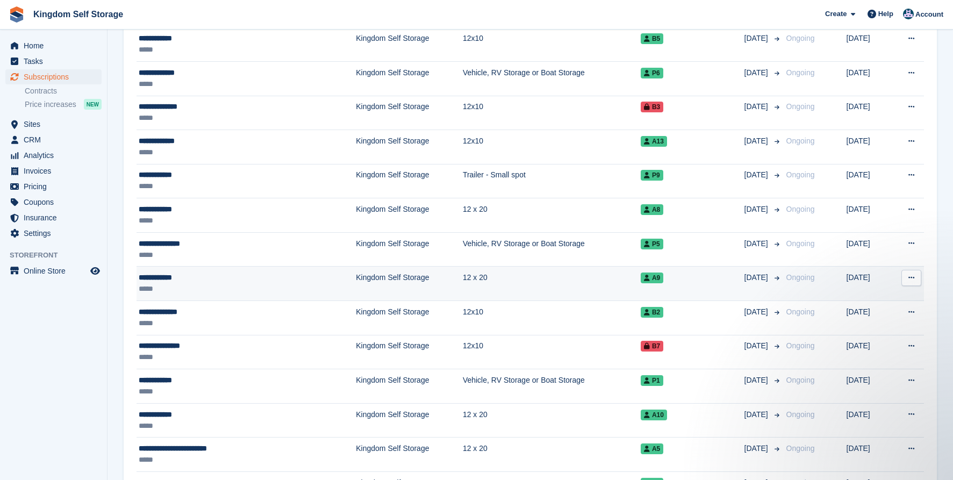
scroll to position [686, 0]
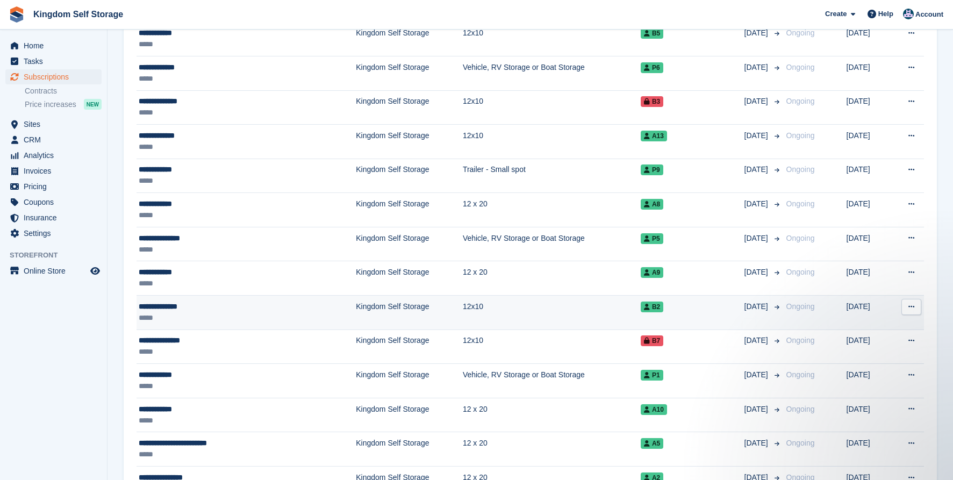
click at [356, 309] on td "Kingdom Self Storage" at bounding box center [409, 313] width 107 height 34
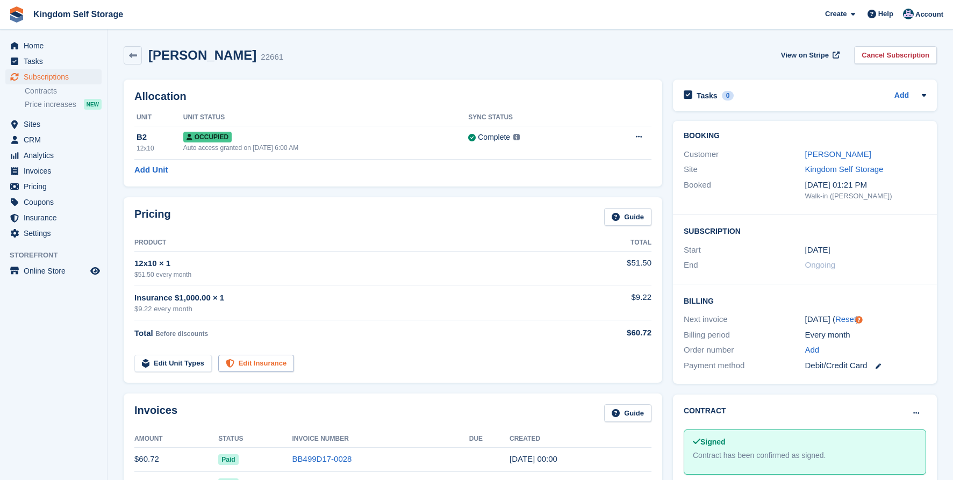
click at [277, 366] on link "Edit Insurance" at bounding box center [256, 364] width 76 height 18
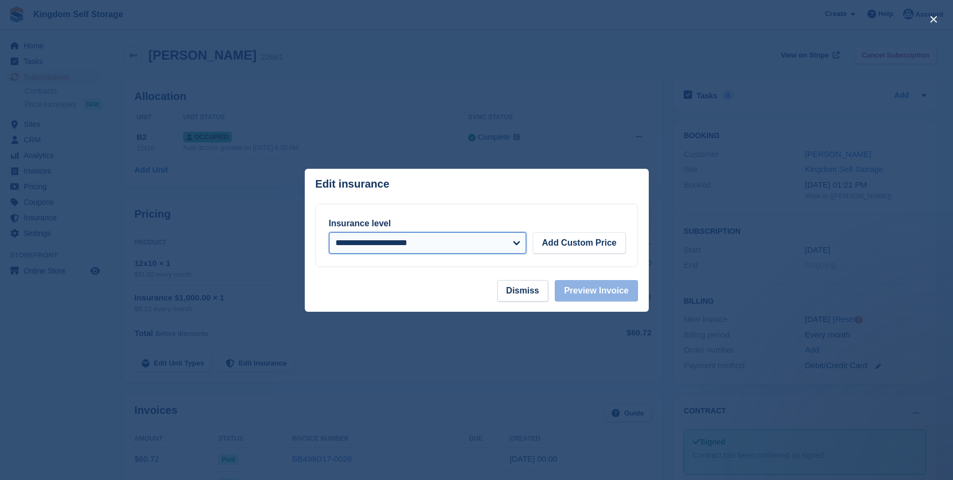
select select "*****"
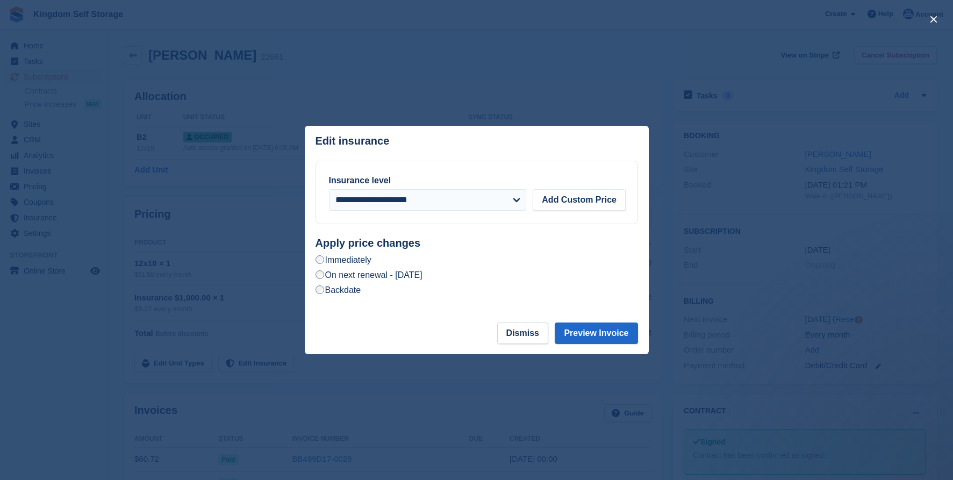
click at [422, 274] on label "On next renewal - [DATE]" at bounding box center [369, 274] width 107 height 11
click at [591, 330] on button "Preview Invoice" at bounding box center [596, 334] width 83 height 22
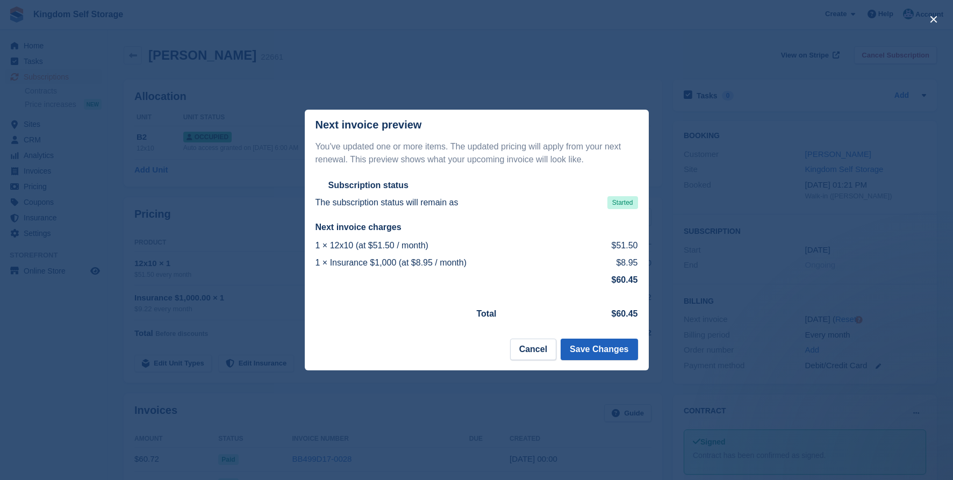
click at [590, 342] on button "Save Changes" at bounding box center [599, 350] width 77 height 22
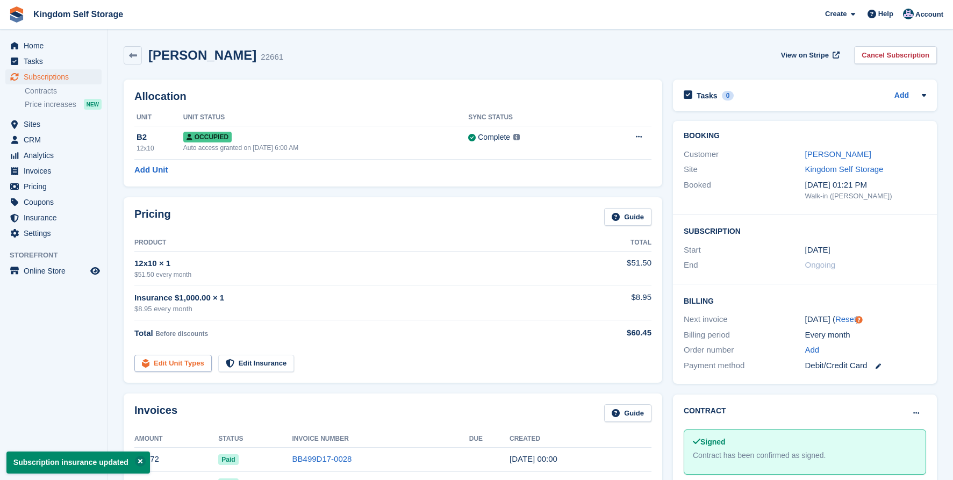
click at [180, 362] on link "Edit Unit Types" at bounding box center [172, 364] width 77 height 18
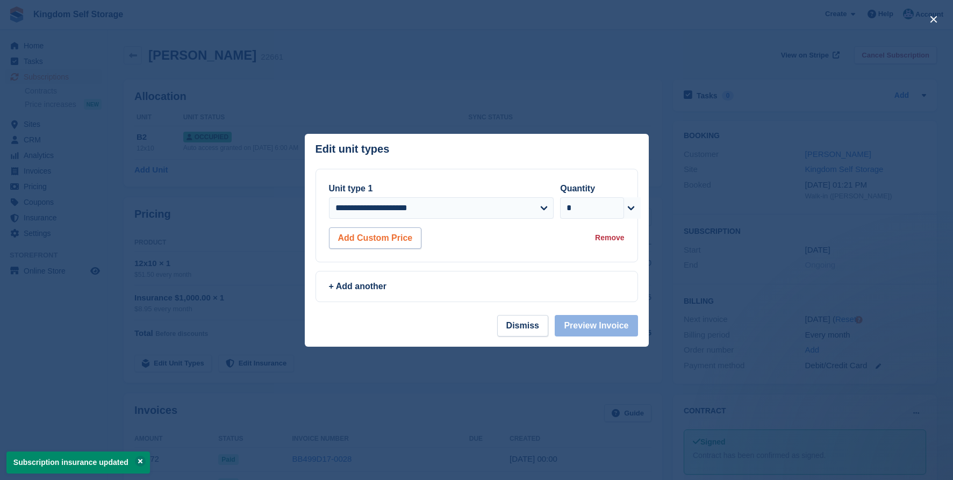
click at [390, 240] on button "Add Custom Price" at bounding box center [375, 238] width 93 height 22
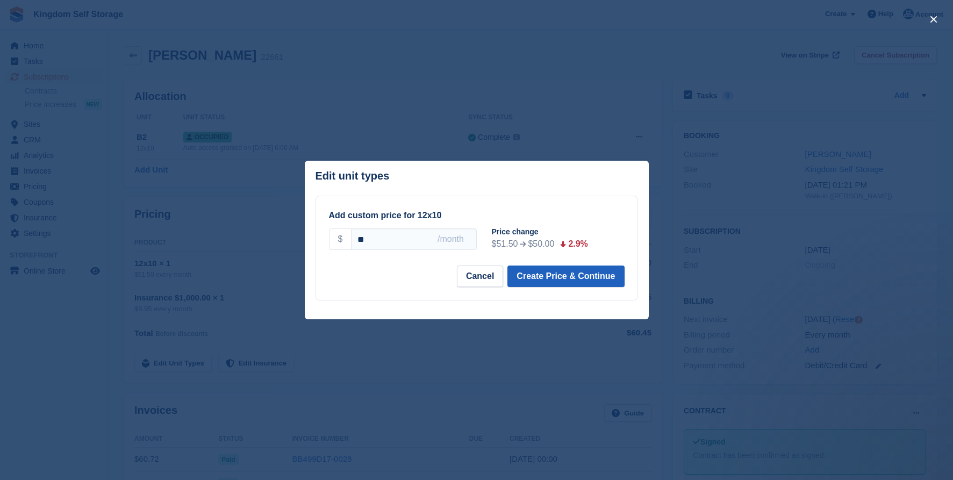
type input "**"
click at [577, 282] on button "Create Price & Continue" at bounding box center [565, 277] width 117 height 22
select select "*****"
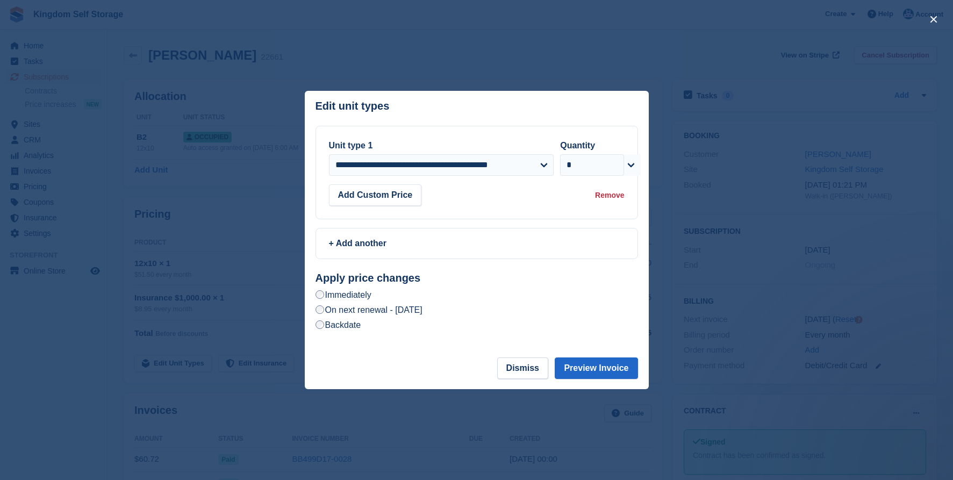
click at [422, 308] on label "On next renewal - [DATE]" at bounding box center [369, 309] width 107 height 11
click at [581, 366] on button "Preview Invoice" at bounding box center [596, 368] width 83 height 22
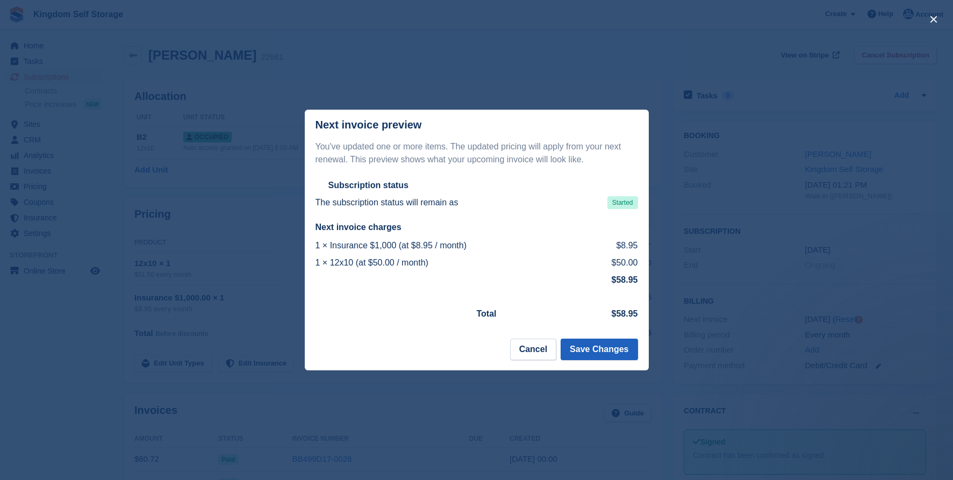
click at [600, 345] on button "Save Changes" at bounding box center [599, 350] width 77 height 22
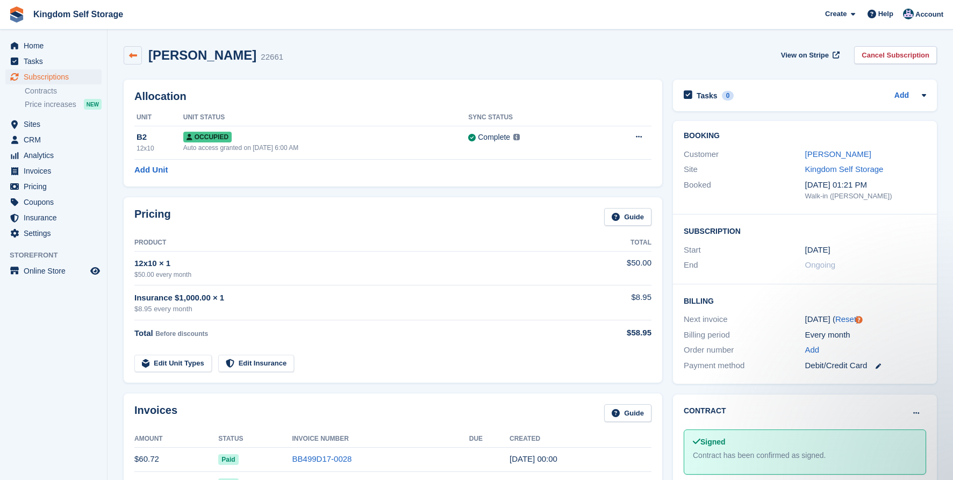
click at [135, 57] on icon at bounding box center [133, 56] width 8 height 8
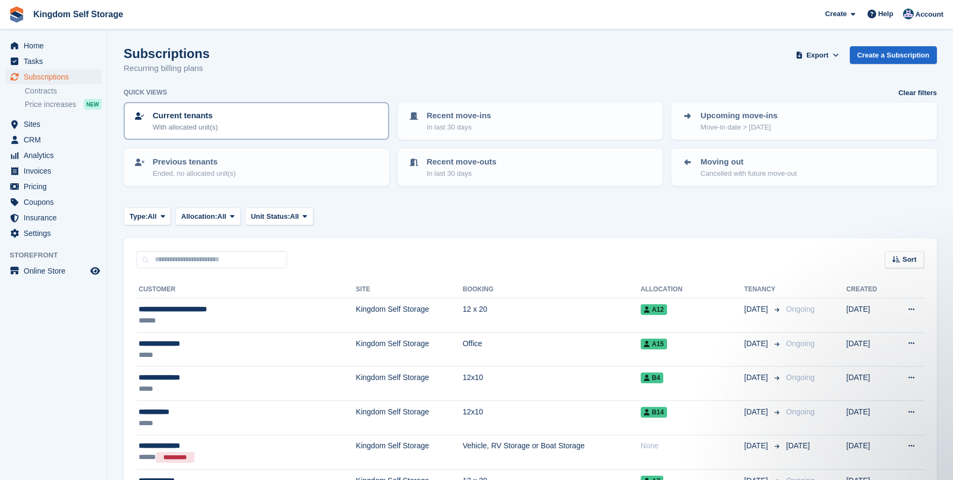
click at [223, 119] on div "Current tenants With allocated unit(s)" at bounding box center [256, 121] width 246 height 23
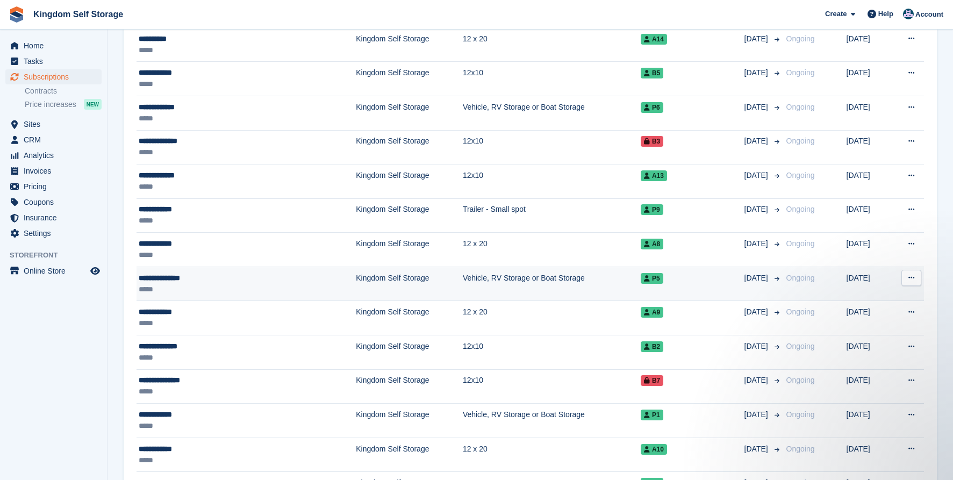
click at [356, 275] on td "Kingdom Self Storage" at bounding box center [409, 284] width 107 height 34
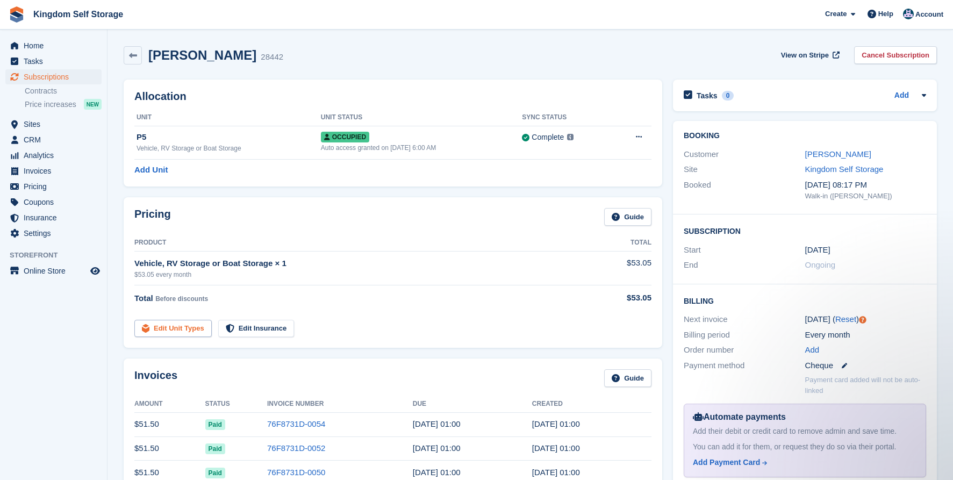
click at [200, 326] on link "Edit Unit Types" at bounding box center [172, 329] width 77 height 18
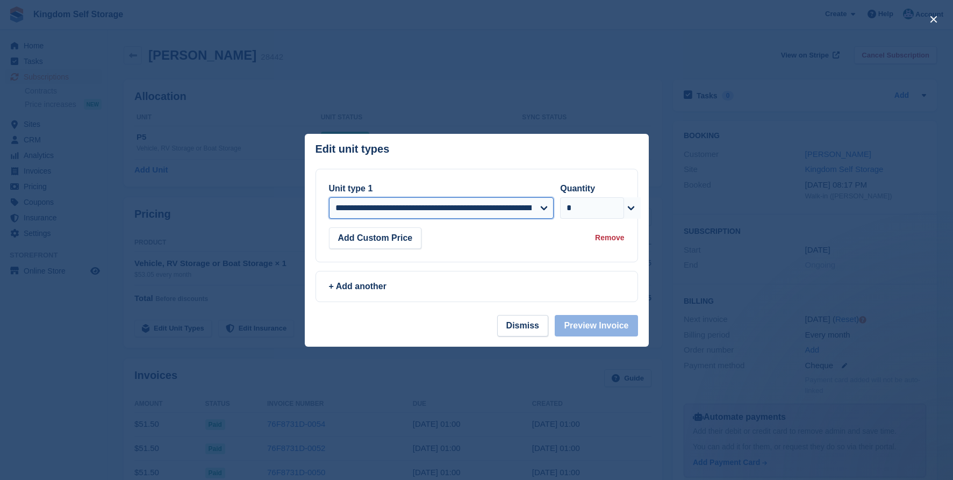
select select "*****"
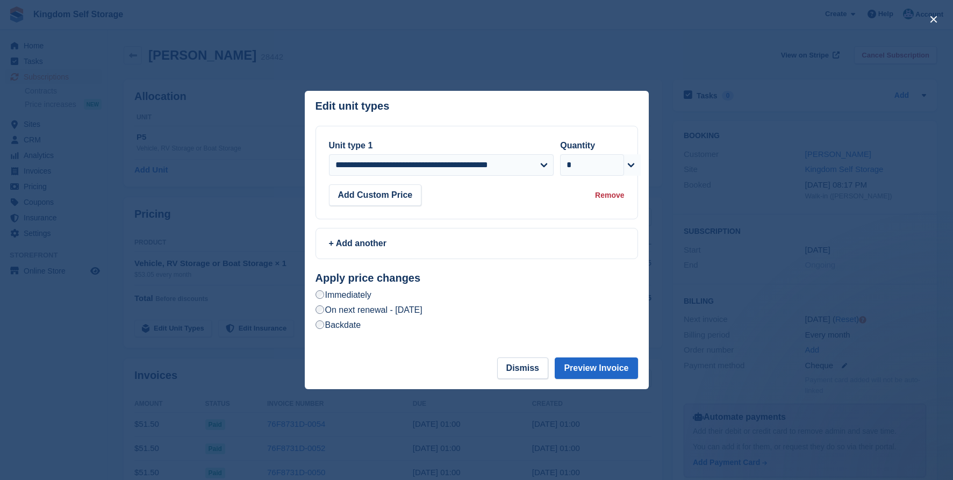
click at [422, 304] on label "On next renewal - [DATE]" at bounding box center [369, 309] width 107 height 11
click at [585, 367] on button "Preview Invoice" at bounding box center [596, 368] width 83 height 22
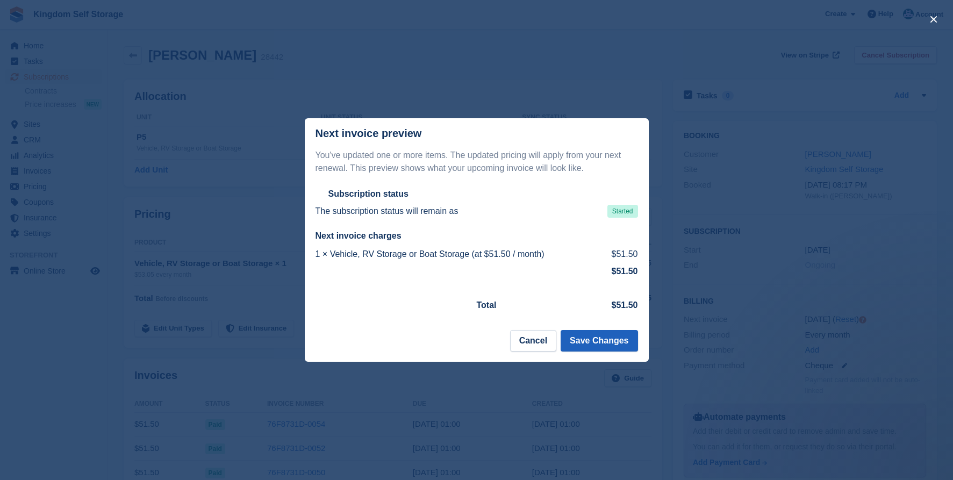
click at [596, 339] on button "Save Changes" at bounding box center [599, 341] width 77 height 22
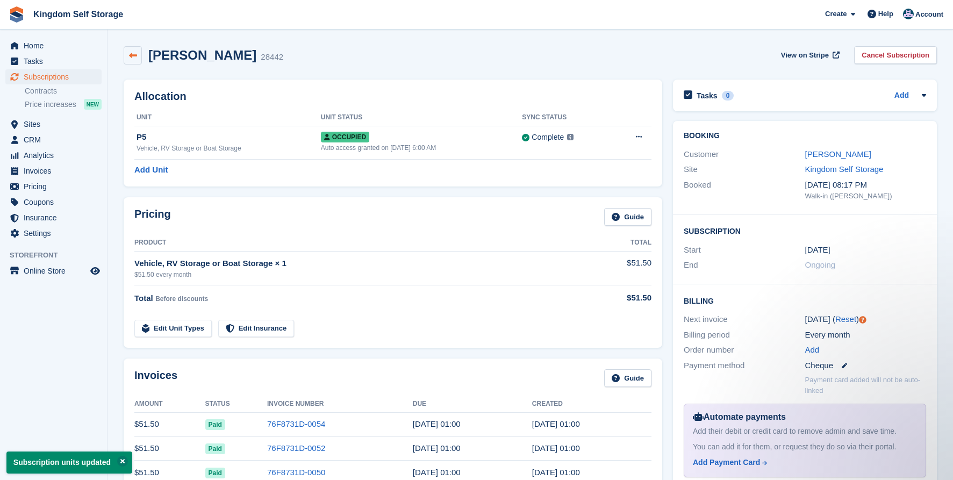
click at [140, 58] on link at bounding box center [133, 55] width 18 height 18
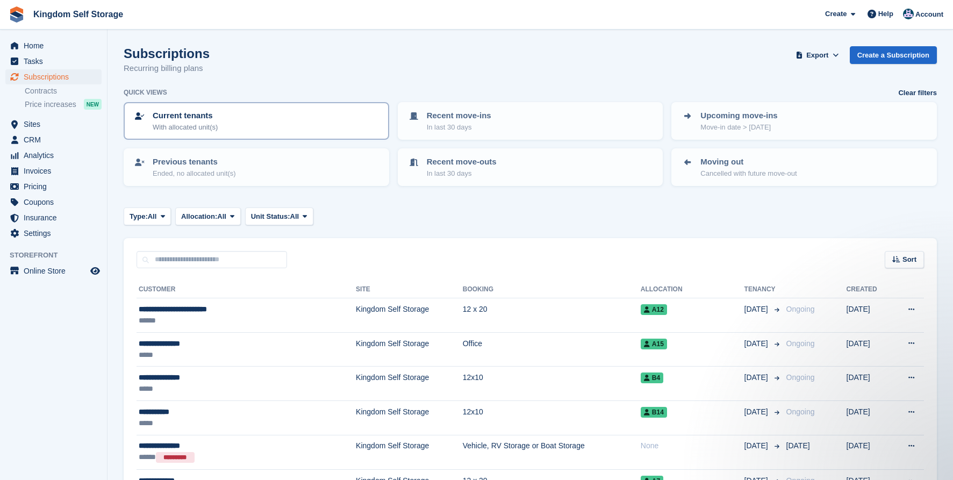
click at [242, 121] on div "Current tenants With allocated unit(s)" at bounding box center [256, 121] width 246 height 23
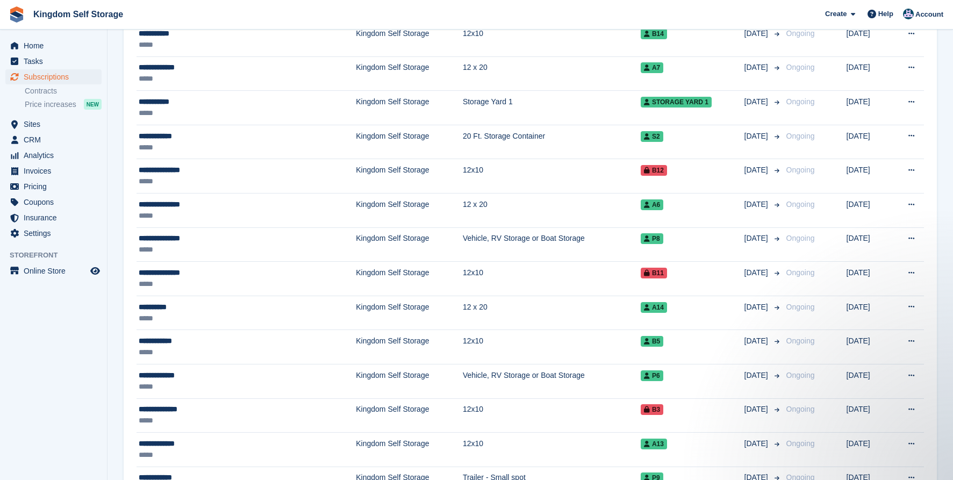
scroll to position [374, 0]
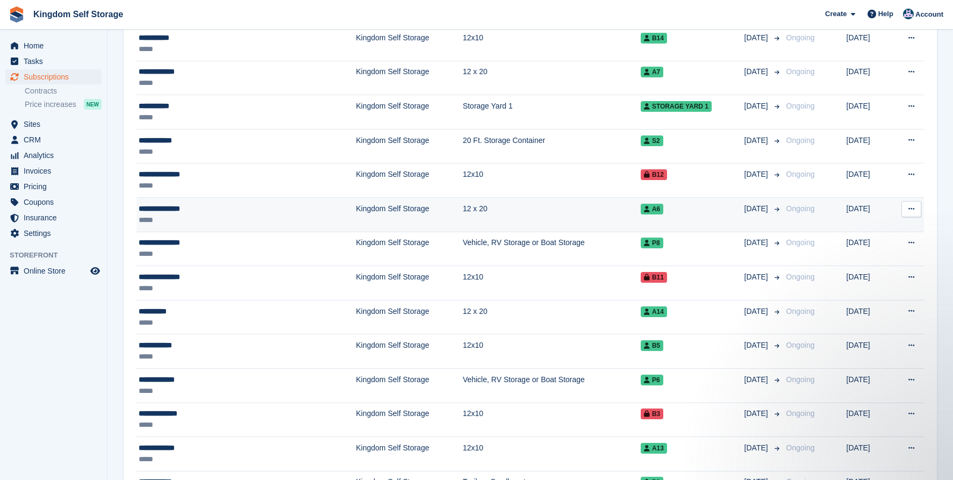
click at [356, 203] on td "Kingdom Self Storage" at bounding box center [409, 214] width 107 height 34
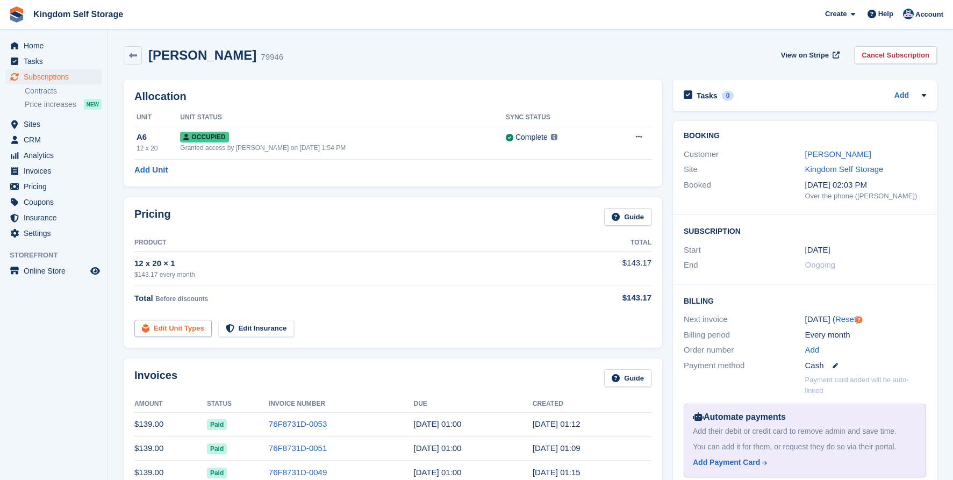
click at [181, 328] on link "Edit Unit Types" at bounding box center [172, 329] width 77 height 18
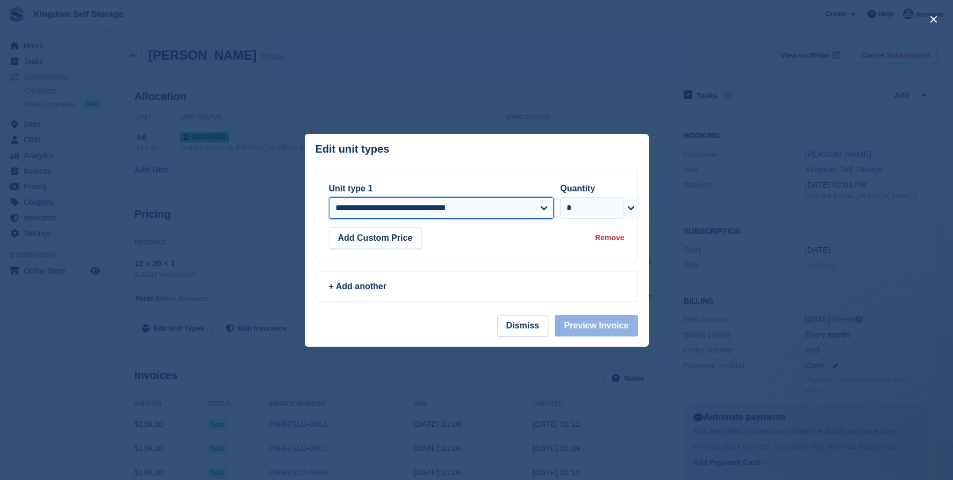
select select "*****"
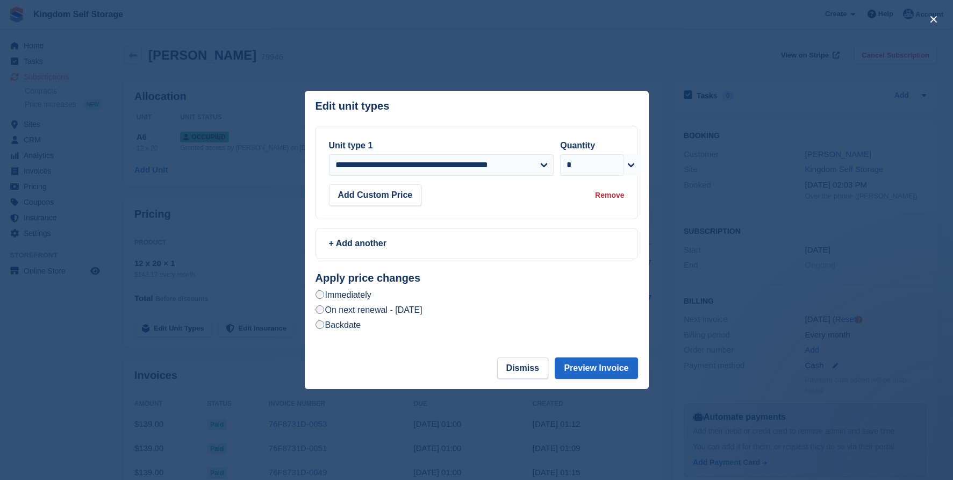
click at [349, 312] on label "On next renewal - [DATE]" at bounding box center [369, 309] width 107 height 11
click at [579, 362] on button "Preview Invoice" at bounding box center [596, 368] width 83 height 22
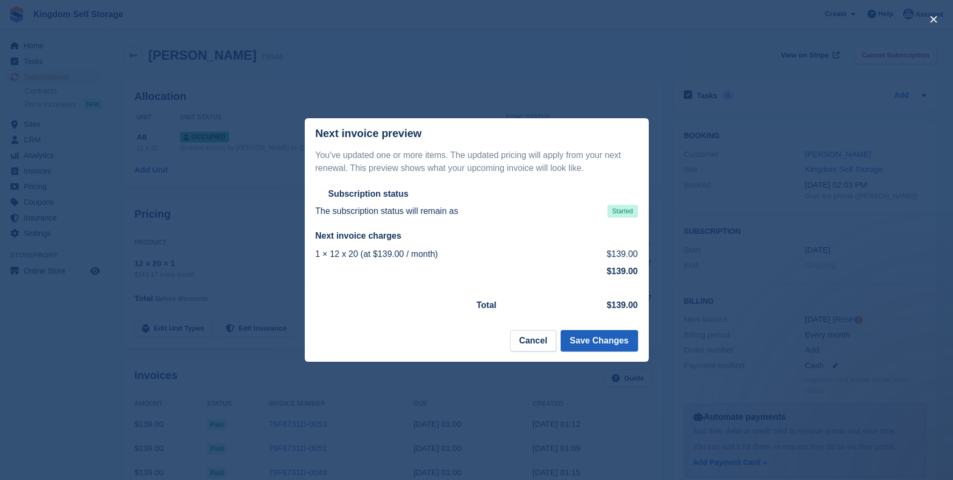
click at [610, 343] on button "Save Changes" at bounding box center [599, 341] width 77 height 22
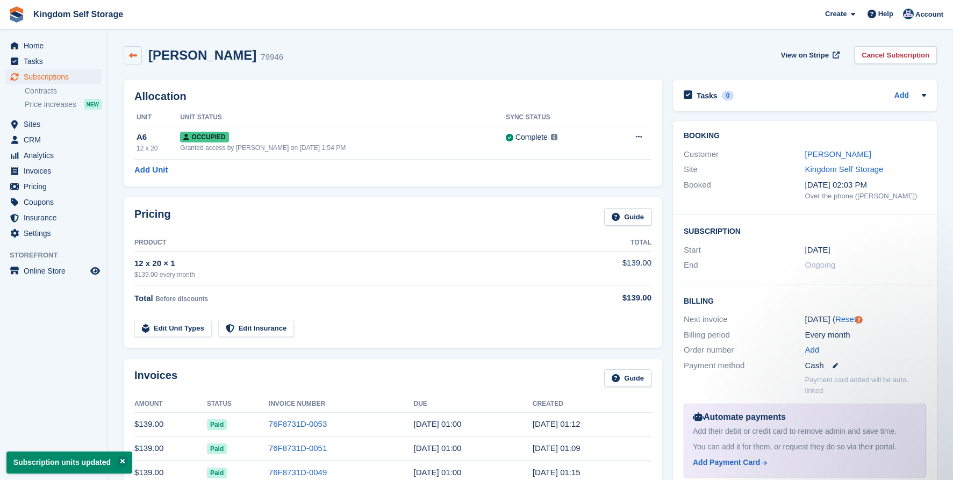
click at [135, 58] on icon at bounding box center [133, 56] width 8 height 8
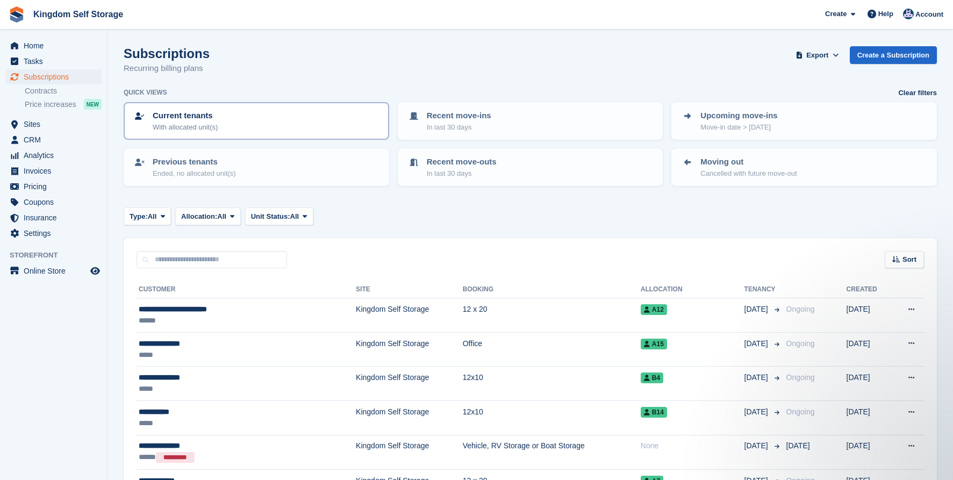
click at [283, 124] on div "Current tenants With allocated unit(s)" at bounding box center [256, 121] width 246 height 23
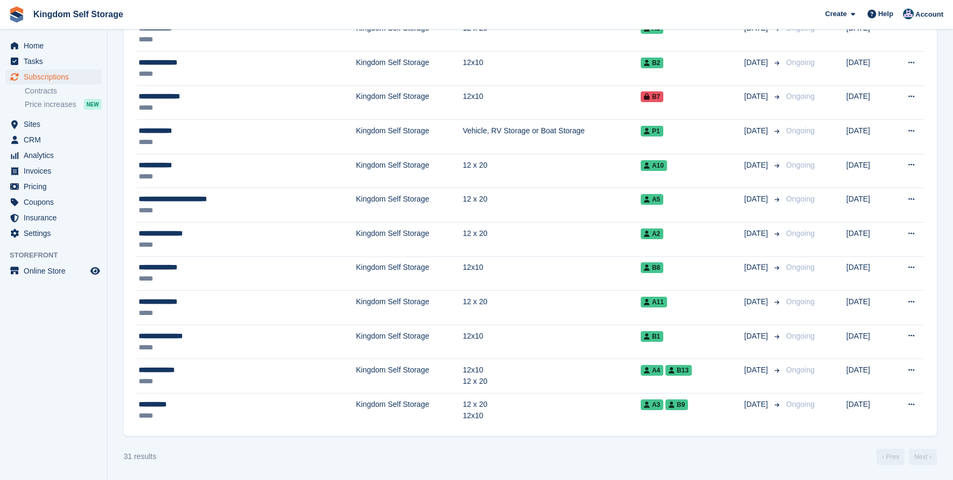
scroll to position [930, 0]
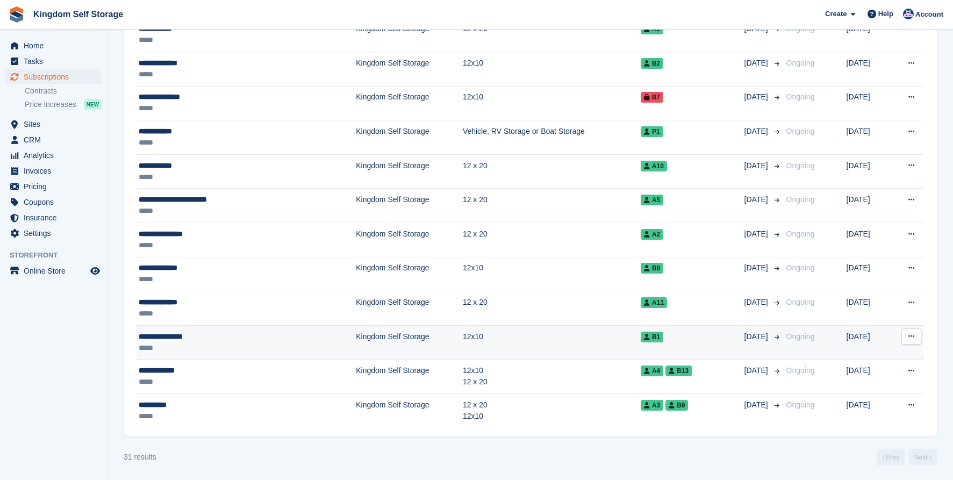
click at [356, 338] on td "Kingdom Self Storage" at bounding box center [409, 342] width 107 height 34
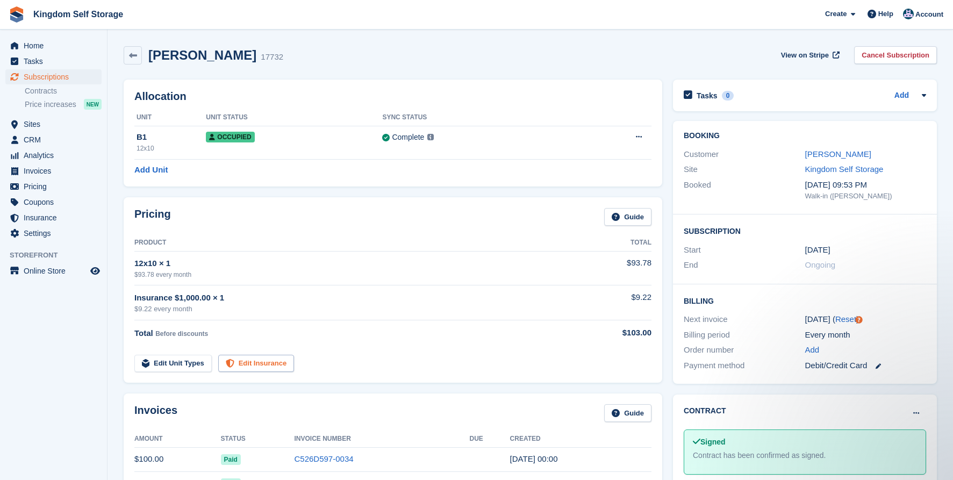
click at [277, 361] on link "Edit Insurance" at bounding box center [256, 364] width 76 height 18
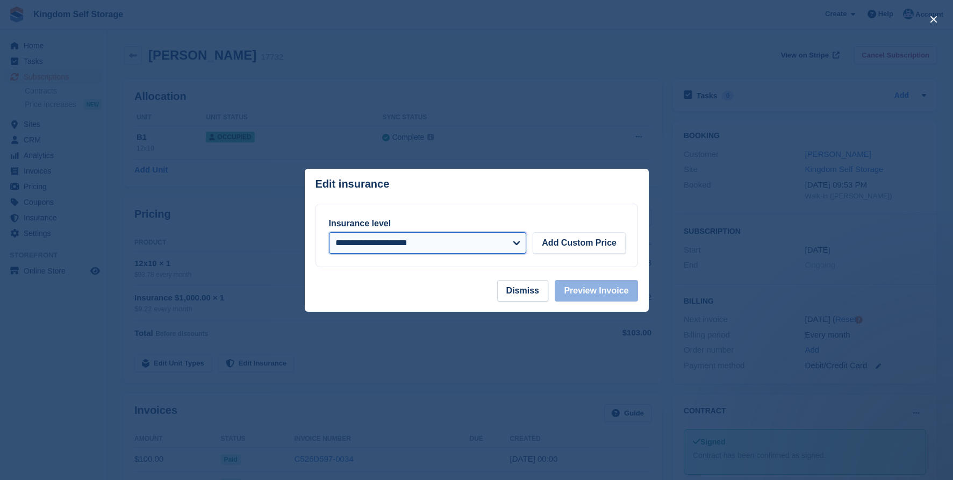
select select "*****"
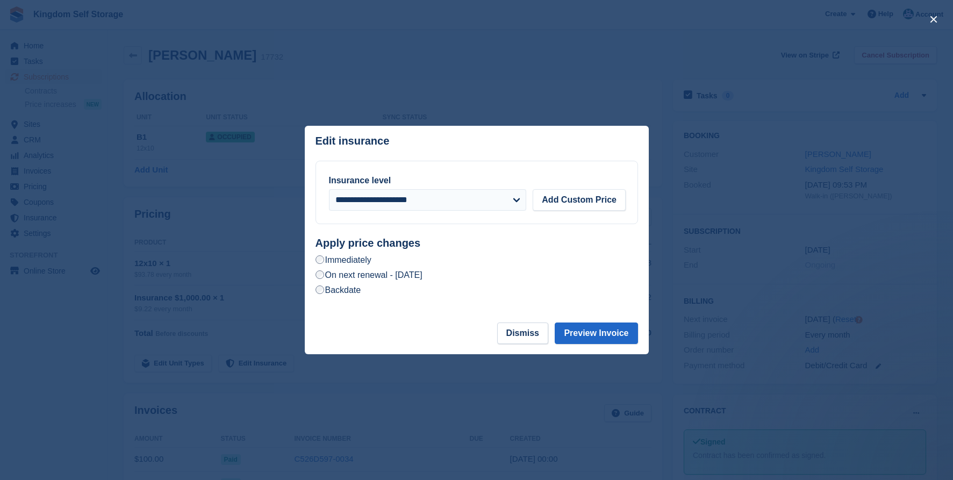
click at [422, 276] on label "On next renewal - Wednesday, October 1st, 2025" at bounding box center [369, 274] width 107 height 11
click at [572, 336] on button "Preview Invoice" at bounding box center [596, 334] width 83 height 22
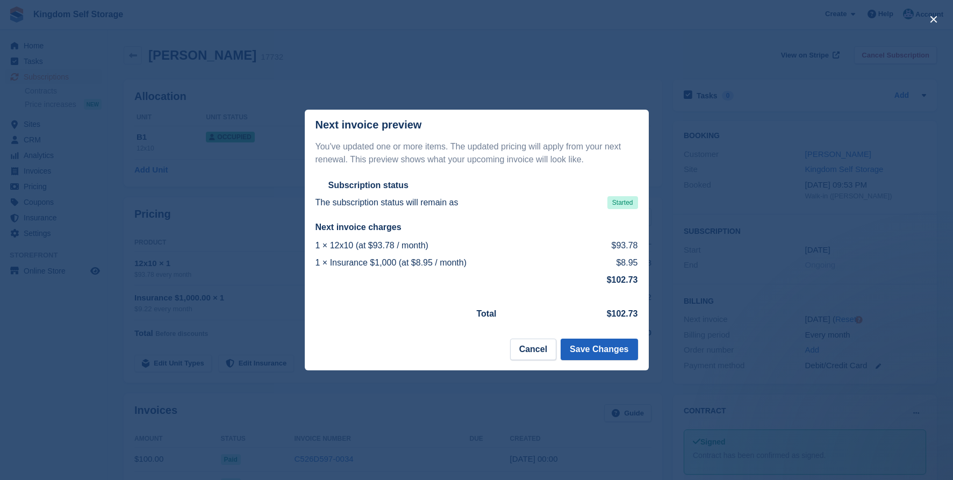
click at [595, 353] on button "Save Changes" at bounding box center [599, 350] width 77 height 22
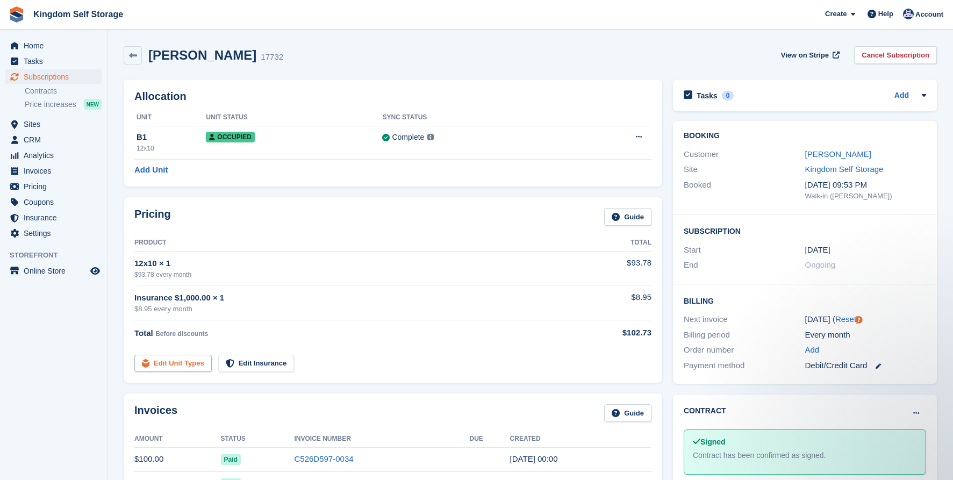
click at [191, 366] on link "Edit Unit Types" at bounding box center [172, 364] width 77 height 18
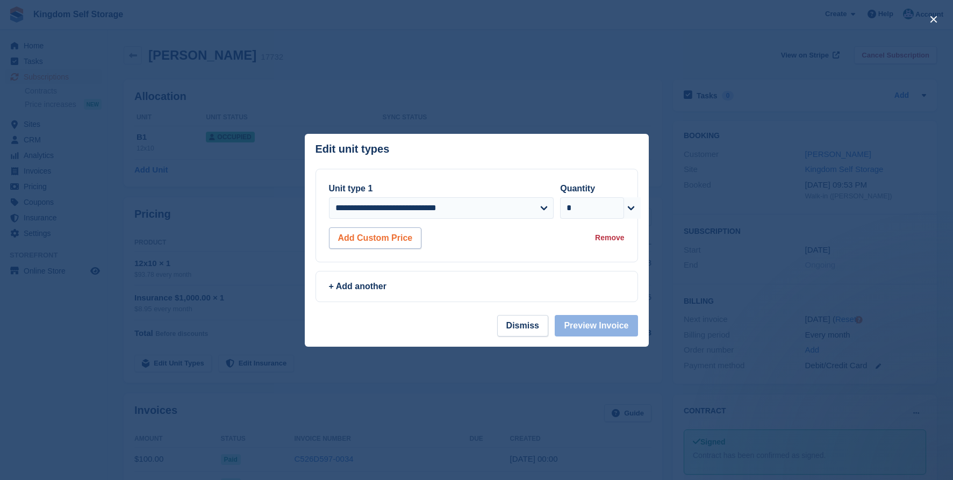
click at [402, 241] on button "Add Custom Price" at bounding box center [375, 238] width 93 height 22
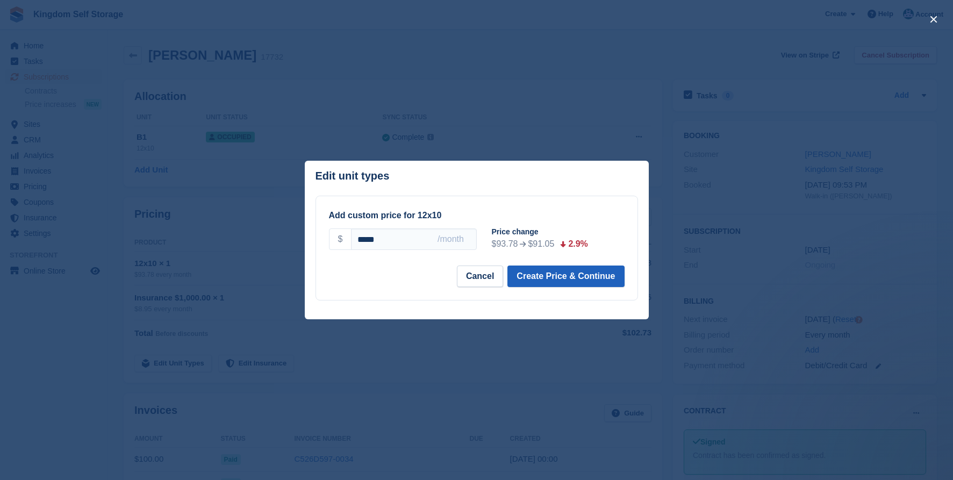
type input "*****"
click at [549, 276] on button "Create Price & Continue" at bounding box center [565, 277] width 117 height 22
select select "*****"
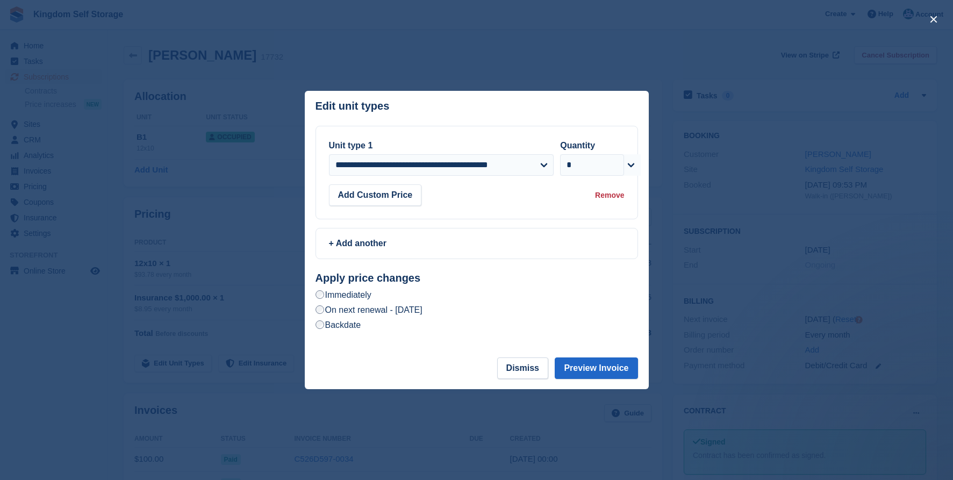
click at [422, 314] on label "On next renewal - Wednesday, October 1st, 2025" at bounding box center [369, 309] width 107 height 11
click at [606, 370] on button "Preview Invoice" at bounding box center [596, 368] width 83 height 22
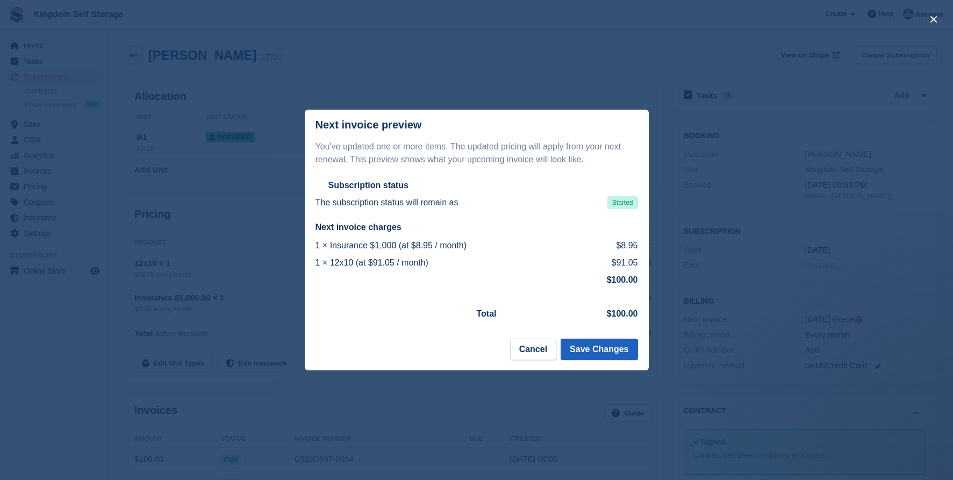
click at [599, 355] on button "Save Changes" at bounding box center [599, 350] width 77 height 22
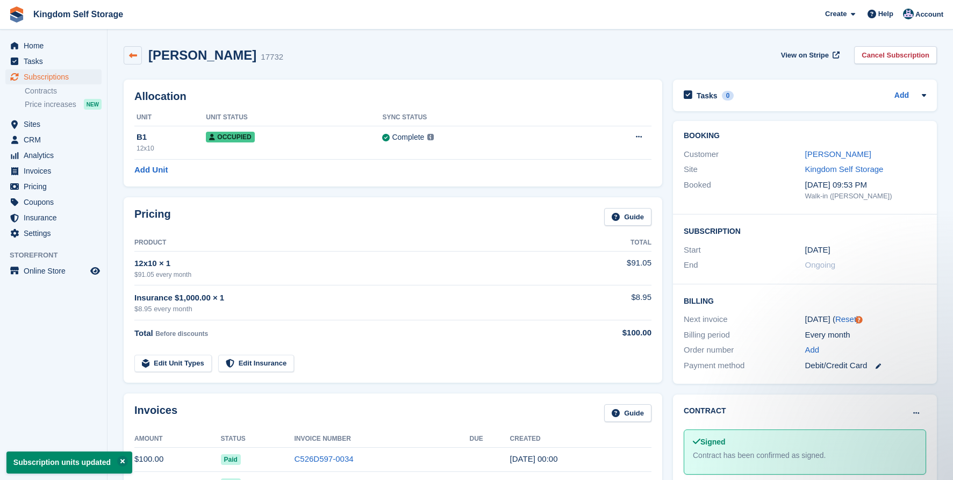
click at [135, 57] on icon at bounding box center [133, 56] width 8 height 8
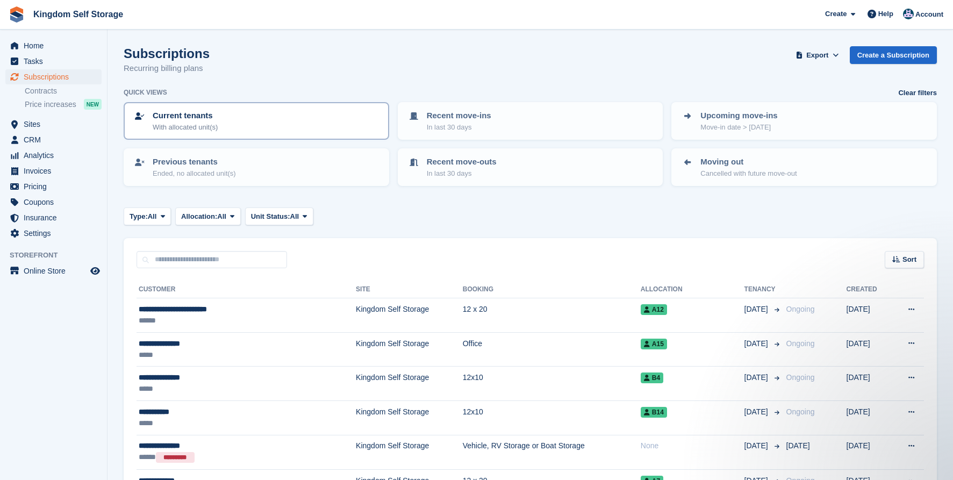
click at [185, 113] on p "Current tenants" at bounding box center [185, 116] width 65 height 12
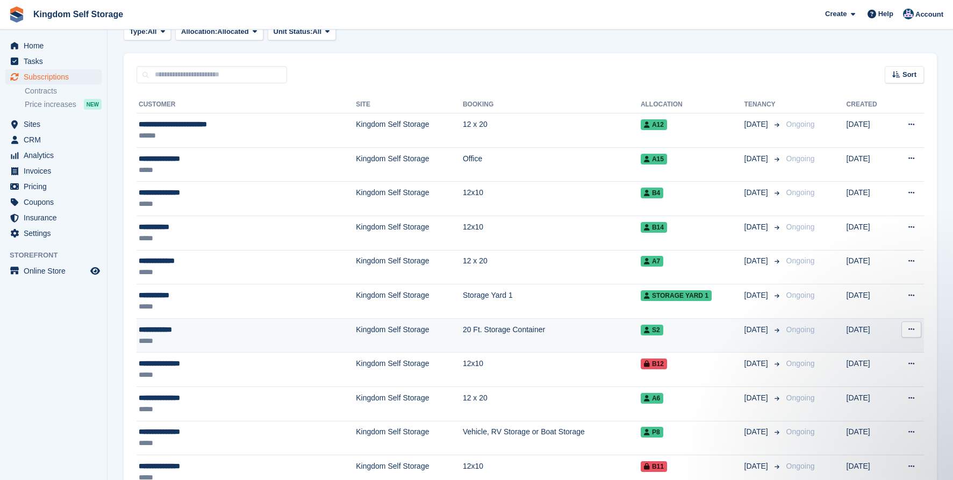
scroll to position [184, 0]
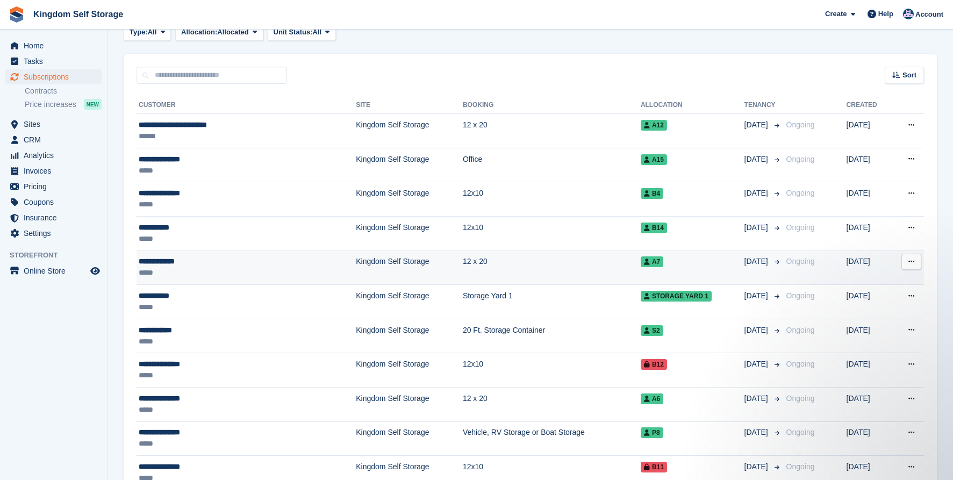
click at [151, 269] on div "*****" at bounding box center [213, 272] width 148 height 11
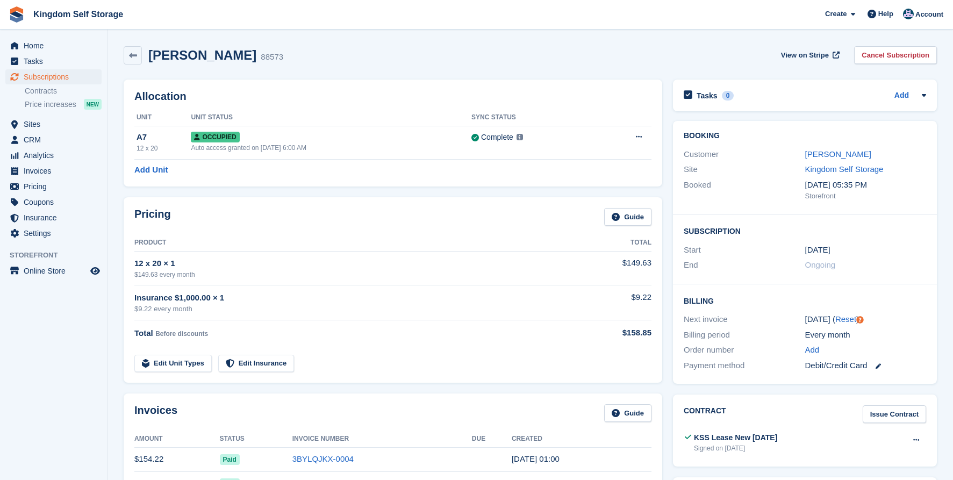
scroll to position [12, 0]
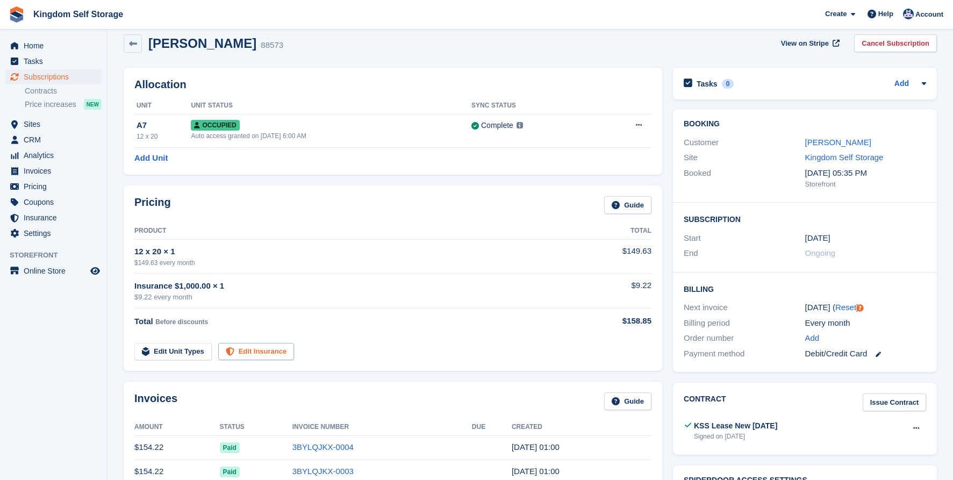
click at [246, 356] on link "Edit Insurance" at bounding box center [256, 352] width 76 height 18
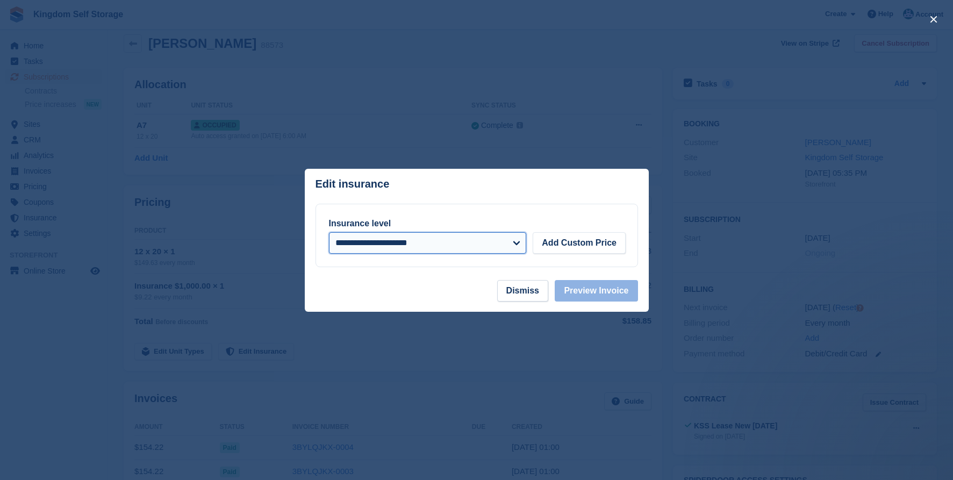
scroll to position [0, 0]
select select "*****"
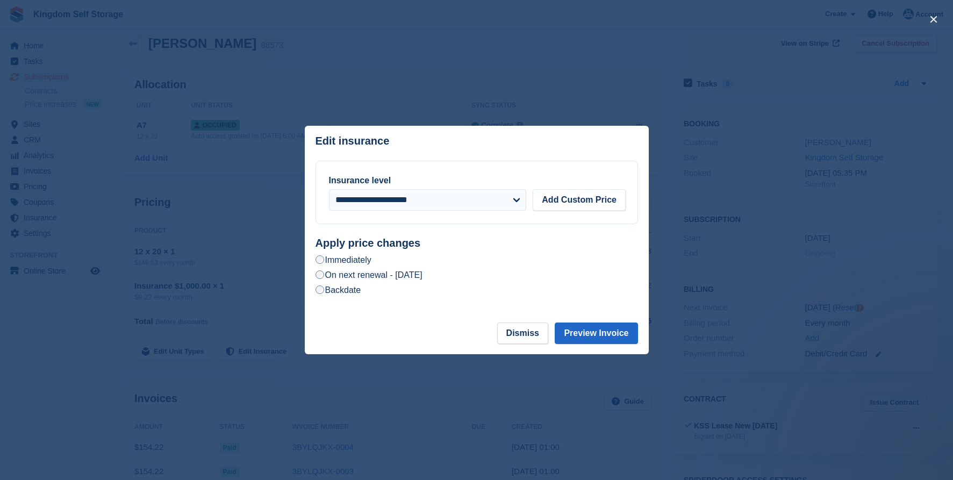
click at [422, 274] on label "On next renewal - [DATE]" at bounding box center [369, 274] width 107 height 11
click at [589, 334] on button "Preview Invoice" at bounding box center [596, 334] width 83 height 22
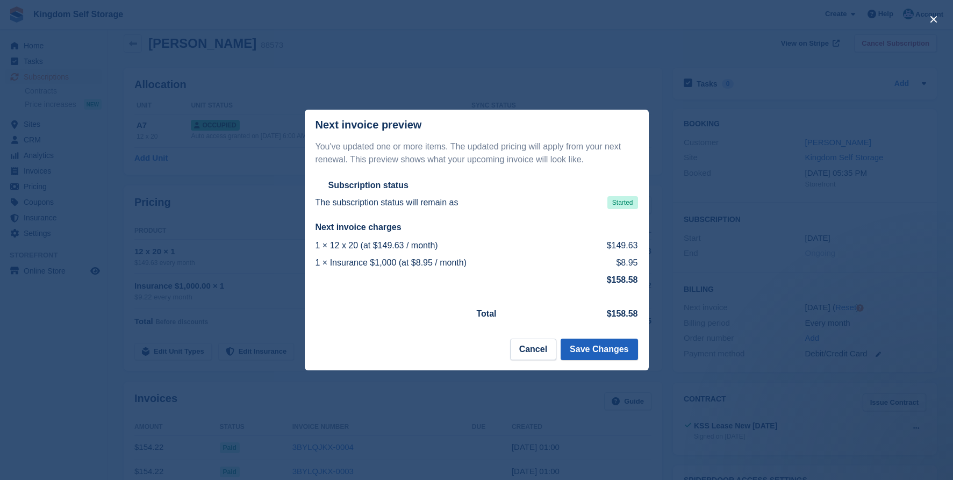
click at [583, 352] on button "Save Changes" at bounding box center [599, 350] width 77 height 22
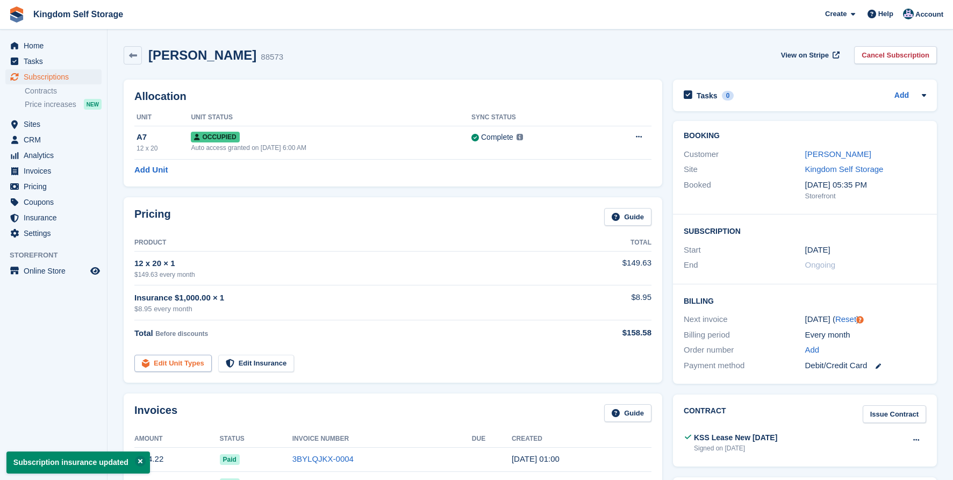
click at [200, 361] on link "Edit Unit Types" at bounding box center [172, 364] width 77 height 18
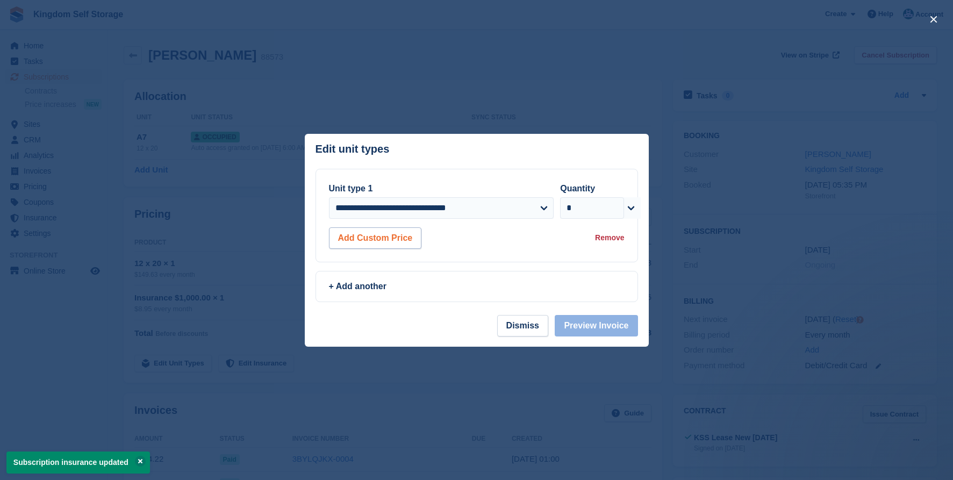
click at [386, 248] on button "Add Custom Price" at bounding box center [375, 238] width 93 height 22
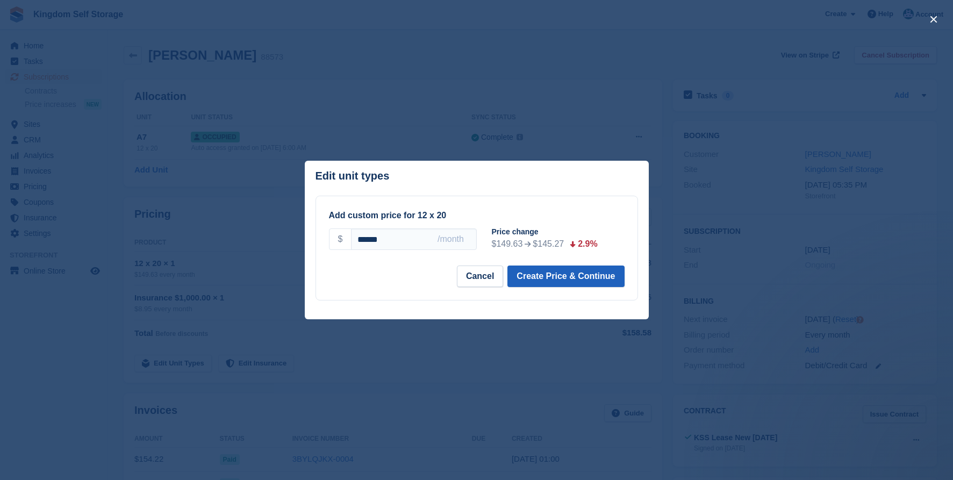
type input "******"
click at [524, 278] on button "Create Price & Continue" at bounding box center [565, 277] width 117 height 22
select select "*****"
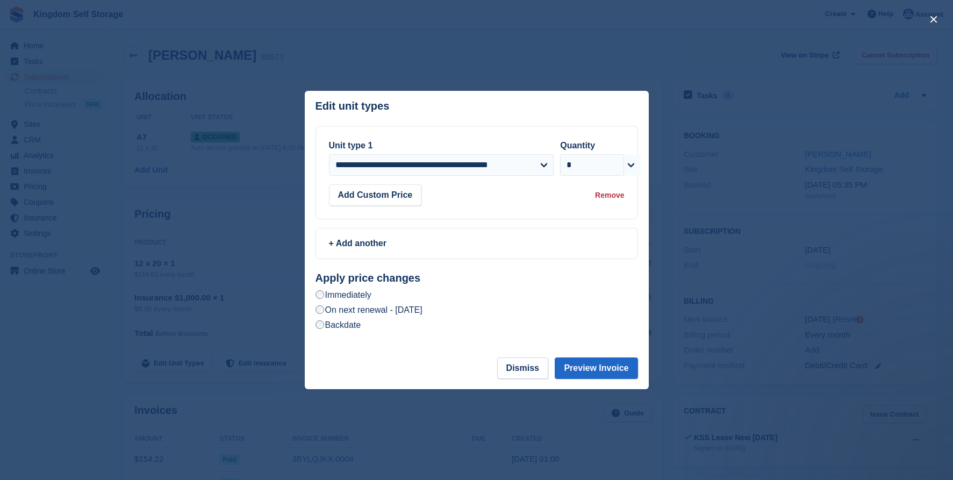
click at [422, 310] on label "On next renewal - [DATE]" at bounding box center [369, 309] width 107 height 11
click at [596, 373] on button "Preview Invoice" at bounding box center [596, 368] width 83 height 22
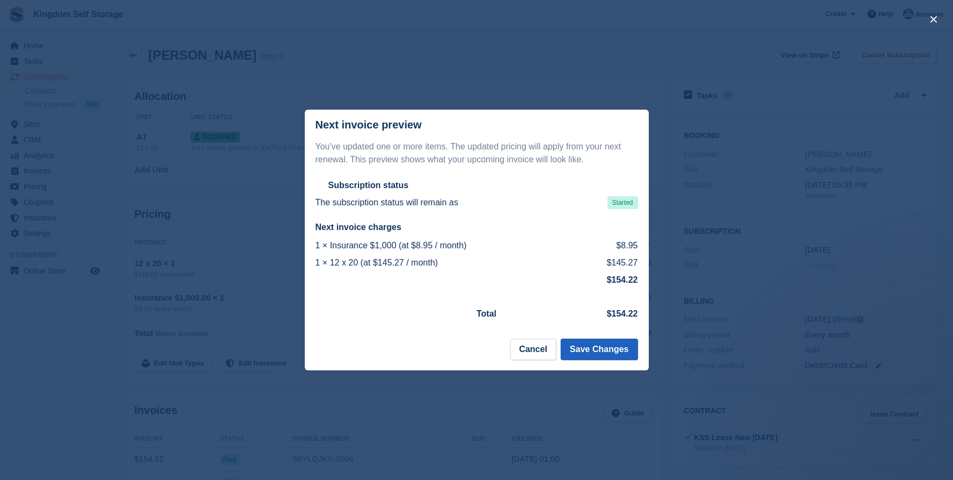
click at [603, 347] on button "Save Changes" at bounding box center [599, 350] width 77 height 22
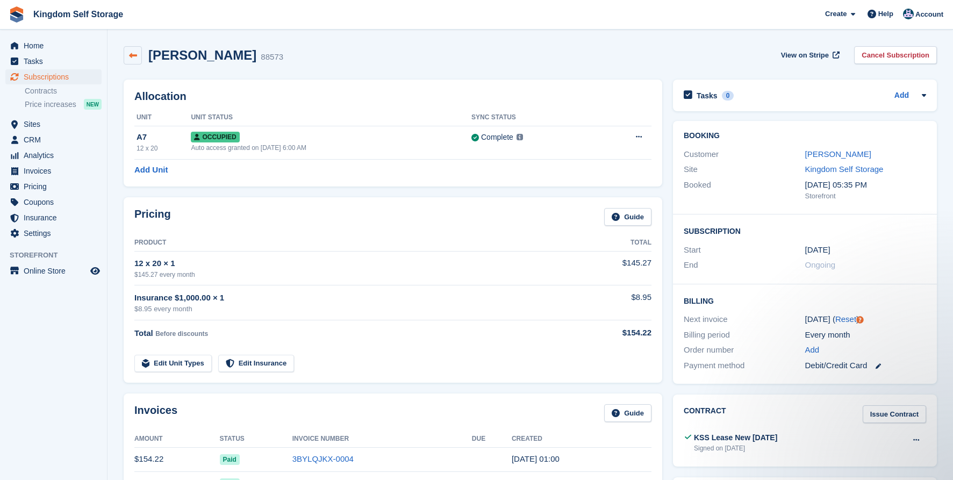
click at [129, 55] on icon at bounding box center [133, 56] width 8 height 8
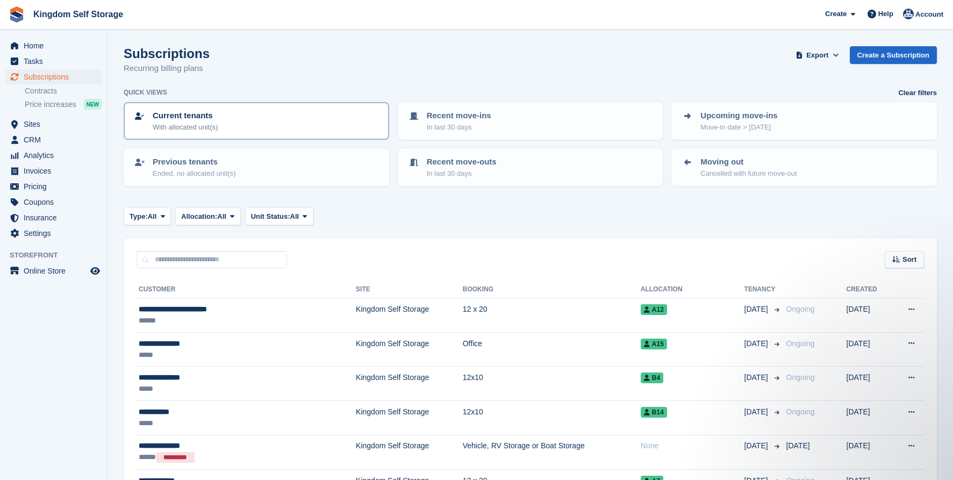
click at [240, 121] on div "Current tenants With allocated unit(s)" at bounding box center [256, 121] width 246 height 23
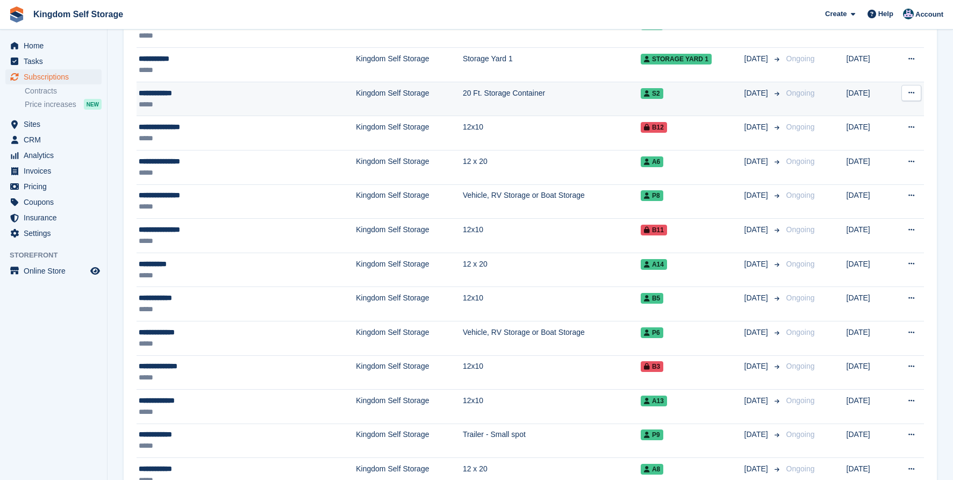
scroll to position [425, 0]
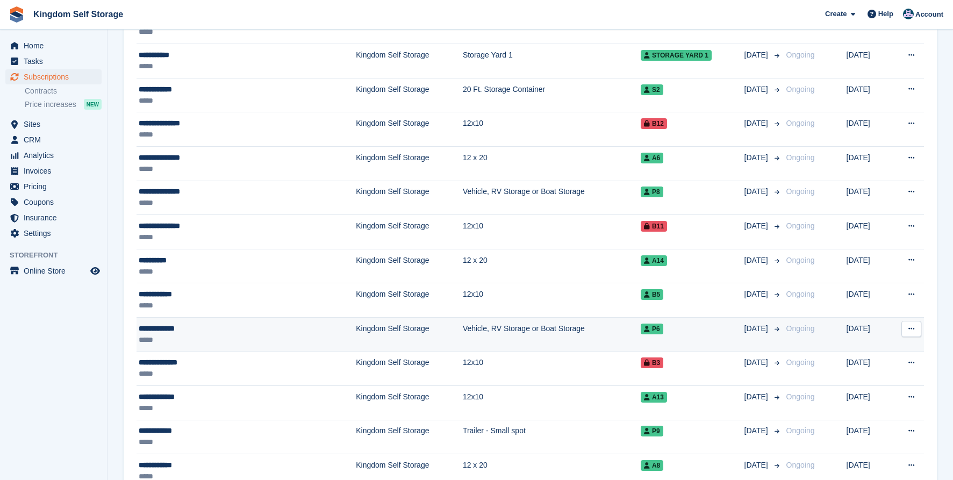
click at [235, 334] on div "*****" at bounding box center [213, 339] width 148 height 11
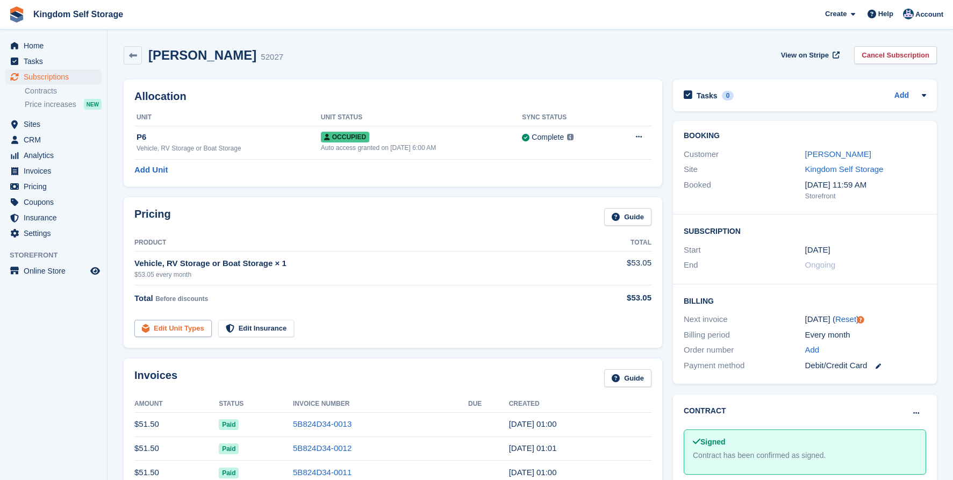
click at [178, 324] on link "Edit Unit Types" at bounding box center [172, 329] width 77 height 18
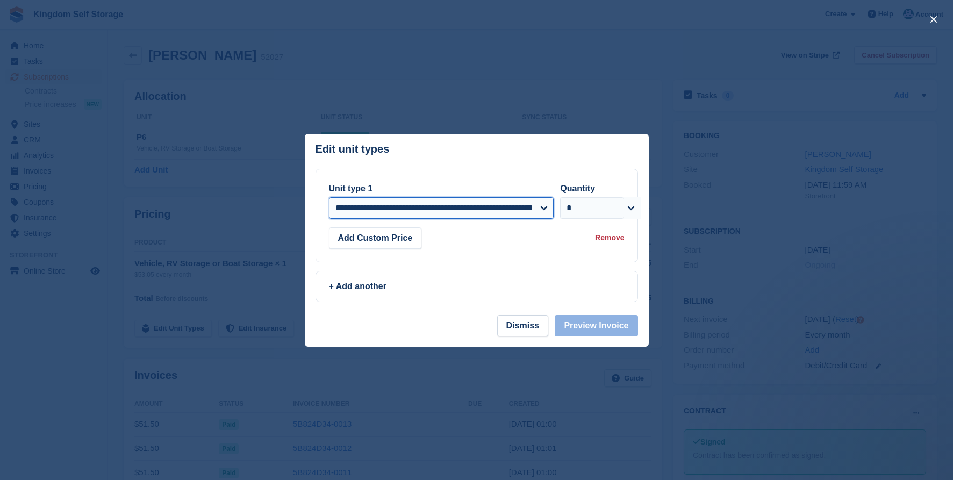
select select "*****"
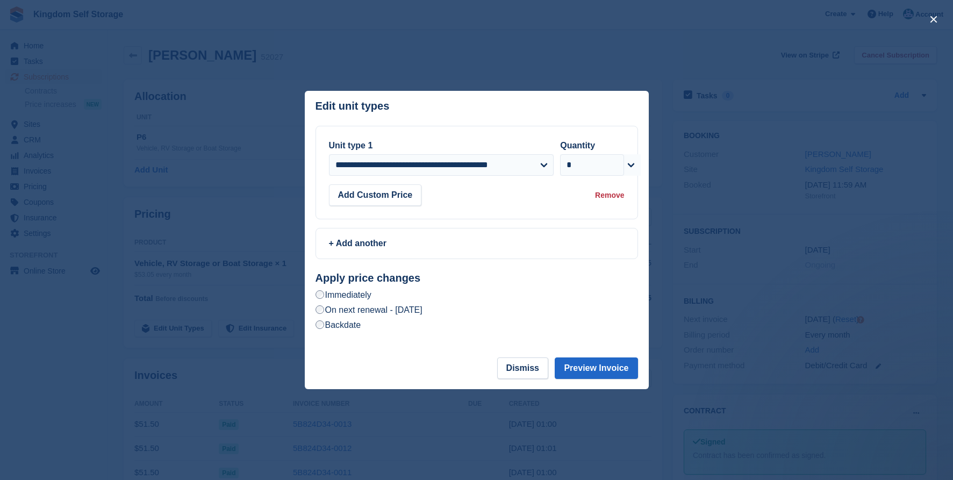
click at [388, 317] on div "Apply price changes Immediately On next renewal - [DATE] Backdate ********* ***…" at bounding box center [477, 302] width 323 height 60
click at [392, 308] on label "On next renewal - [DATE]" at bounding box center [369, 309] width 107 height 11
click at [617, 366] on button "Preview Invoice" at bounding box center [596, 368] width 83 height 22
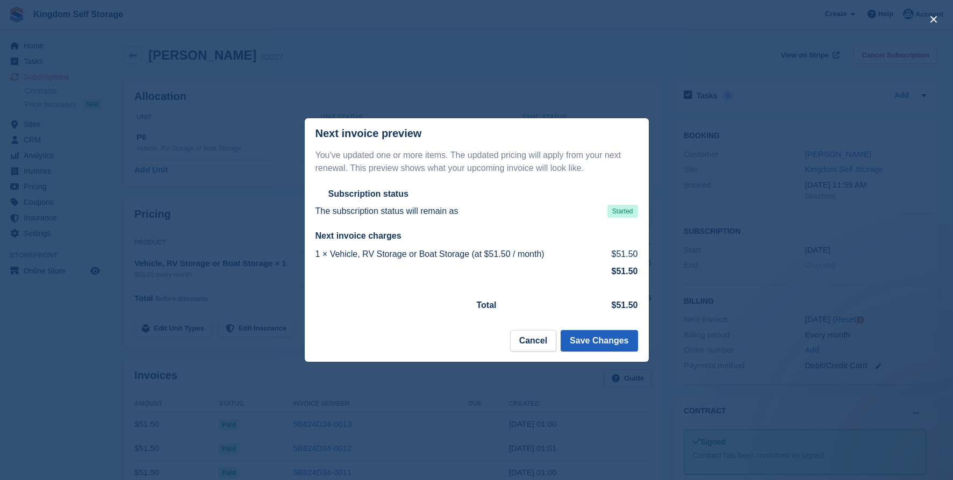
click at [577, 339] on button "Save Changes" at bounding box center [599, 341] width 77 height 22
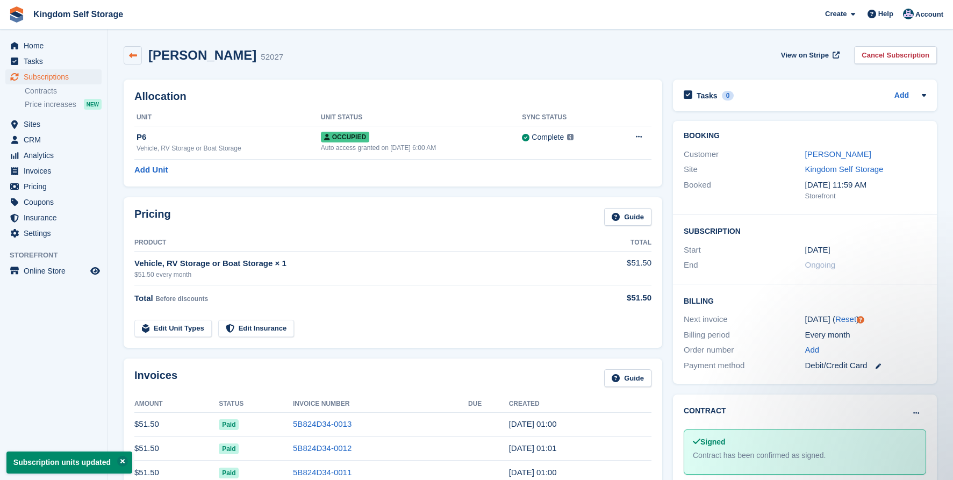
click at [139, 56] on link at bounding box center [133, 55] width 18 height 18
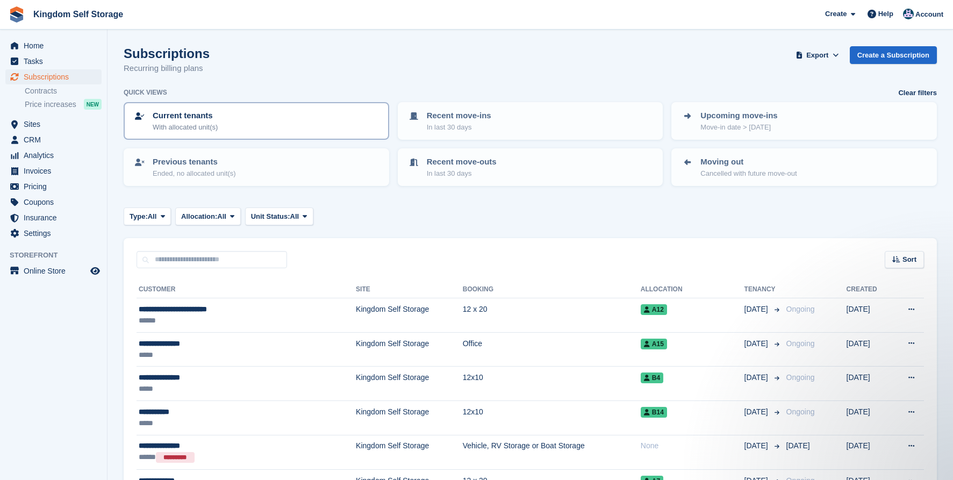
click at [174, 123] on p "With allocated unit(s)" at bounding box center [185, 127] width 65 height 11
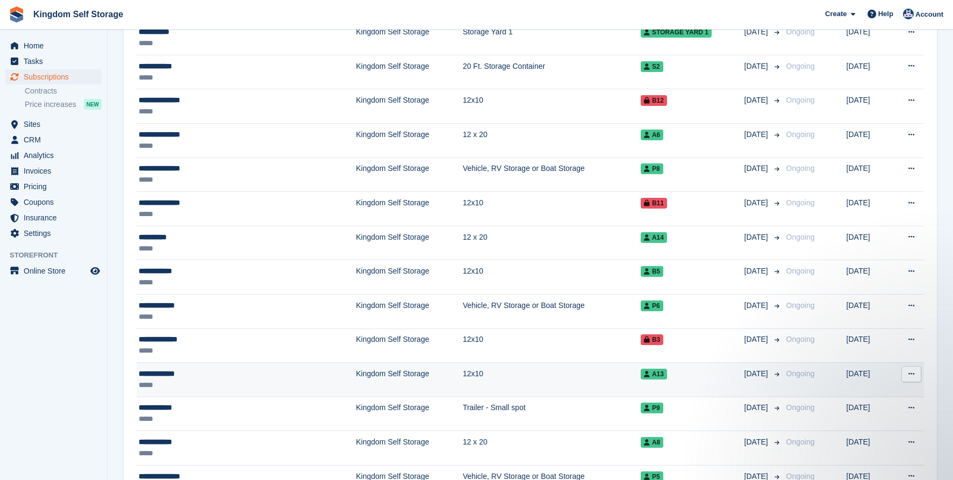
click at [356, 374] on td "Kingdom Self Storage" at bounding box center [409, 380] width 107 height 34
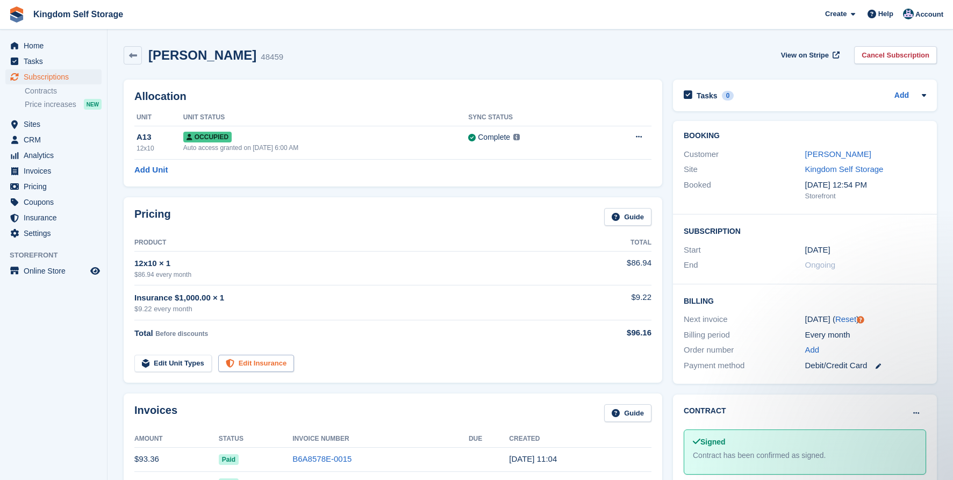
click at [250, 360] on link "Edit Insurance" at bounding box center [256, 364] width 76 height 18
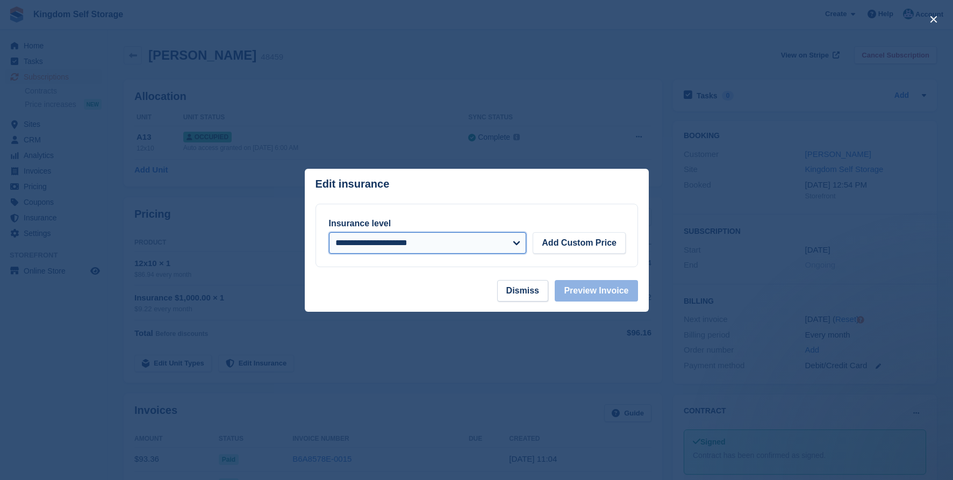
select select "*****"
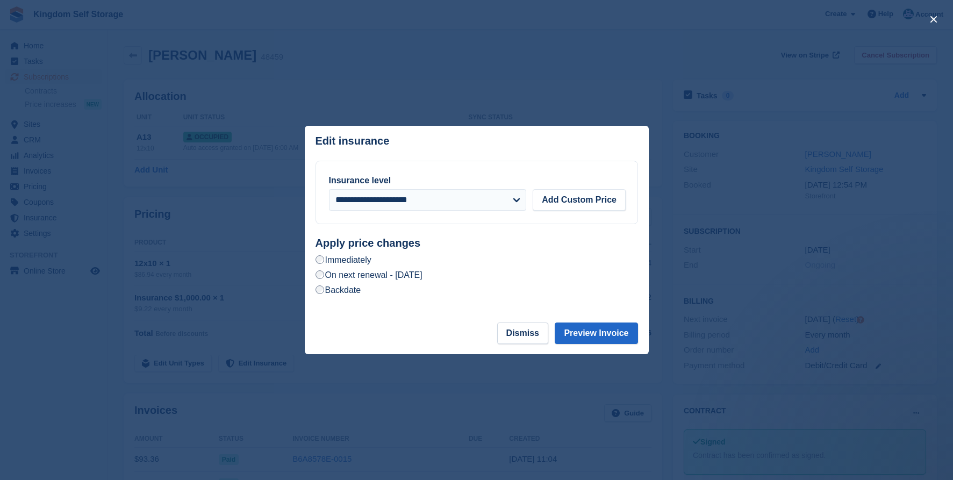
click at [422, 275] on label "On next renewal - [DATE]" at bounding box center [369, 274] width 107 height 11
click at [593, 335] on button "Preview Invoice" at bounding box center [596, 334] width 83 height 22
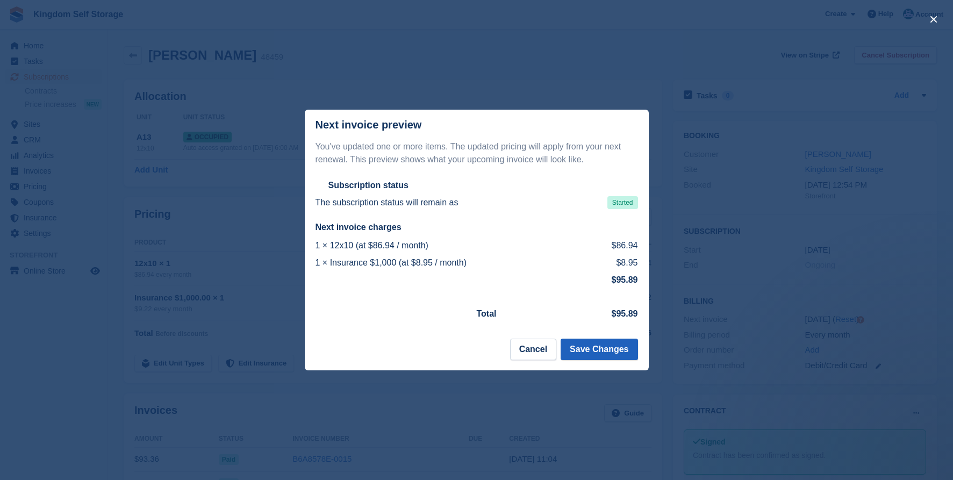
click at [592, 350] on button "Save Changes" at bounding box center [599, 350] width 77 height 22
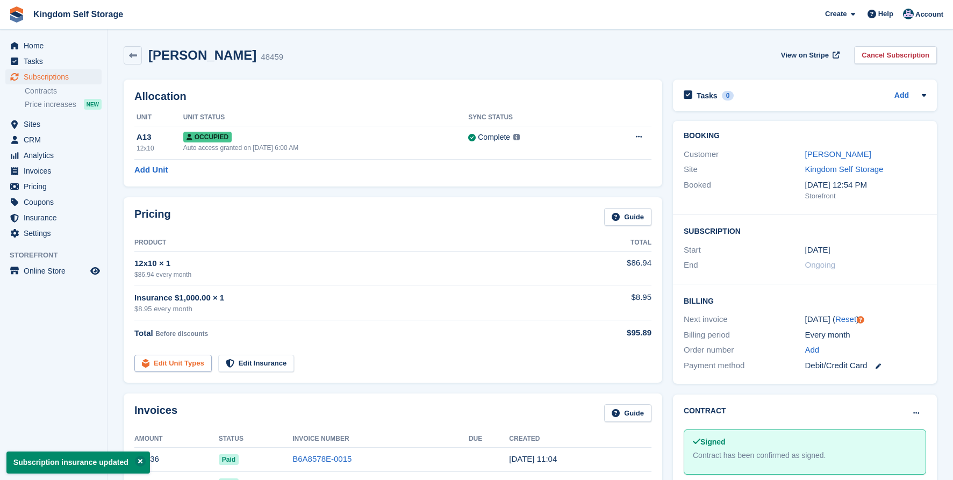
click at [195, 361] on link "Edit Unit Types" at bounding box center [172, 364] width 77 height 18
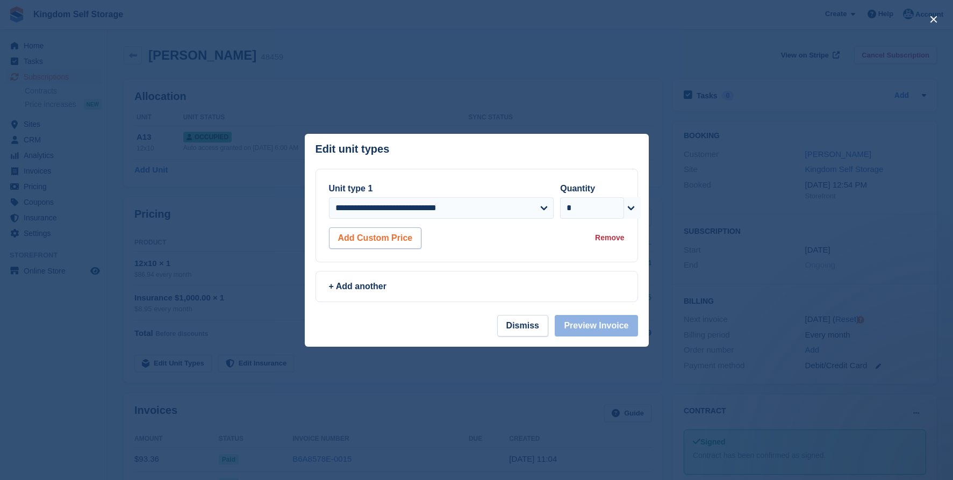
click at [371, 243] on button "Add Custom Price" at bounding box center [375, 238] width 93 height 22
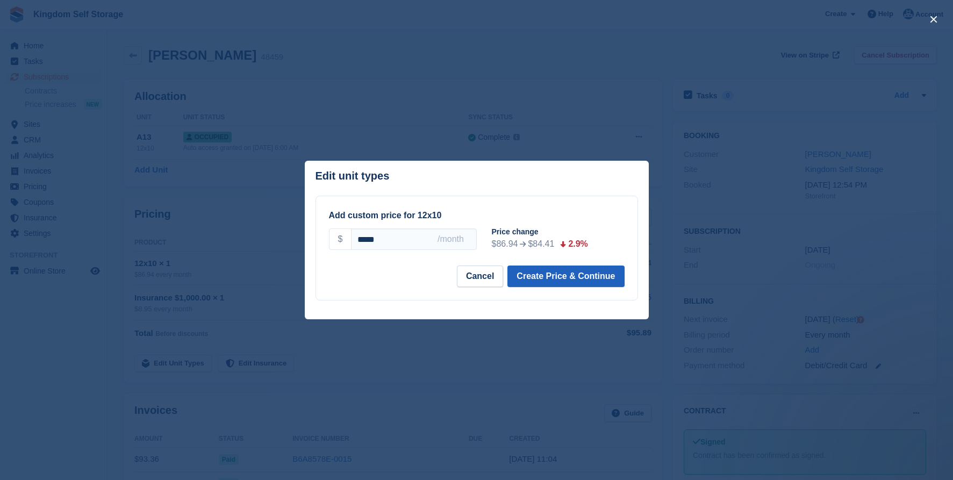
type input "*****"
click at [570, 281] on button "Create Price & Continue" at bounding box center [565, 277] width 117 height 22
select select "*****"
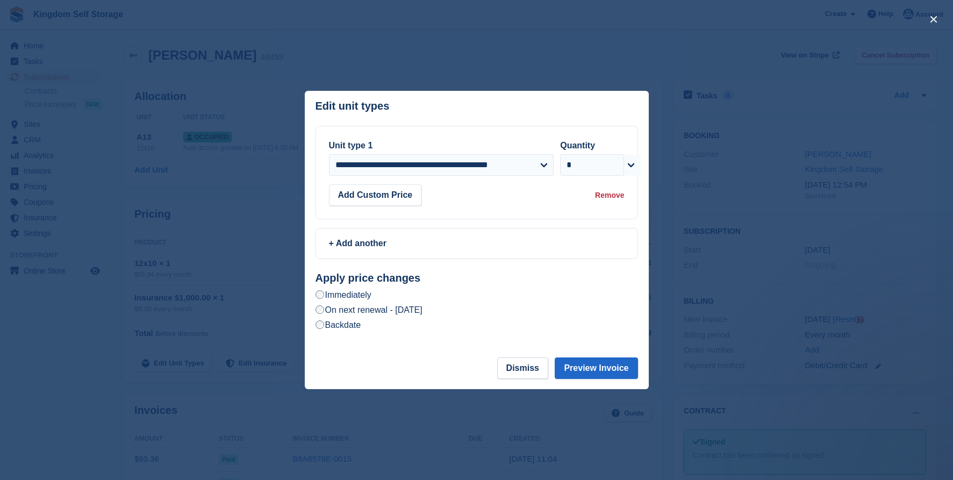
click at [422, 314] on label "On next renewal - [DATE]" at bounding box center [369, 309] width 107 height 11
click at [615, 373] on button "Preview Invoice" at bounding box center [596, 368] width 83 height 22
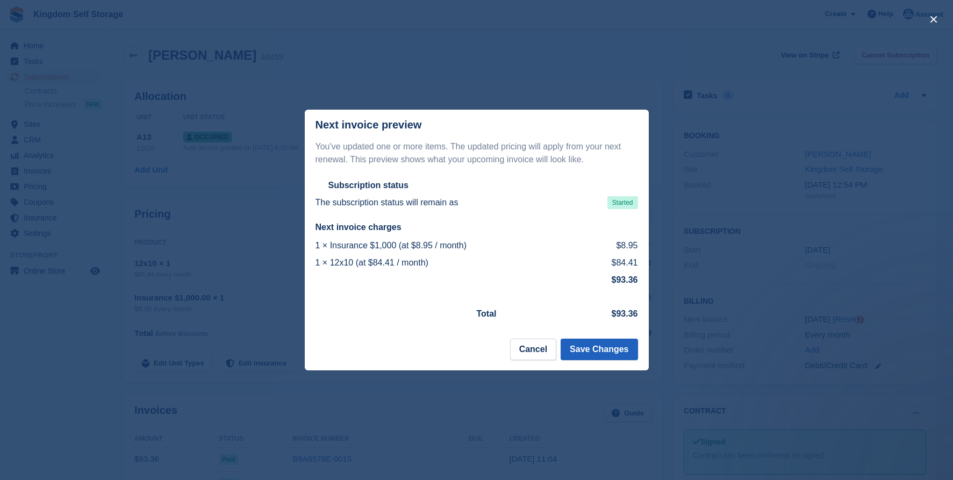
click at [622, 346] on button "Save Changes" at bounding box center [599, 350] width 77 height 22
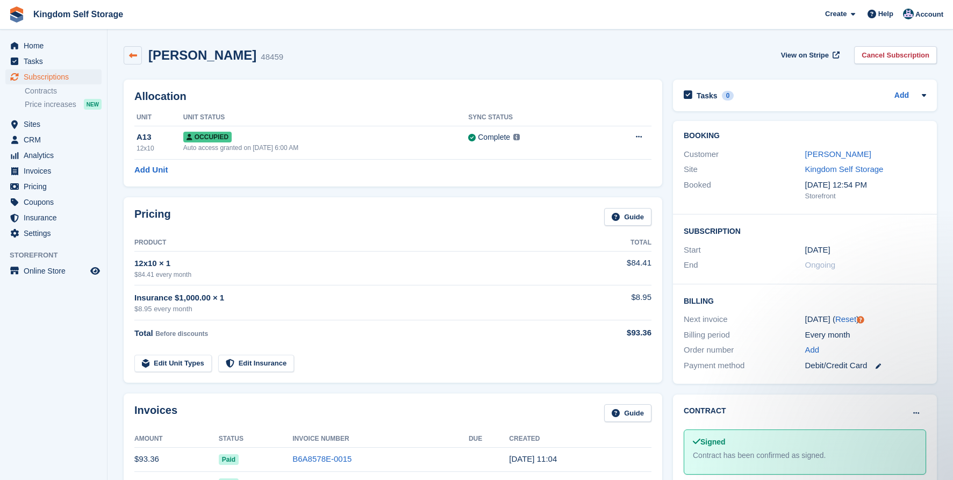
click at [138, 58] on link at bounding box center [133, 55] width 18 height 18
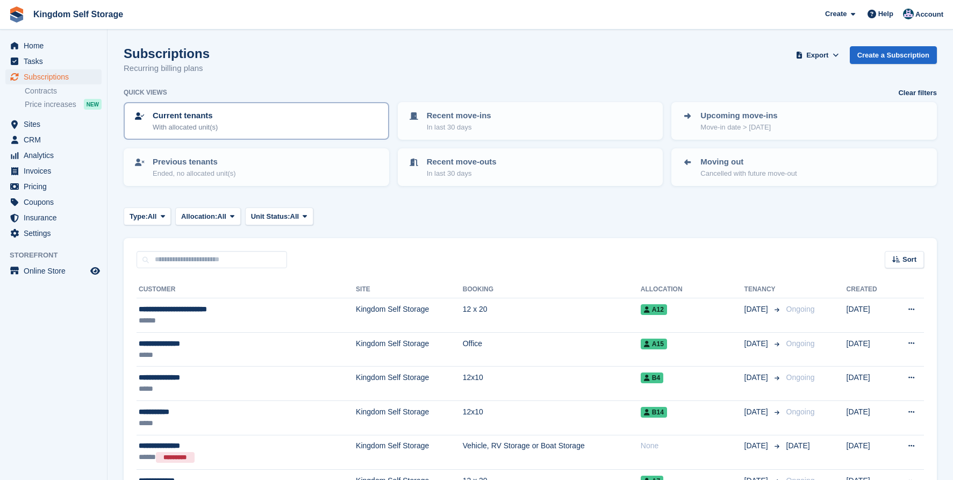
click at [266, 117] on div "Current tenants With allocated unit(s)" at bounding box center [256, 121] width 246 height 23
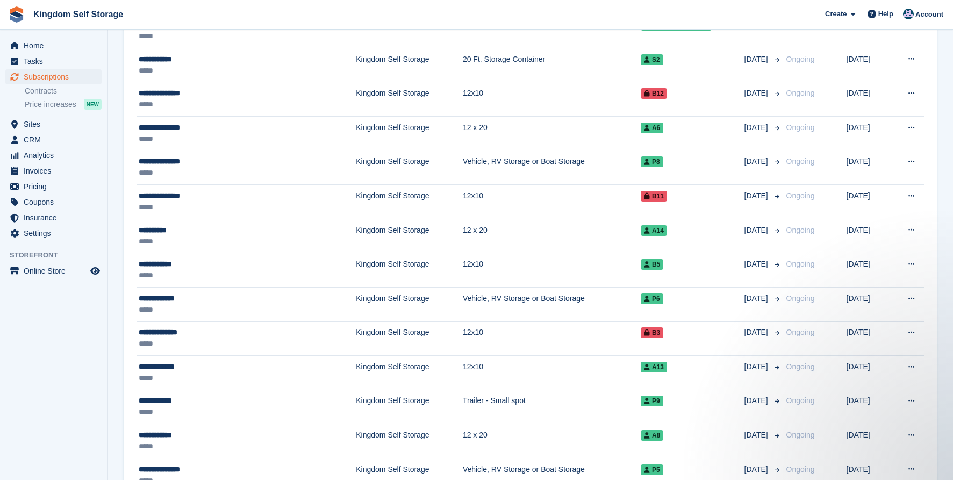
scroll to position [456, 0]
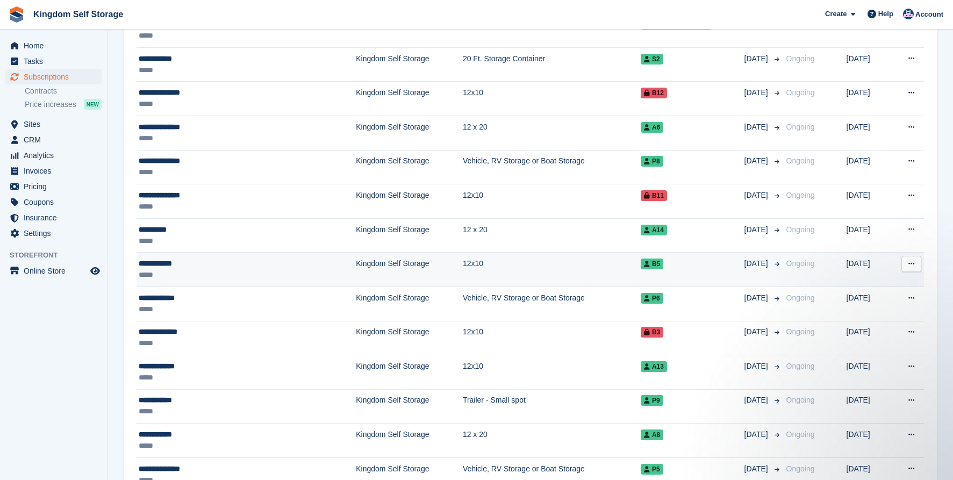
click at [252, 263] on div "**********" at bounding box center [213, 263] width 148 height 11
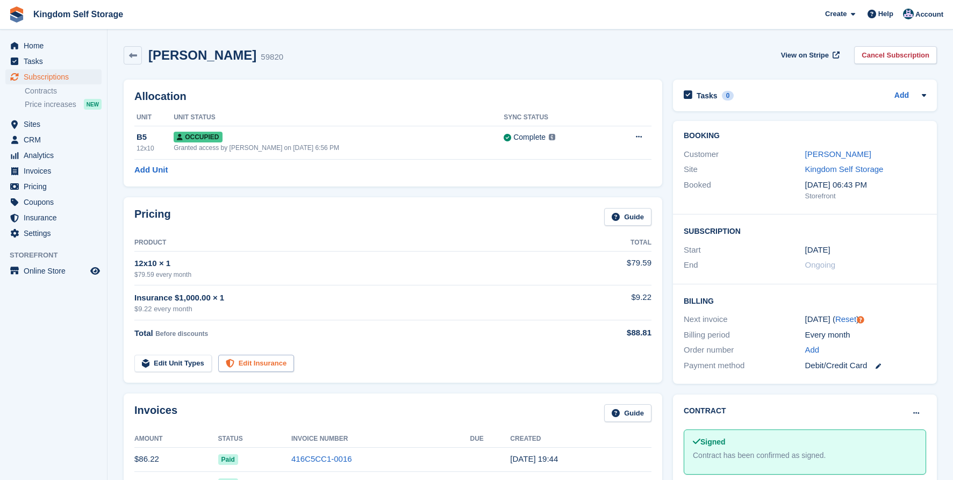
click at [248, 358] on link "Edit Insurance" at bounding box center [256, 364] width 76 height 18
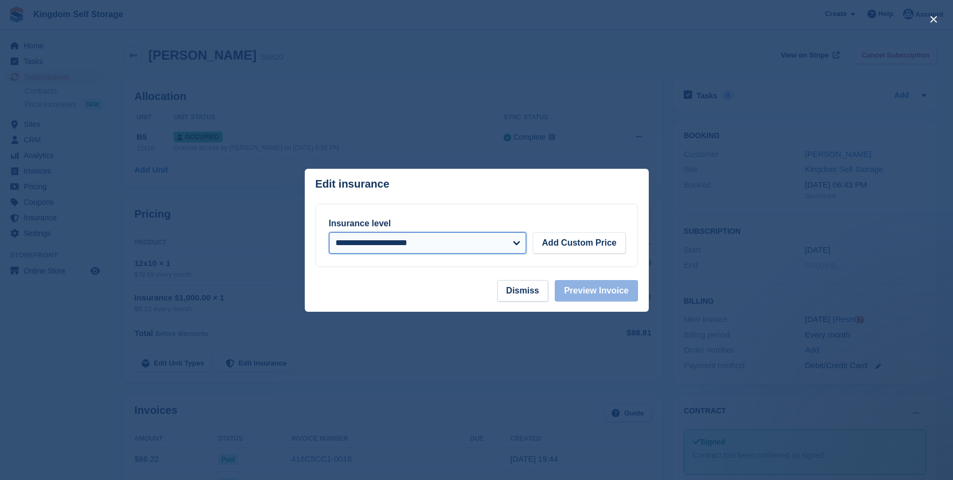
select select "*****"
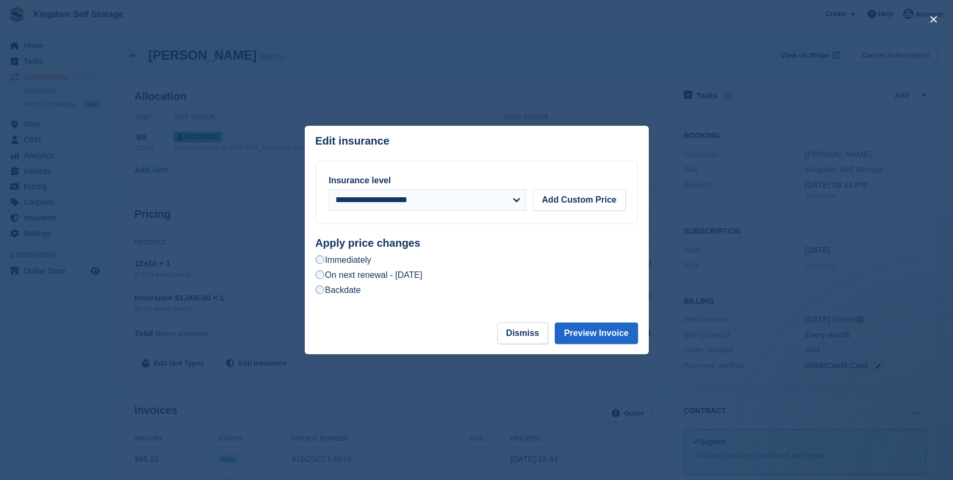
click at [422, 277] on label "On next renewal - [DATE]" at bounding box center [369, 274] width 107 height 11
click at [606, 329] on button "Preview Invoice" at bounding box center [596, 334] width 83 height 22
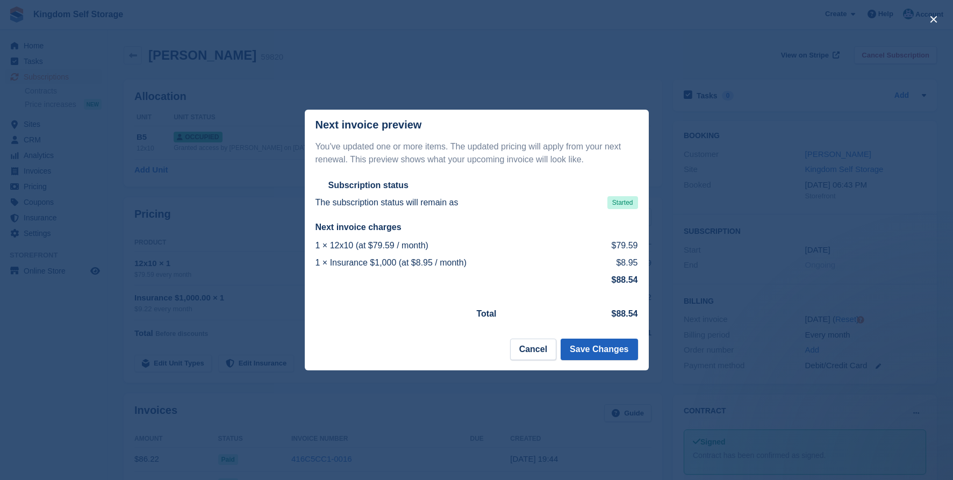
click at [579, 353] on button "Save Changes" at bounding box center [599, 350] width 77 height 22
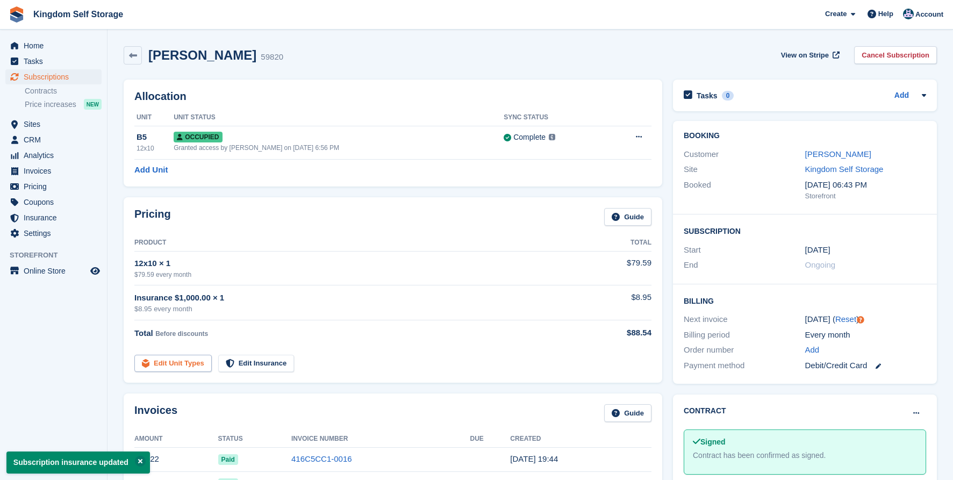
click at [181, 361] on link "Edit Unit Types" at bounding box center [172, 364] width 77 height 18
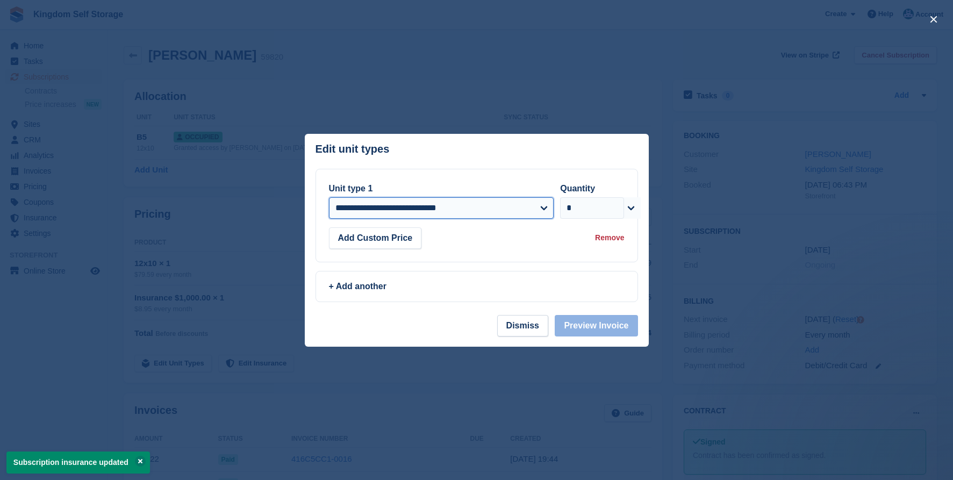
select select "*****"
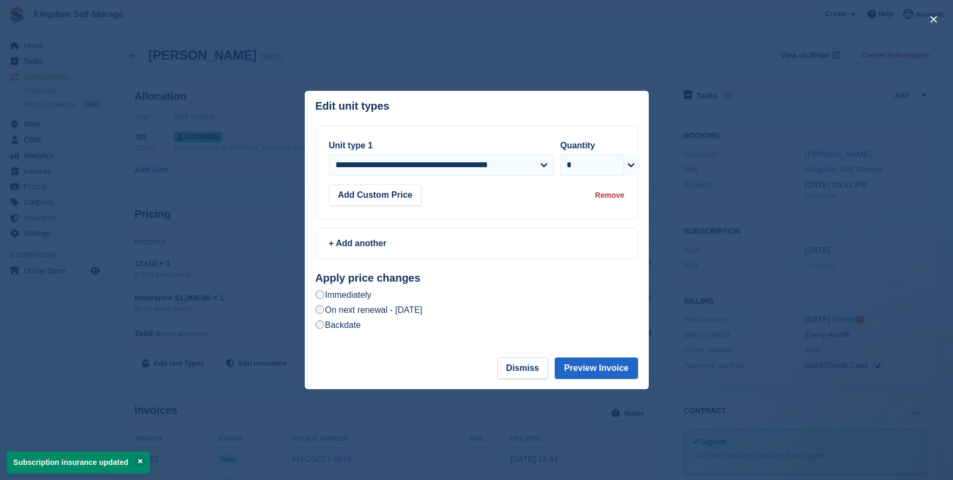
click at [428, 317] on div "Apply price changes Immediately On next renewal - Monday, October 6th, 2025 Bac…" at bounding box center [477, 302] width 323 height 60
click at [422, 311] on label "On next renewal - Monday, October 6th, 2025" at bounding box center [369, 309] width 107 height 11
click at [585, 366] on button "Preview Invoice" at bounding box center [596, 368] width 83 height 22
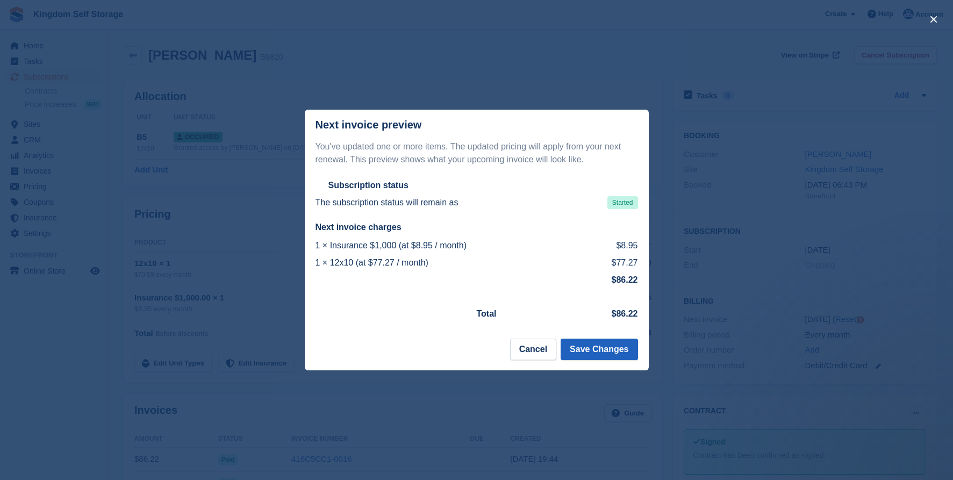
click at [595, 348] on button "Save Changes" at bounding box center [599, 350] width 77 height 22
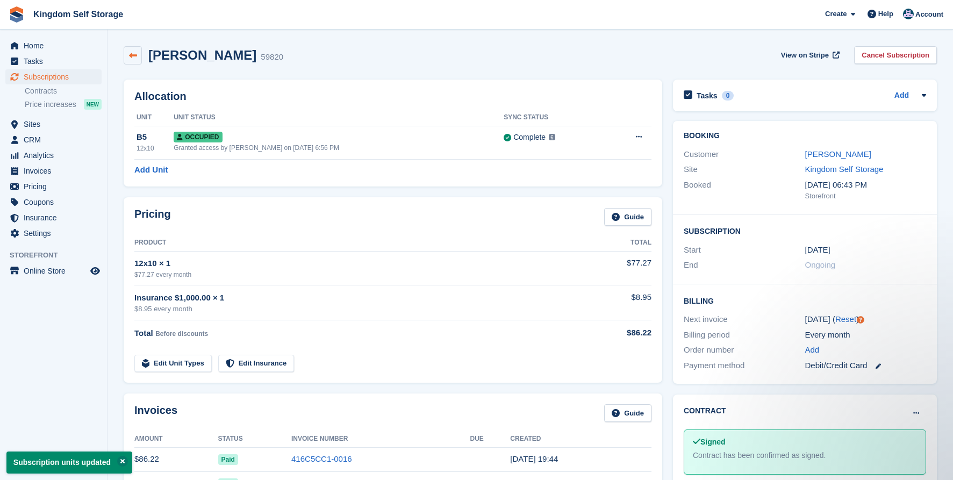
click at [133, 56] on icon at bounding box center [133, 56] width 8 height 8
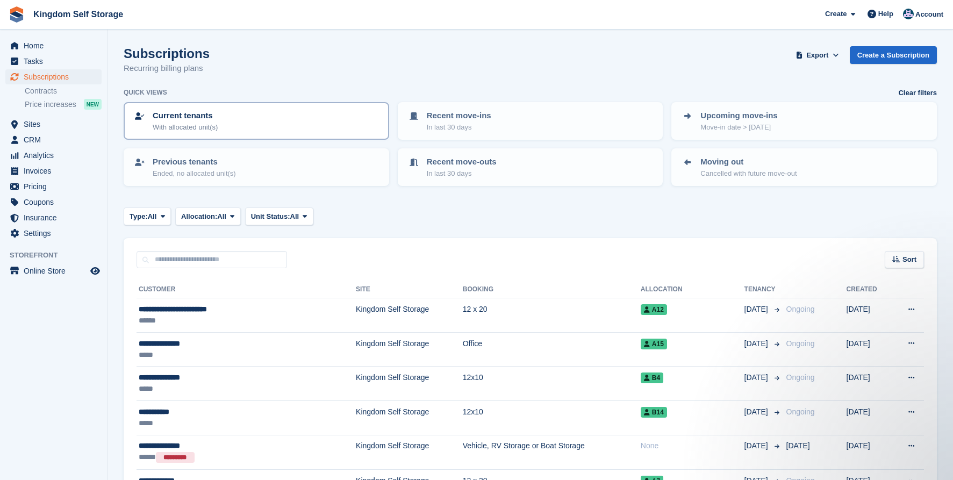
click at [223, 123] on div "Current tenants With allocated unit(s)" at bounding box center [256, 121] width 246 height 23
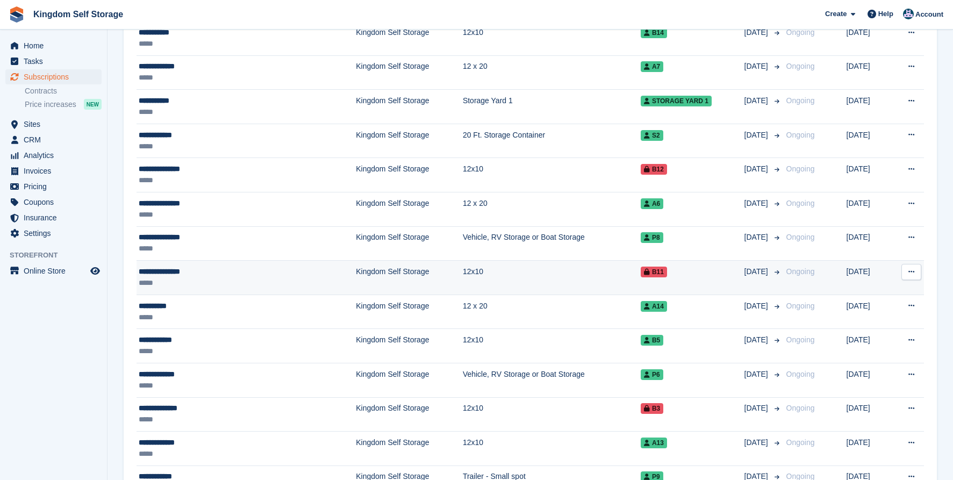
scroll to position [387, 0]
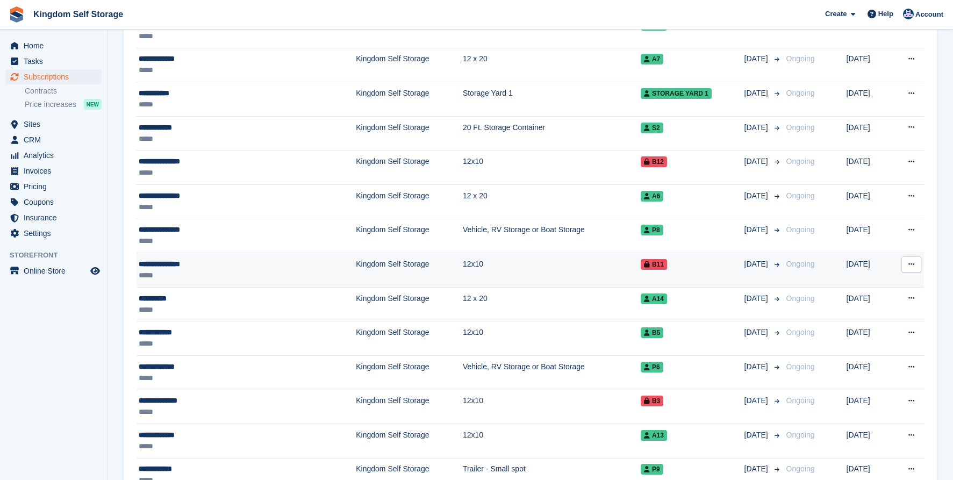
click at [285, 270] on div "*****" at bounding box center [213, 275] width 148 height 11
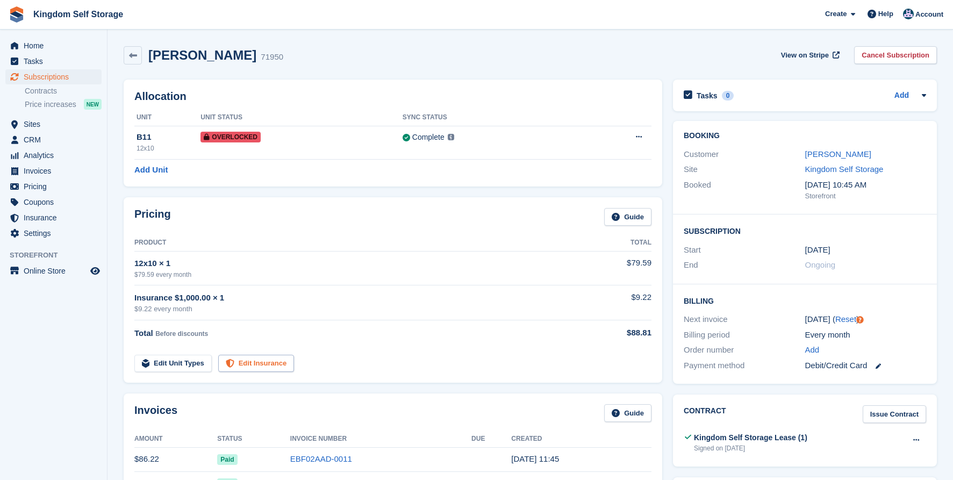
click at [268, 362] on link "Edit Insurance" at bounding box center [256, 364] width 76 height 18
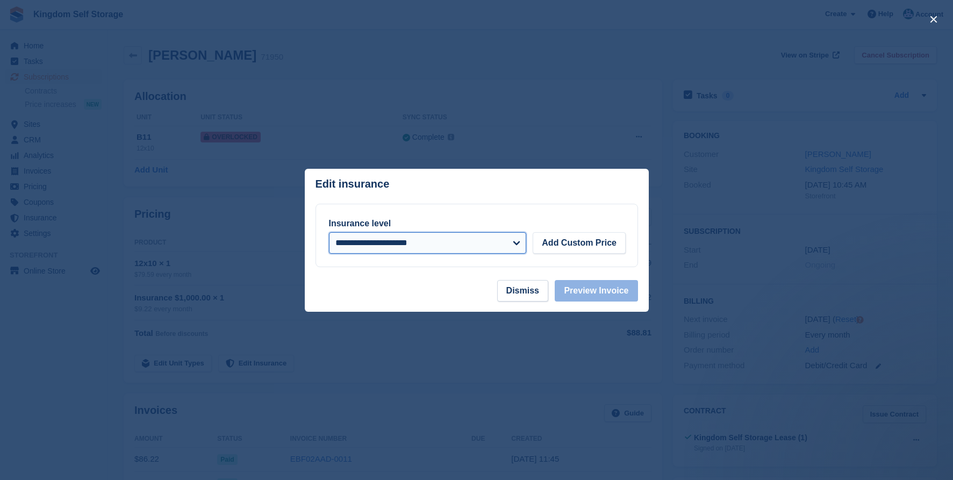
select select "*****"
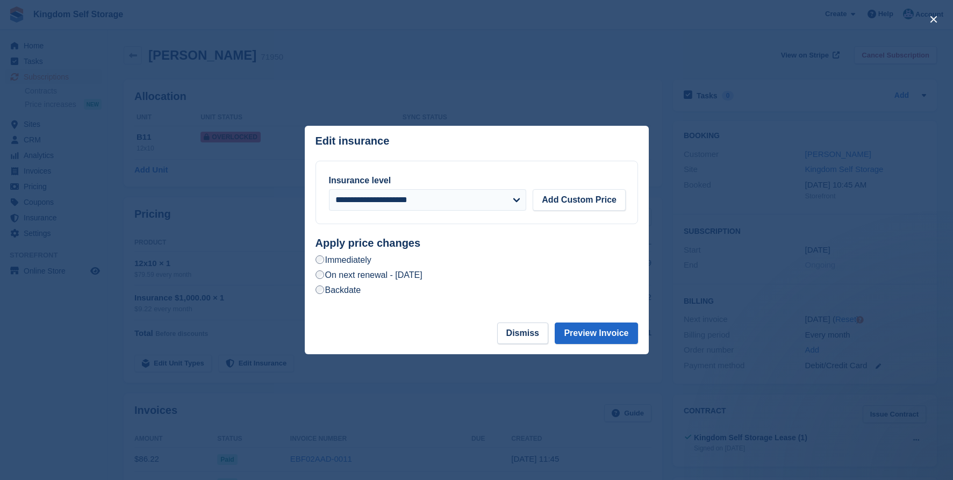
click at [422, 277] on label "On next renewal - [DATE]" at bounding box center [369, 274] width 107 height 11
click at [587, 326] on button "Preview Invoice" at bounding box center [596, 334] width 83 height 22
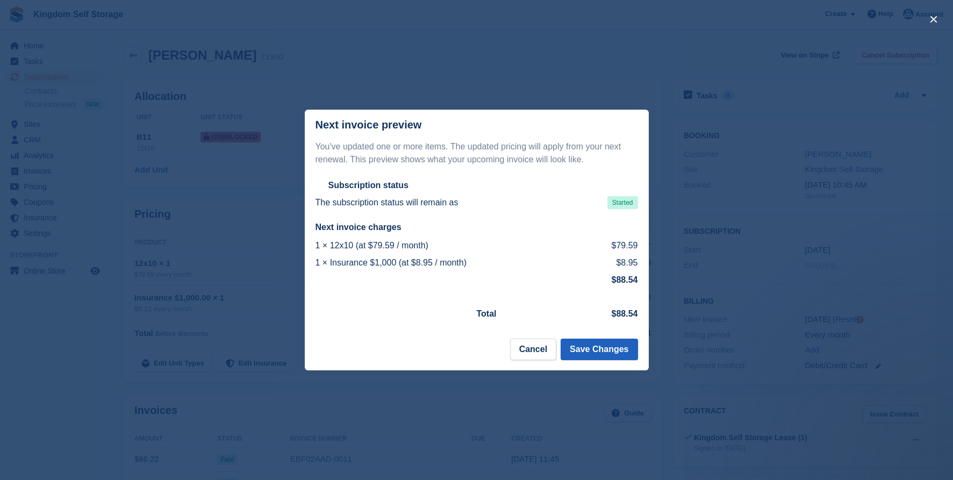
click at [587, 355] on button "Save Changes" at bounding box center [599, 350] width 77 height 22
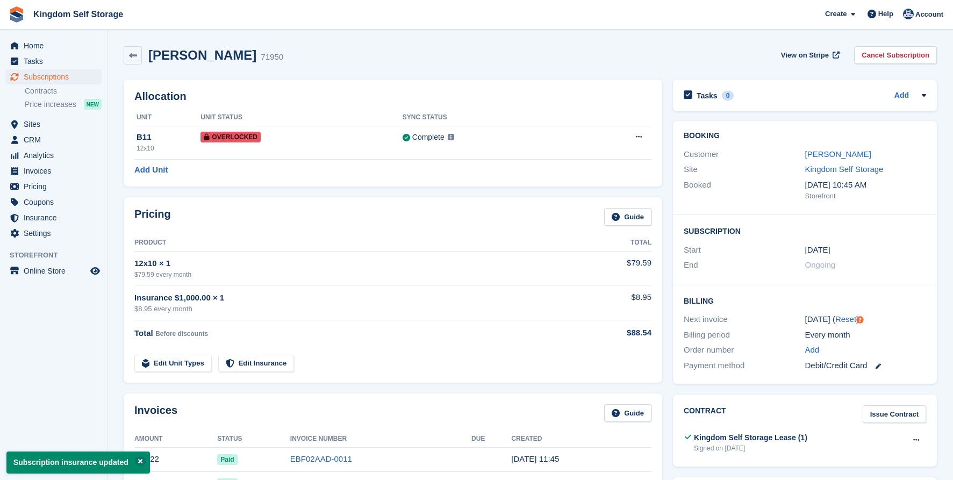
click at [177, 356] on link "Edit Unit Types" at bounding box center [172, 364] width 77 height 18
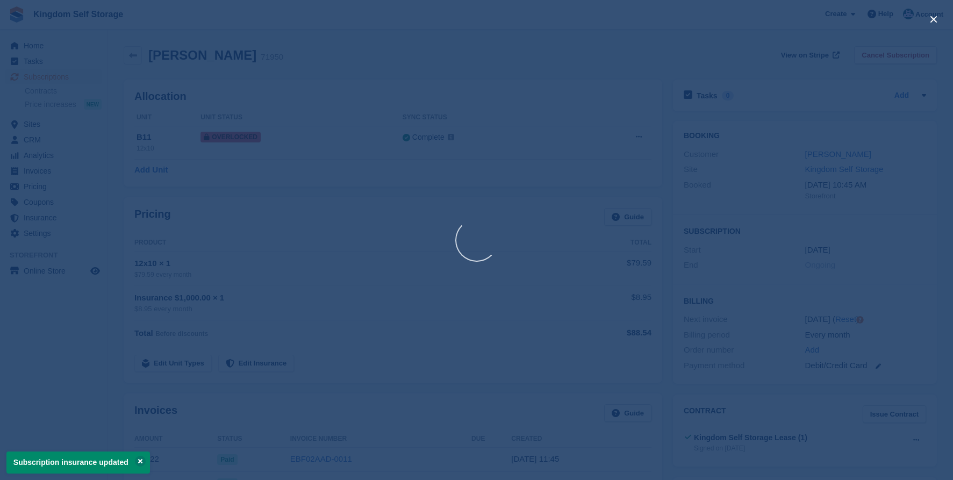
click at [175, 360] on div at bounding box center [476, 240] width 953 height 480
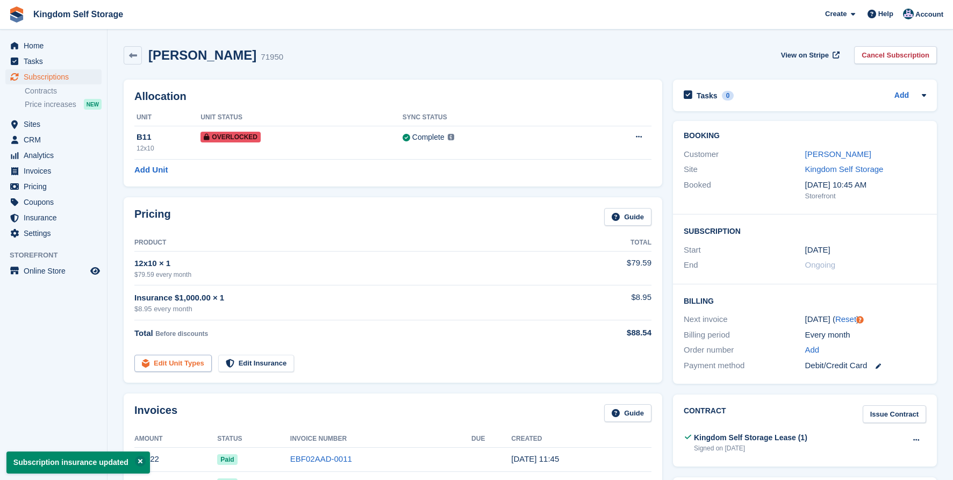
click at [175, 360] on link "Edit Unit Types" at bounding box center [172, 364] width 77 height 18
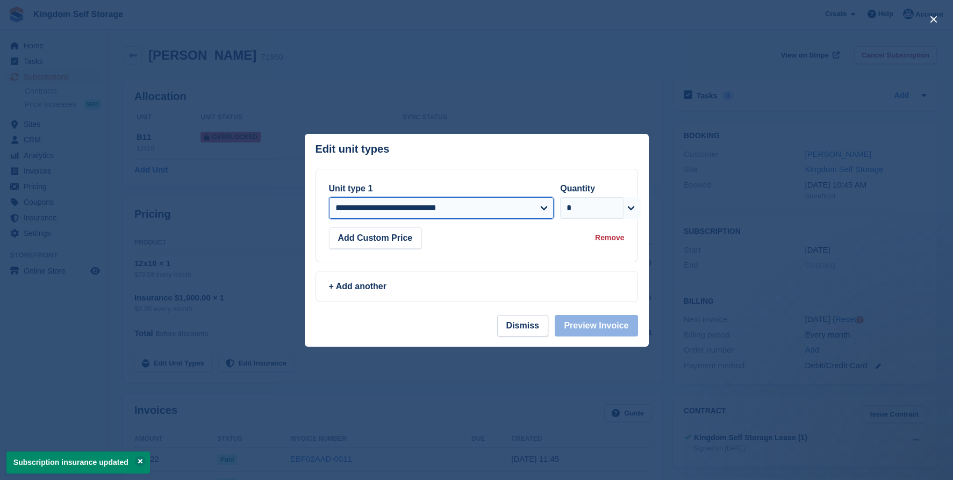
select select "*****"
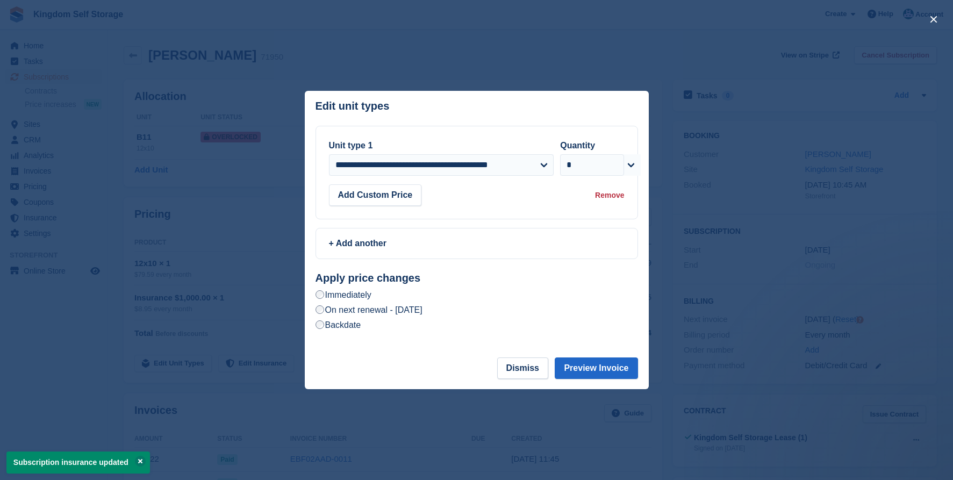
click at [422, 307] on label "On next renewal - Tuesday, October 7th, 2025" at bounding box center [369, 309] width 107 height 11
click at [591, 369] on button "Preview Invoice" at bounding box center [596, 368] width 83 height 22
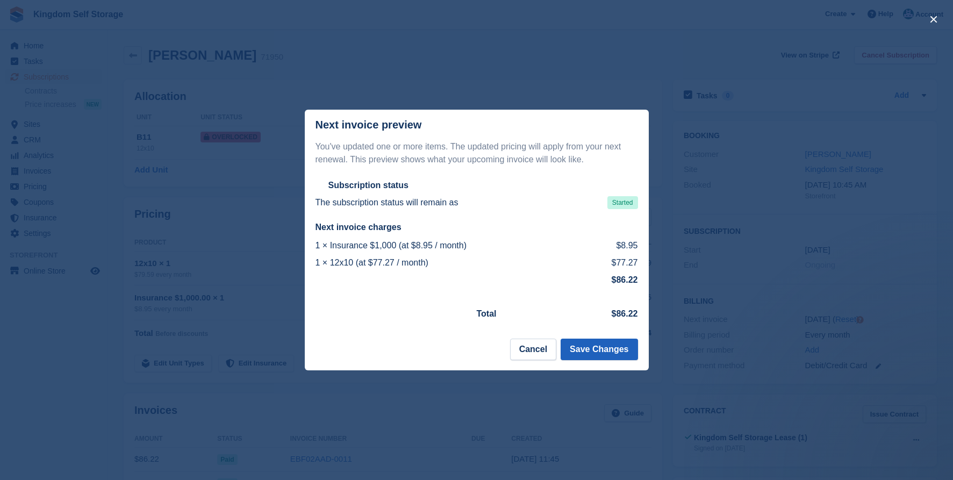
click at [610, 353] on button "Save Changes" at bounding box center [599, 350] width 77 height 22
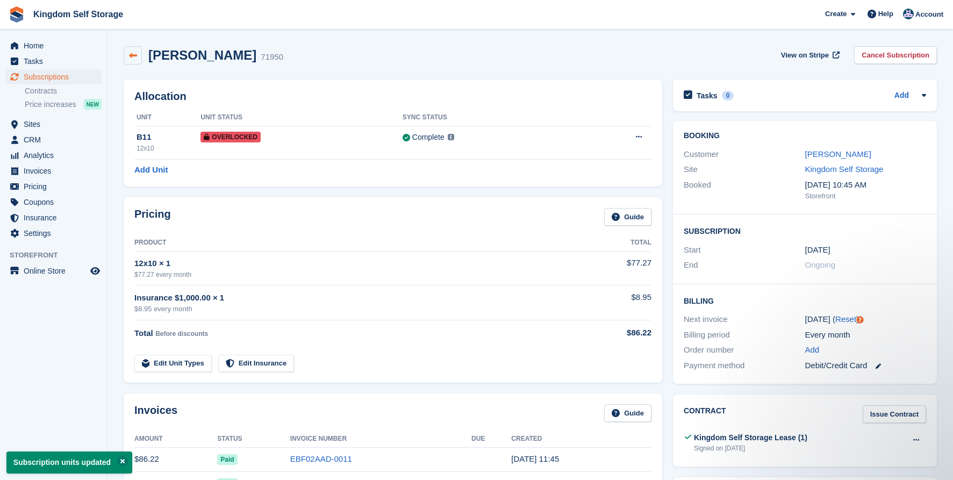
click at [139, 59] on link at bounding box center [133, 55] width 18 height 18
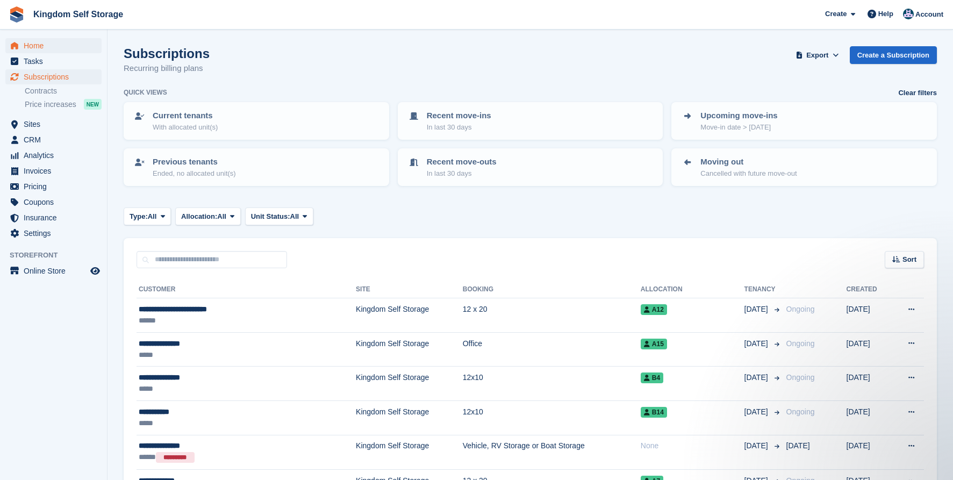
click at [35, 48] on span "Home" at bounding box center [56, 45] width 65 height 15
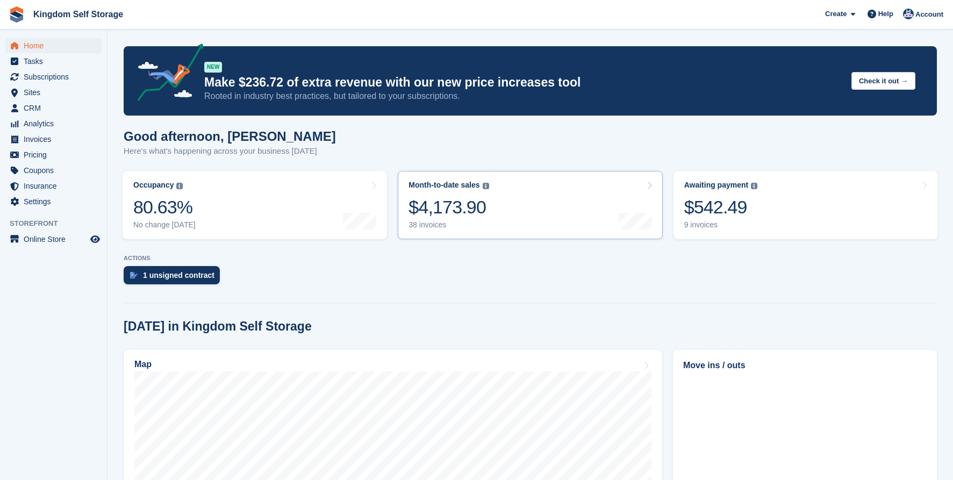
click at [507, 204] on link "Month-to-date sales The sum of all finalised invoices generated this month to d…" at bounding box center [530, 205] width 264 height 68
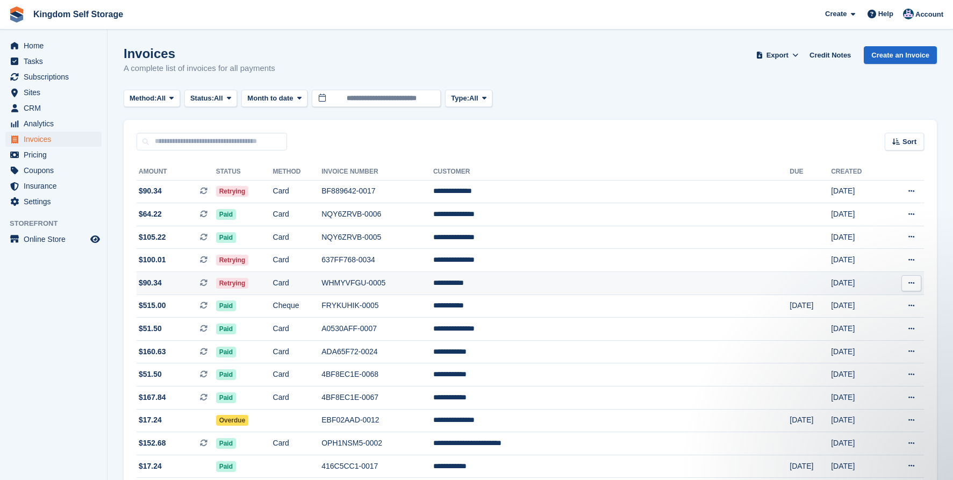
click at [433, 288] on td "WHMYVFGU-0005" at bounding box center [377, 283] width 112 height 23
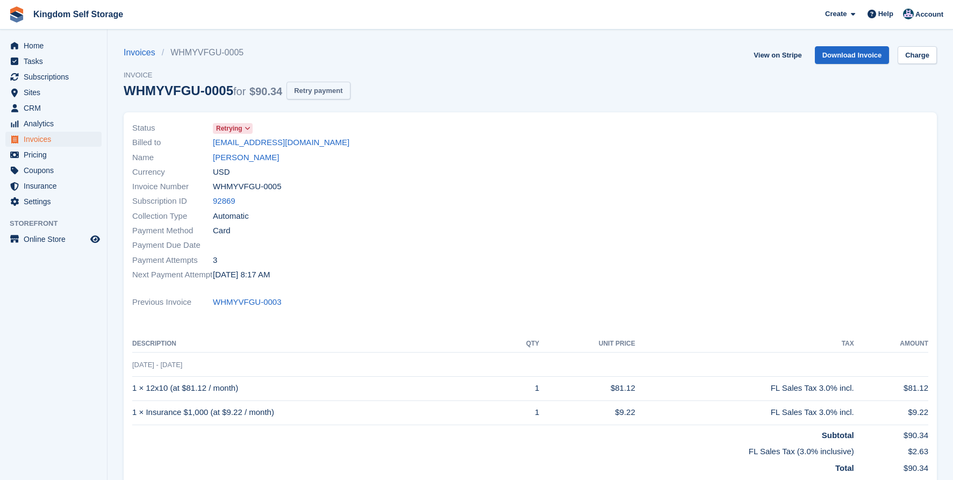
click at [350, 90] on button "Retry payment" at bounding box center [317, 91] width 63 height 18
click at [45, 49] on span "Home" at bounding box center [56, 45] width 65 height 15
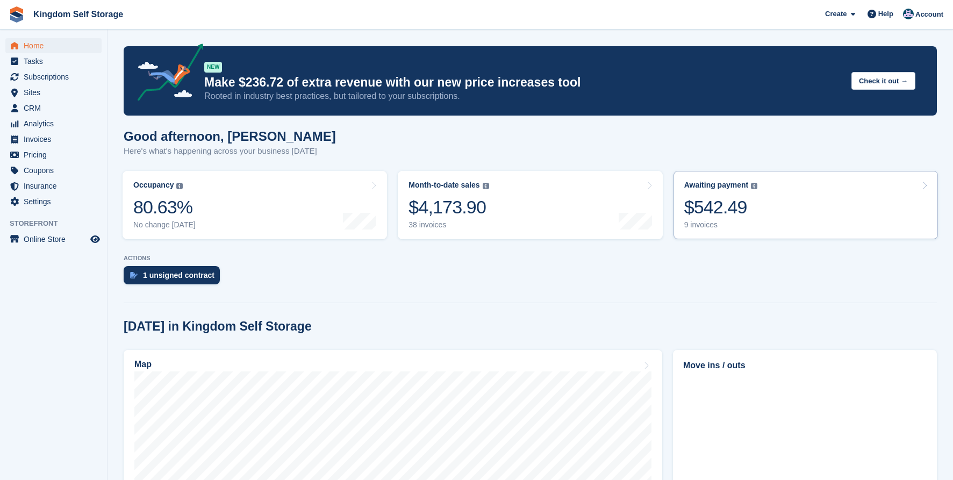
click at [790, 212] on link "Awaiting payment The total outstanding balance on all open invoices. $542.49 9 …" at bounding box center [806, 205] width 264 height 68
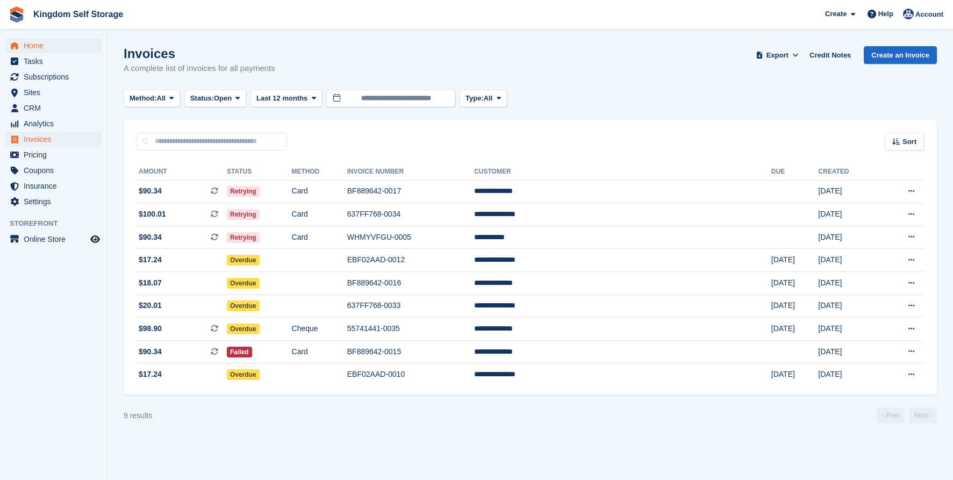
click at [32, 45] on span "Home" at bounding box center [56, 45] width 65 height 15
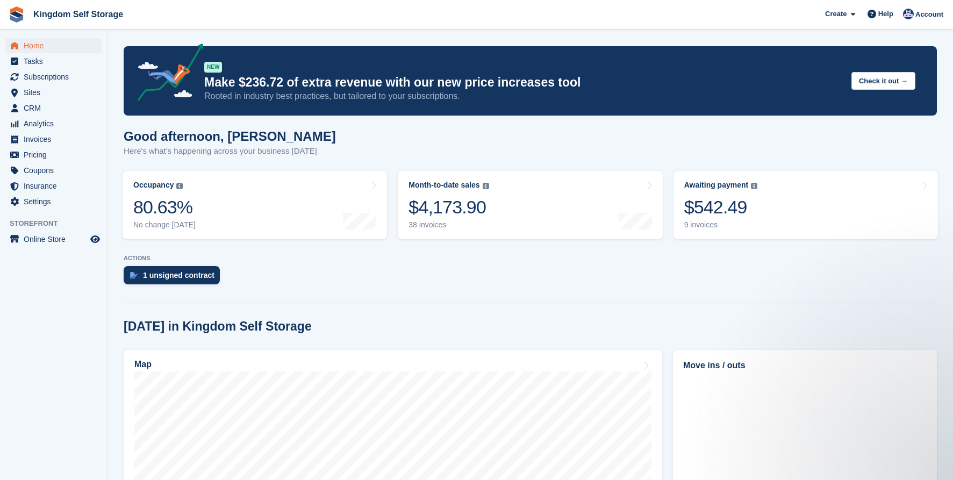
click at [32, 44] on span "Home" at bounding box center [56, 45] width 65 height 15
click at [31, 59] on span "Tasks" at bounding box center [56, 61] width 65 height 15
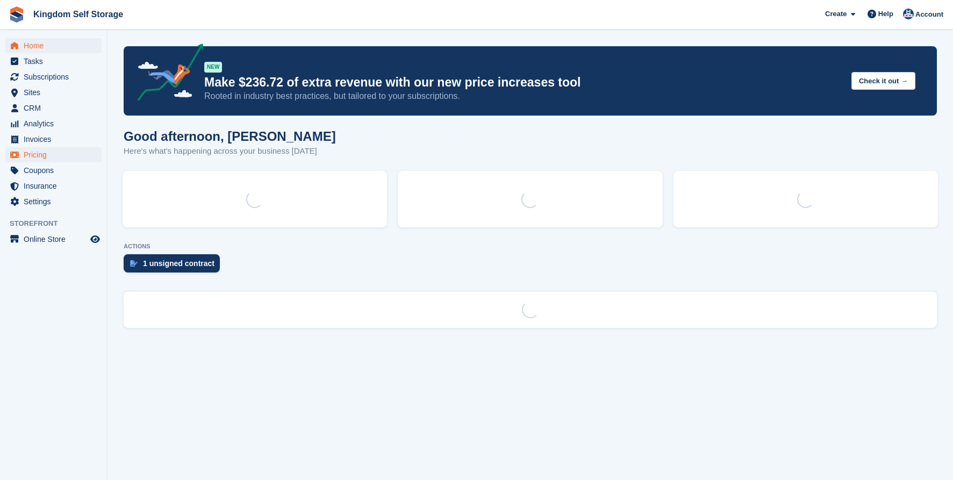
click at [39, 152] on span "Pricing" at bounding box center [56, 154] width 65 height 15
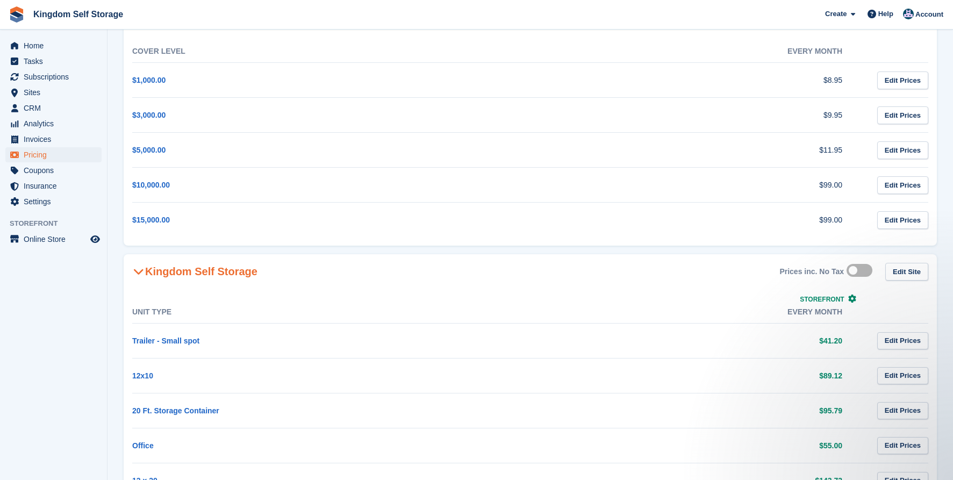
scroll to position [103, 0]
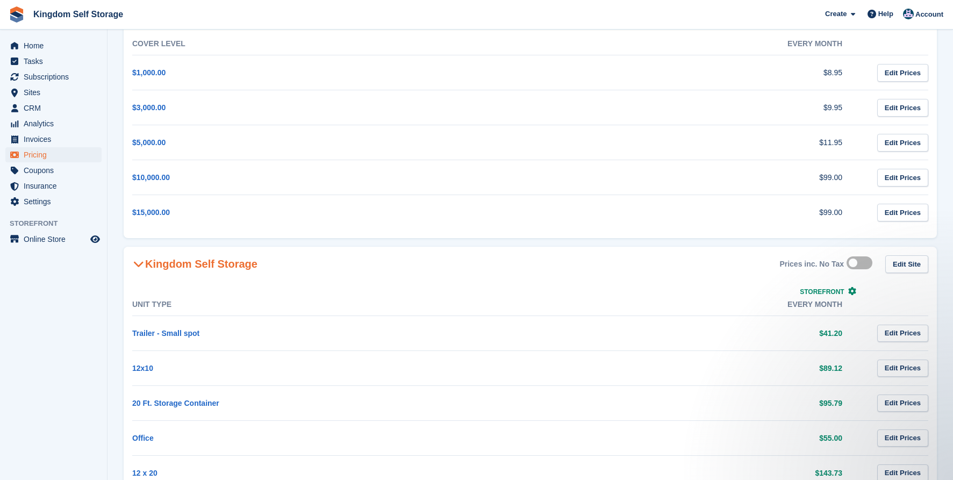
click at [858, 263] on label at bounding box center [862, 263] width 30 height 9
click at [868, 266] on label at bounding box center [862, 263] width 30 height 9
click at [855, 266] on label at bounding box center [862, 263] width 30 height 9
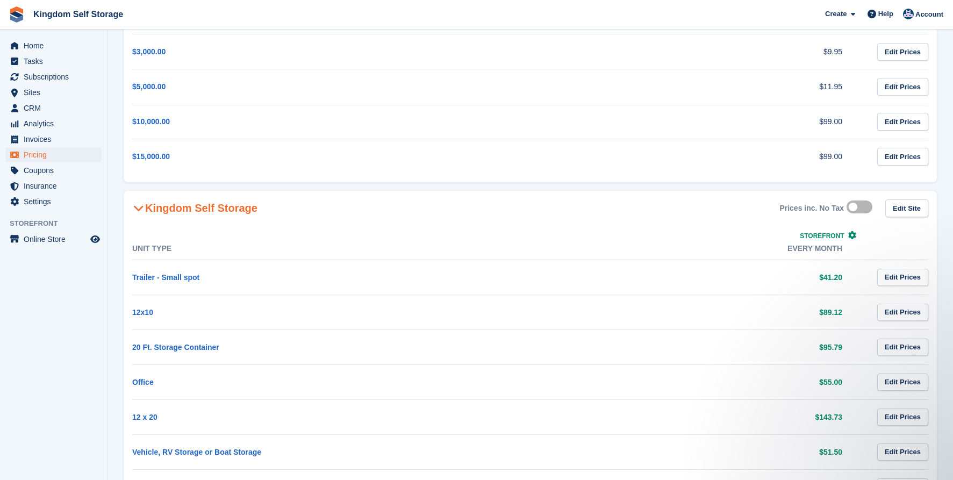
scroll to position [159, 0]
click at [39, 203] on span "Settings" at bounding box center [56, 201] width 65 height 15
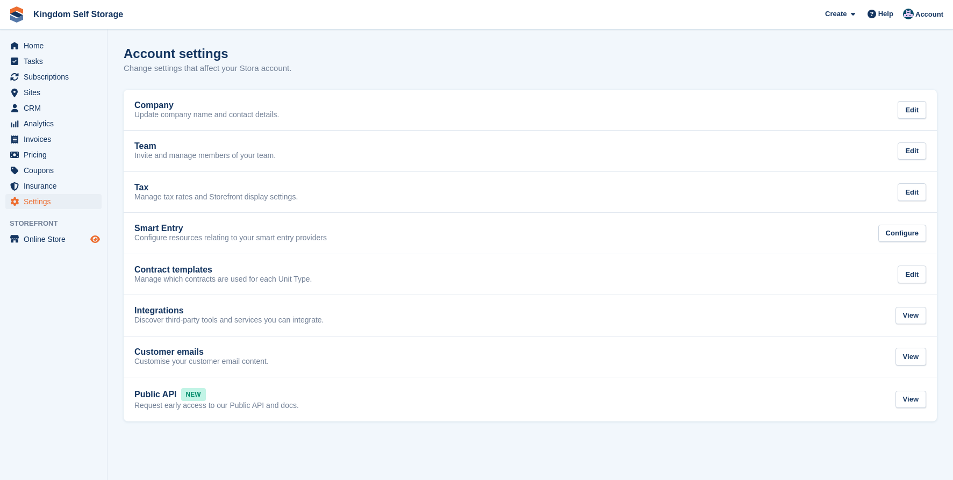
click at [95, 239] on icon "Preview store" at bounding box center [95, 239] width 10 height 9
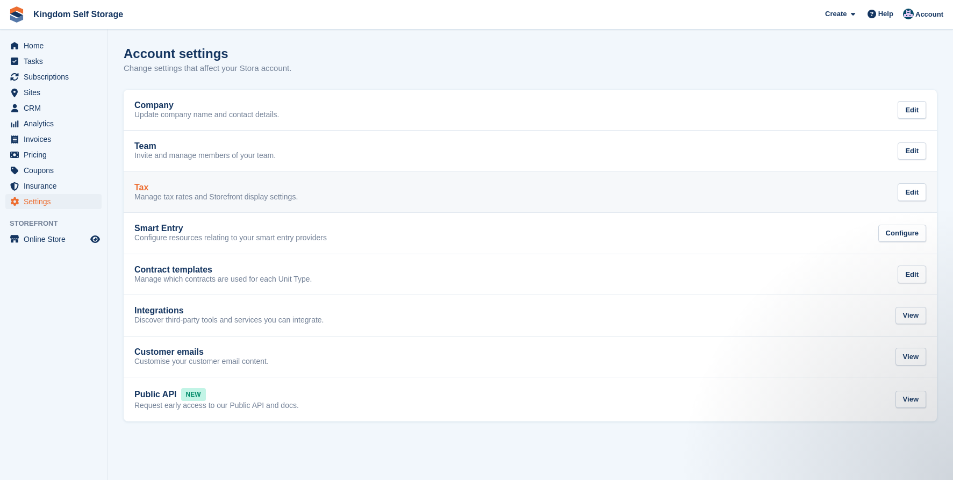
click at [217, 187] on div "Tax" at bounding box center [215, 188] width 163 height 10
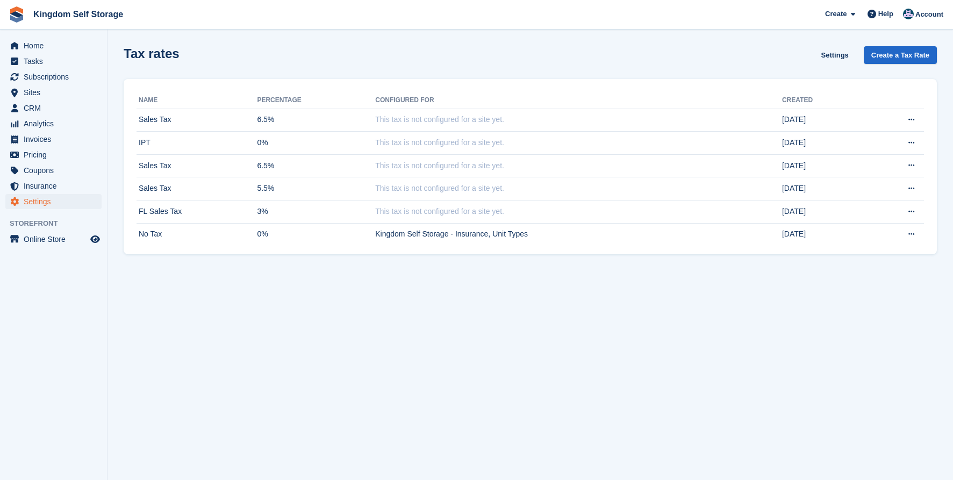
click at [46, 203] on span "Settings" at bounding box center [56, 201] width 65 height 15
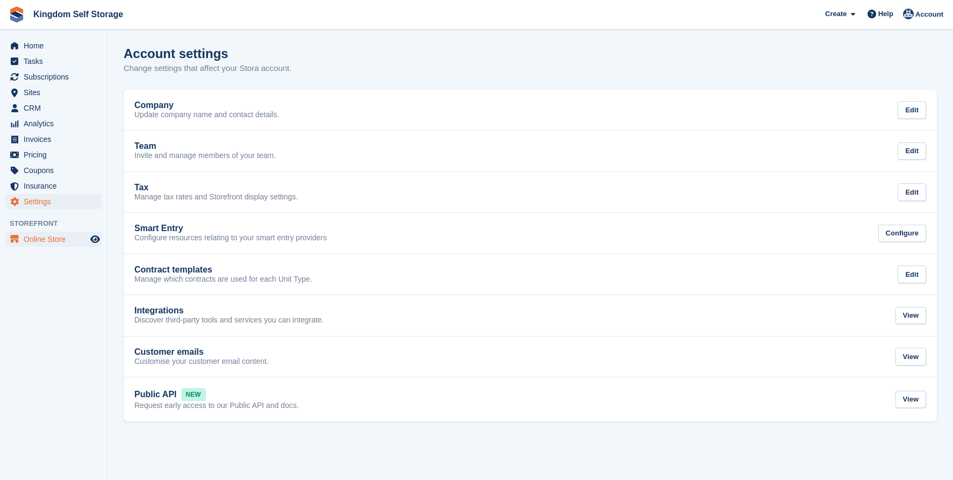
click at [53, 240] on span "Online Store" at bounding box center [56, 239] width 65 height 15
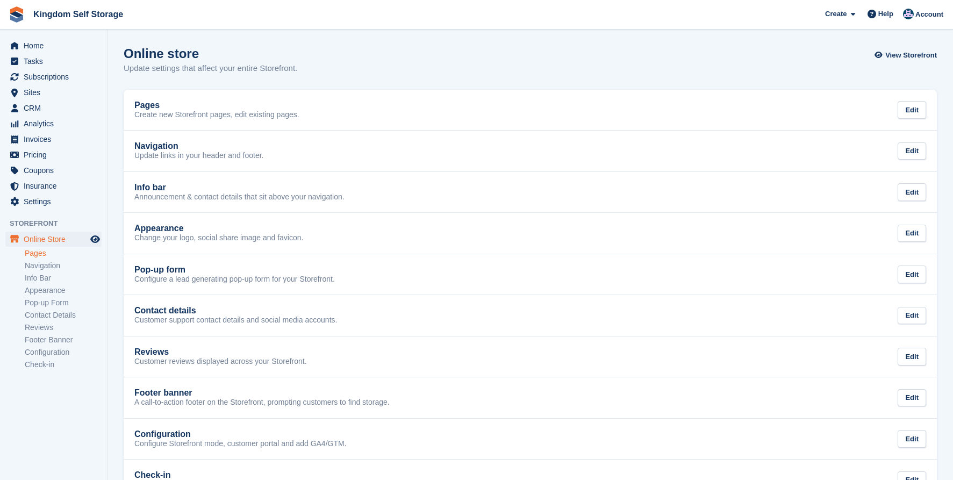
click at [38, 251] on link "Pages" at bounding box center [63, 253] width 77 height 10
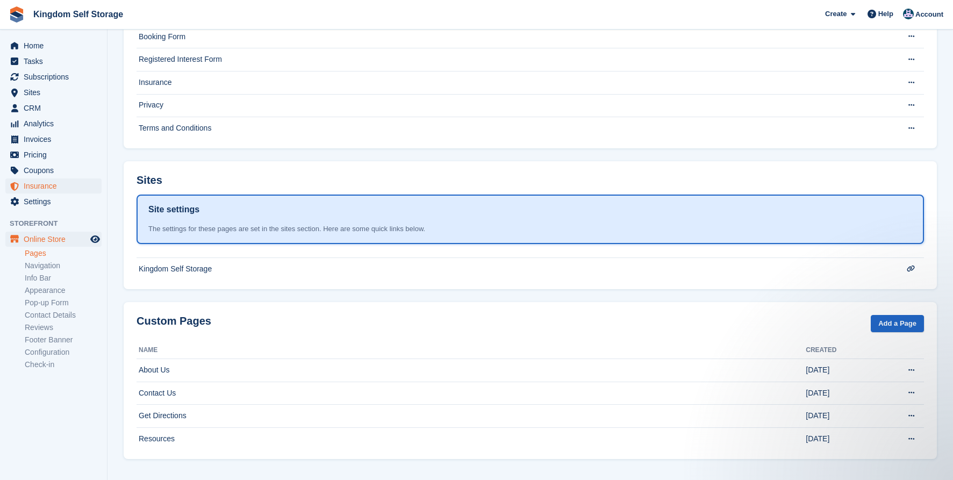
click at [39, 188] on span "Insurance" at bounding box center [56, 185] width 65 height 15
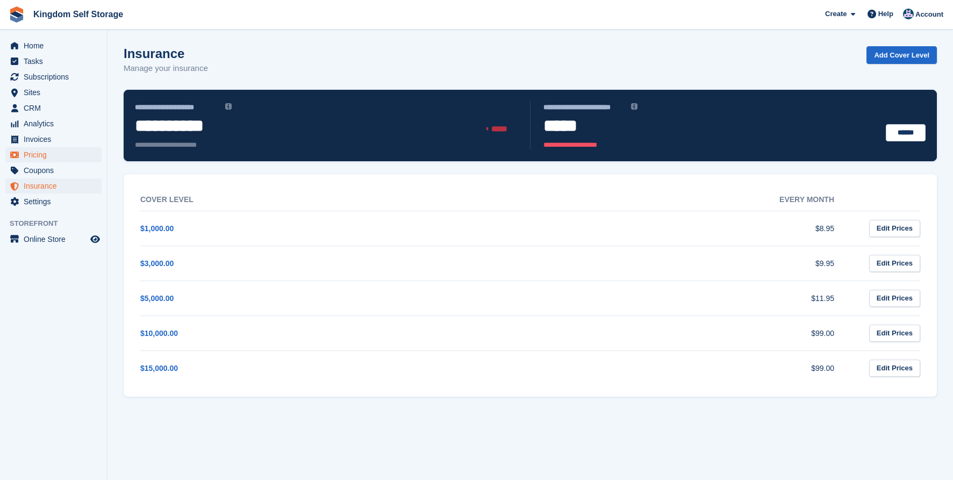
click at [42, 153] on span "Pricing" at bounding box center [56, 154] width 65 height 15
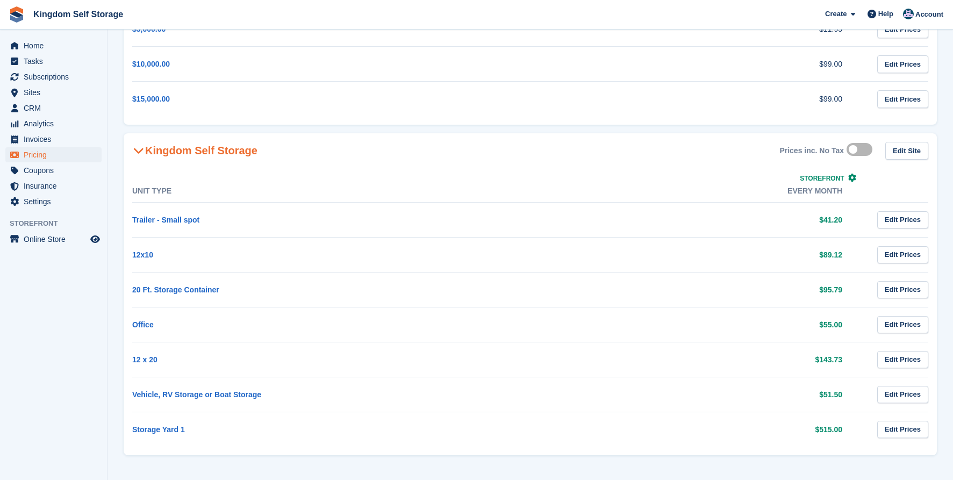
scroll to position [216, 0]
click at [850, 179] on icon at bounding box center [852, 178] width 8 height 8
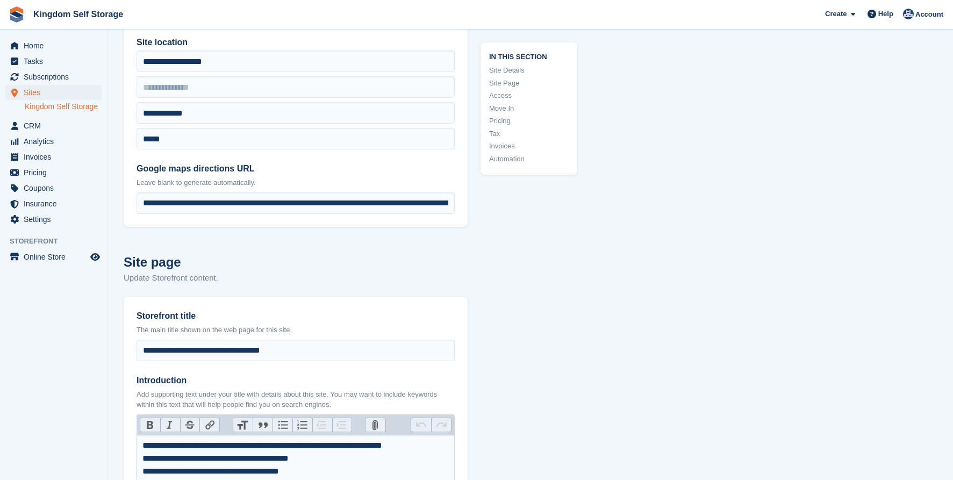
type input "**********"
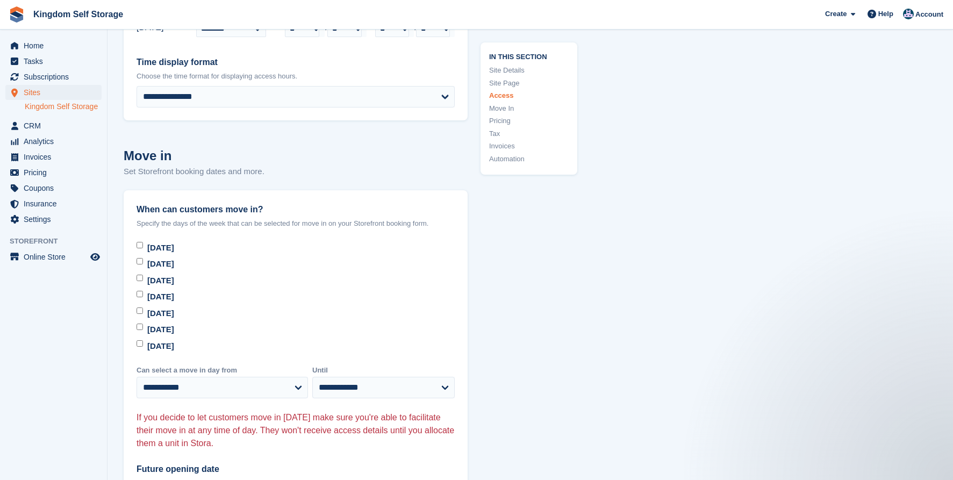
scroll to position [2783, 0]
select select "*"
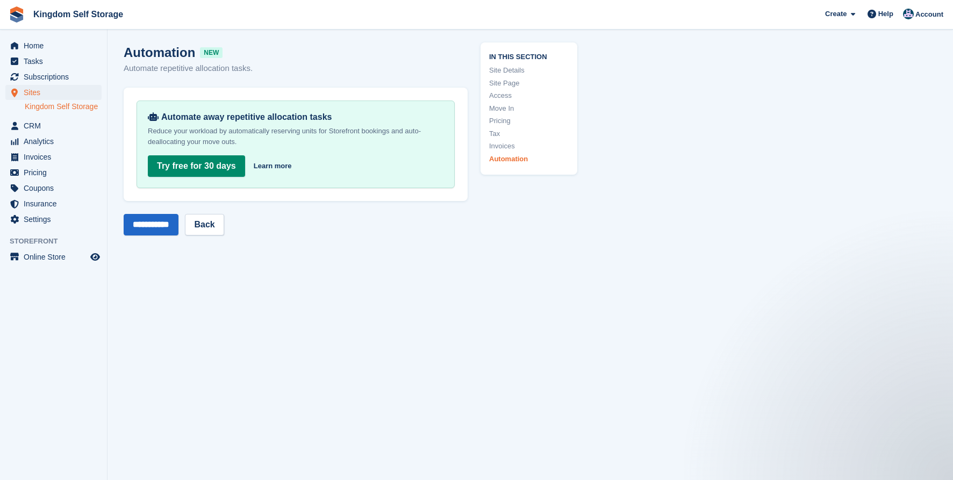
scroll to position [4451, 0]
click at [178, 214] on input "**********" at bounding box center [151, 225] width 55 height 22
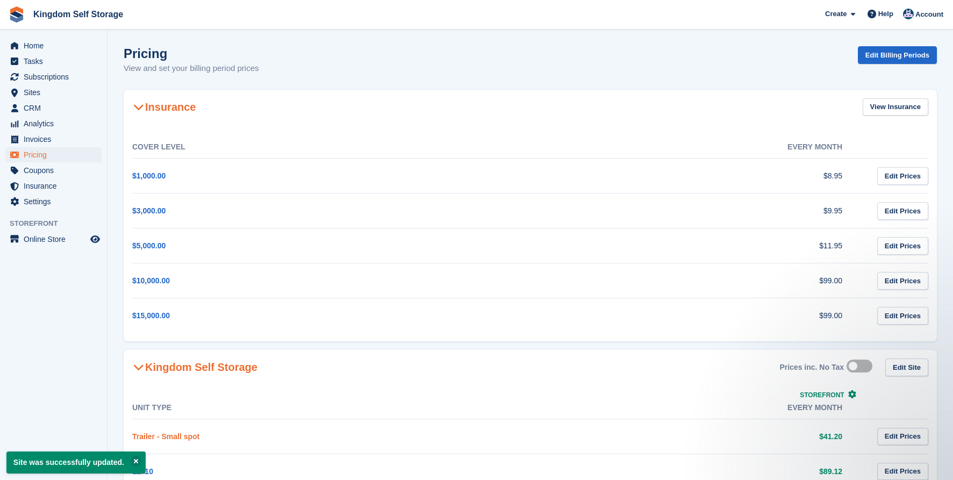
click at [193, 438] on link "Trailer - Small spot" at bounding box center [165, 436] width 67 height 9
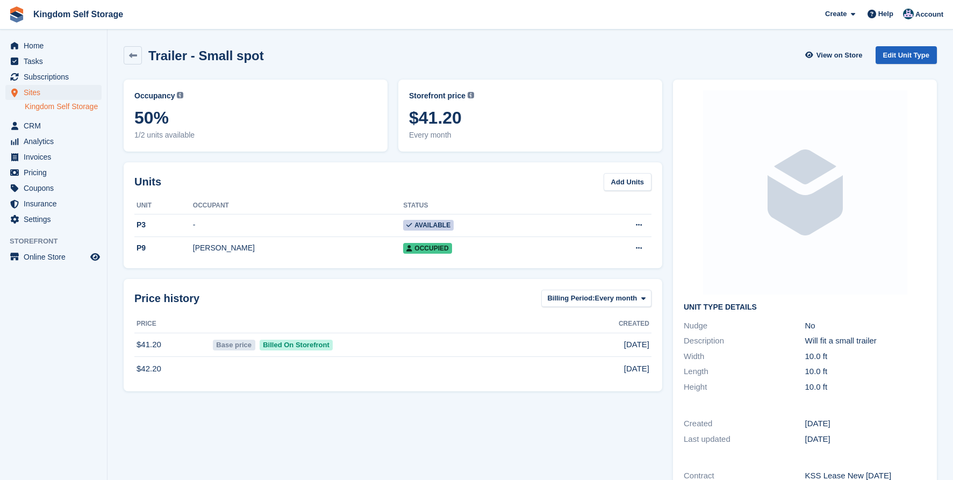
click at [906, 58] on link "Edit Unit Type" at bounding box center [906, 55] width 61 height 18
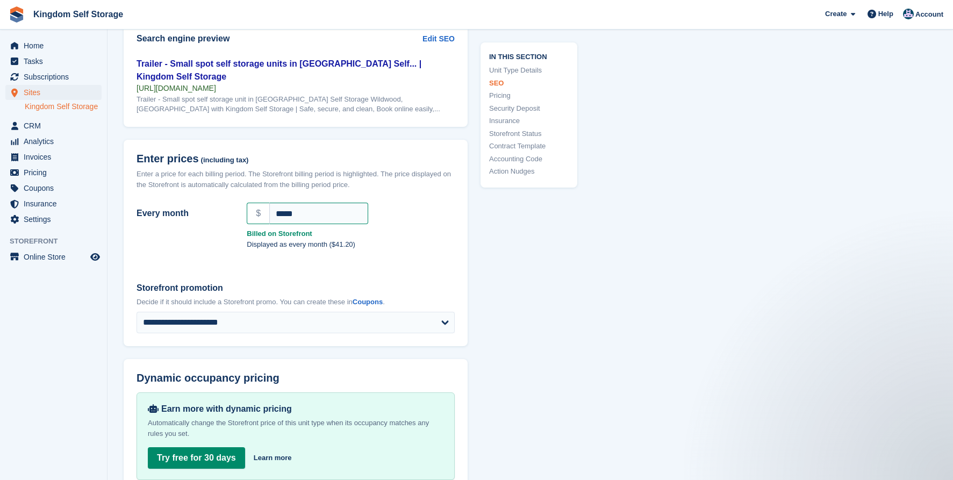
scroll to position [762, 0]
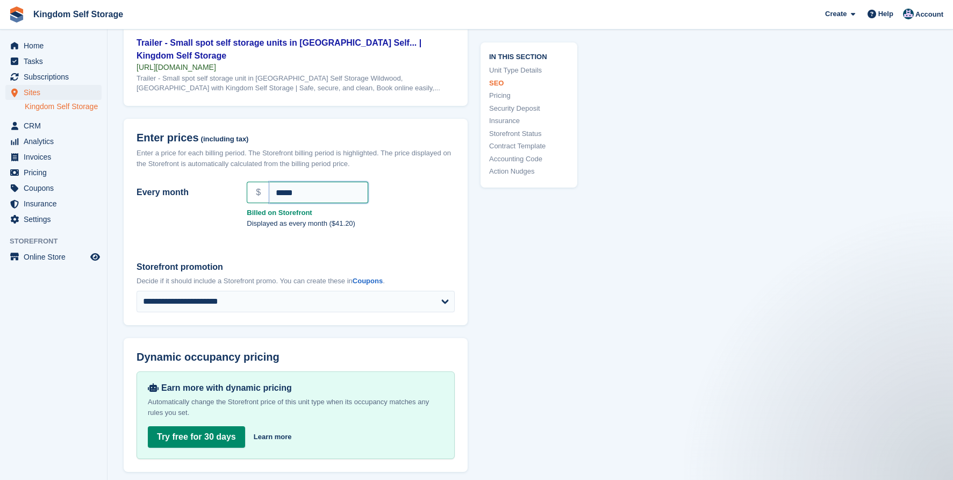
click at [318, 189] on input "*****" at bounding box center [318, 193] width 99 height 22
click at [375, 220] on p "Displayed as every month ($41.20)" at bounding box center [351, 223] width 208 height 11
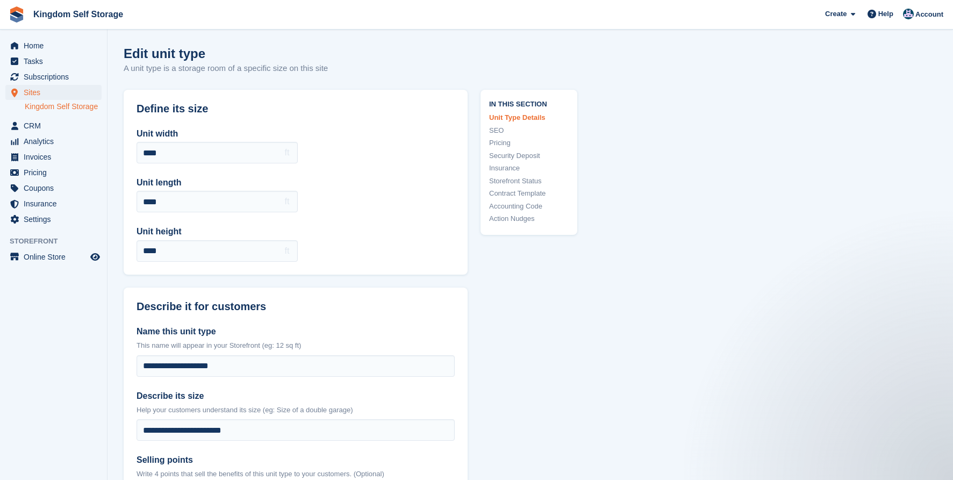
scroll to position [0, 0]
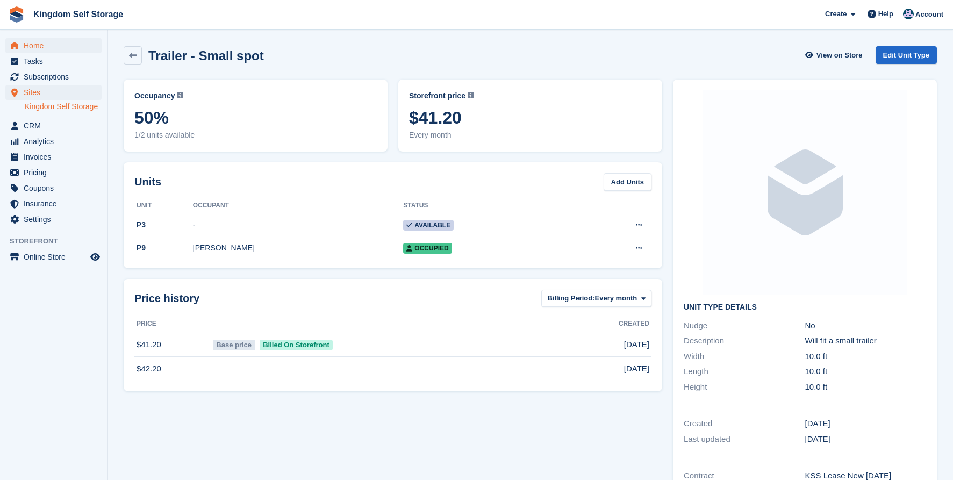
click at [37, 40] on span "Home" at bounding box center [56, 45] width 65 height 15
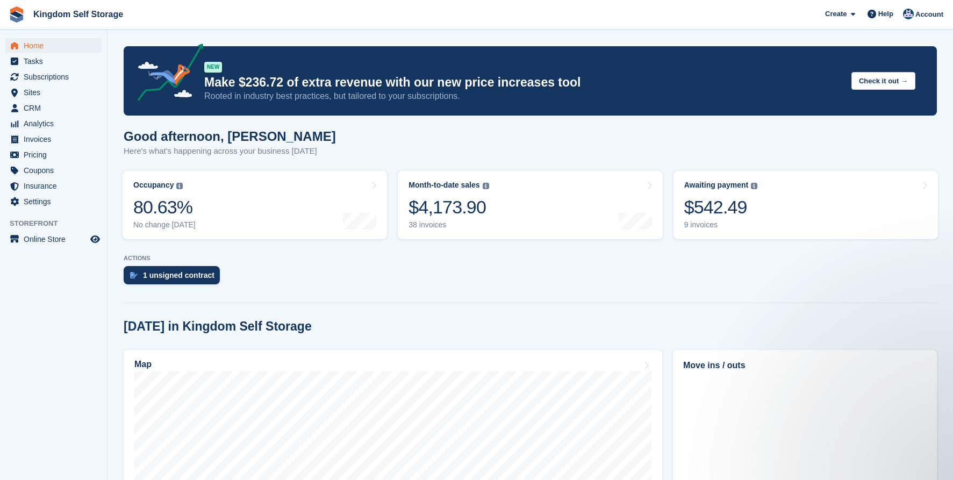
click at [35, 48] on span "Home" at bounding box center [56, 45] width 65 height 15
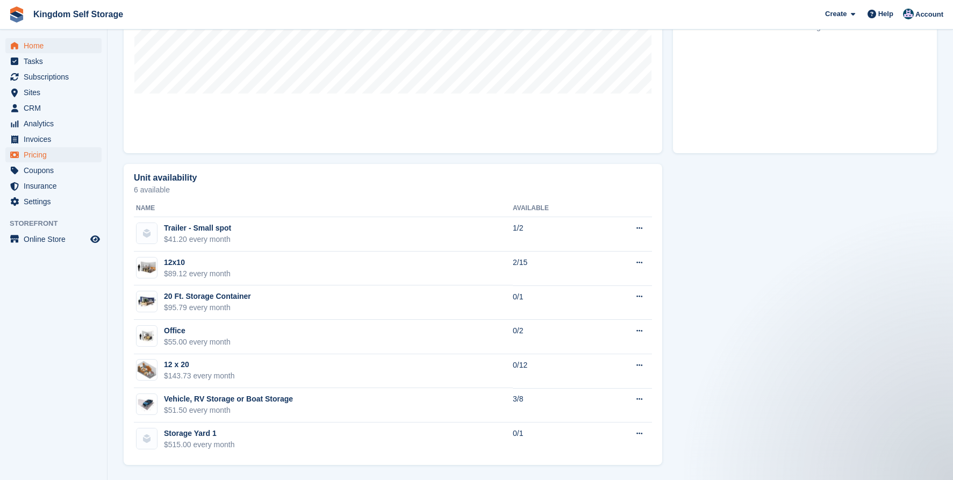
click at [43, 153] on span "Pricing" at bounding box center [56, 154] width 65 height 15
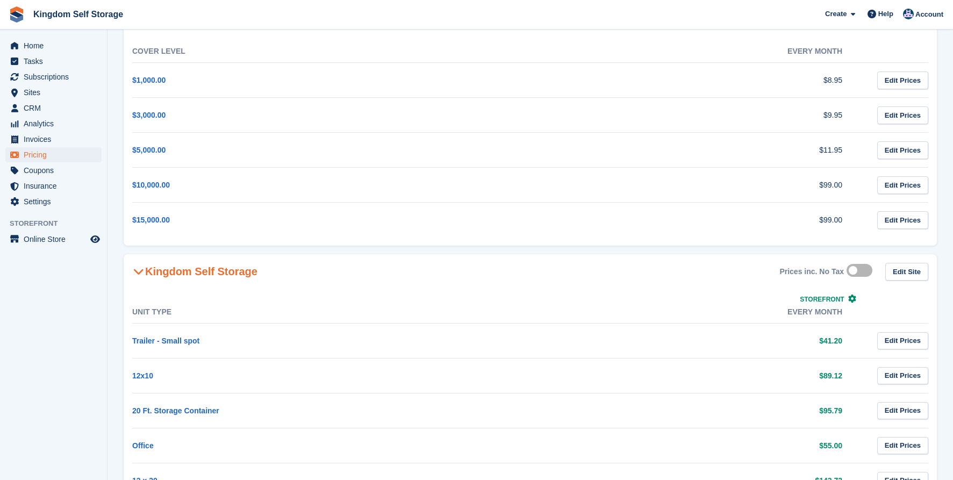
scroll to position [97, 0]
click at [892, 379] on link "Edit Prices" at bounding box center [902, 375] width 51 height 18
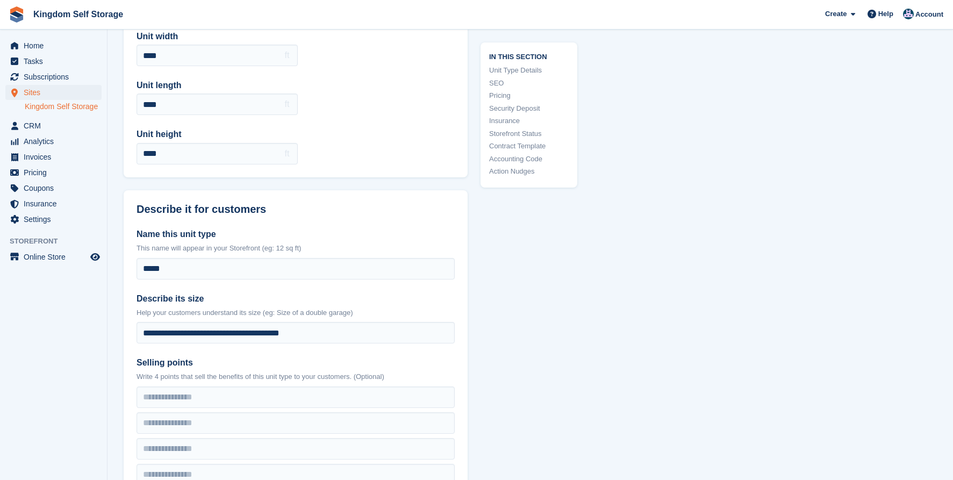
scroll to position [849, 0]
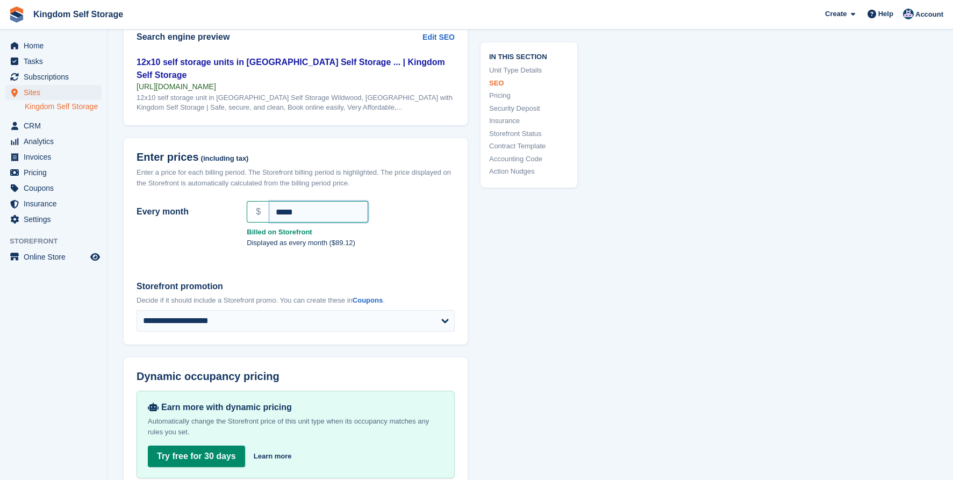
click at [329, 201] on input "*****" at bounding box center [318, 212] width 99 height 22
drag, startPoint x: 329, startPoint y: 196, endPoint x: 241, endPoint y: 195, distance: 87.6
click at [241, 199] on div "$ *****" at bounding box center [350, 212] width 221 height 26
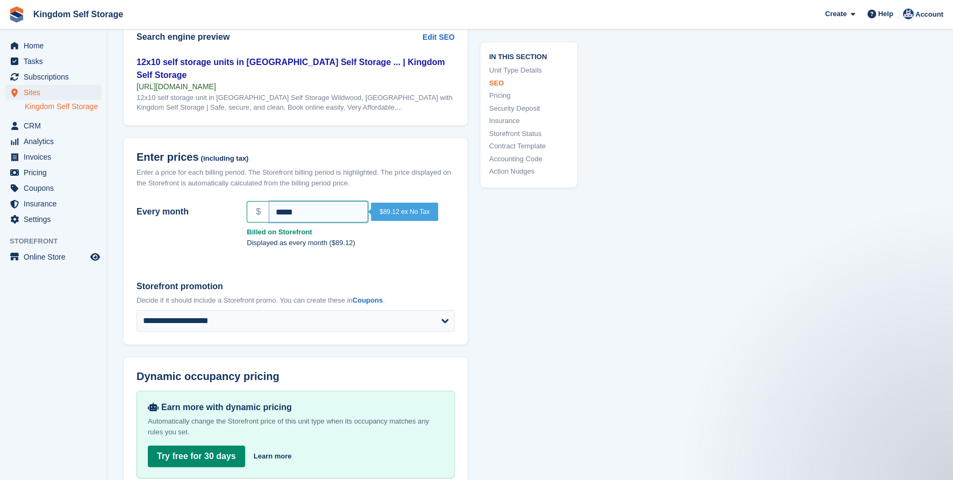
scroll to position [0, 0]
type input "**"
click at [325, 267] on div "**********" at bounding box center [296, 305] width 344 height 77
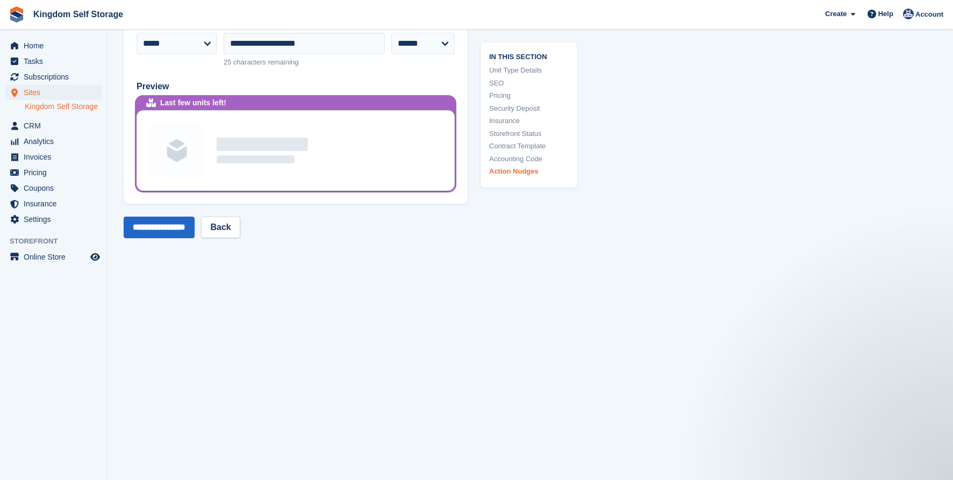
scroll to position [2261, 0]
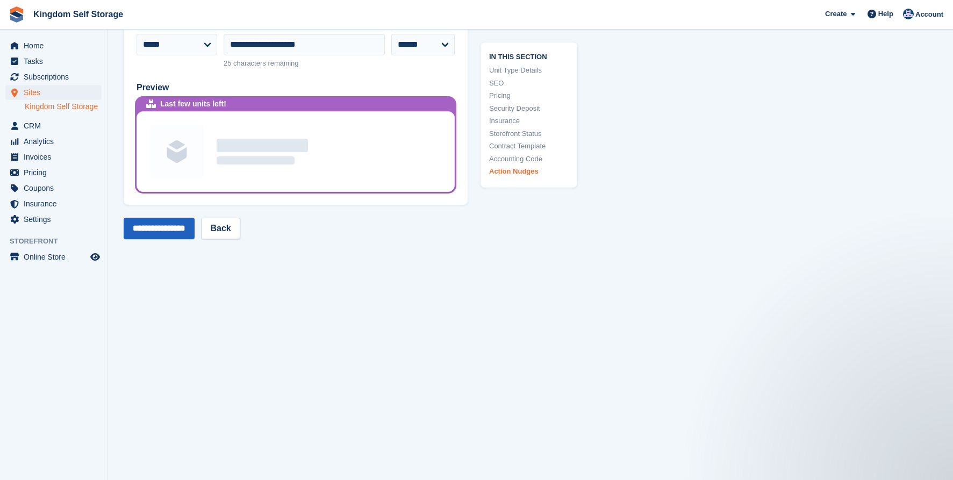
click at [167, 218] on input "**********" at bounding box center [159, 229] width 71 height 22
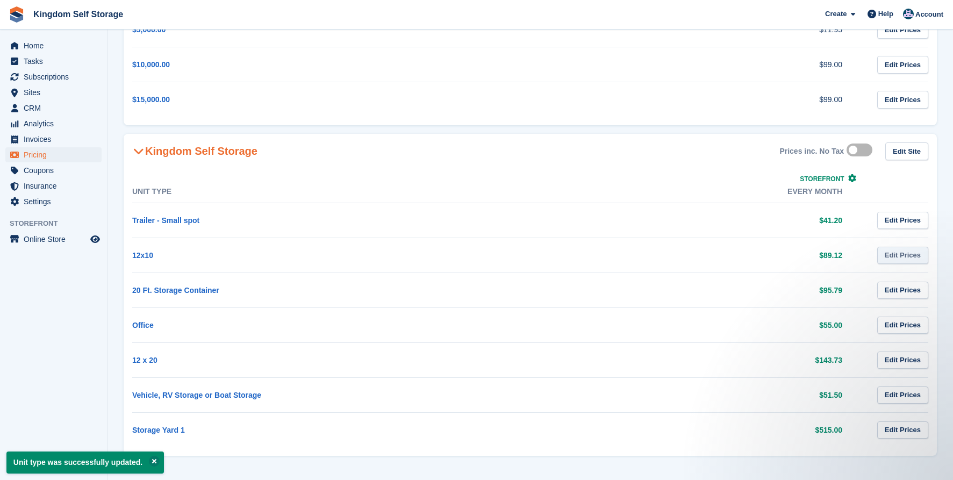
click at [906, 255] on link "Edit Prices" at bounding box center [902, 256] width 51 height 18
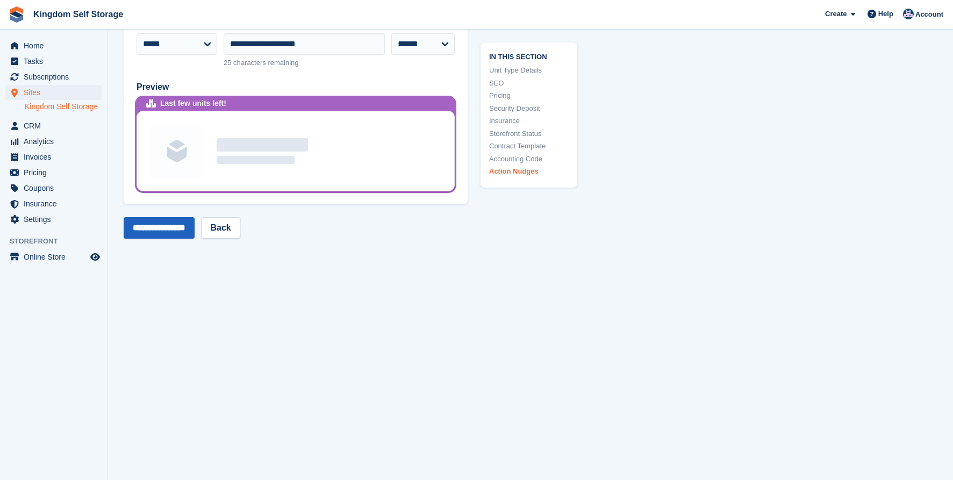
scroll to position [2261, 0]
click at [188, 218] on input "**********" at bounding box center [159, 229] width 71 height 22
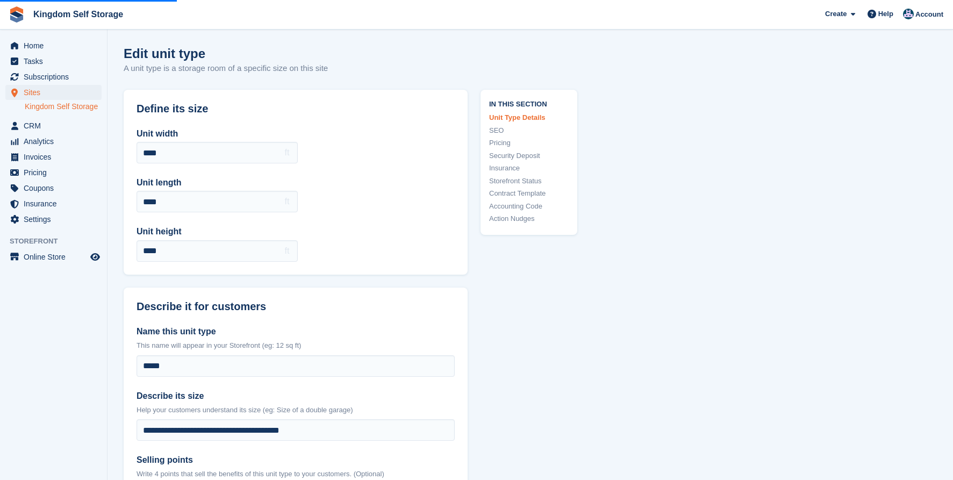
scroll to position [0, 0]
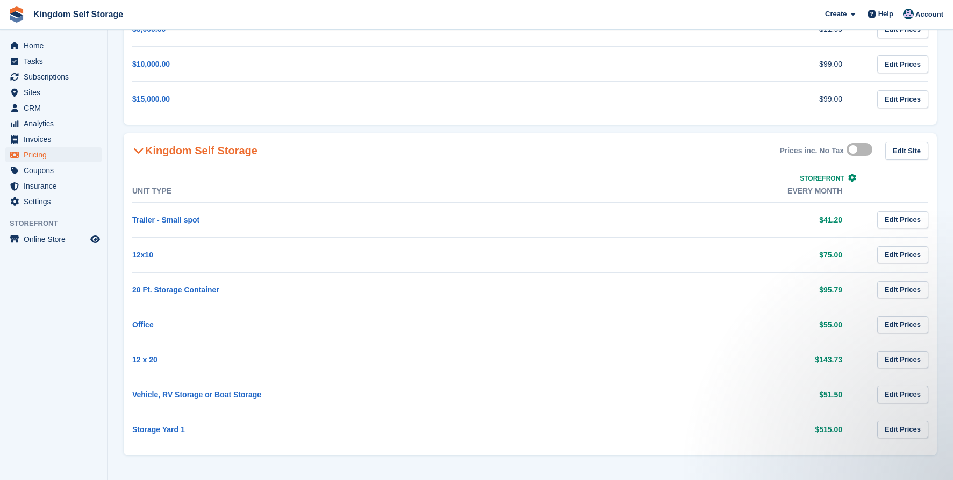
scroll to position [216, 0]
click at [898, 394] on link "Edit Prices" at bounding box center [902, 395] width 51 height 18
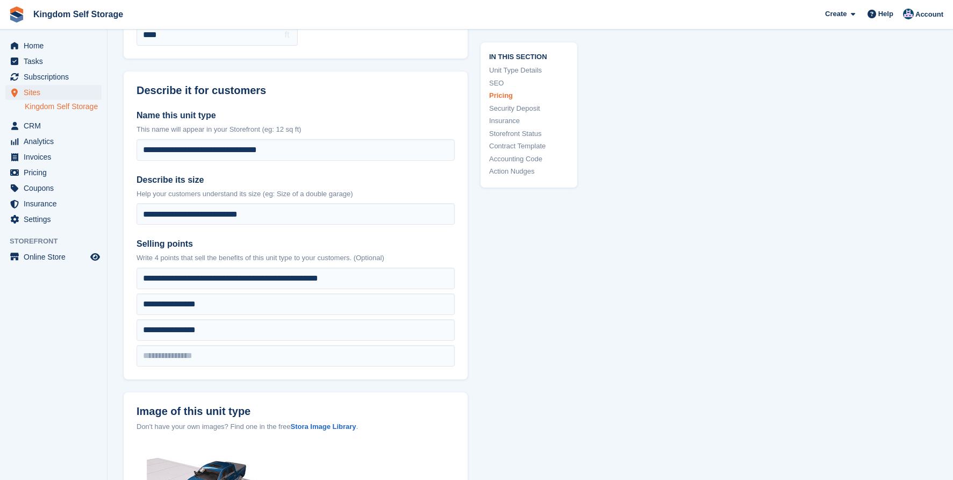
scroll to position [859, 0]
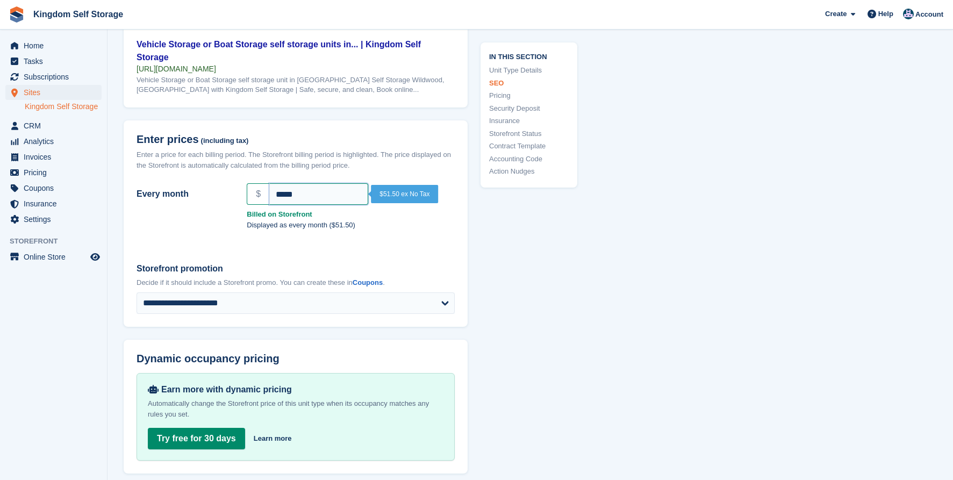
drag, startPoint x: 313, startPoint y: 190, endPoint x: 306, endPoint y: 195, distance: 7.8
click at [243, 181] on div "$ *****" at bounding box center [350, 194] width 221 height 26
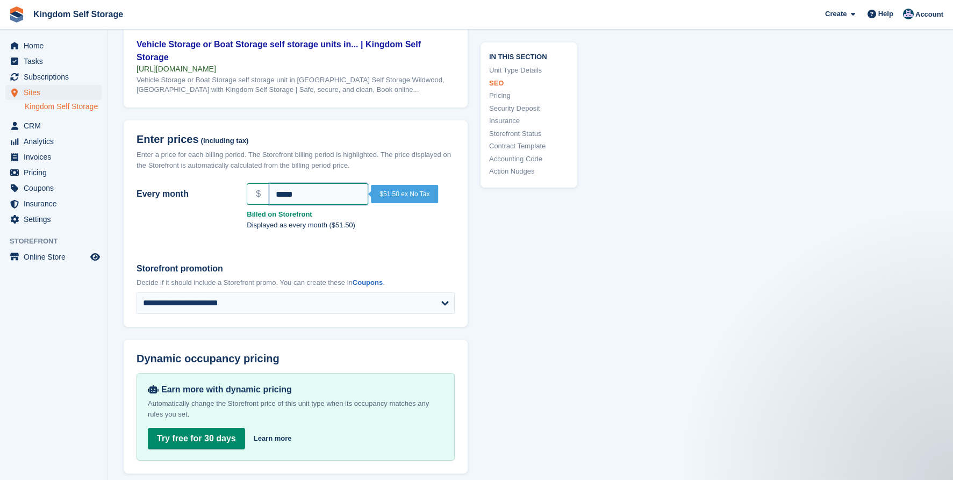
click at [306, 195] on input "*****" at bounding box center [318, 194] width 99 height 22
drag, startPoint x: 307, startPoint y: 191, endPoint x: 259, endPoint y: 192, distance: 48.4
click at [259, 192] on div "$ *****" at bounding box center [351, 194] width 208 height 22
type input "**"
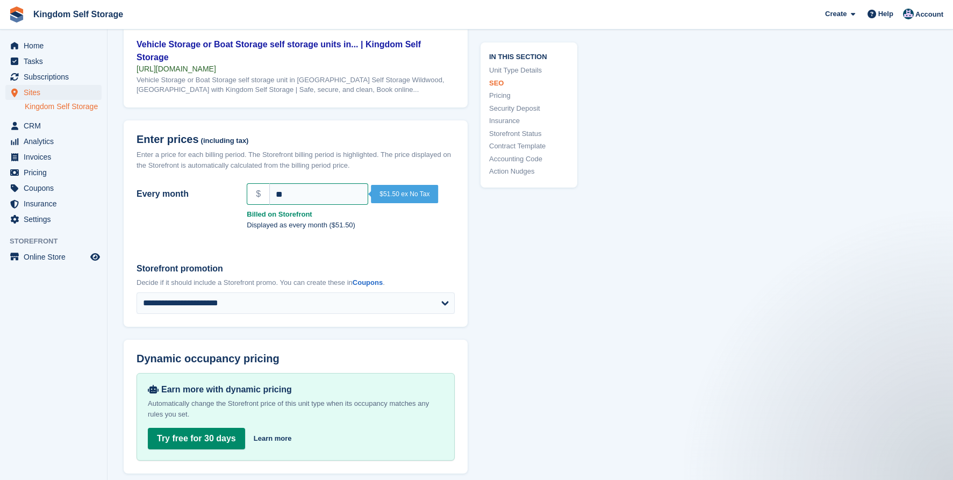
click at [425, 232] on div "Every month $ ** Billed on Storefront Displayed as every month ($51.50)" at bounding box center [296, 214] width 344 height 70
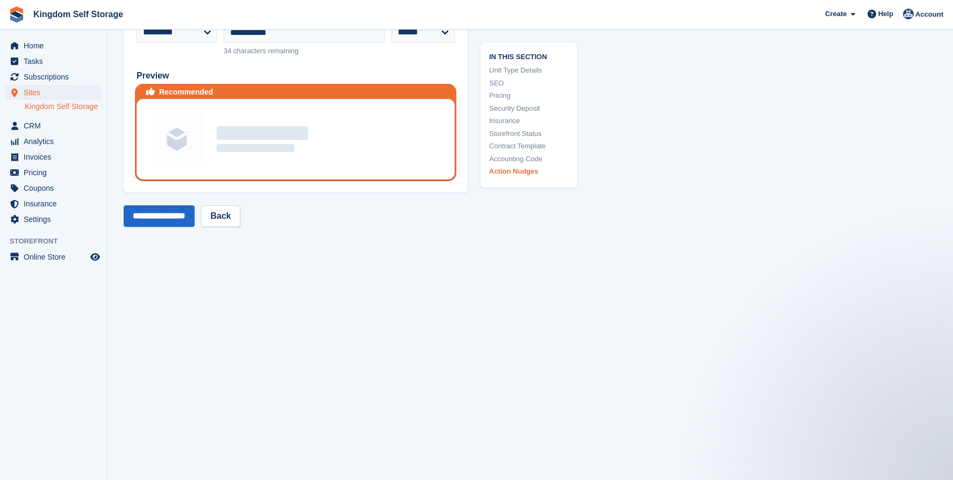
scroll to position [2104, 0]
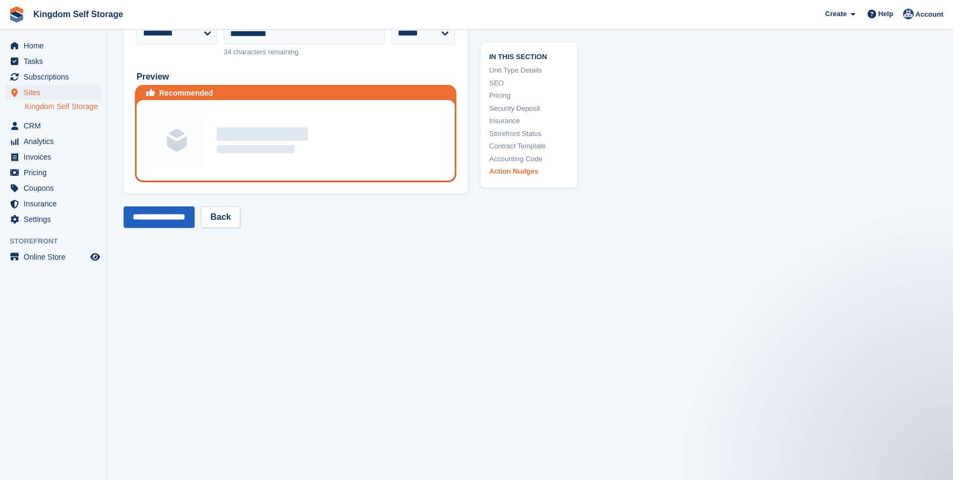
click at [187, 206] on input "**********" at bounding box center [159, 217] width 71 height 22
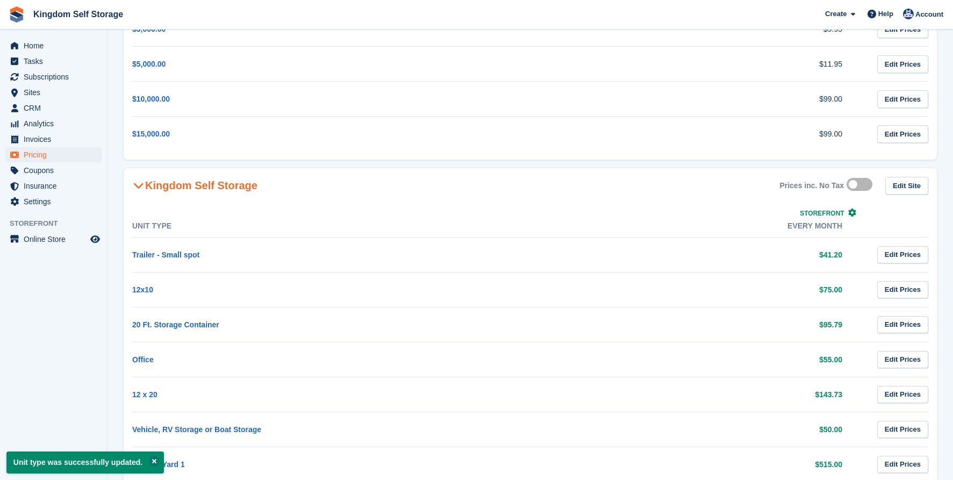
scroll to position [216, 0]
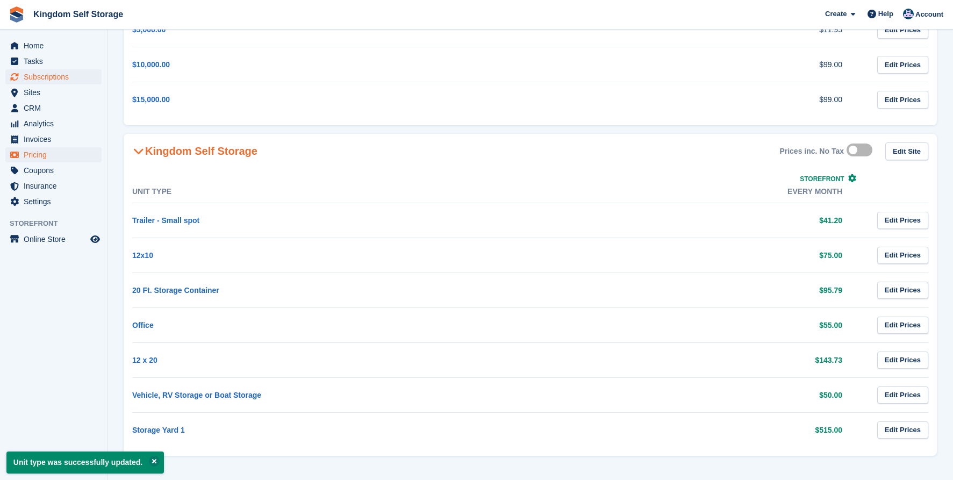
click at [51, 75] on span "Subscriptions" at bounding box center [56, 76] width 65 height 15
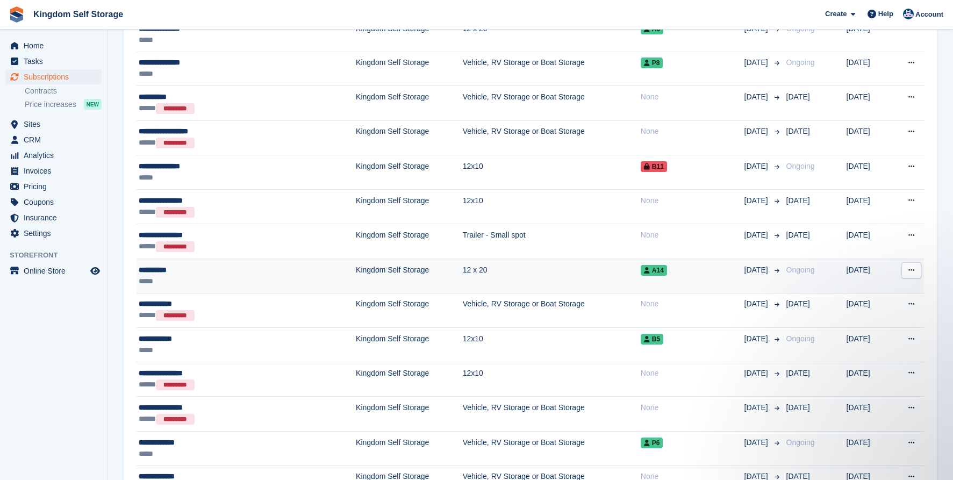
scroll to position [732, 0]
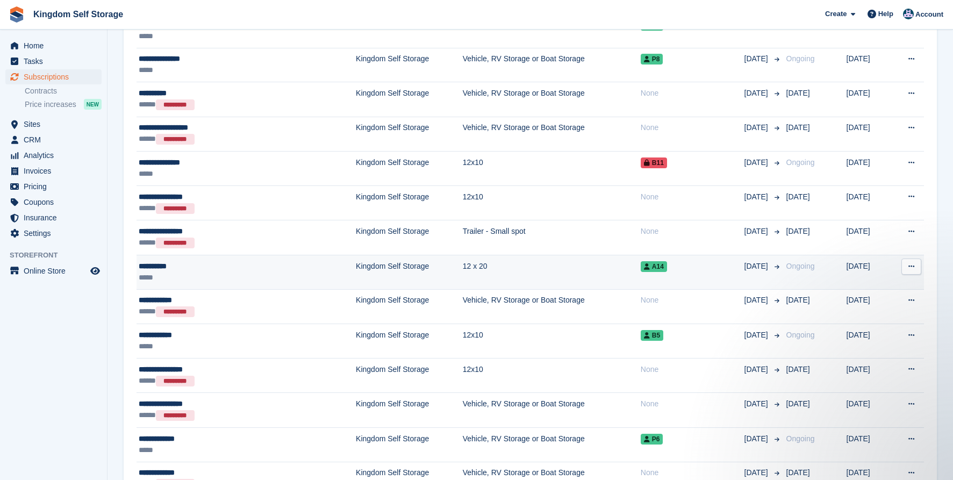
click at [359, 272] on td "Kingdom Self Storage" at bounding box center [409, 272] width 107 height 34
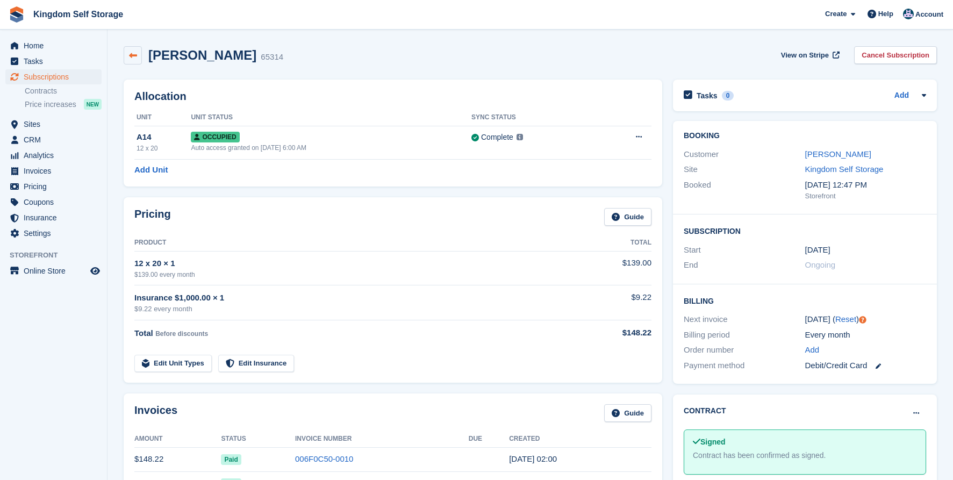
click at [133, 55] on icon at bounding box center [133, 56] width 8 height 8
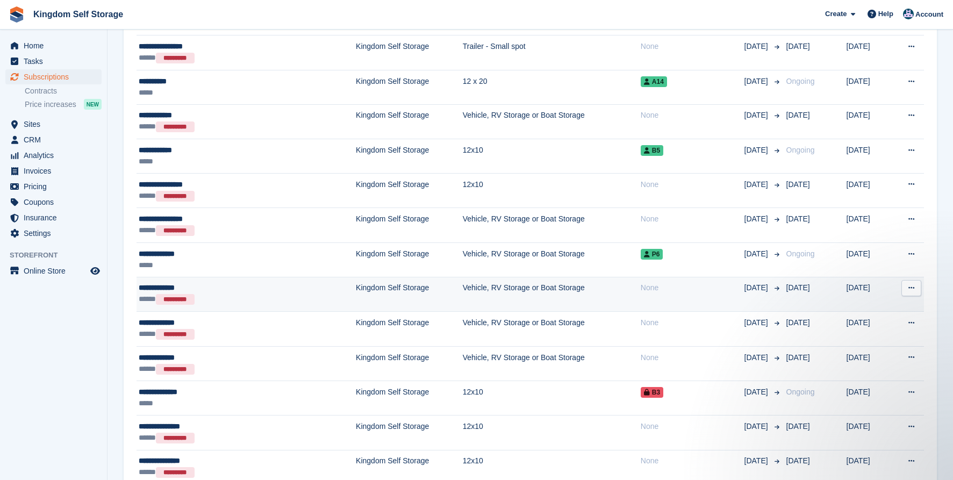
scroll to position [918, 0]
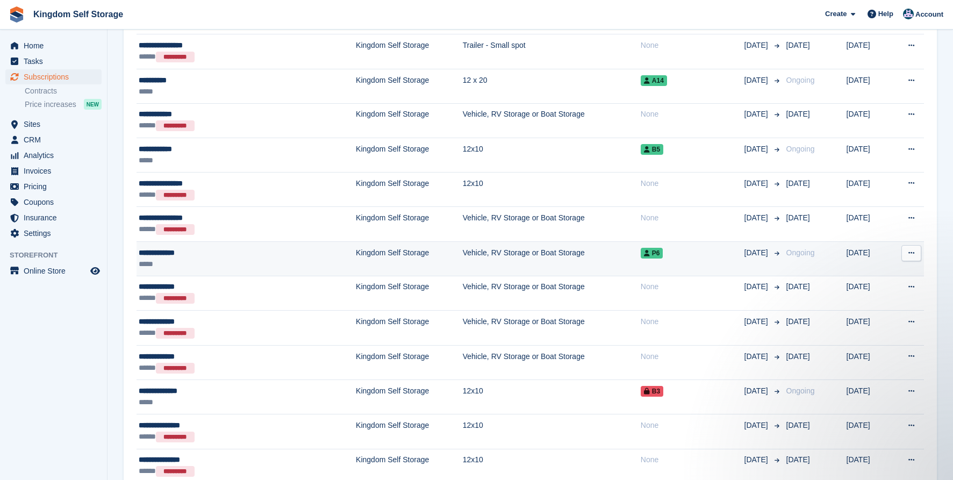
click at [386, 258] on td "Kingdom Self Storage" at bounding box center [409, 259] width 107 height 34
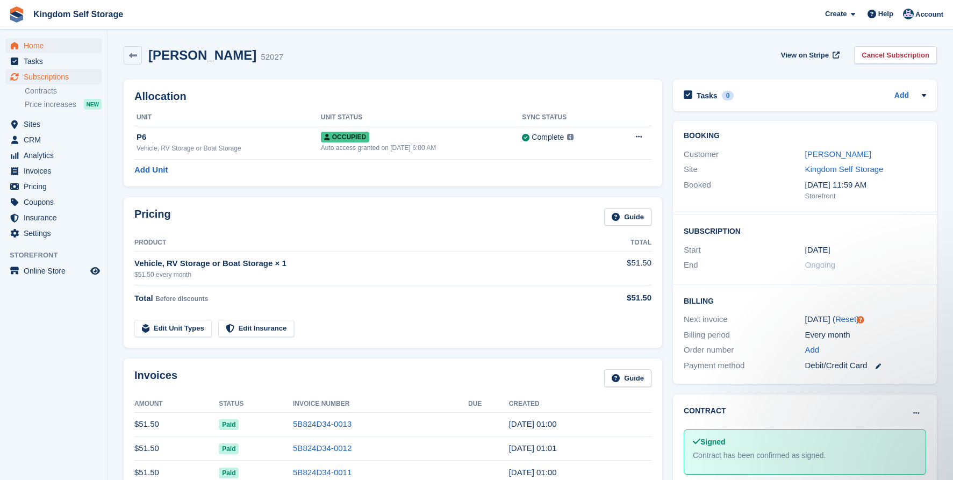
click at [39, 40] on span "Home" at bounding box center [56, 45] width 65 height 15
